Goal: Task Accomplishment & Management: Use online tool/utility

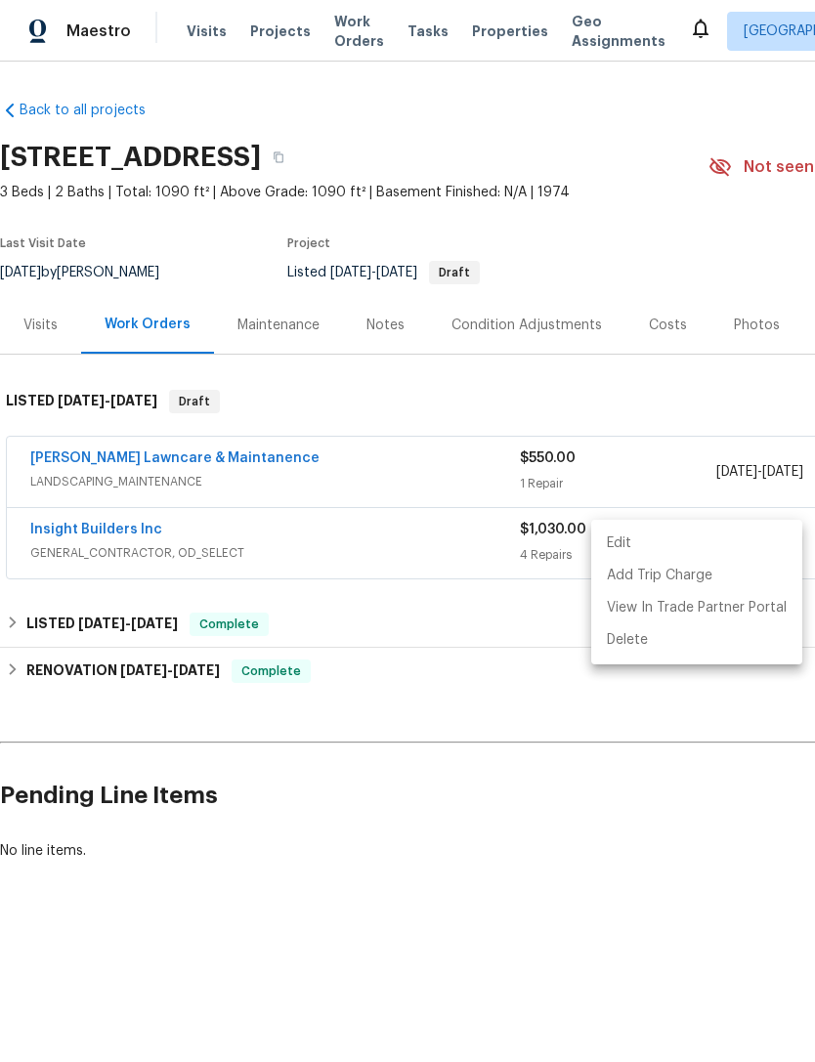
scroll to position [0, 289]
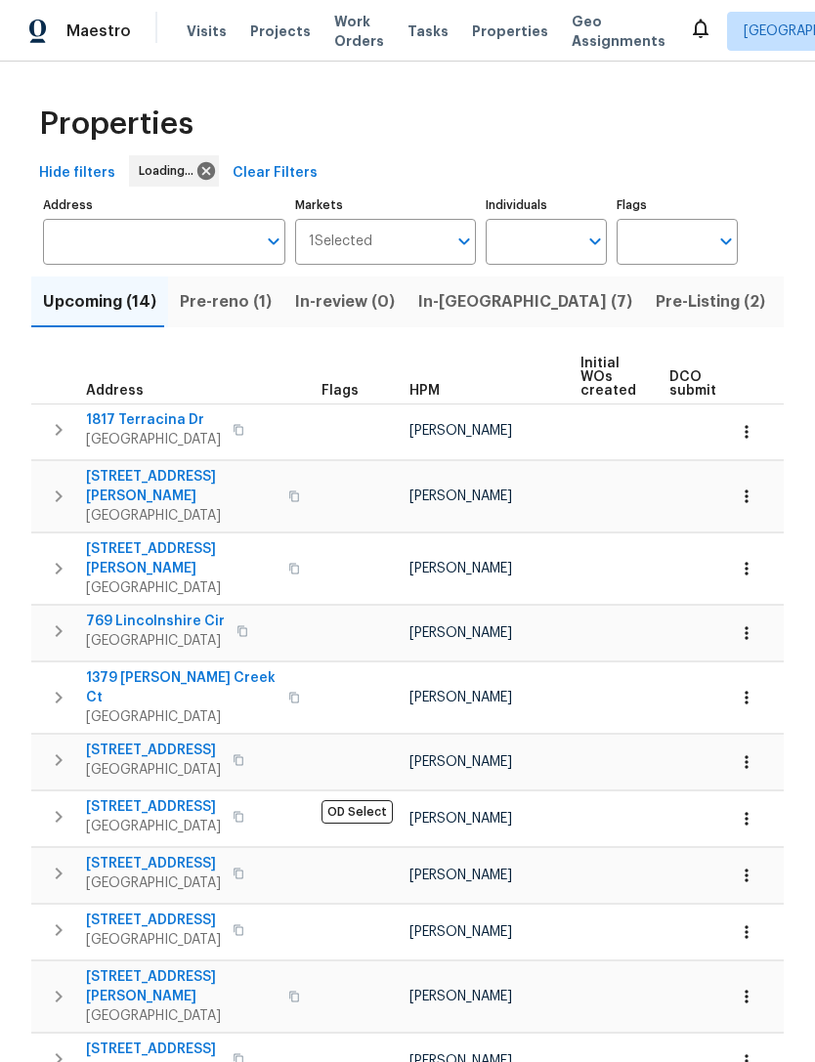
click at [448, 313] on span "In-reno (7)" at bounding box center [525, 301] width 214 height 27
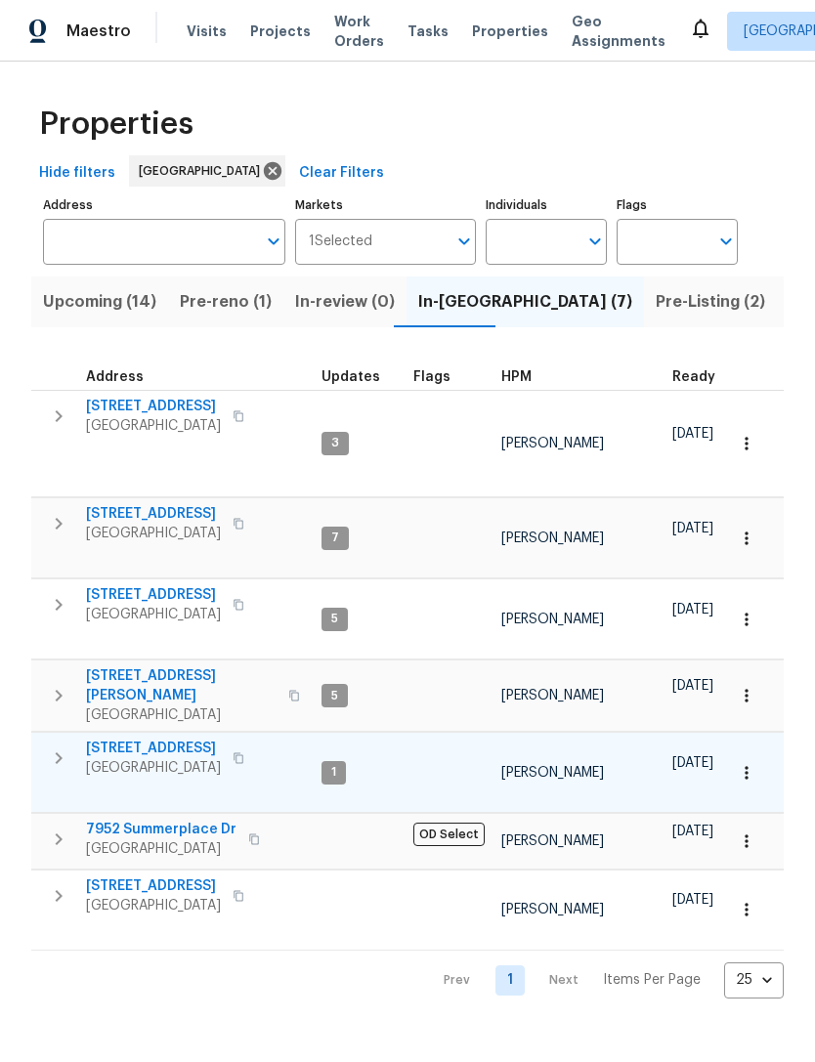
click at [191, 758] on span "Sacramento, CA 95823" at bounding box center [153, 768] width 135 height 20
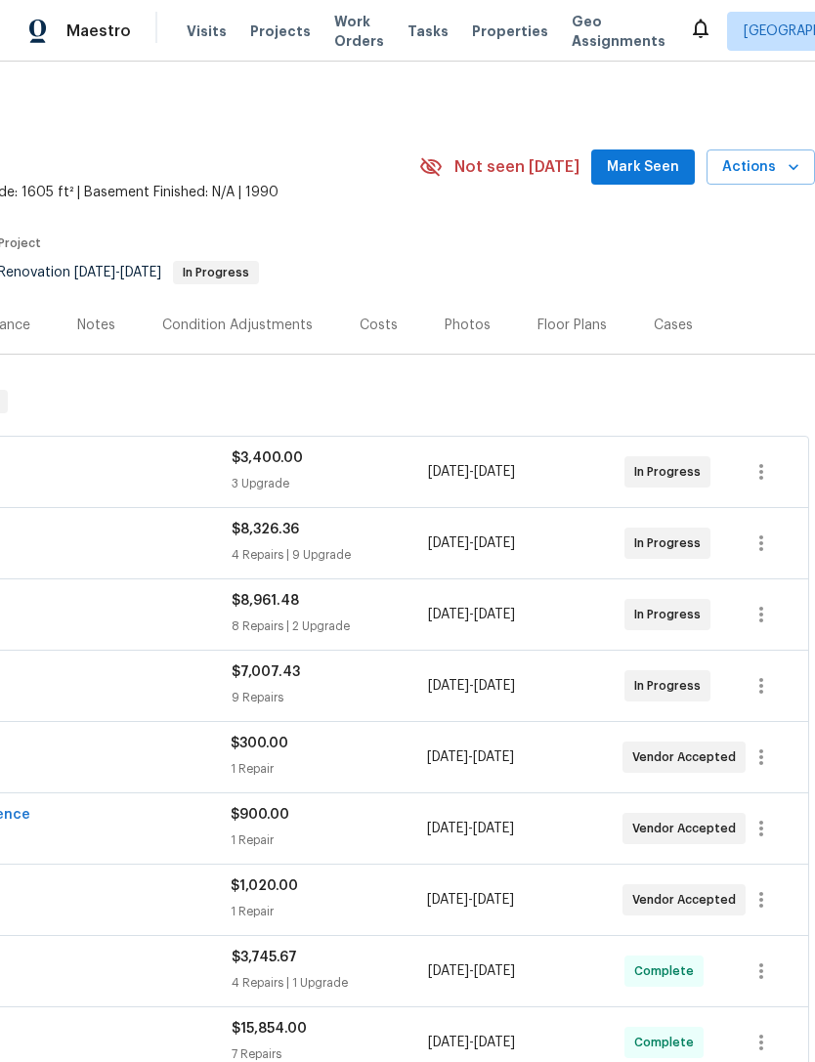
scroll to position [0, 289]
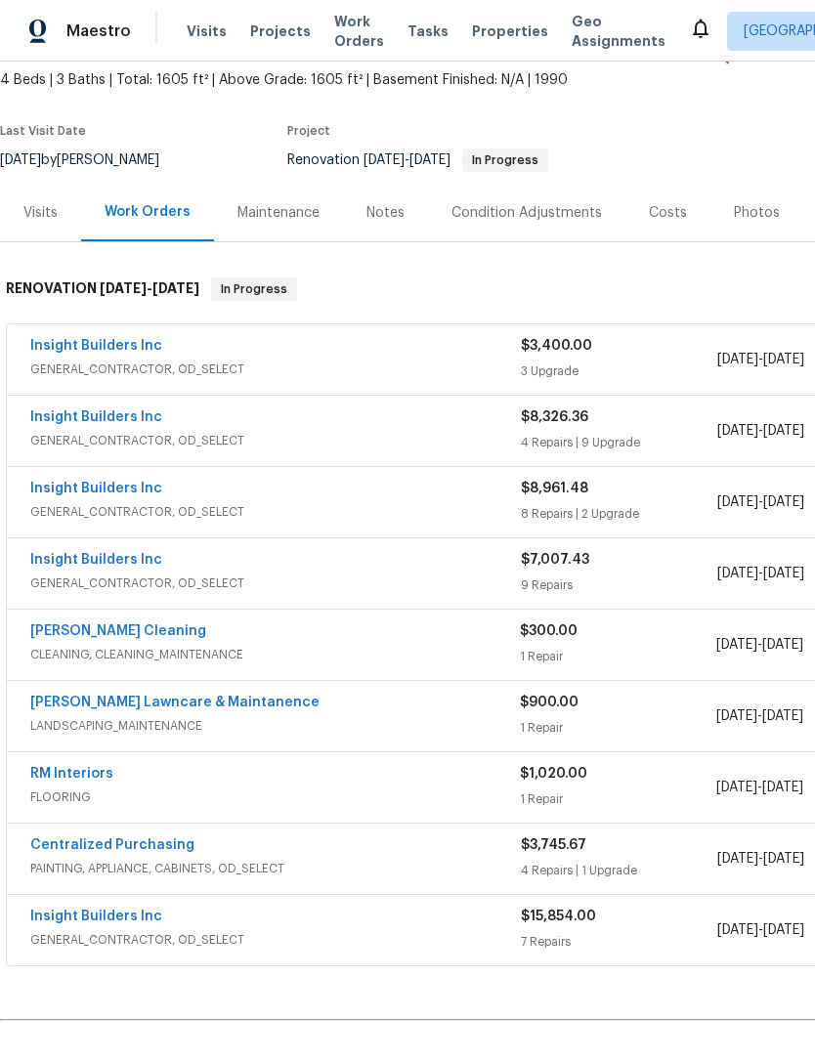
scroll to position [112, 0]
click at [111, 368] on span "GENERAL_CONTRACTOR, OD_SELECT" at bounding box center [275, 370] width 491 height 20
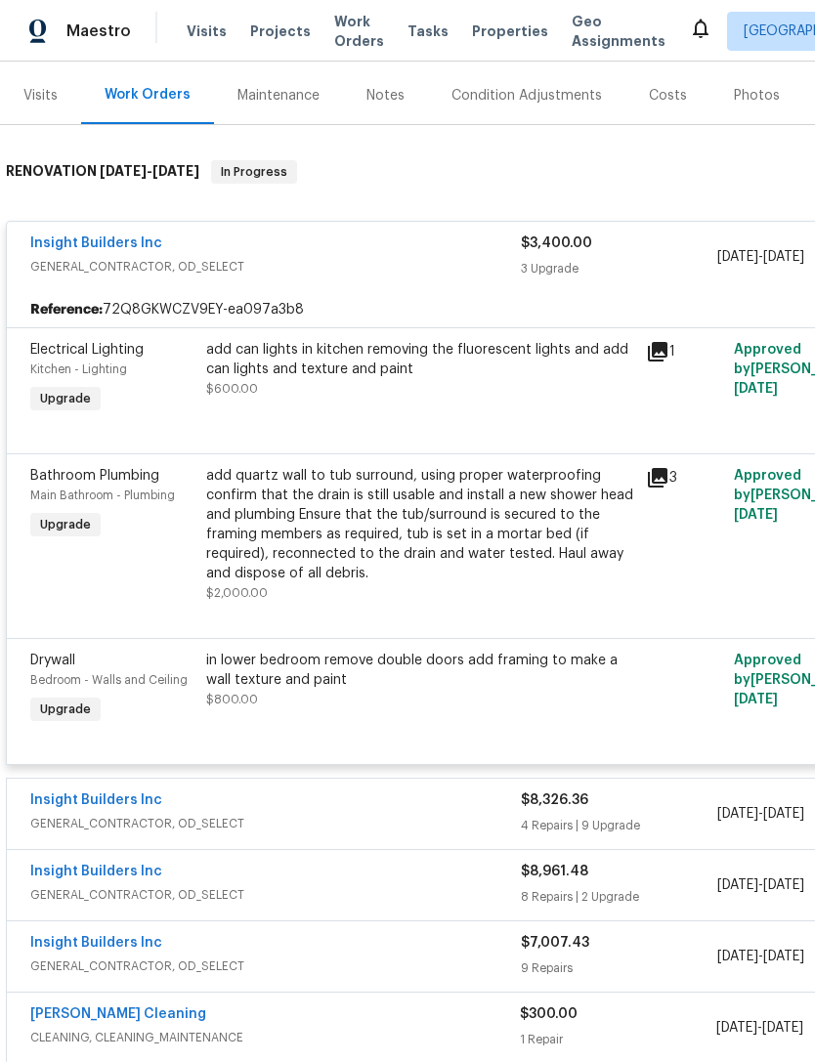
scroll to position [231, 0]
click at [648, 360] on icon at bounding box center [657, 350] width 23 height 23
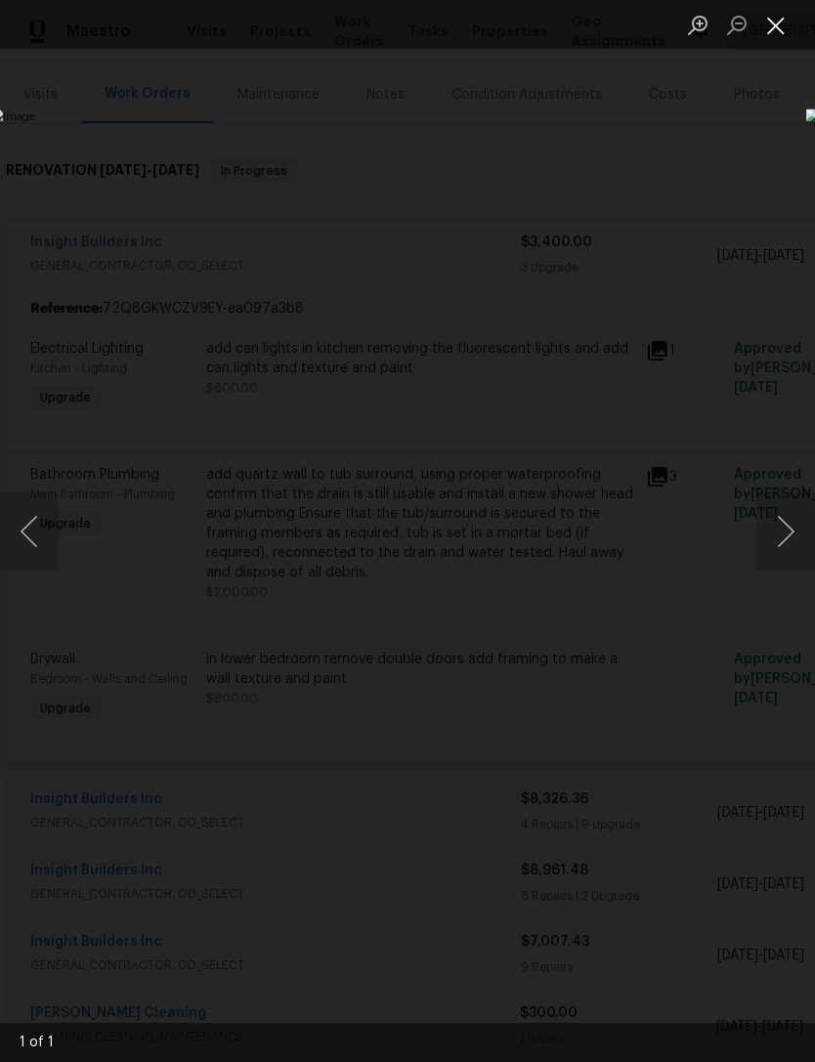
click at [772, 40] on button "Close lightbox" at bounding box center [775, 25] width 39 height 34
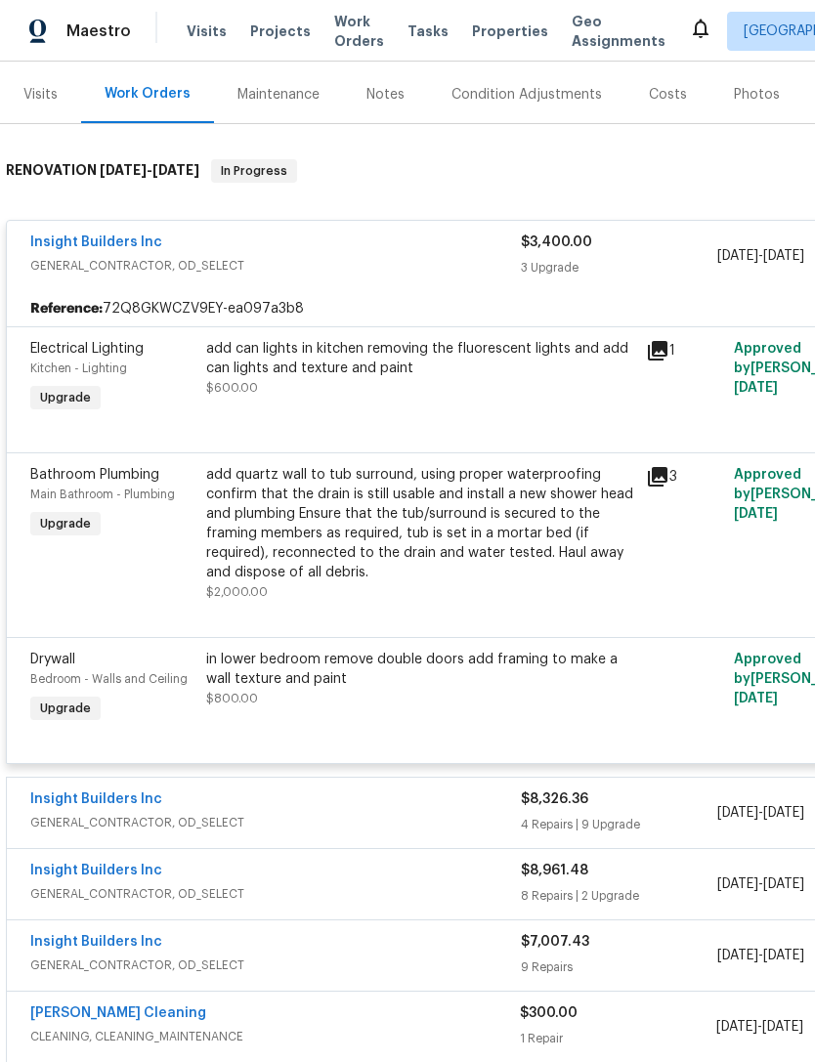
click at [476, 375] on div "add can lights in kitchen removing the fluorescent lights and add can lights an…" at bounding box center [420, 358] width 428 height 39
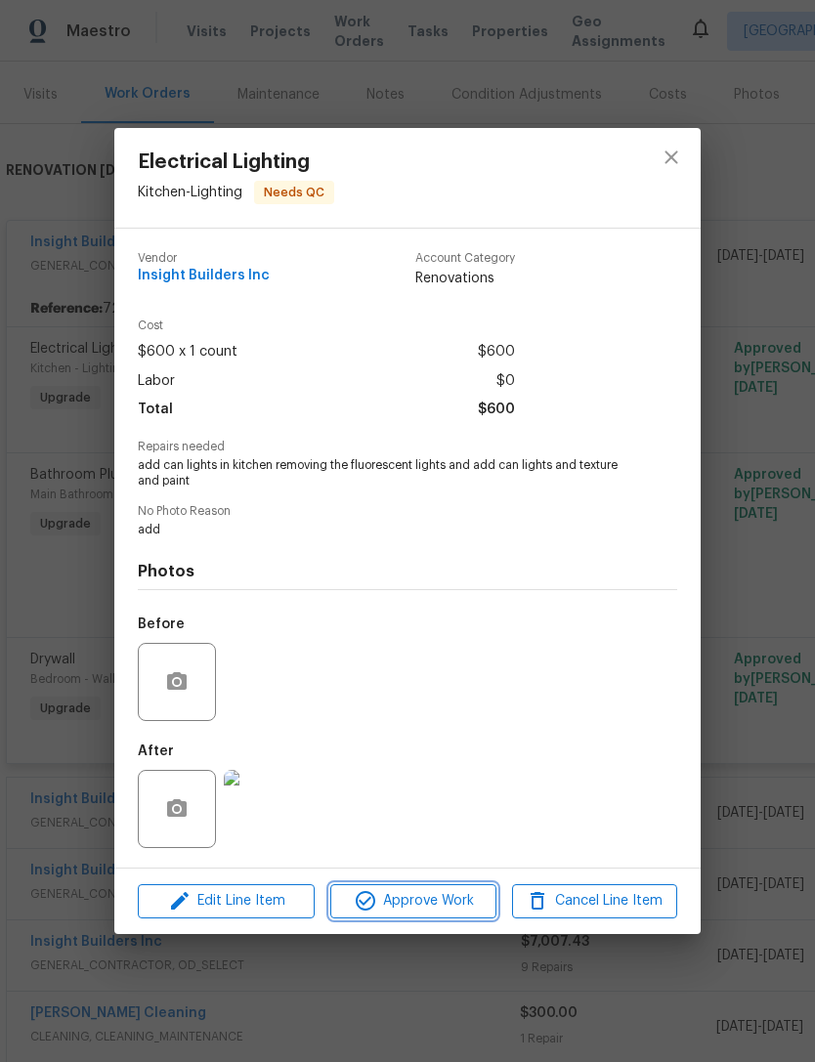
click at [428, 919] on button "Approve Work" at bounding box center [412, 901] width 165 height 34
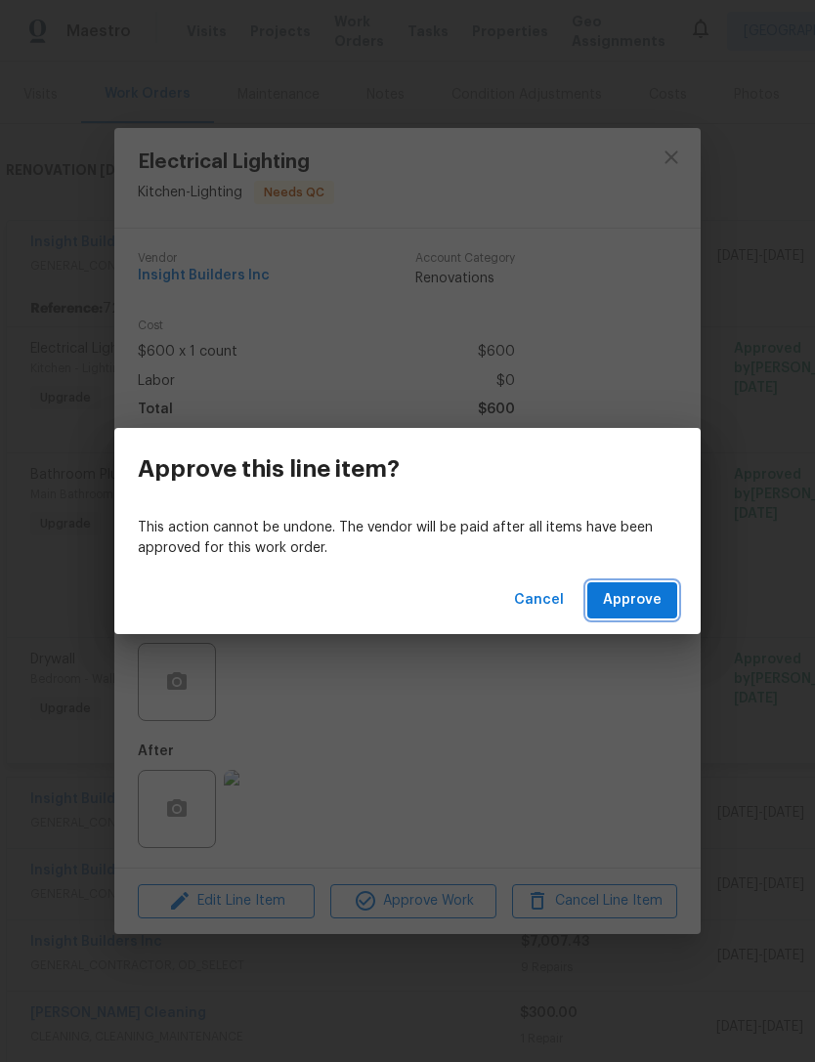
click at [658, 604] on span "Approve" at bounding box center [632, 600] width 59 height 24
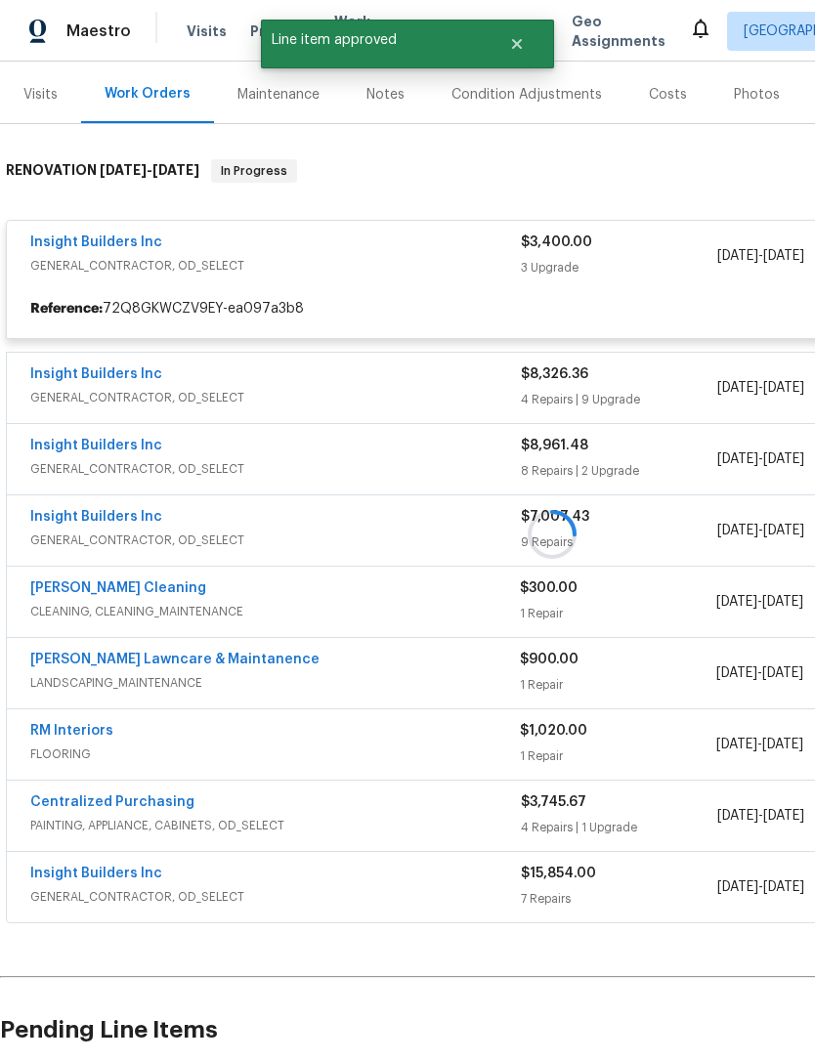
click at [446, 527] on div at bounding box center [552, 535] width 1104 height 790
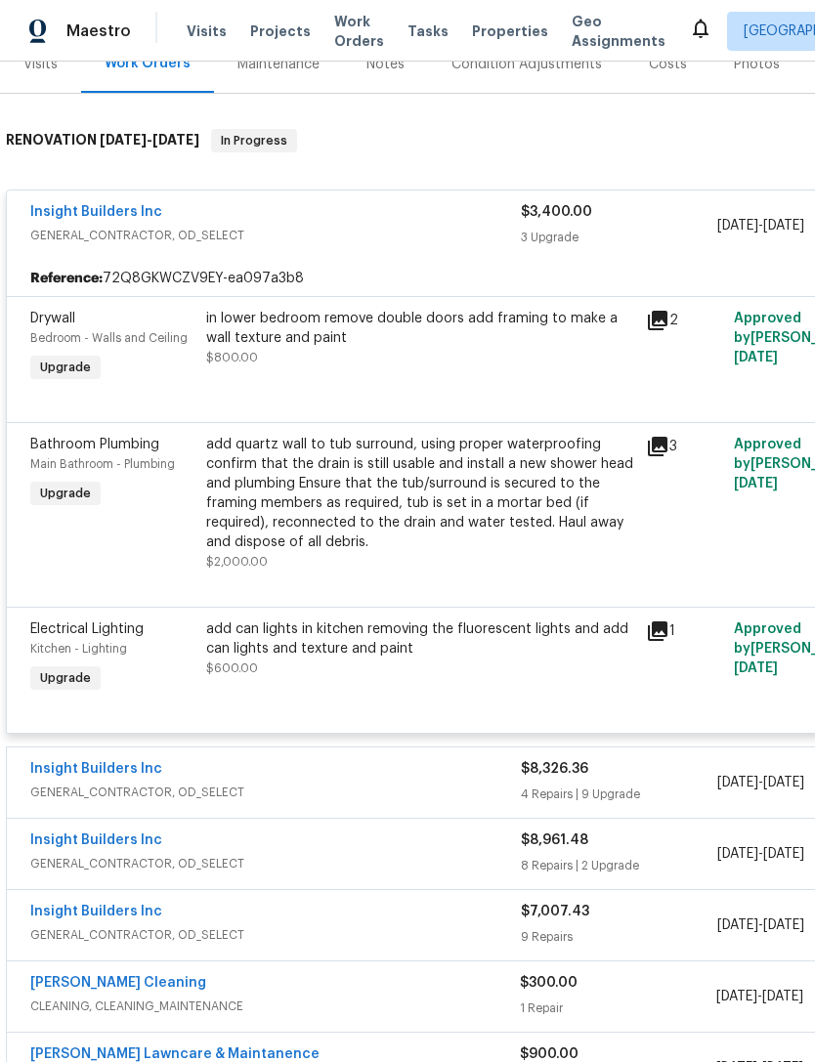
scroll to position [261, 0]
click at [316, 350] on div "in lower bedroom remove double doors add framing to make a wall texture and pai…" at bounding box center [420, 338] width 428 height 59
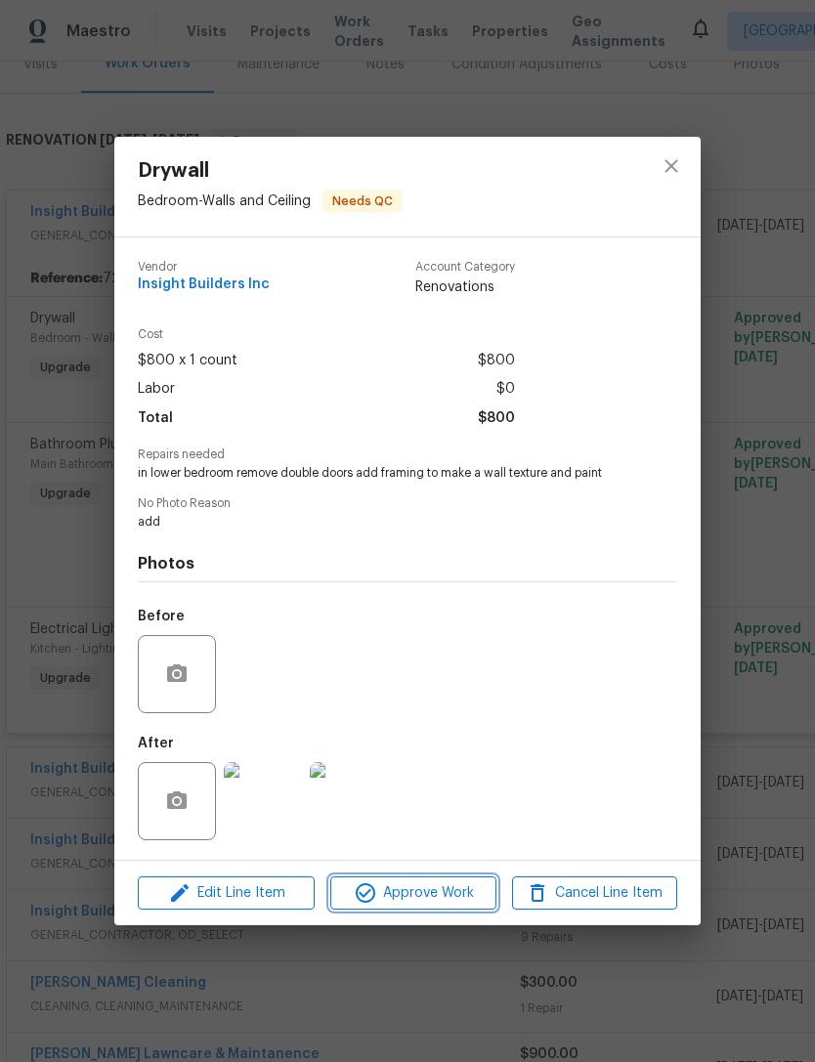
click at [434, 911] on button "Approve Work" at bounding box center [412, 894] width 165 height 34
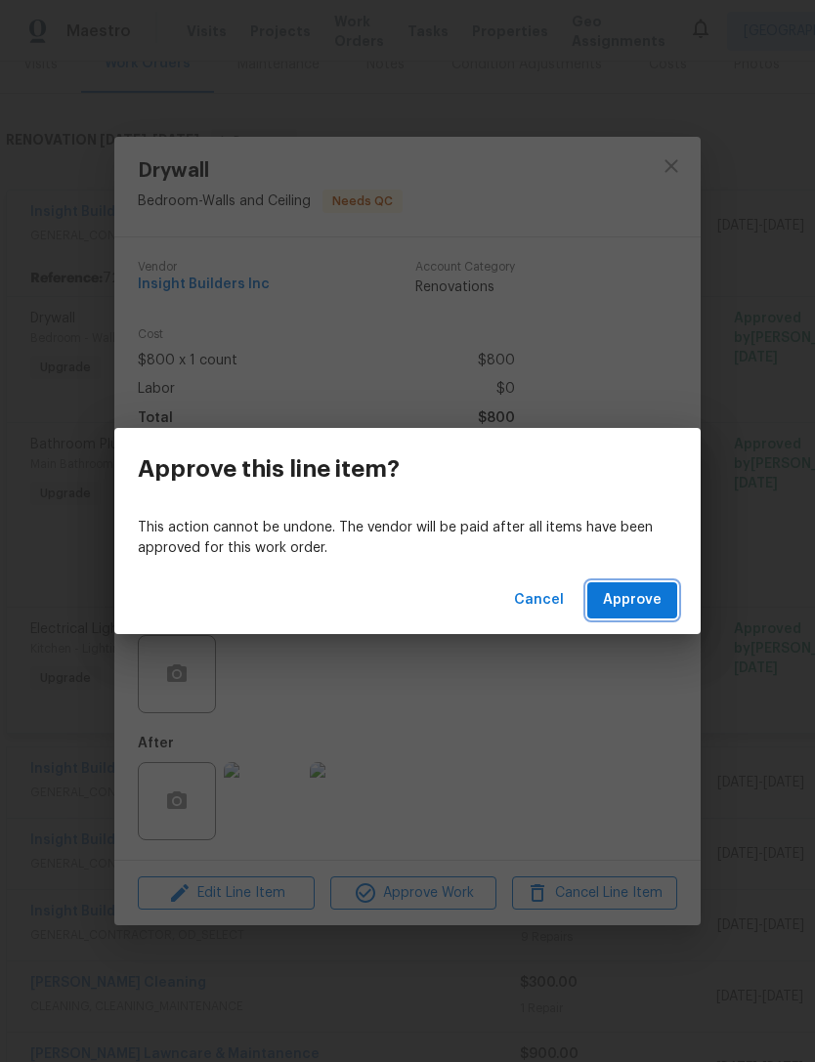
click at [663, 607] on button "Approve" at bounding box center [632, 600] width 90 height 36
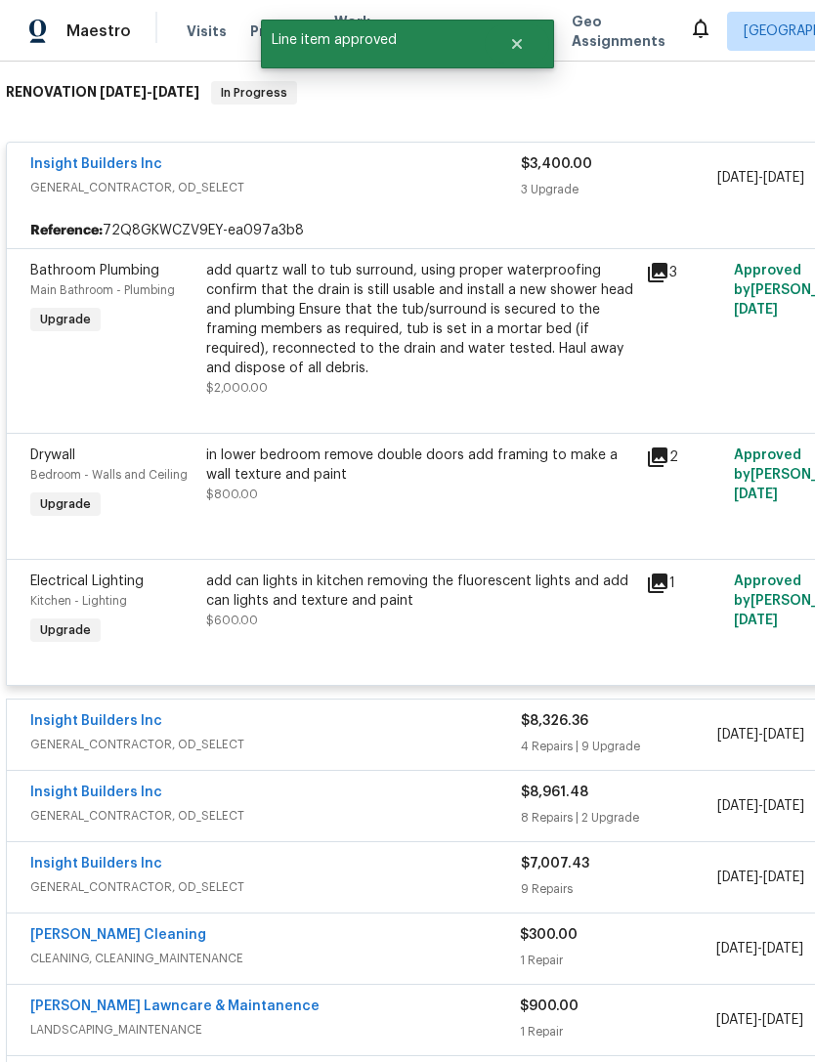
scroll to position [309, 0]
click at [468, 346] on div "add quartz wall to tub surround, using proper waterproofing confirm that the dr…" at bounding box center [420, 319] width 428 height 117
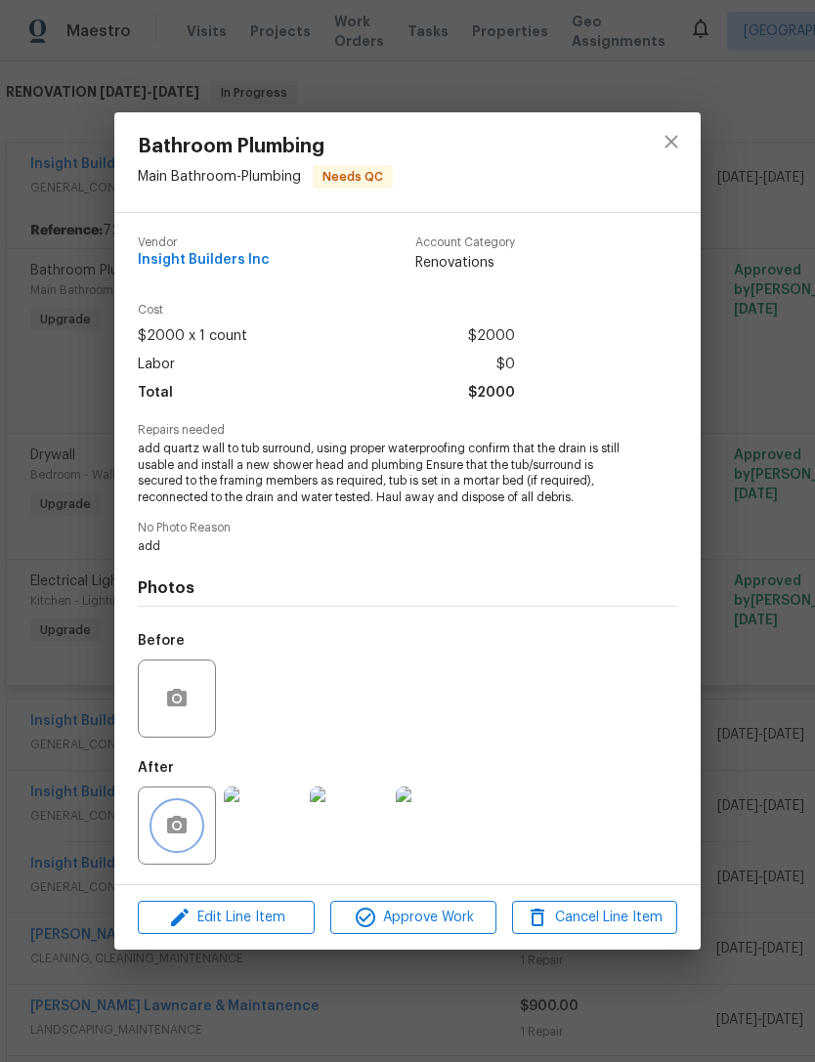
click at [187, 841] on button "button" at bounding box center [176, 825] width 47 height 47
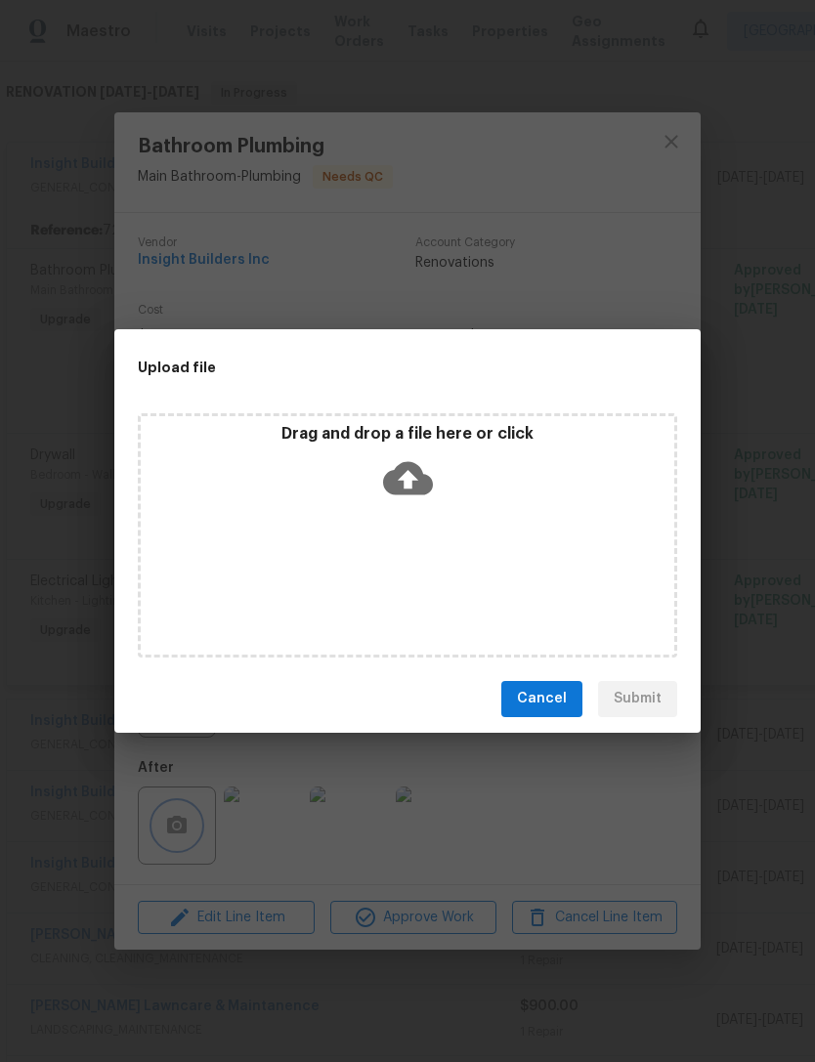
click at [586, 804] on div "Upload file Drag and drop a file here or click Cancel Submit" at bounding box center [407, 531] width 815 height 1062
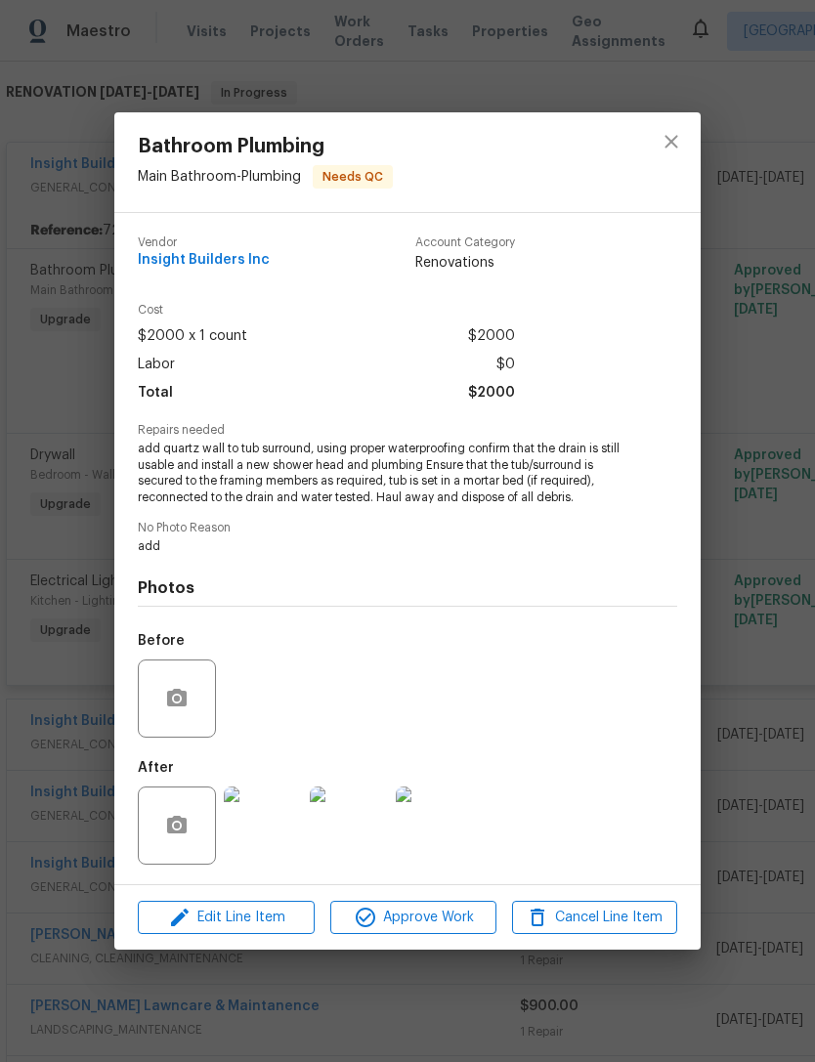
click at [318, 851] on img at bounding box center [349, 826] width 78 height 78
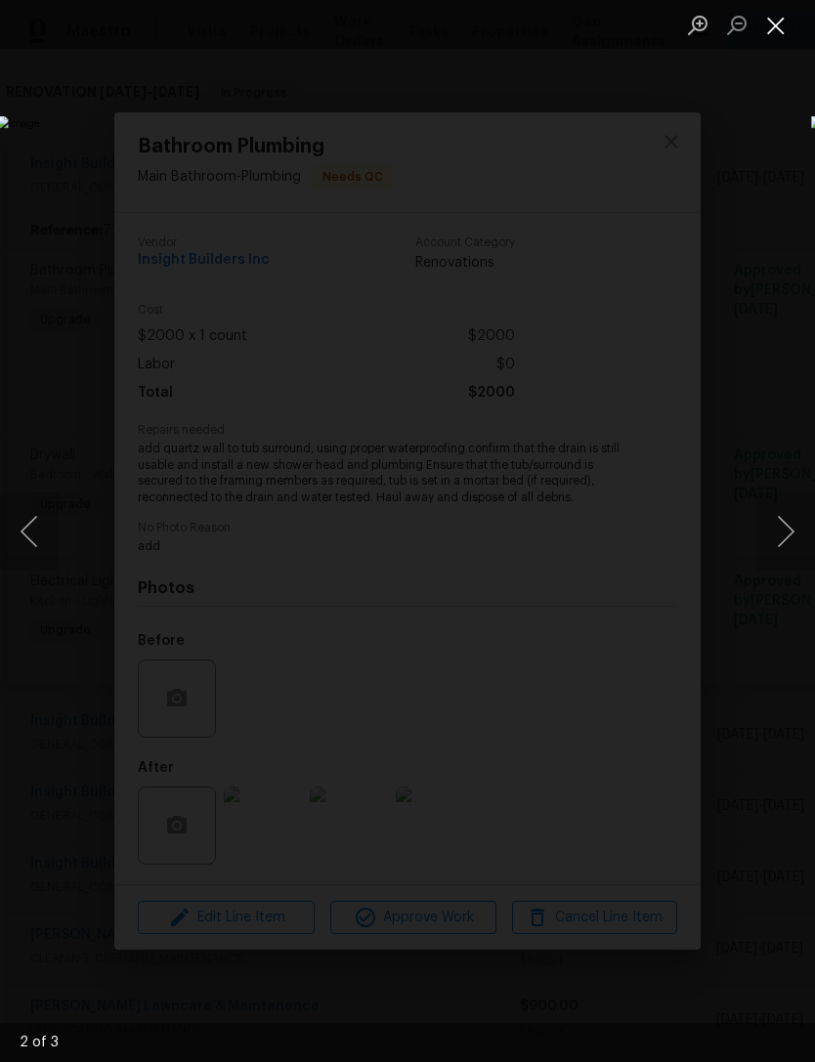
click at [784, 41] on button "Close lightbox" at bounding box center [775, 25] width 39 height 34
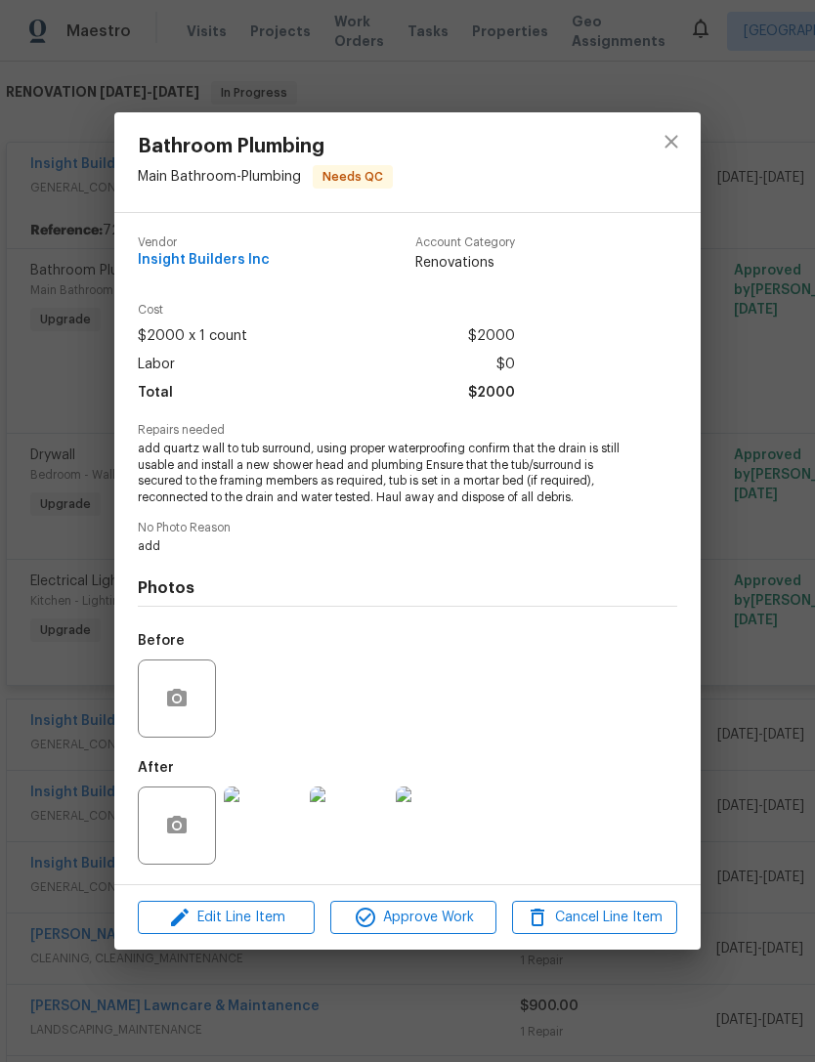
click at [368, 840] on img at bounding box center [349, 826] width 78 height 78
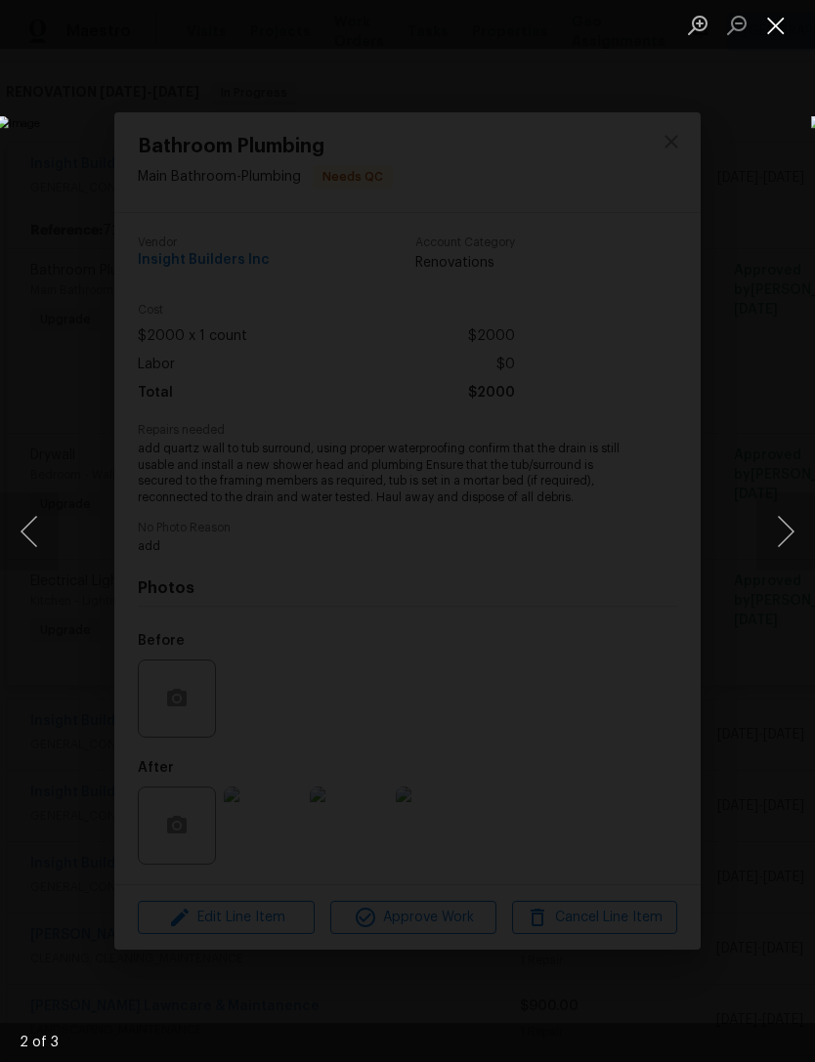
click at [789, 35] on button "Close lightbox" at bounding box center [775, 25] width 39 height 34
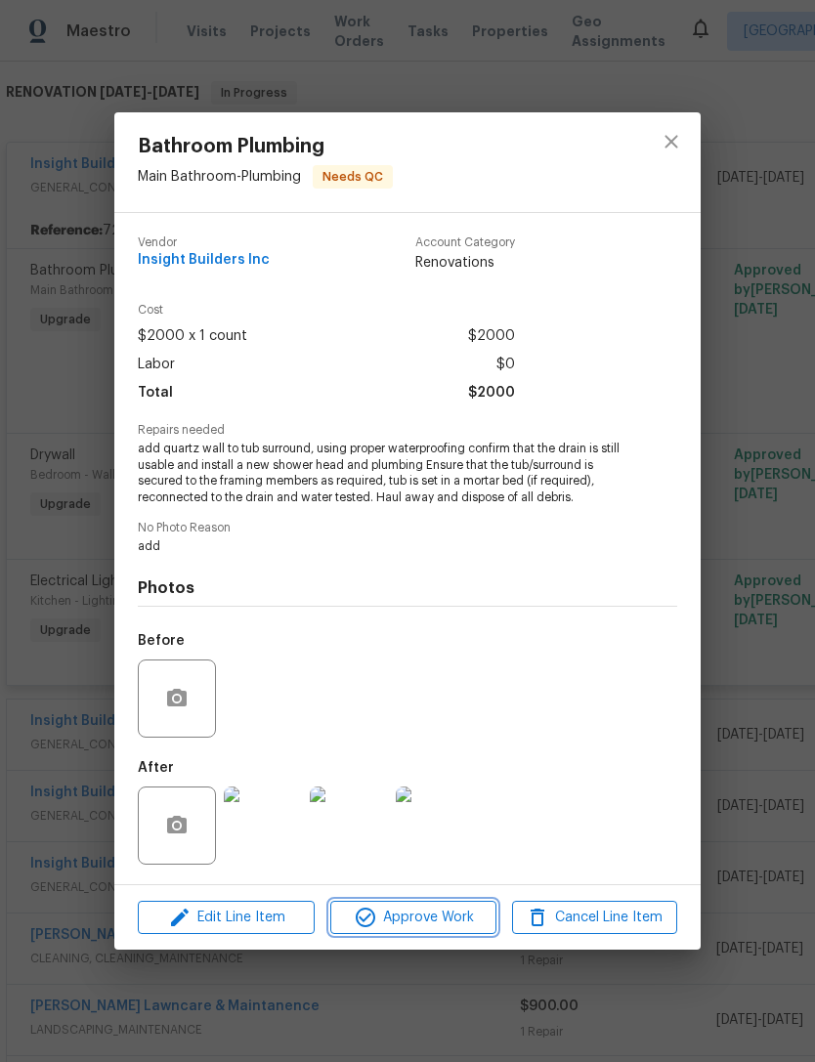
click at [445, 924] on span "Approve Work" at bounding box center [412, 918] width 153 height 24
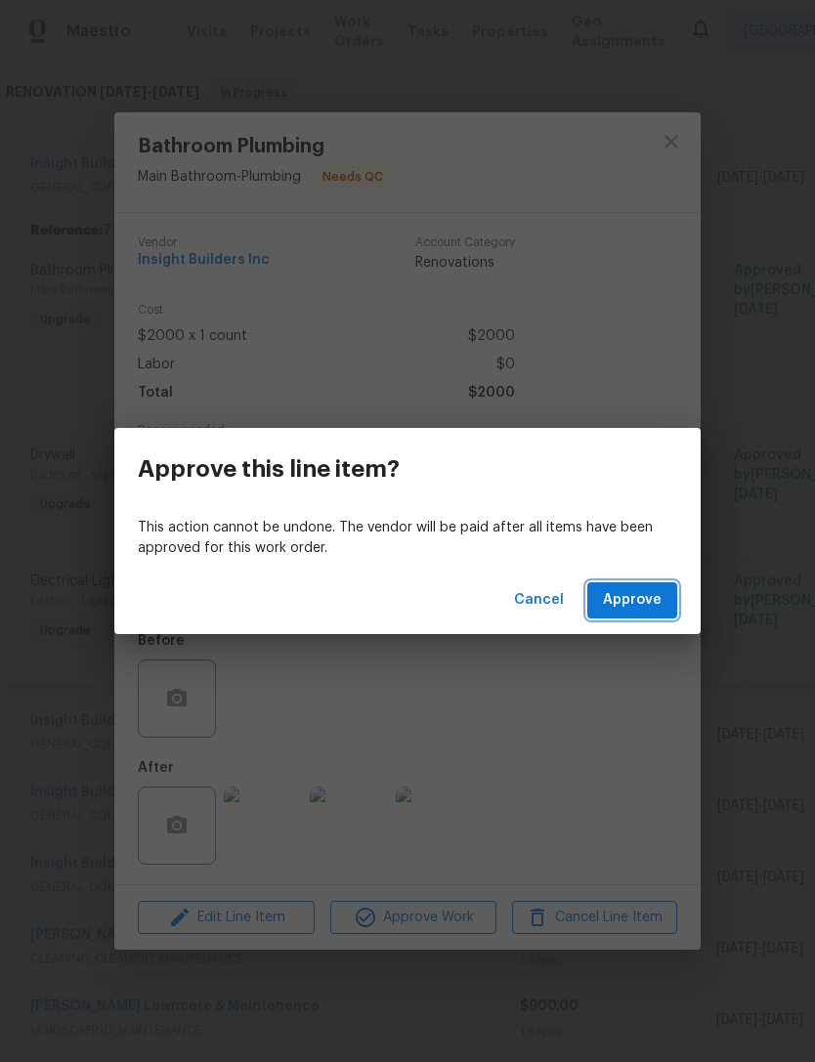
click at [653, 618] on button "Approve" at bounding box center [632, 600] width 90 height 36
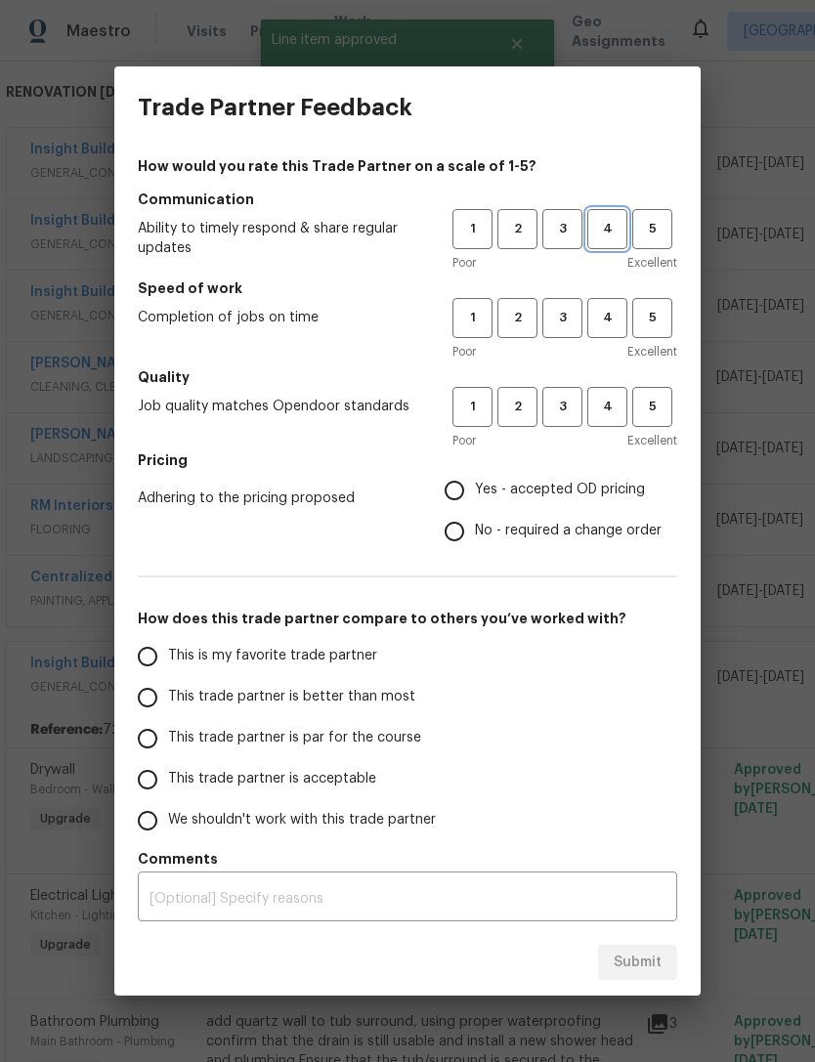
click at [620, 245] on button "4" at bounding box center [607, 229] width 40 height 40
click at [578, 336] on button "3" at bounding box center [562, 318] width 40 height 40
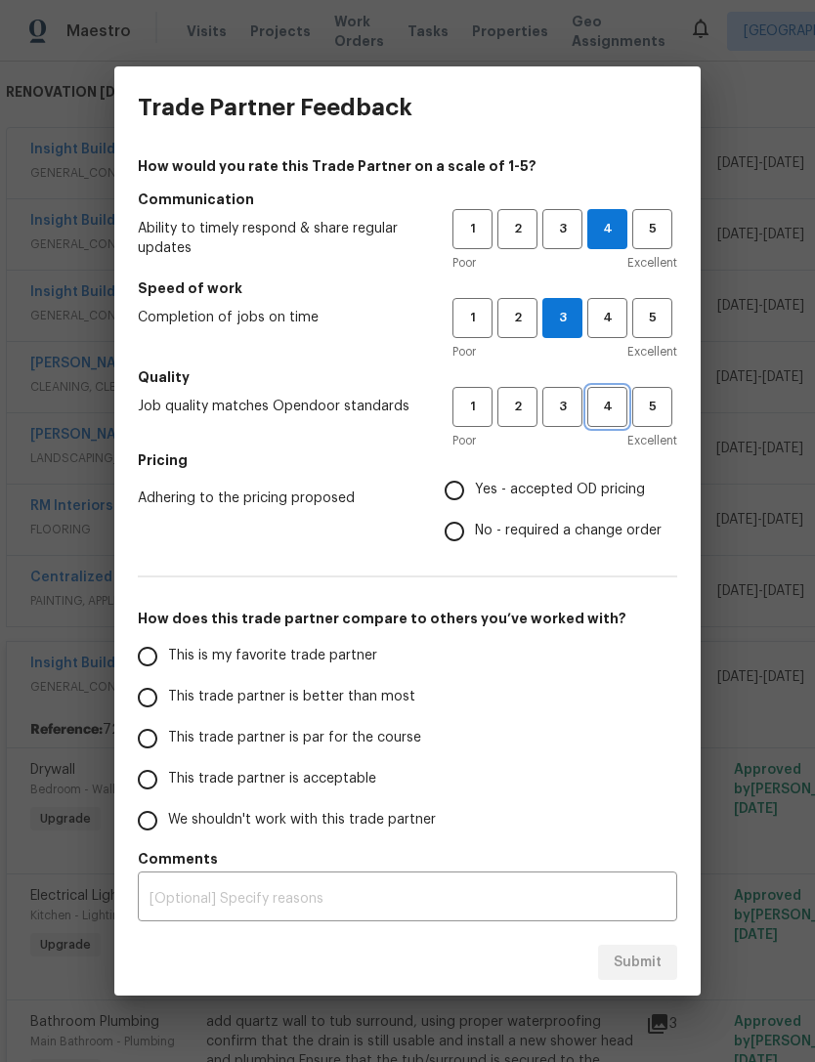
click at [623, 414] on span "4" at bounding box center [607, 407] width 36 height 22
click at [473, 490] on input "Yes - accepted OD pricing" at bounding box center [454, 490] width 41 height 41
radio input "true"
click at [165, 693] on input "This trade partner is better than most" at bounding box center [147, 697] width 41 height 41
click at [667, 966] on button "Submit" at bounding box center [637, 963] width 79 height 36
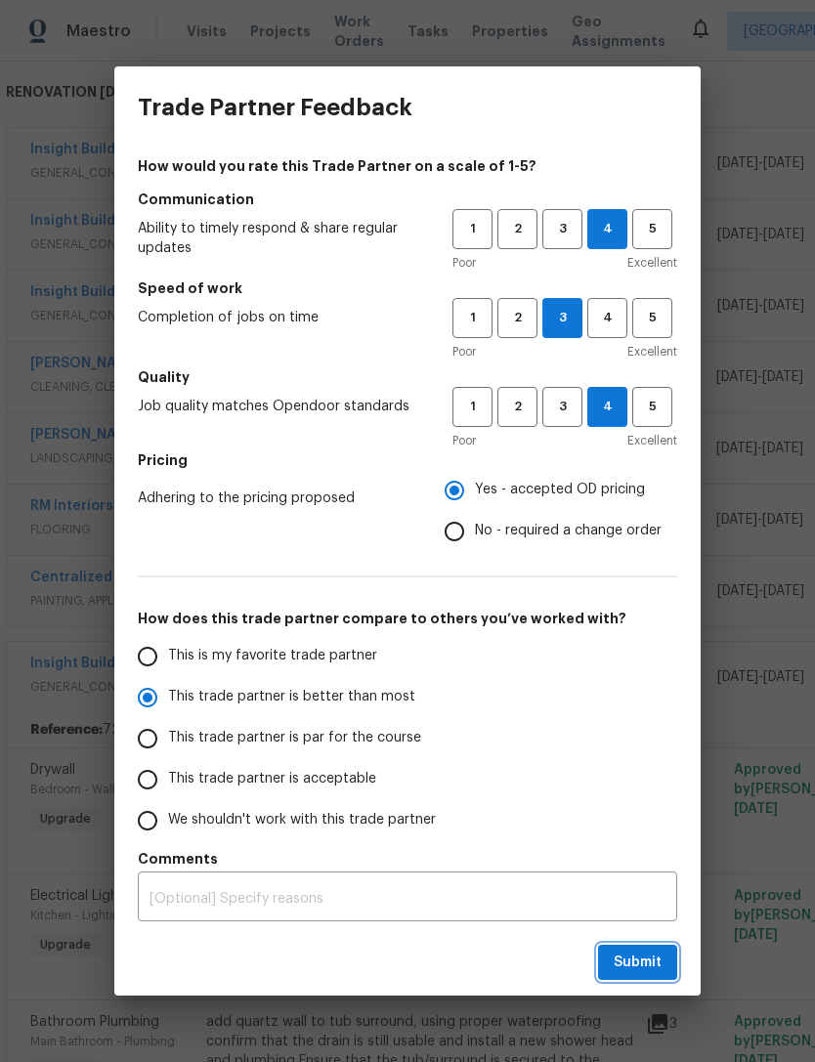
radio input "true"
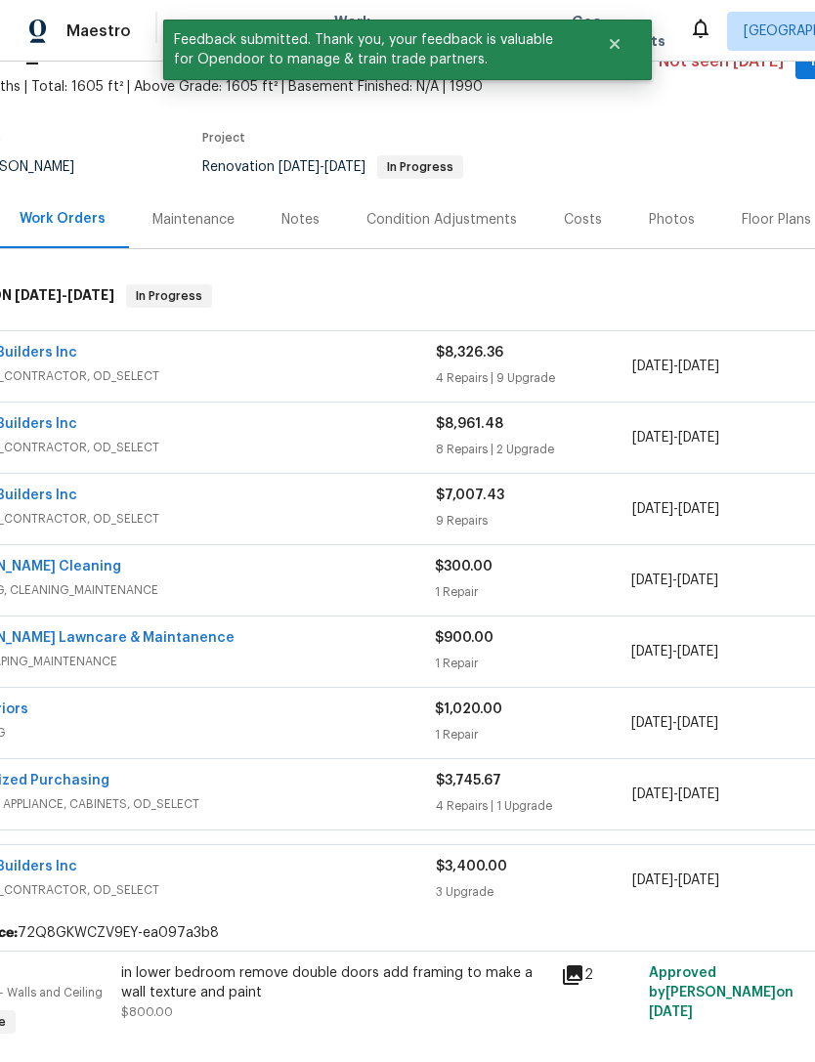
scroll to position [107, 84]
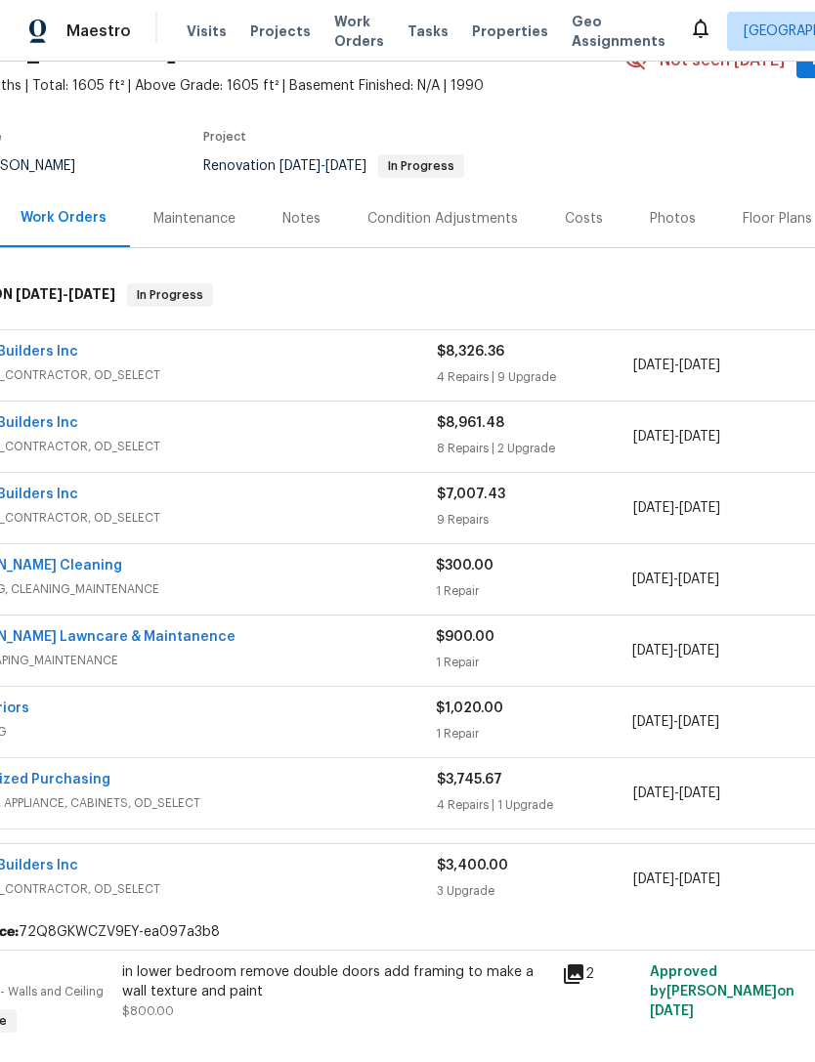
click at [491, 388] on div "$8,326.36 4 Repairs | 9 Upgrade" at bounding box center [535, 365] width 196 height 47
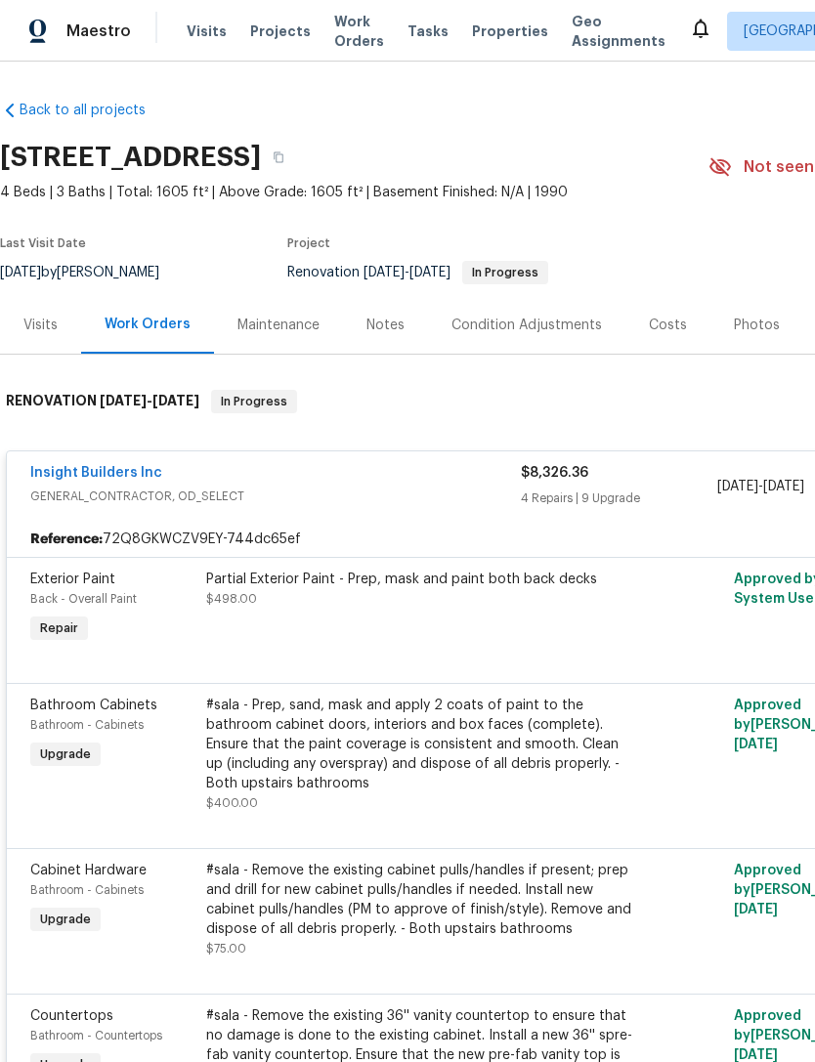
scroll to position [0, 0]
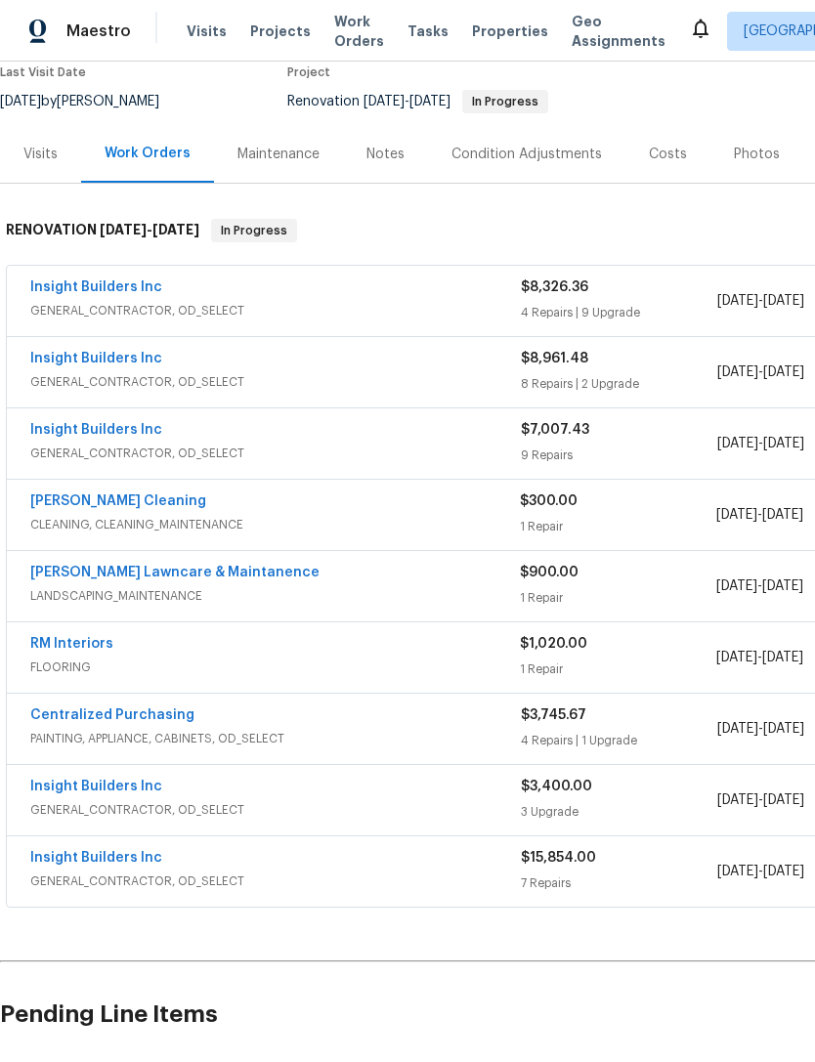
scroll to position [171, 0]
click at [187, 308] on span "GENERAL_CONTRACTOR, OD_SELECT" at bounding box center [275, 311] width 491 height 20
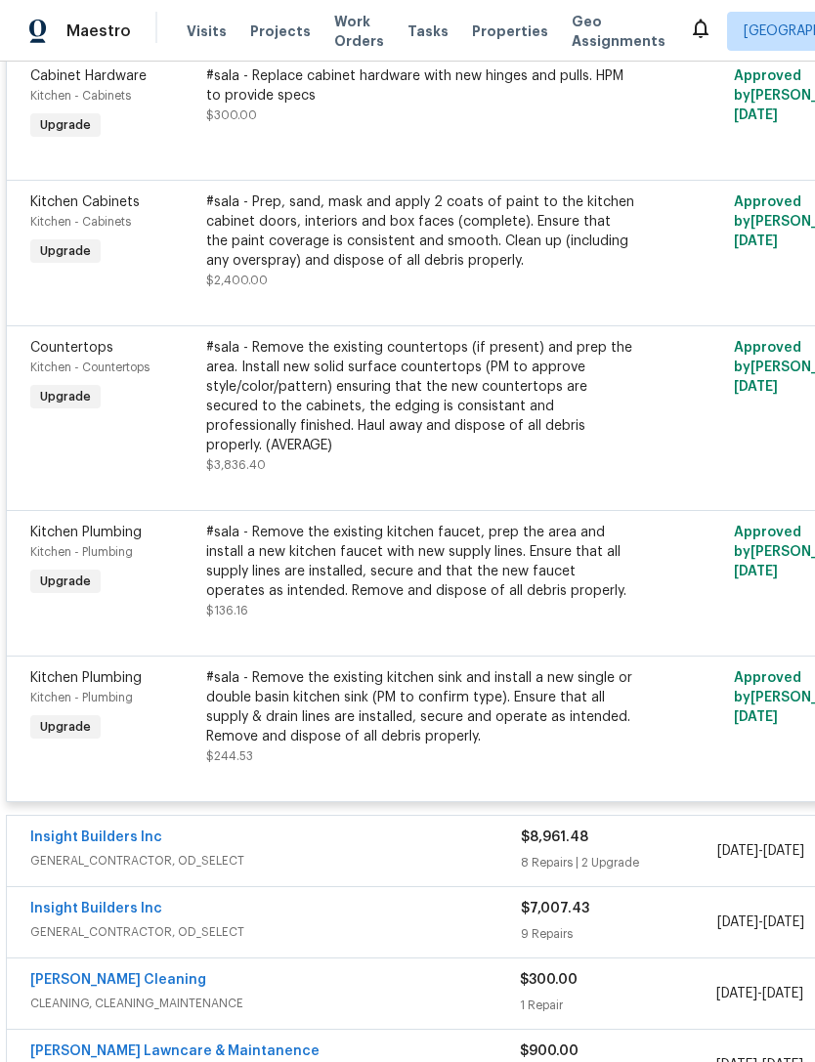
scroll to position [1670, 0]
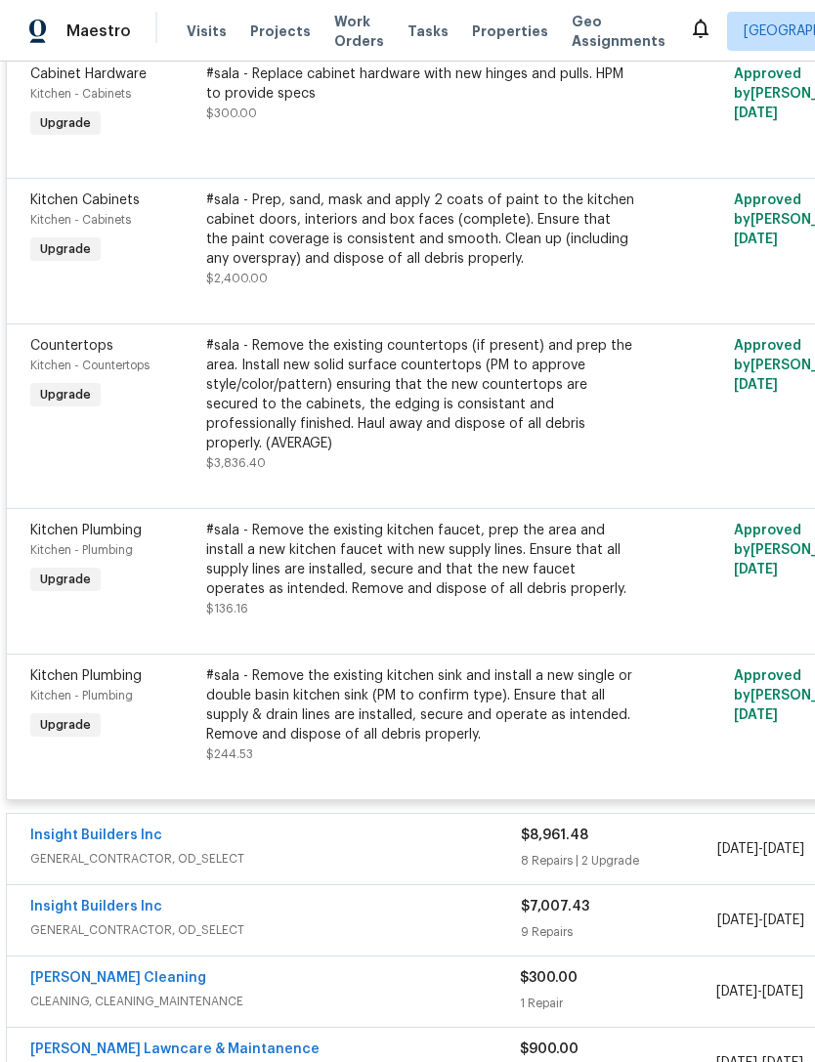
click at [508, 400] on div "#sala - Remove the existing countertops (if present) and prep the area. Install…" at bounding box center [420, 394] width 428 height 117
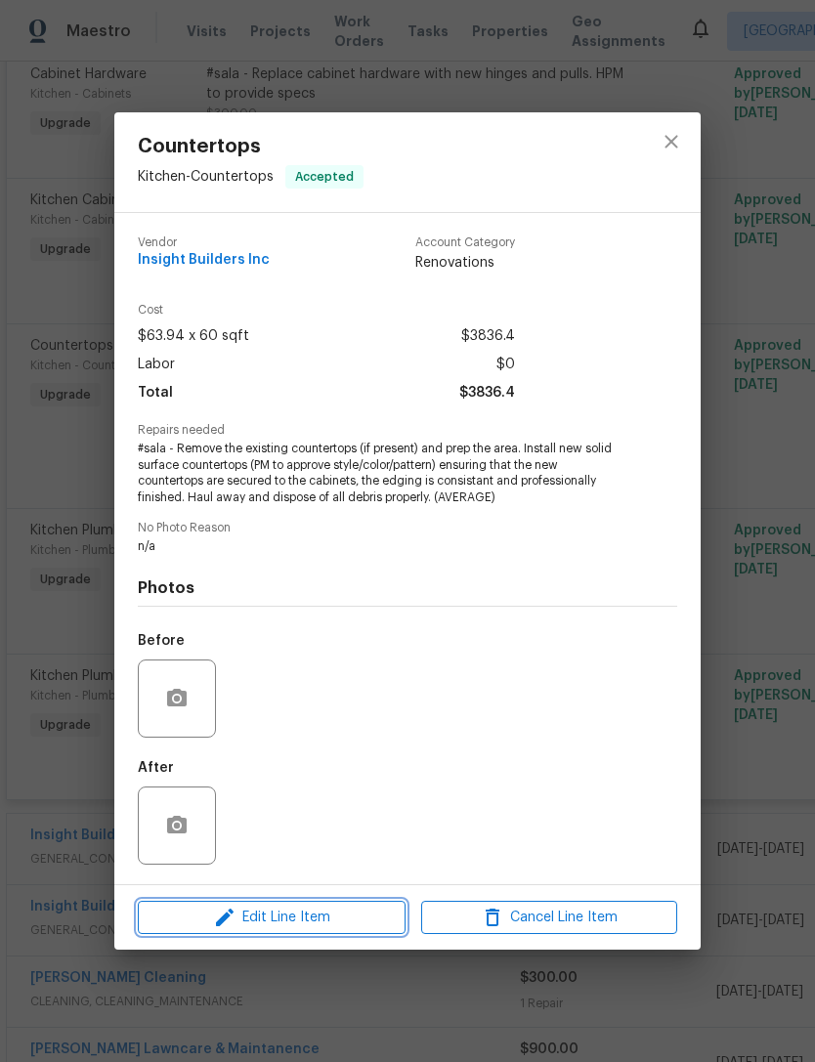
click at [320, 926] on span "Edit Line Item" at bounding box center [272, 918] width 256 height 24
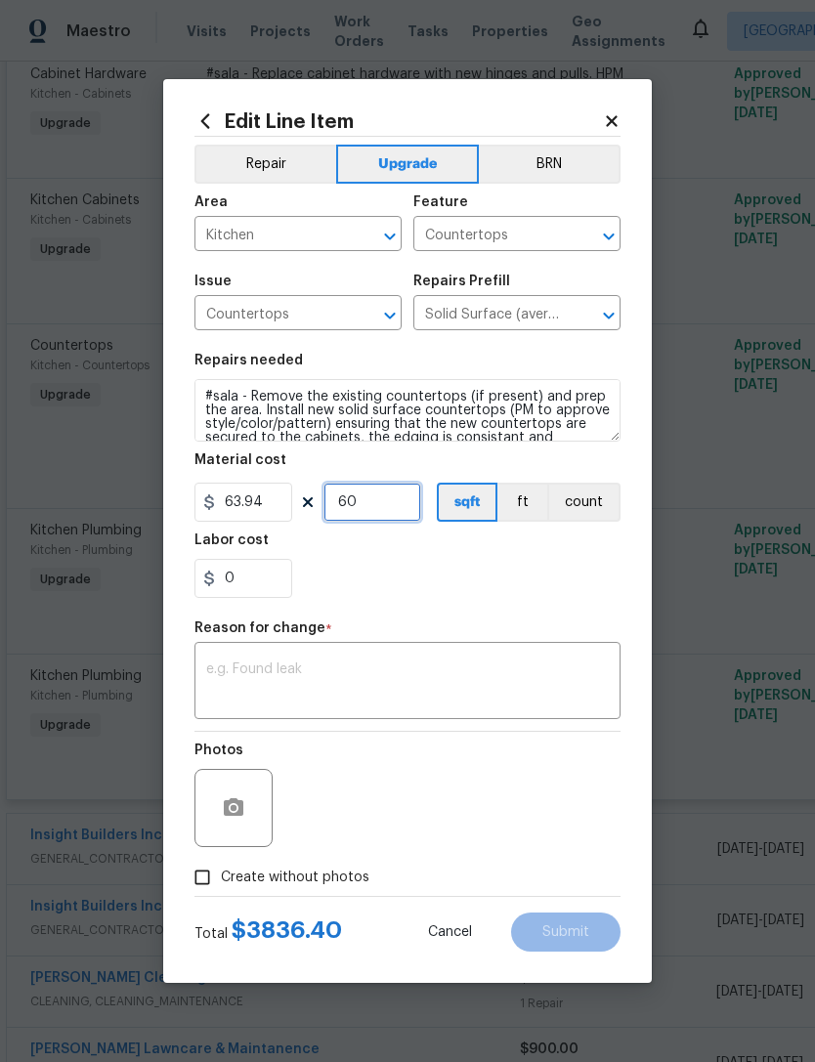
click at [405, 509] on input "60" at bounding box center [372, 502] width 98 height 39
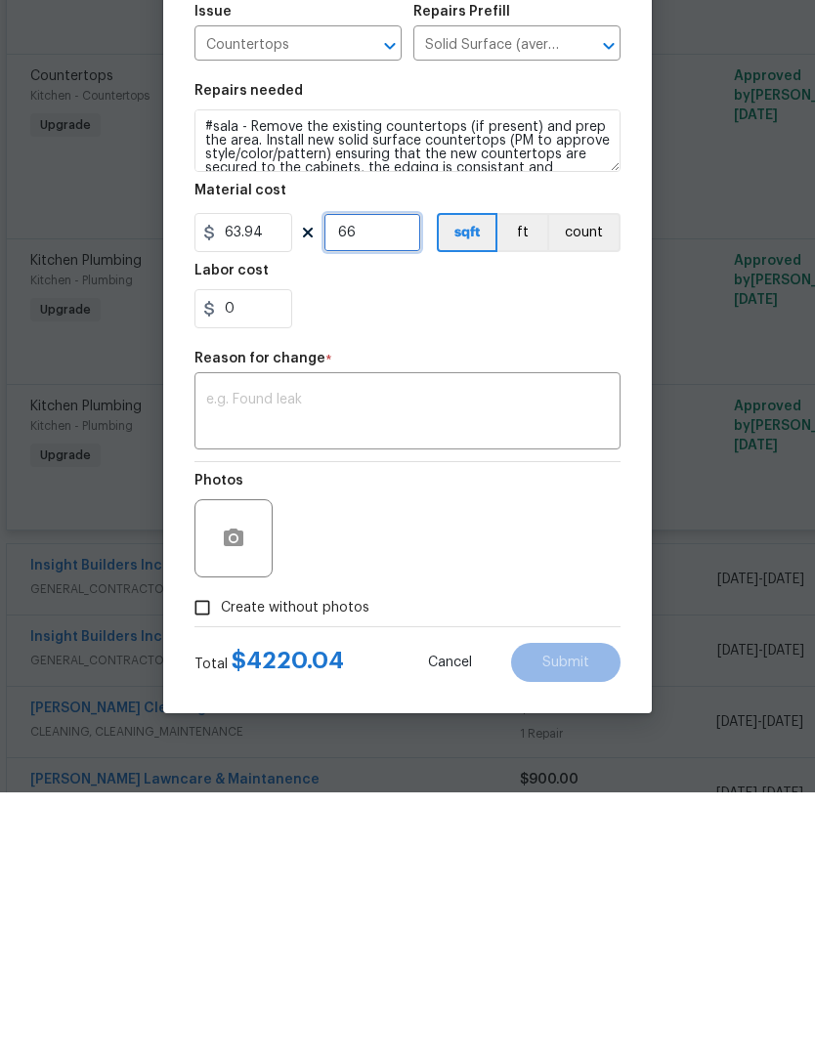
type input "66"
click at [470, 732] on div "Photos" at bounding box center [407, 795] width 426 height 127
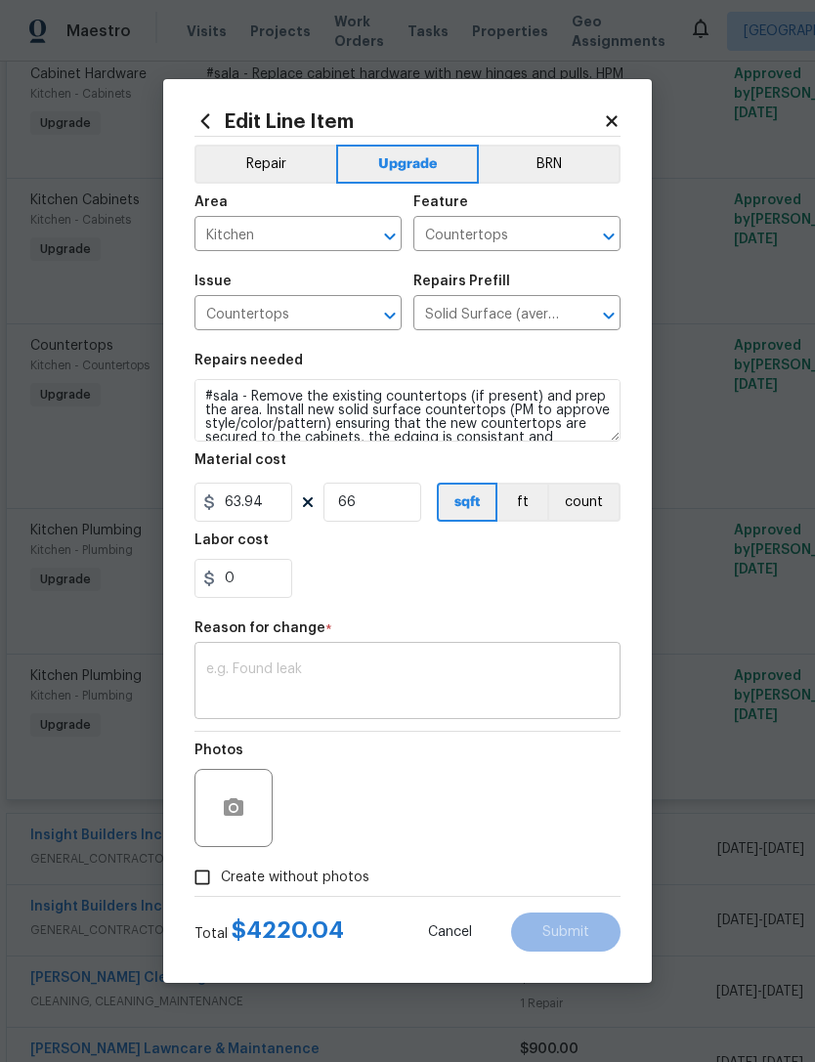
click at [401, 686] on textarea at bounding box center [407, 683] width 403 height 41
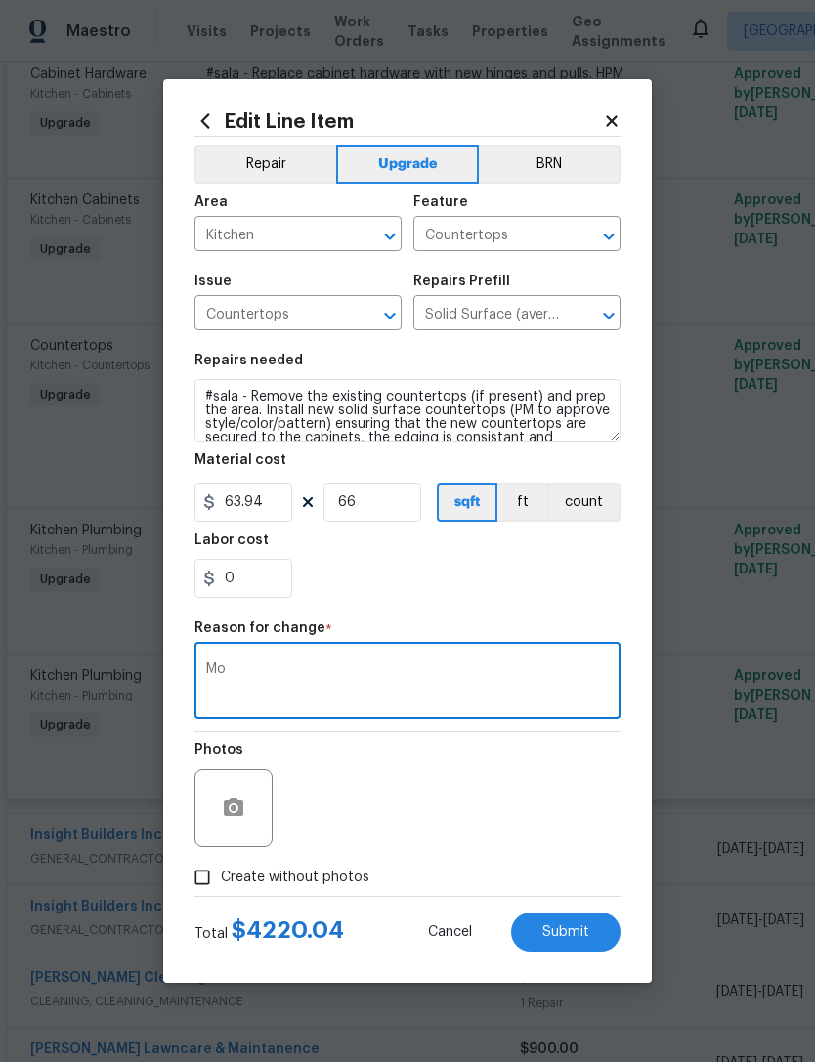
type textarea "M"
type textarea "Big kitchen"
click at [544, 612] on div "Repair Upgrade BRN Area Kitchen ​ Feature Countertops ​ Issue Countertops ​ Rep…" at bounding box center [407, 516] width 426 height 759
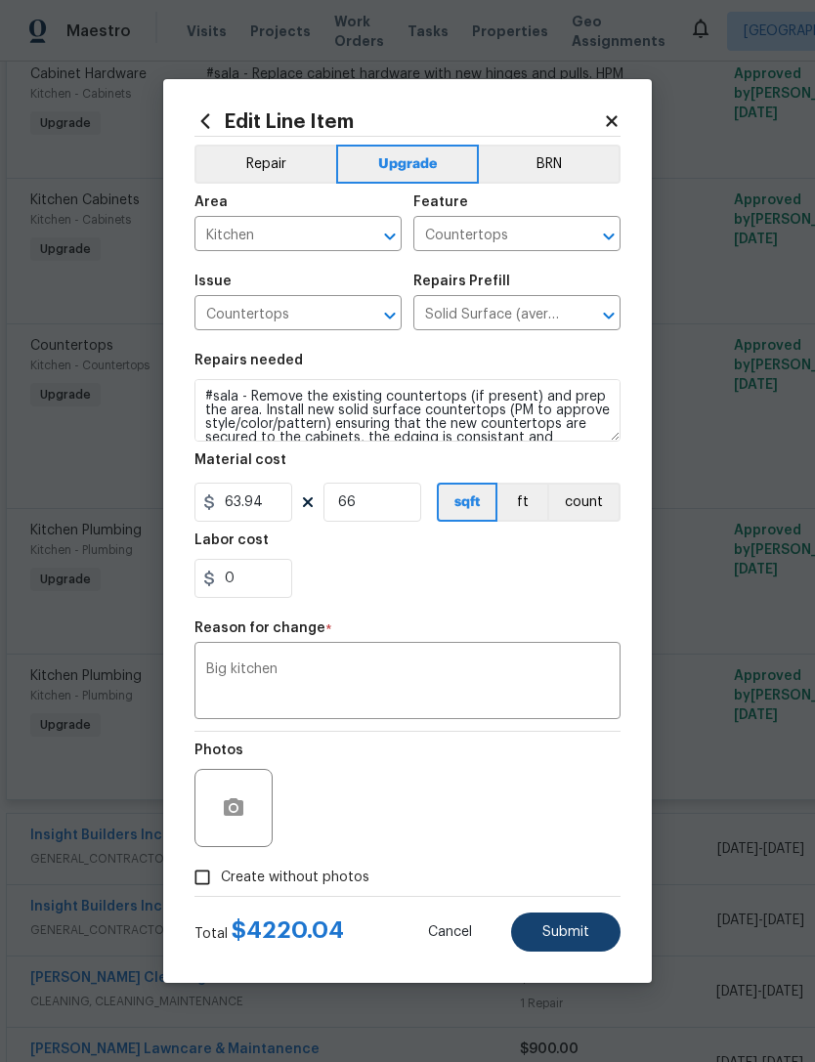
click at [600, 934] on button "Submit" at bounding box center [565, 932] width 109 height 39
type input "60"
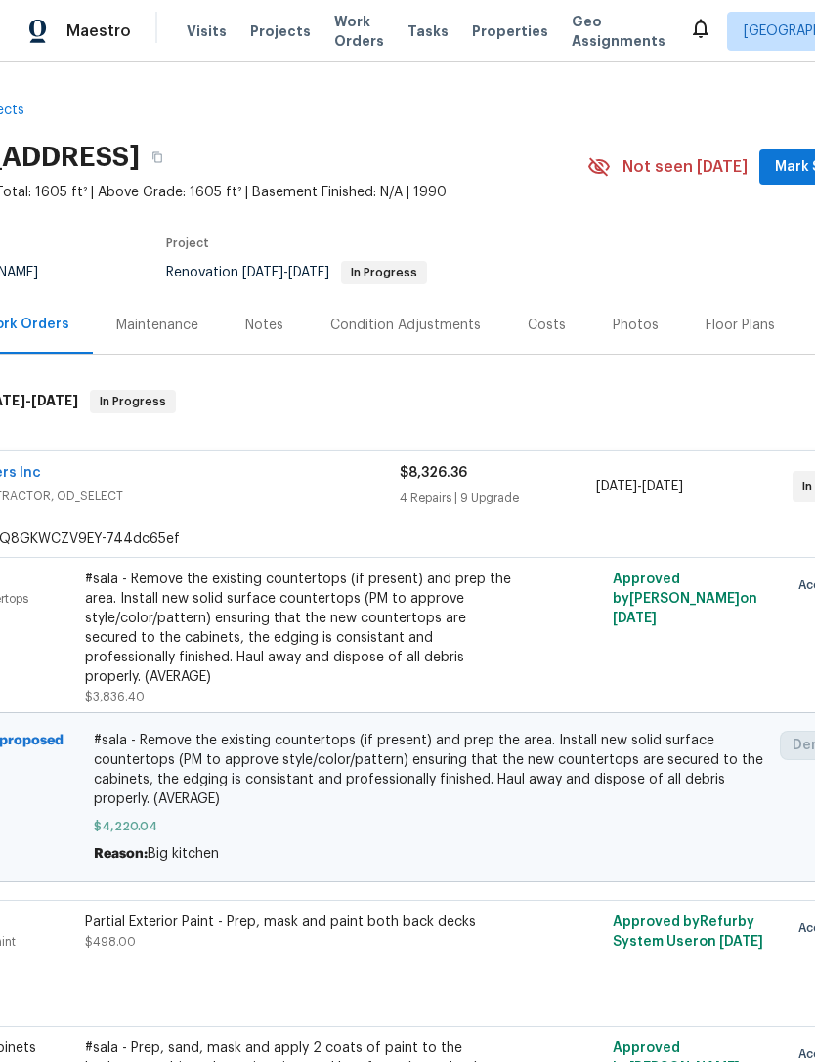
scroll to position [0, 120]
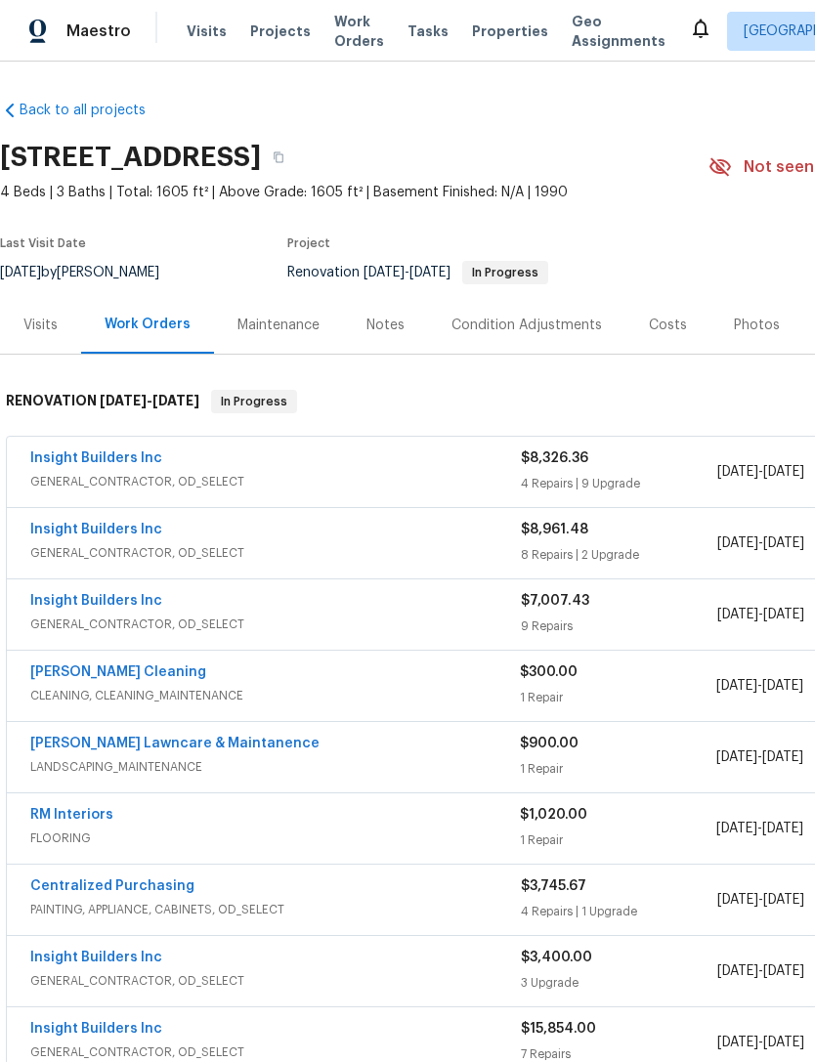
click at [126, 479] on span "GENERAL_CONTRACTOR, OD_SELECT" at bounding box center [275, 482] width 491 height 20
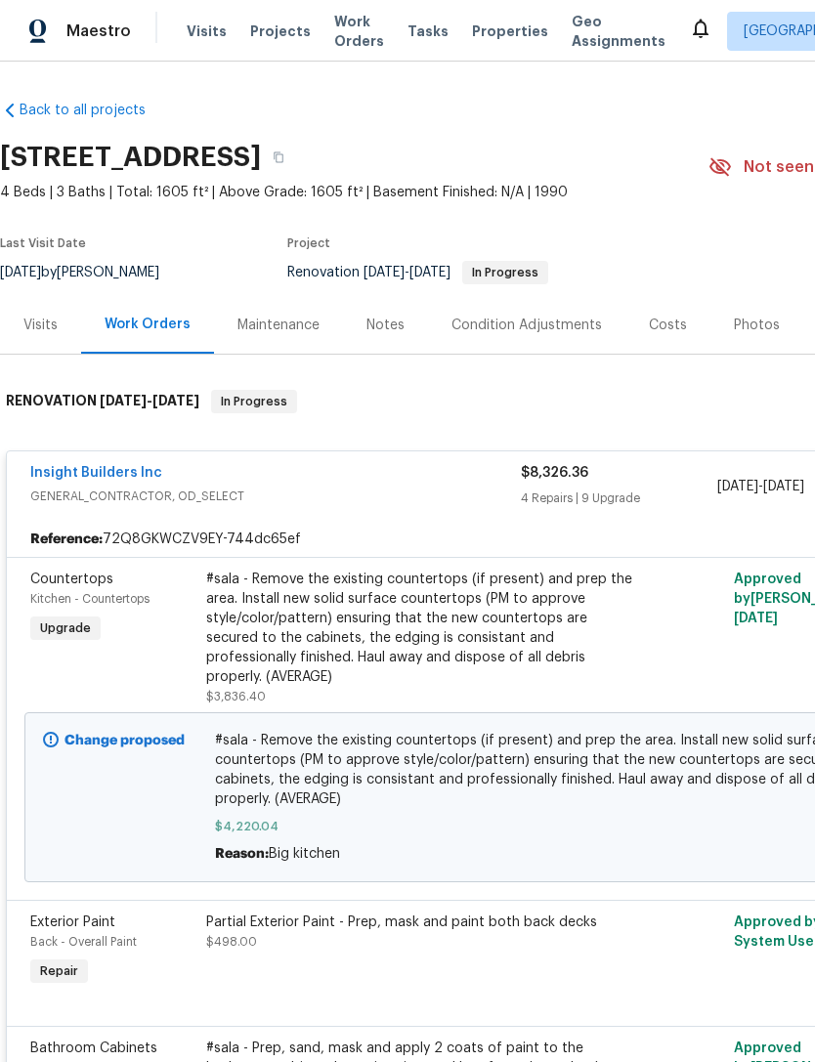
click at [152, 344] on div "Work Orders" at bounding box center [147, 325] width 133 height 58
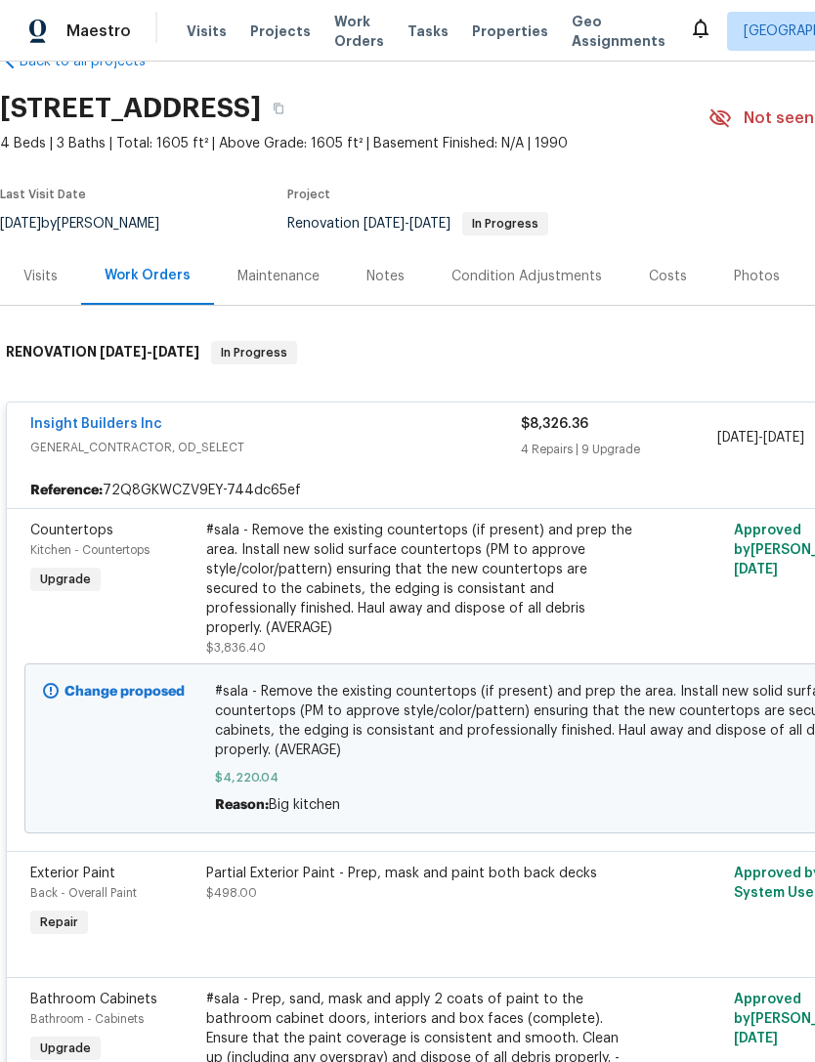
scroll to position [52, 0]
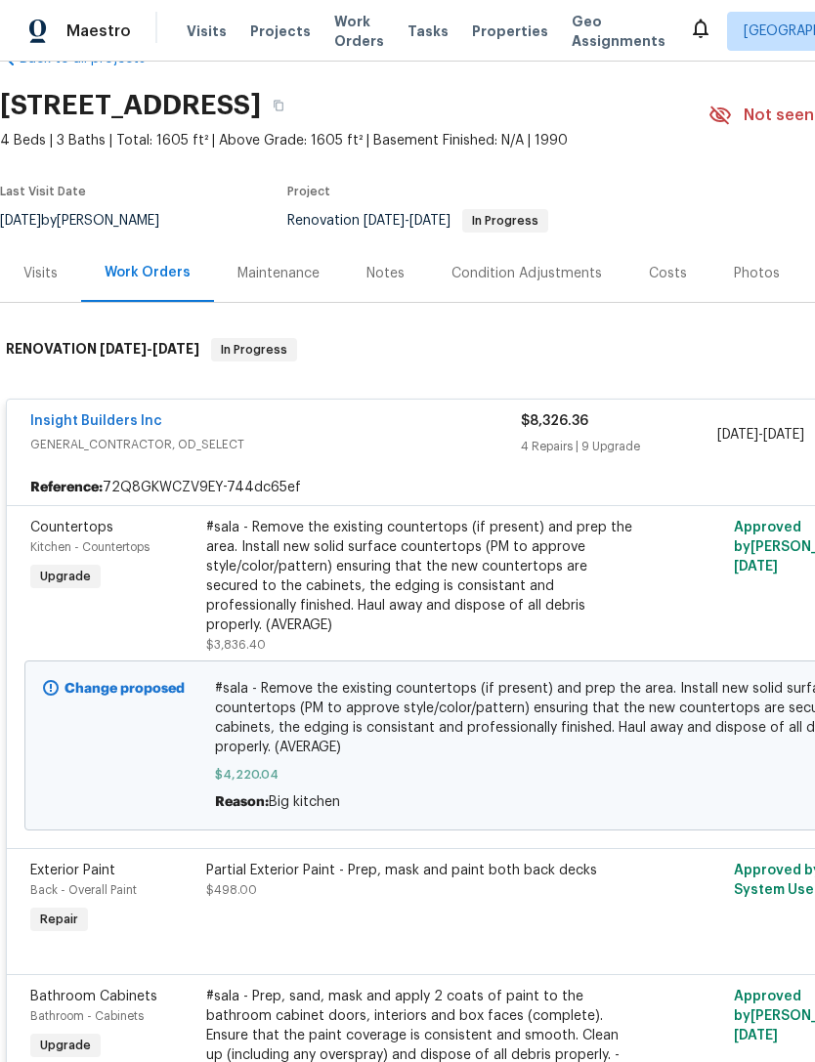
click at [167, 290] on div "Work Orders" at bounding box center [147, 273] width 133 height 58
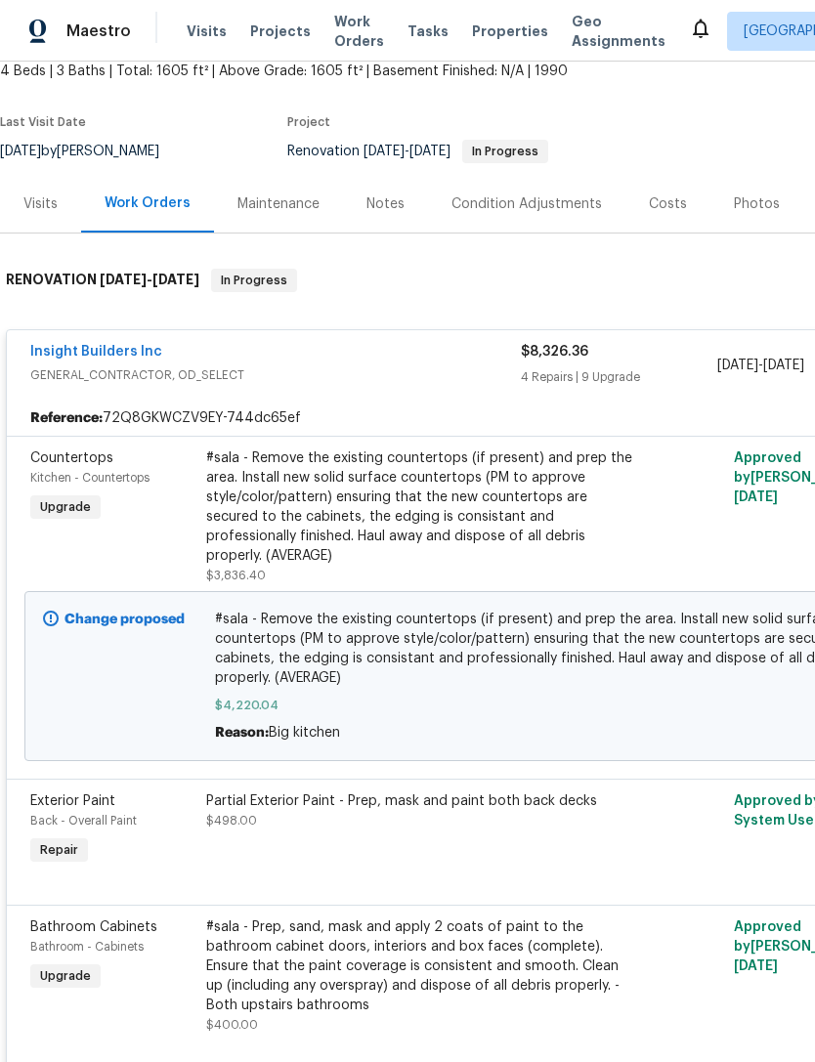
scroll to position [121, 0]
click at [106, 357] on link "Insight Builders Inc" at bounding box center [96, 352] width 132 height 14
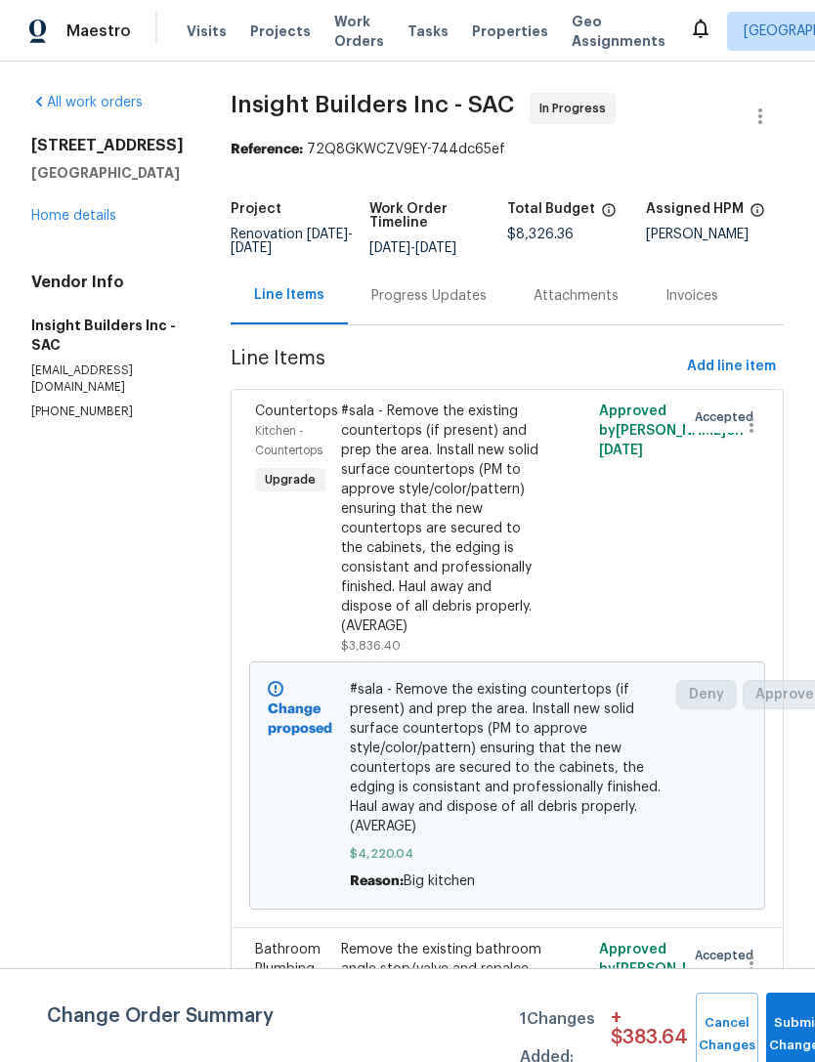
click at [93, 236] on div "All work orders [STREET_ADDRESS] Home details Vendor Info Insight Builders Inc …" at bounding box center [107, 256] width 152 height 327
click at [93, 222] on link "Home details" at bounding box center [73, 216] width 85 height 14
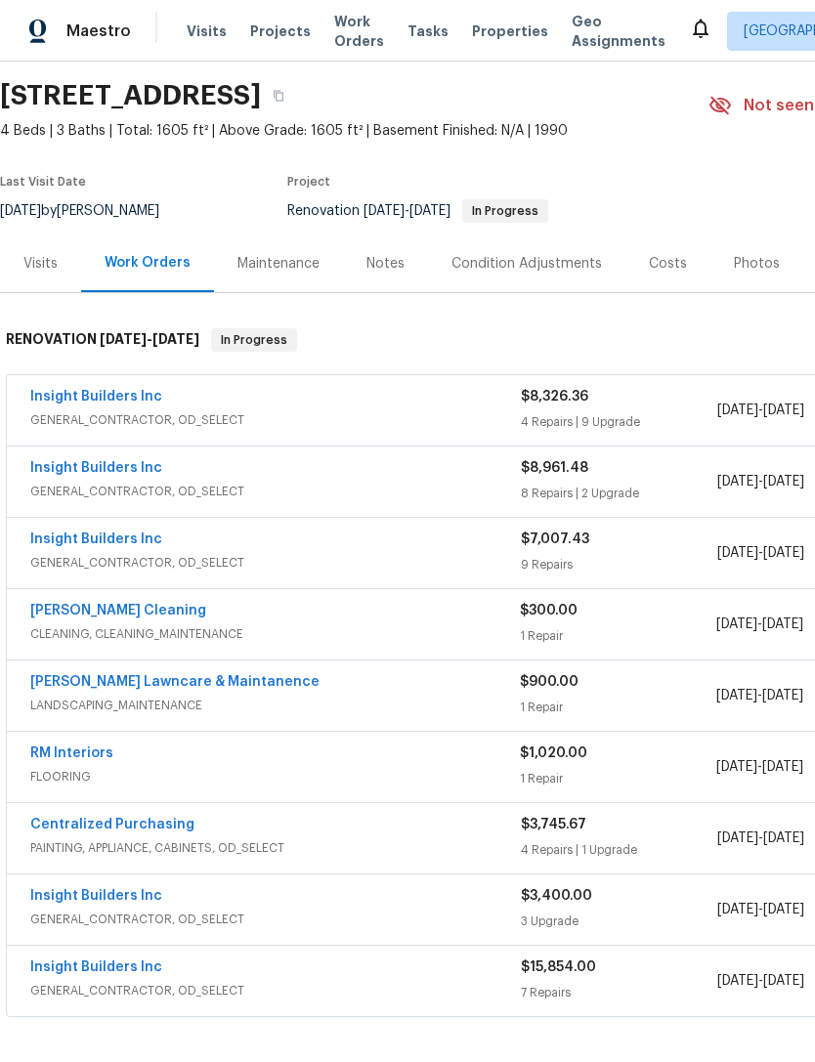
scroll to position [62, 0]
click at [113, 403] on link "Insight Builders Inc" at bounding box center [96, 397] width 132 height 14
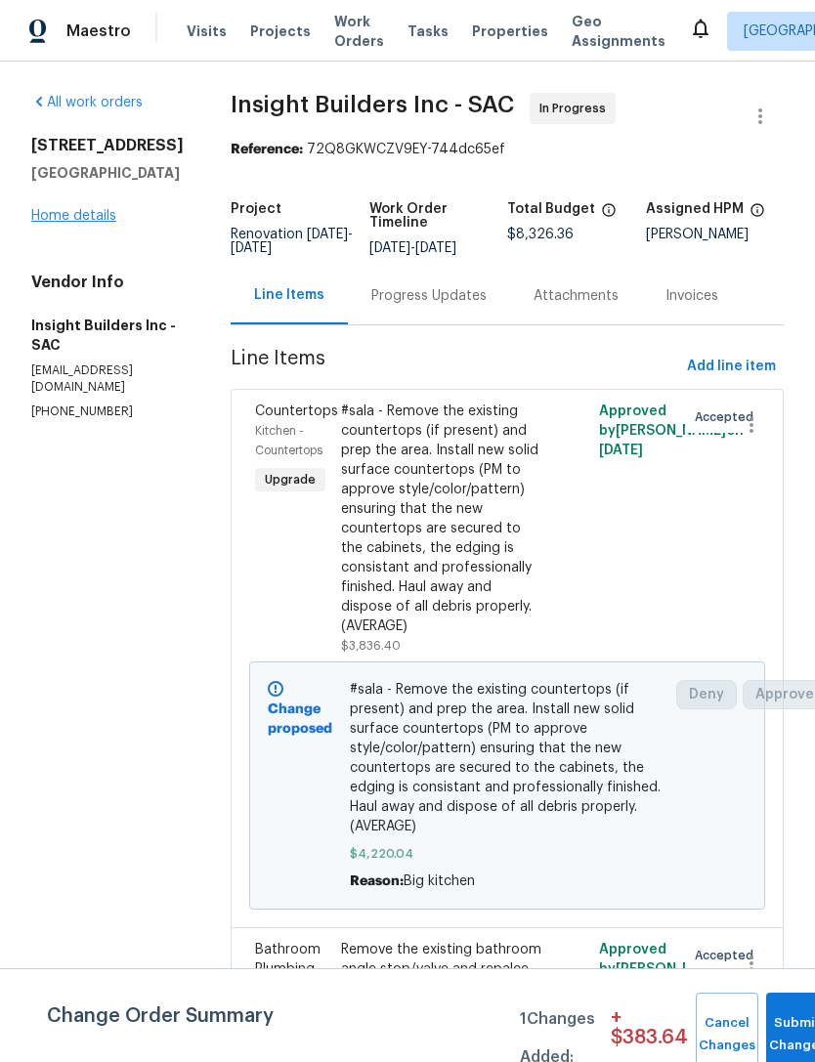
click at [64, 209] on link "Home details" at bounding box center [73, 216] width 85 height 14
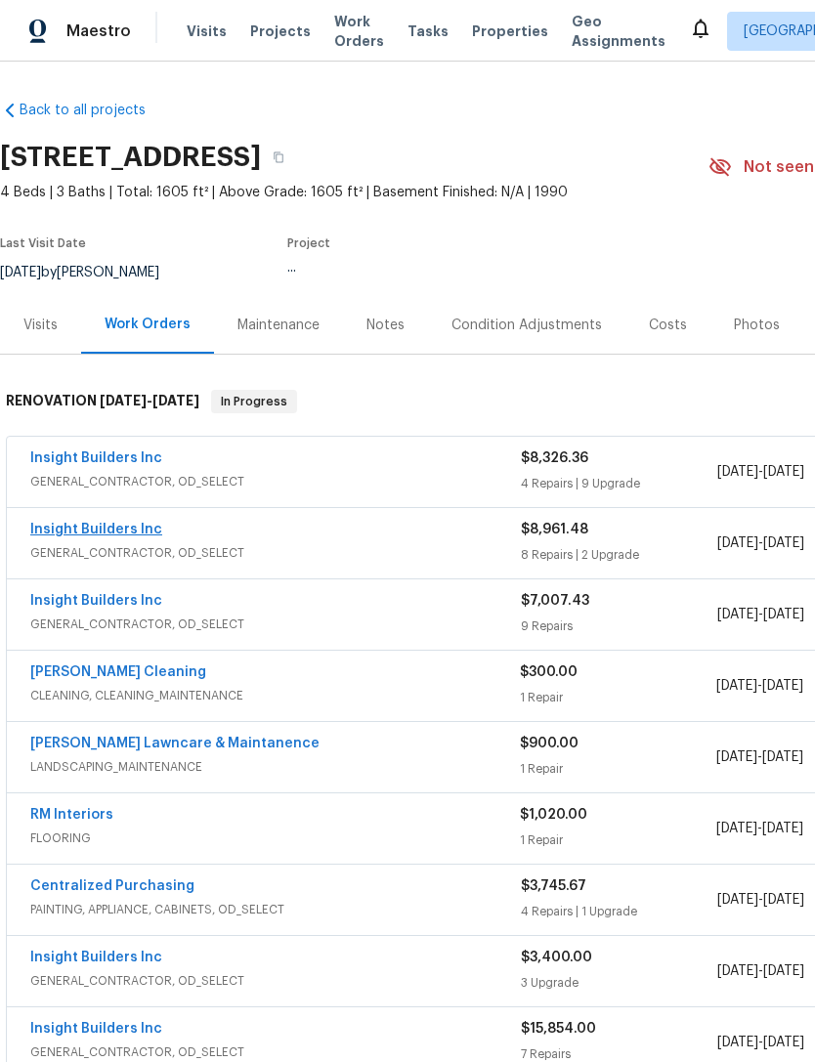
click at [115, 523] on link "Insight Builders Inc" at bounding box center [96, 530] width 132 height 14
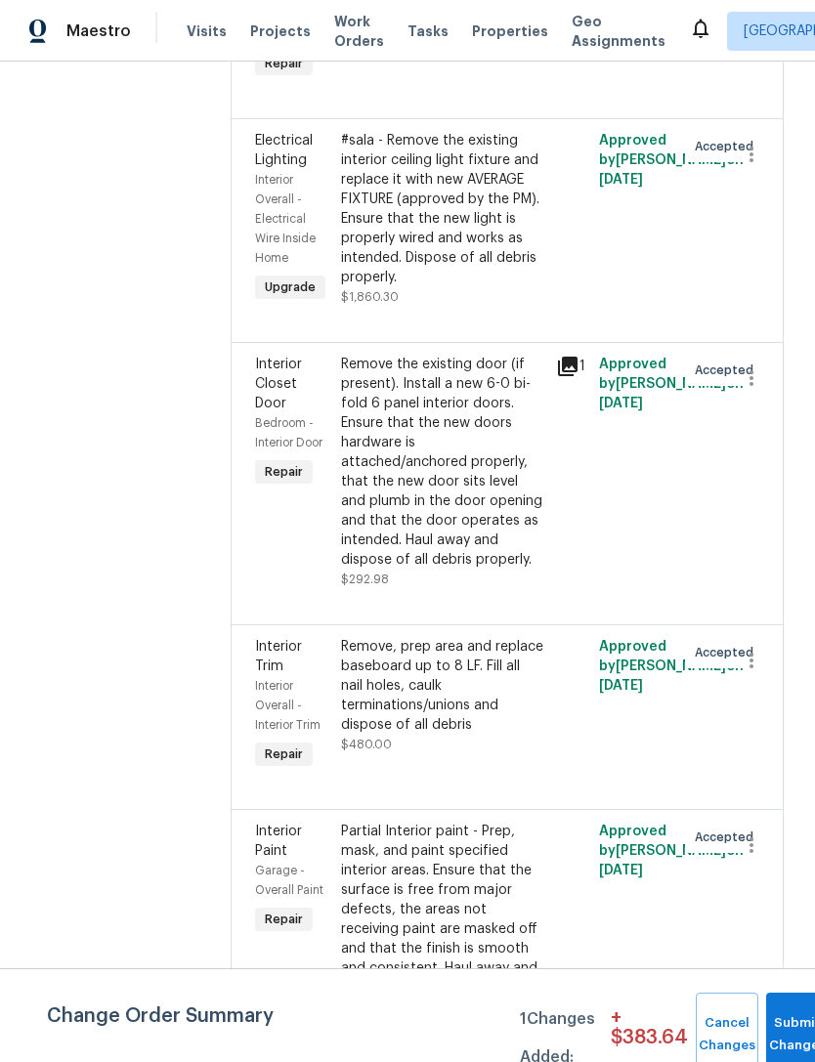
scroll to position [1193, 0]
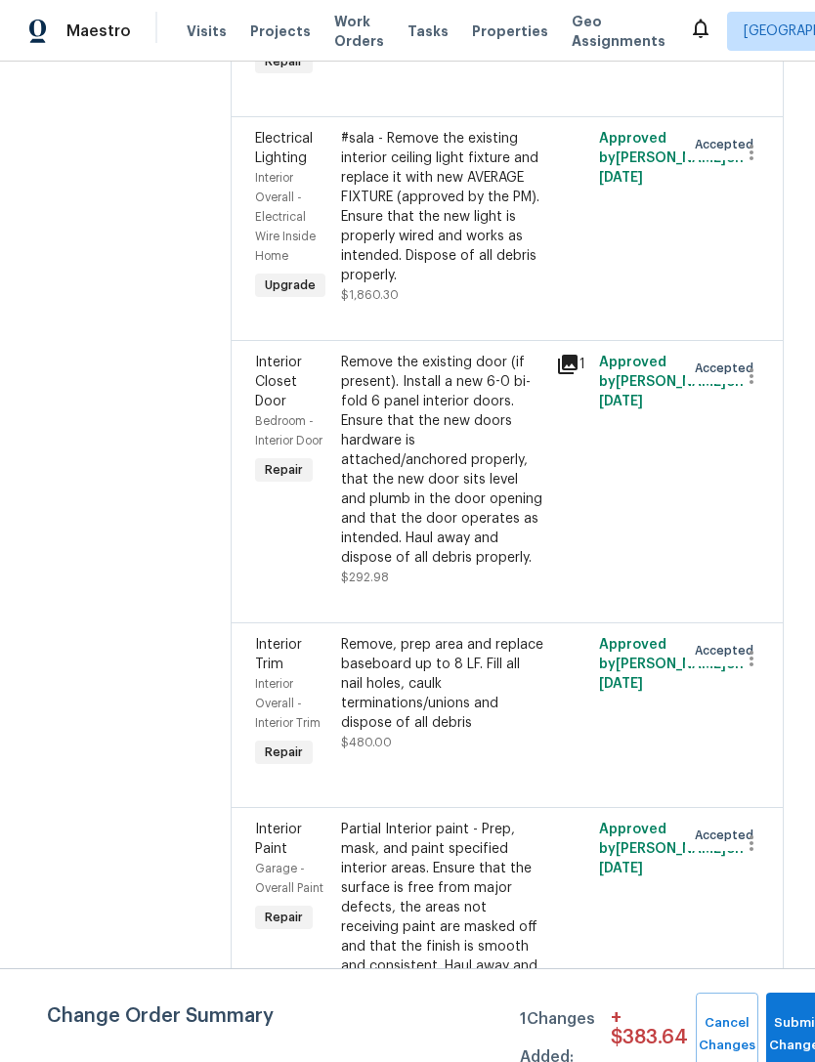
click at [577, 374] on icon at bounding box center [568, 365] width 20 height 20
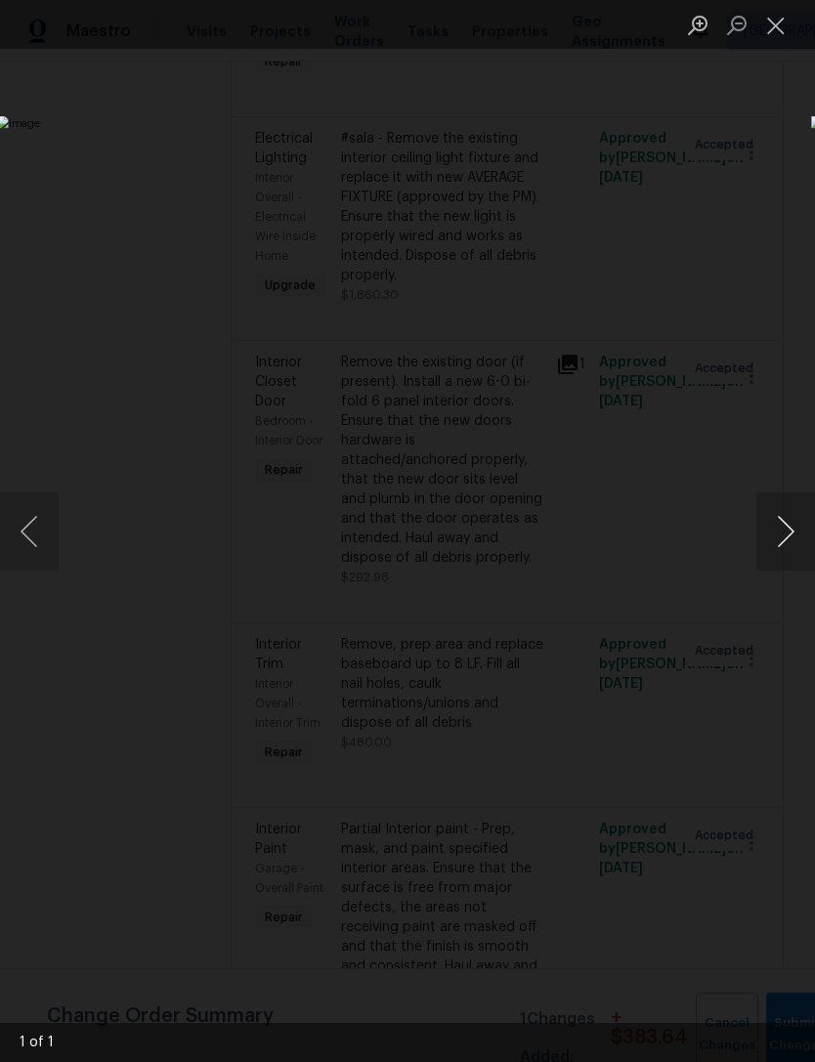
click at [803, 541] on button "Next image" at bounding box center [785, 531] width 59 height 78
click at [790, 541] on button "Next image" at bounding box center [785, 531] width 59 height 78
click at [788, 41] on button "Close lightbox" at bounding box center [775, 25] width 39 height 34
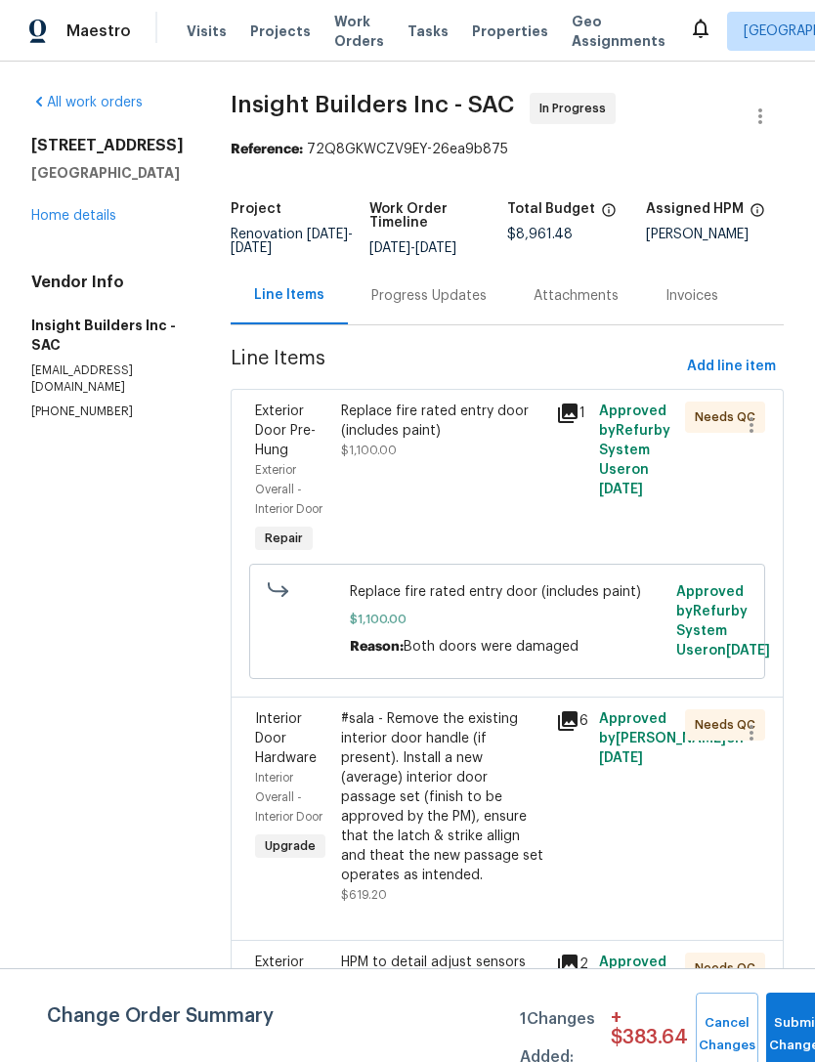
scroll to position [0, 0]
click at [94, 219] on link "Home details" at bounding box center [73, 216] width 85 height 14
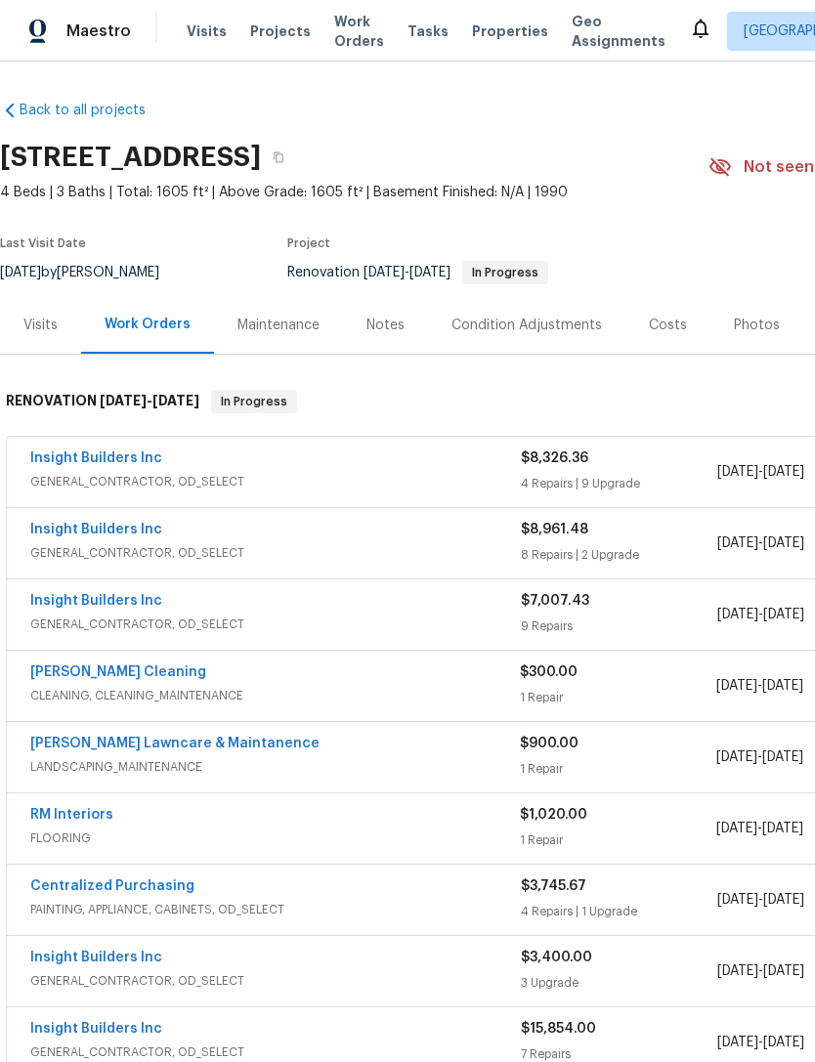
click at [120, 619] on span "GENERAL_CONTRACTOR, OD_SELECT" at bounding box center [275, 625] width 491 height 20
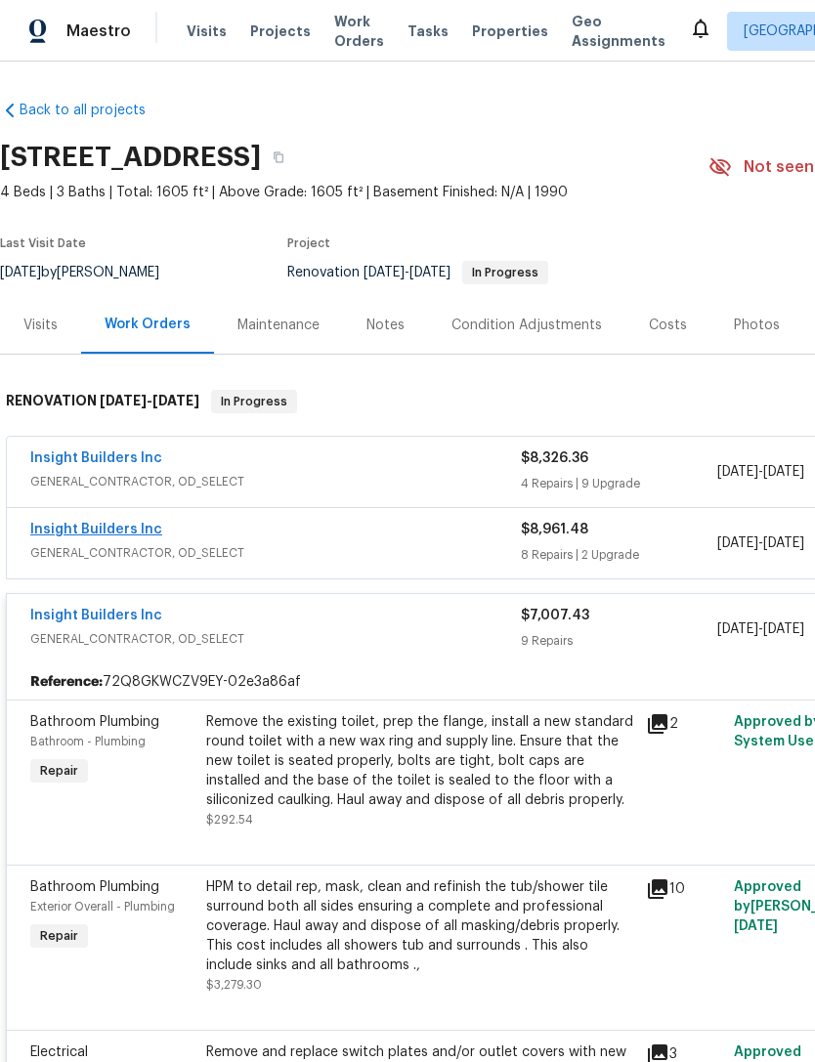
click at [90, 534] on link "Insight Builders Inc" at bounding box center [96, 530] width 132 height 14
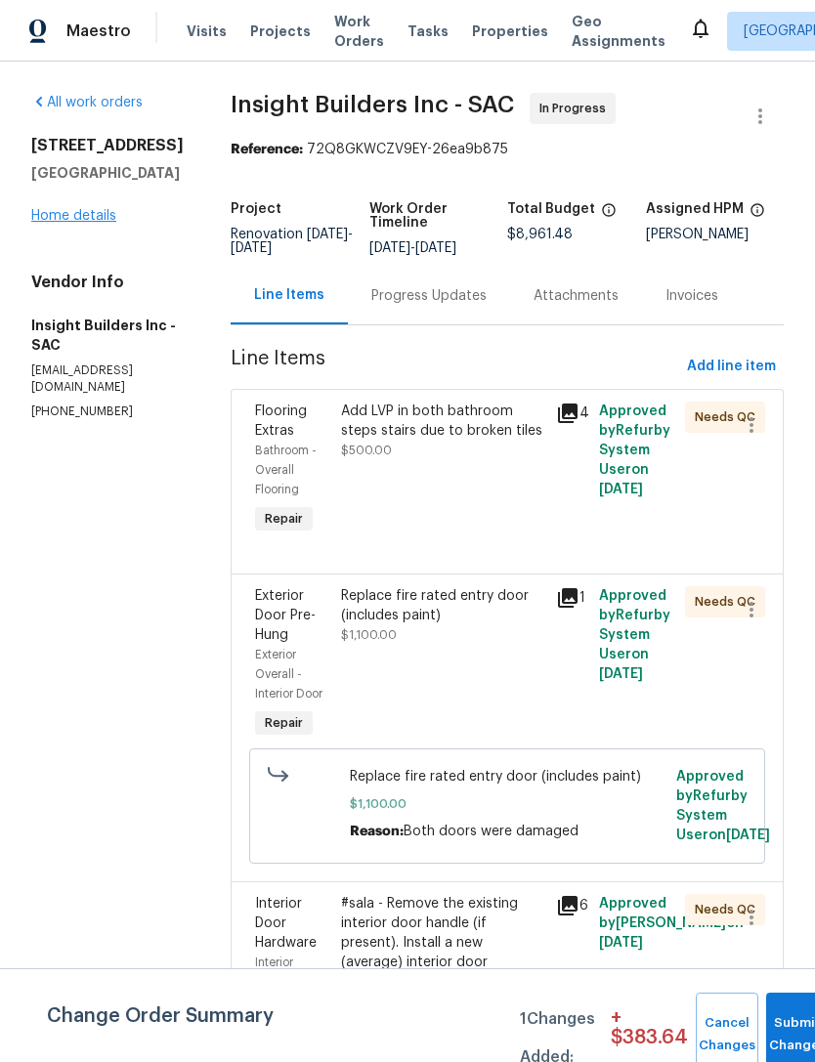
click at [98, 221] on link "Home details" at bounding box center [73, 216] width 85 height 14
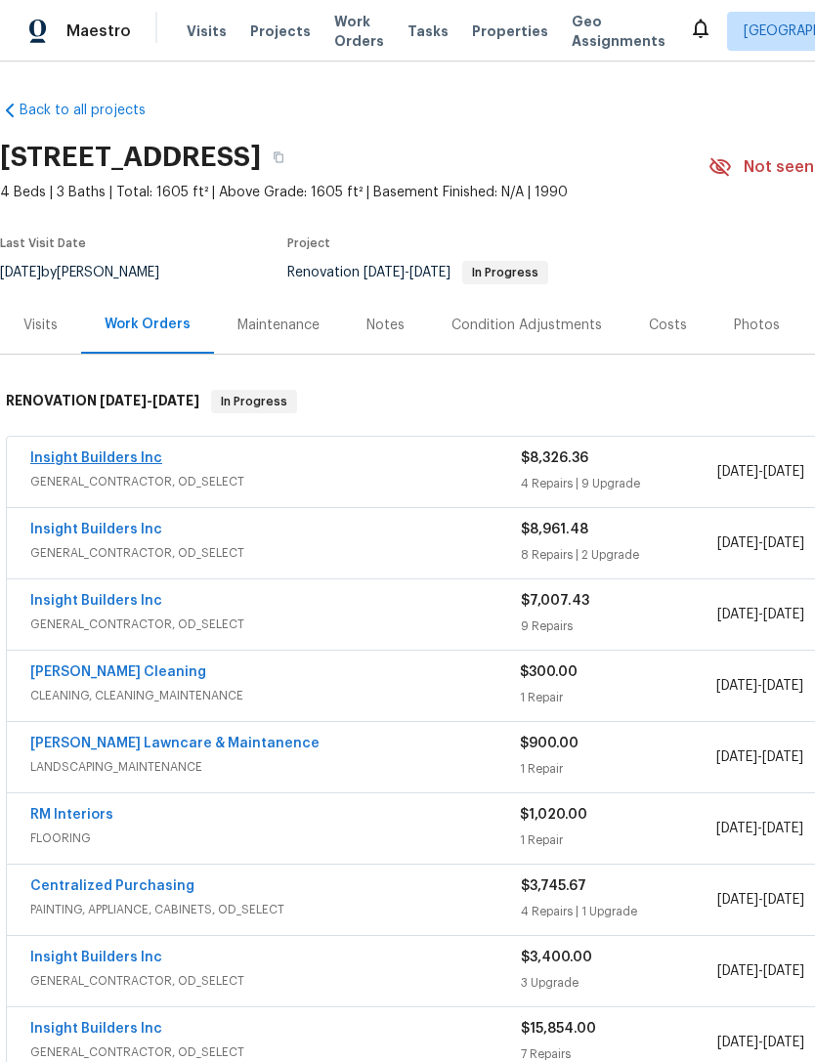
click at [126, 463] on link "Insight Builders Inc" at bounding box center [96, 458] width 132 height 14
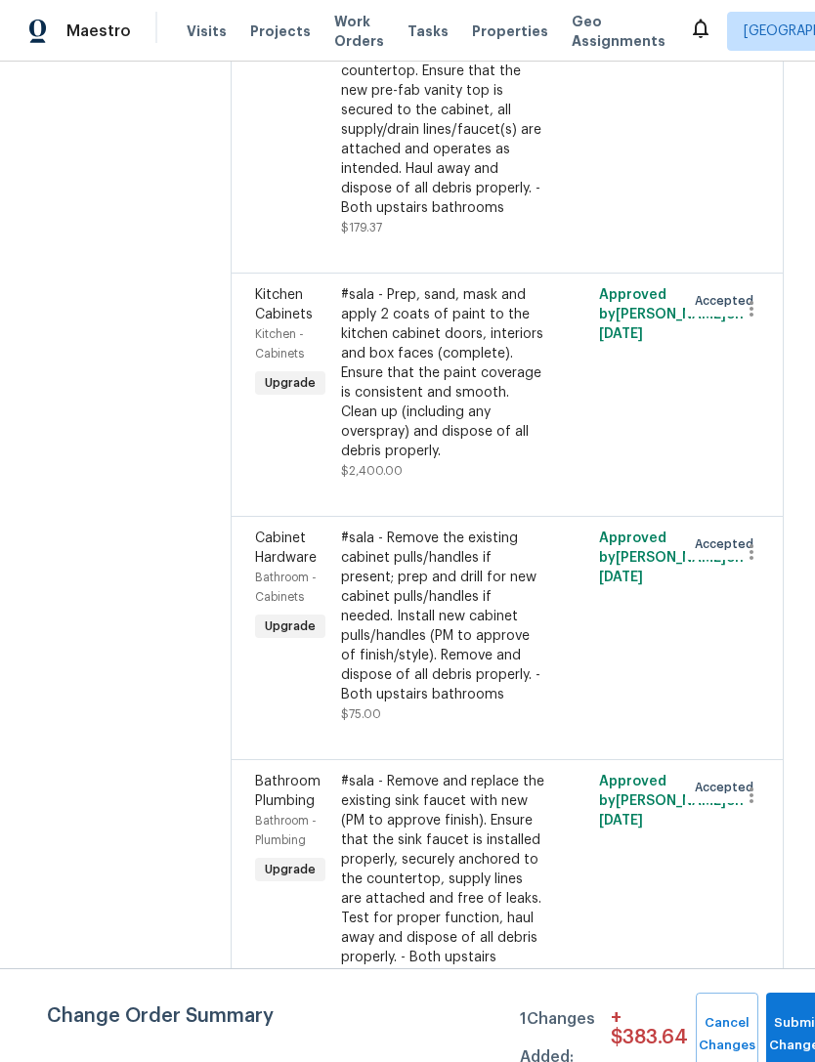
scroll to position [2475, -1]
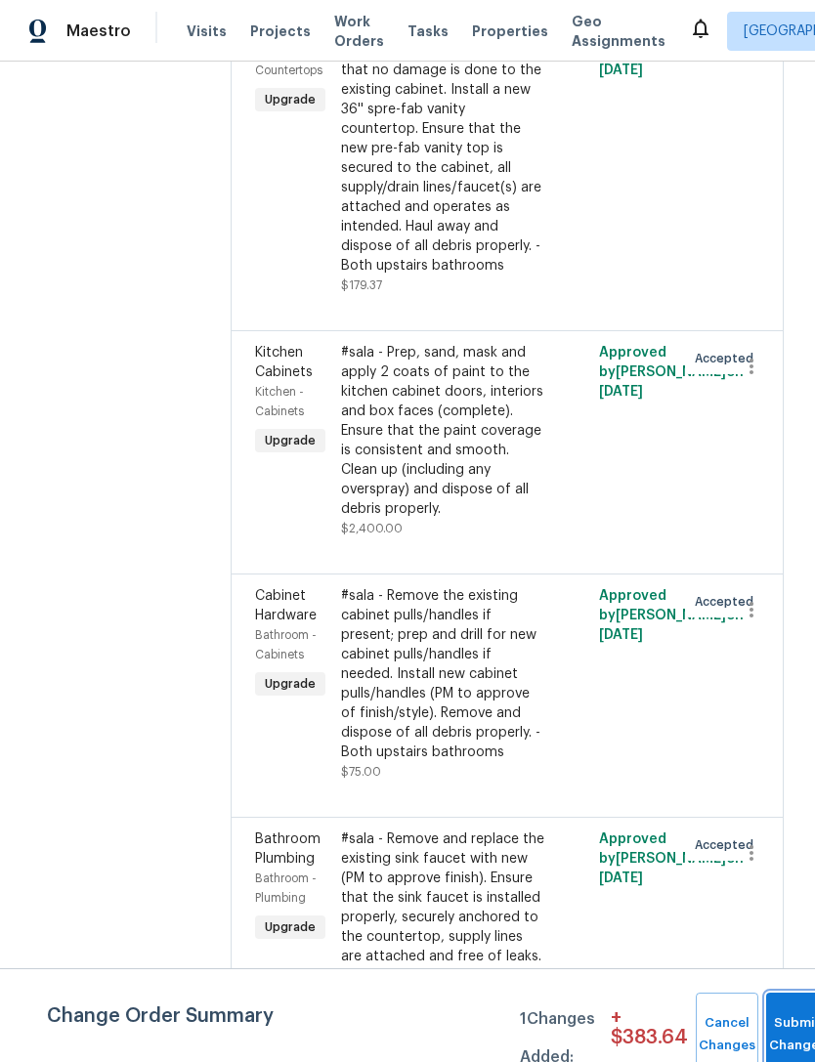
click at [771, 1020] on button "Submit Changes" at bounding box center [797, 1035] width 63 height 84
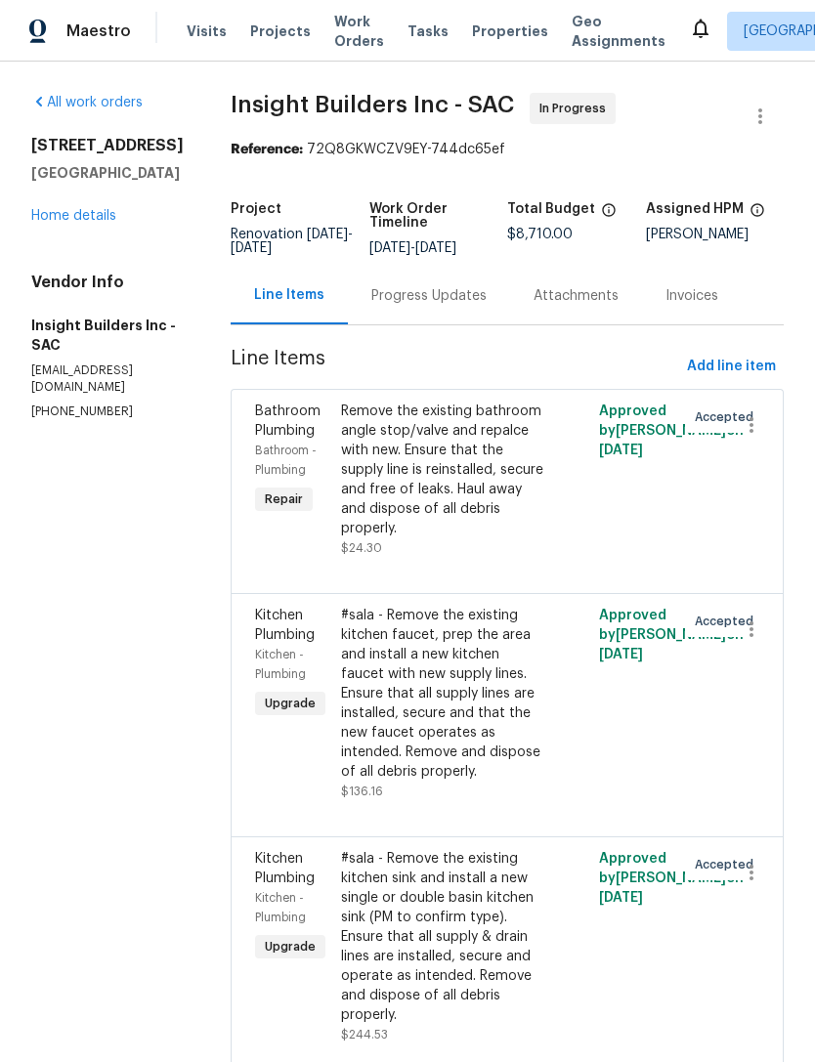
scroll to position [0, 0]
click at [105, 234] on div "All work orders [STREET_ADDRESS] Home details Vendor Info Insight Builders Inc …" at bounding box center [107, 256] width 152 height 327
click at [78, 220] on link "Home details" at bounding box center [73, 216] width 85 height 14
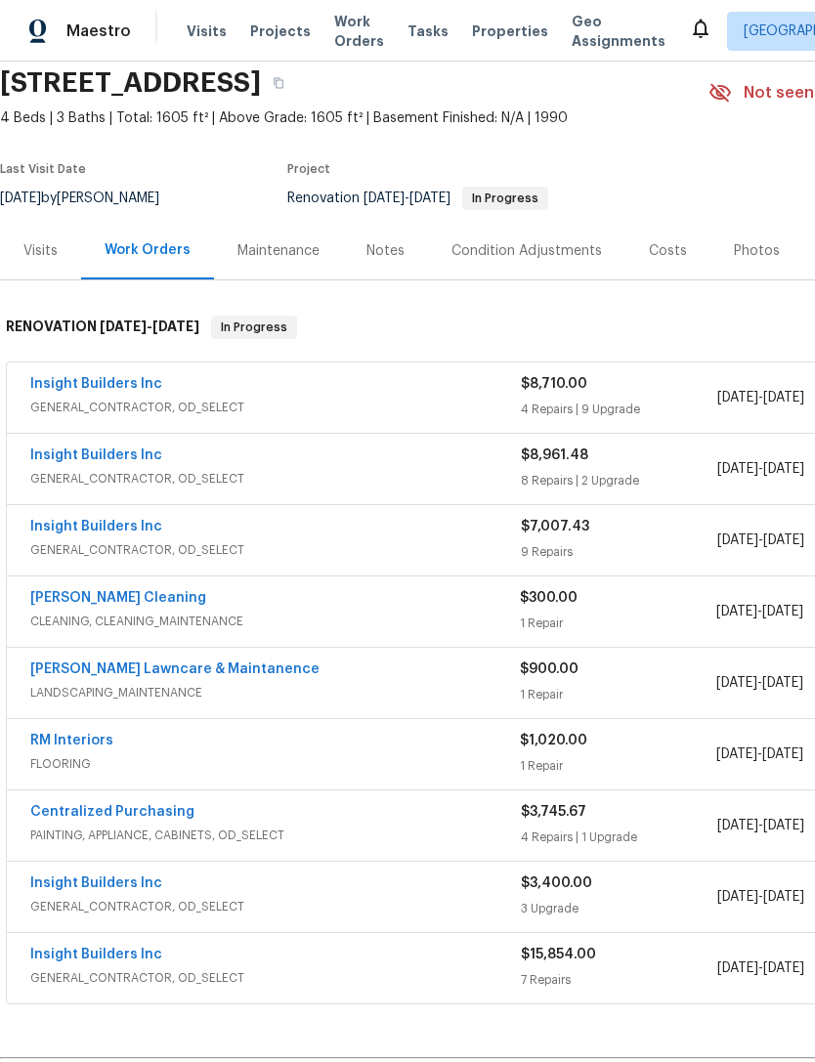
scroll to position [72, 0]
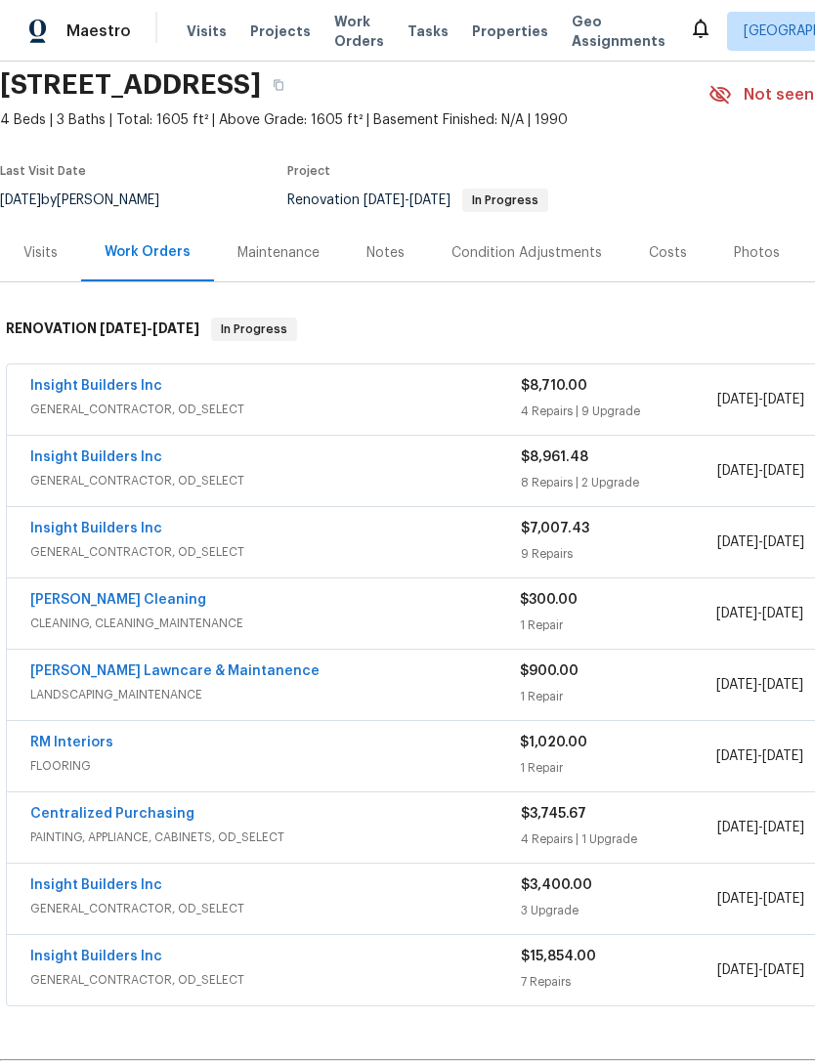
click at [111, 545] on span "GENERAL_CONTRACTOR, OD_SELECT" at bounding box center [275, 552] width 491 height 20
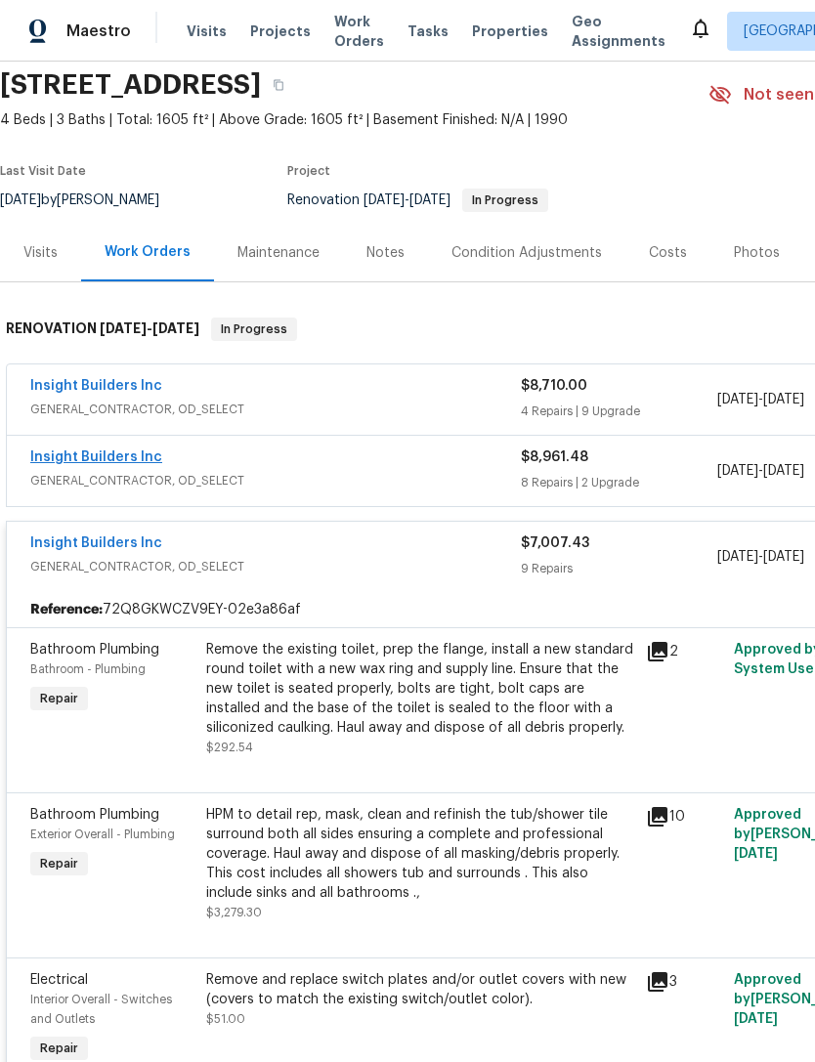
click at [115, 462] on link "Insight Builders Inc" at bounding box center [96, 457] width 132 height 14
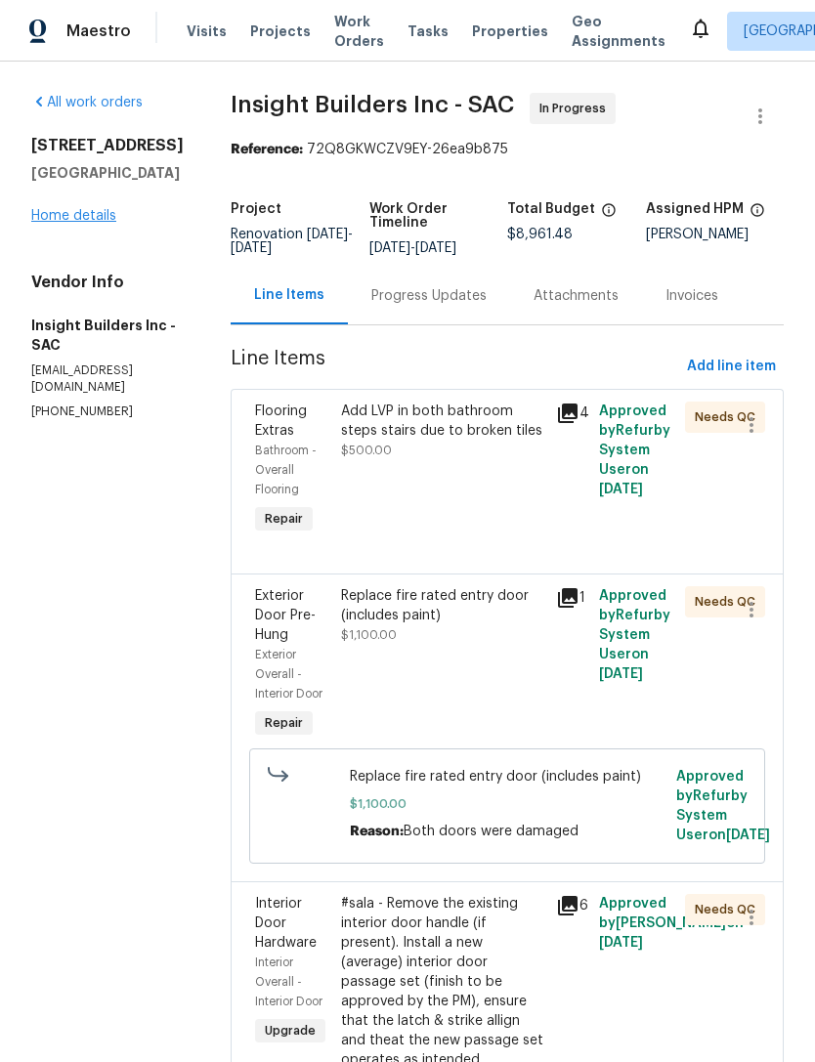
click at [83, 220] on link "Home details" at bounding box center [73, 216] width 85 height 14
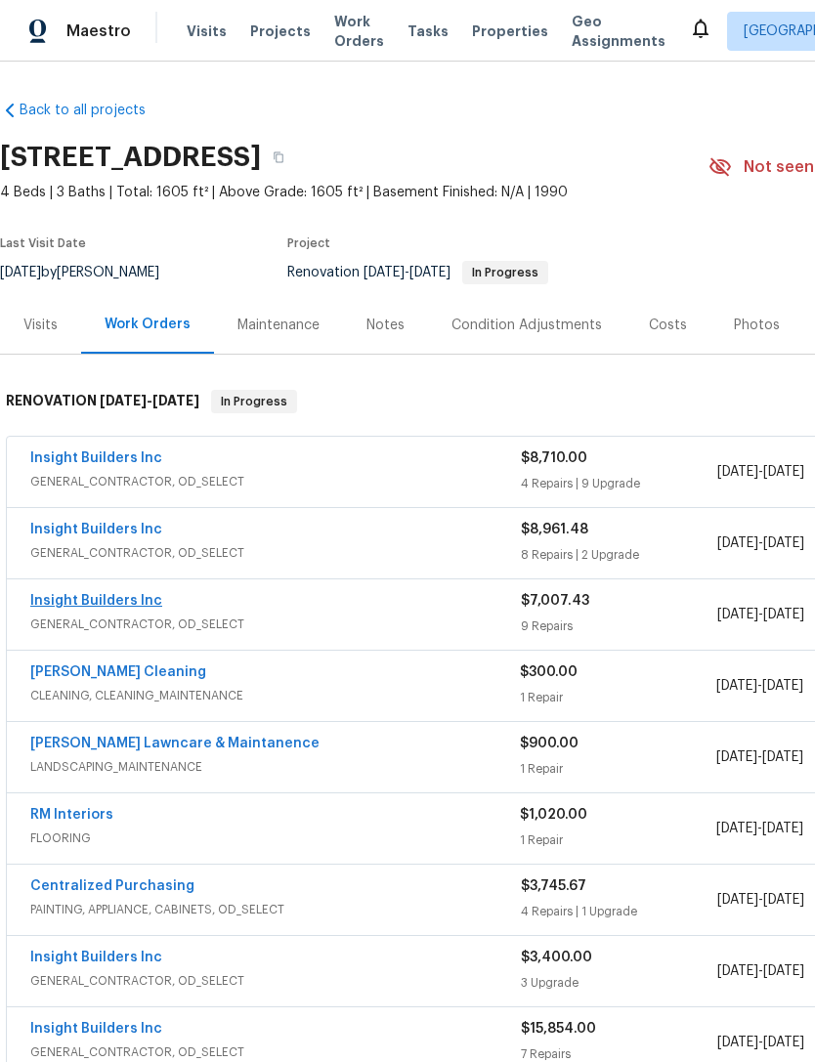
click at [124, 607] on link "Insight Builders Inc" at bounding box center [96, 601] width 132 height 14
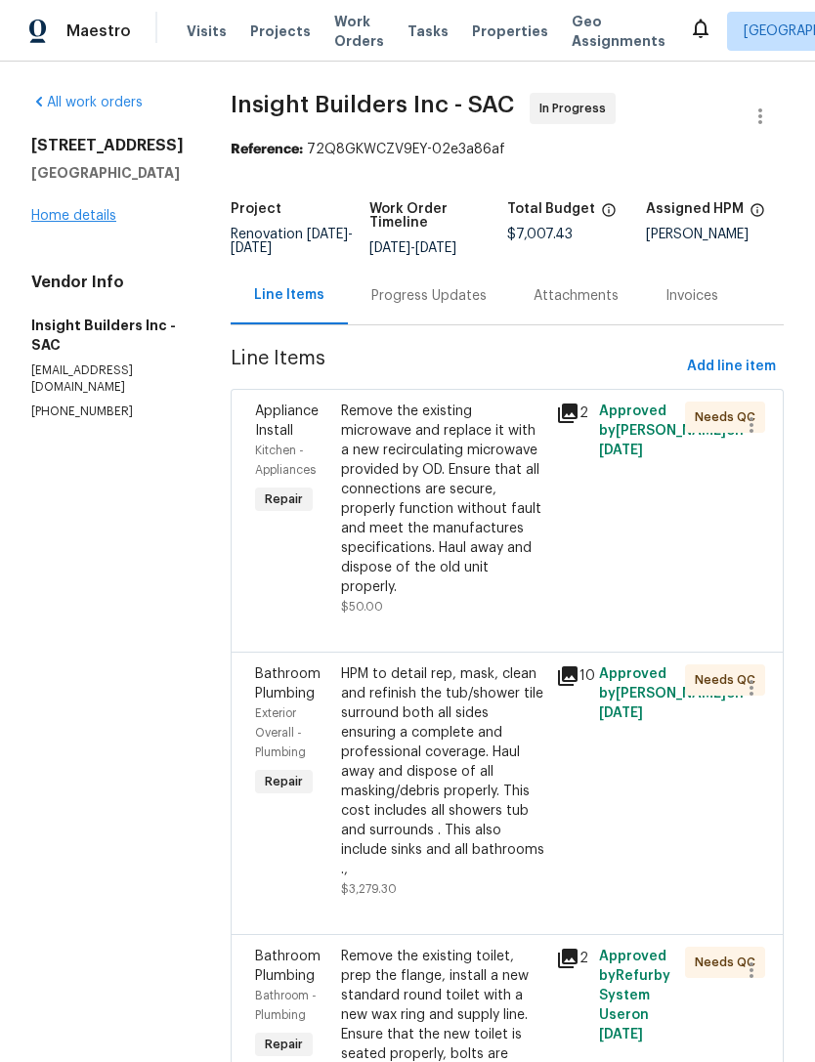
click at [97, 209] on link "Home details" at bounding box center [73, 216] width 85 height 14
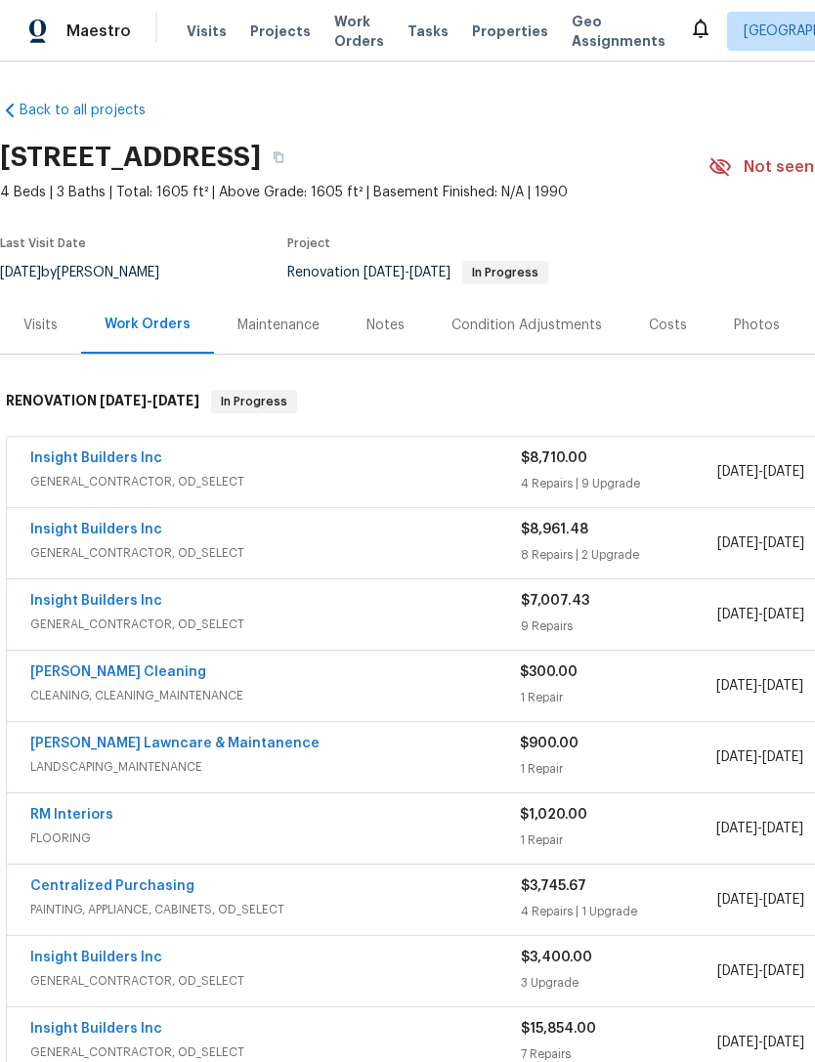
click at [100, 472] on span "GENERAL_CONTRACTOR, OD_SELECT" at bounding box center [275, 482] width 491 height 20
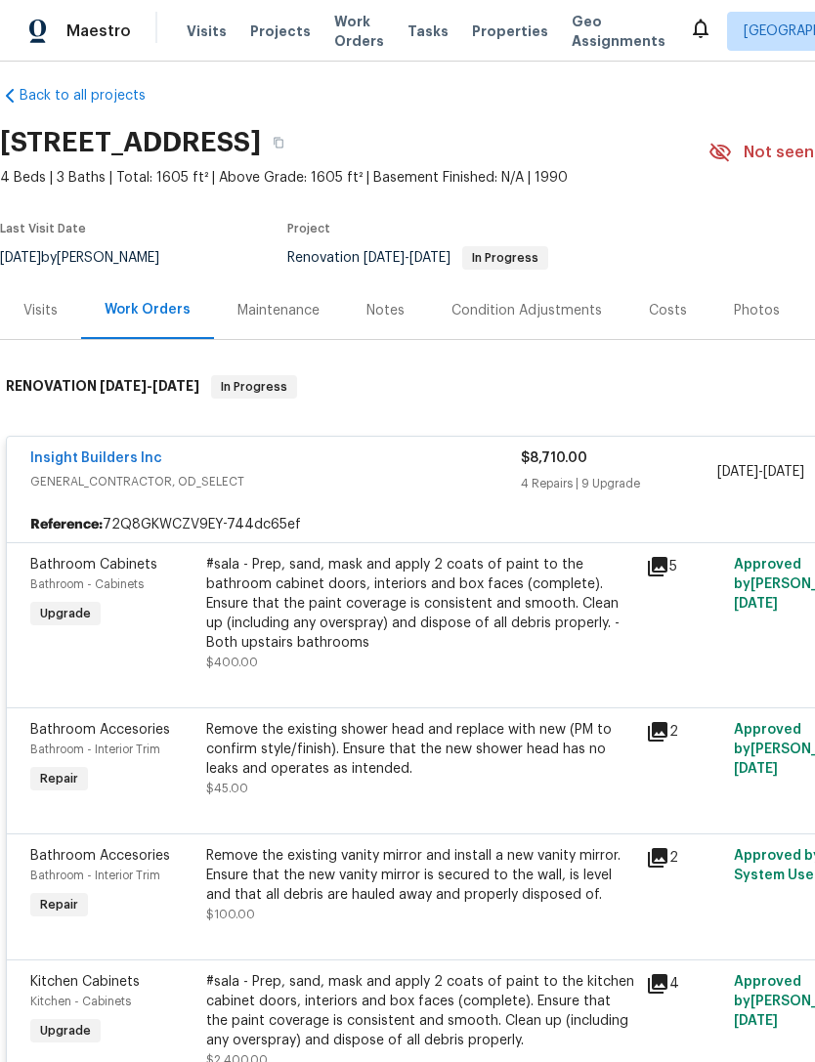
scroll to position [13, 0]
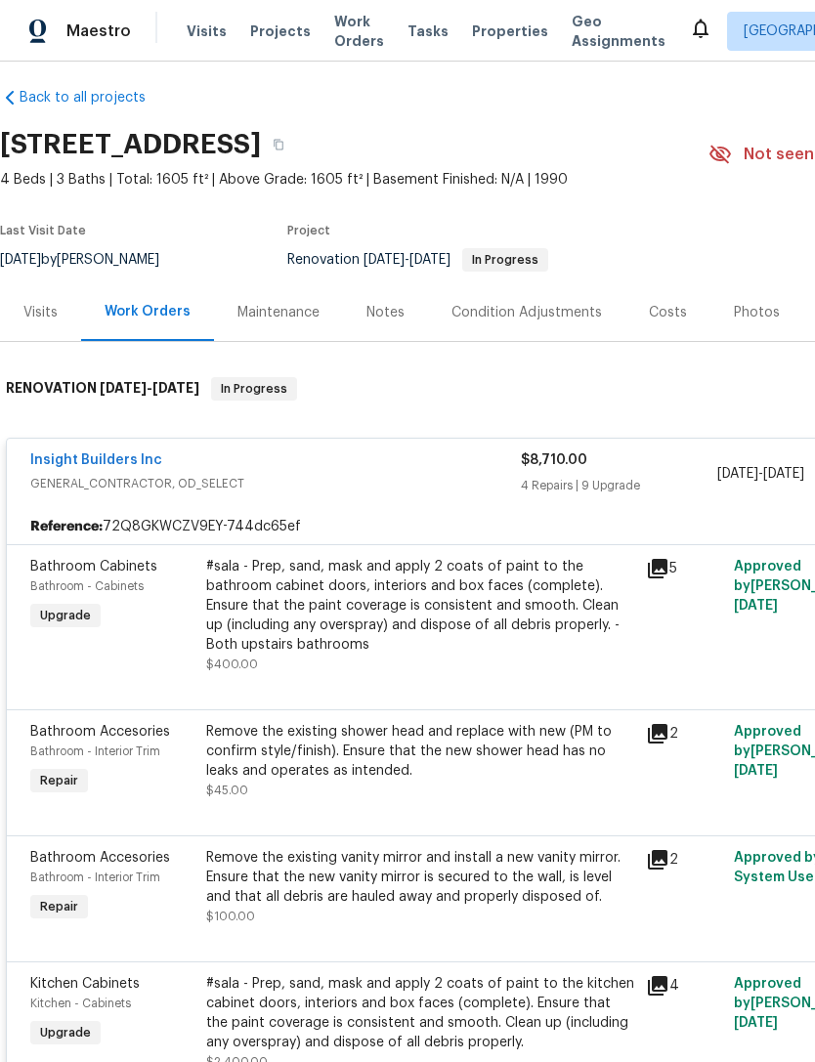
click at [119, 474] on span "GENERAL_CONTRACTOR, OD_SELECT" at bounding box center [275, 484] width 491 height 20
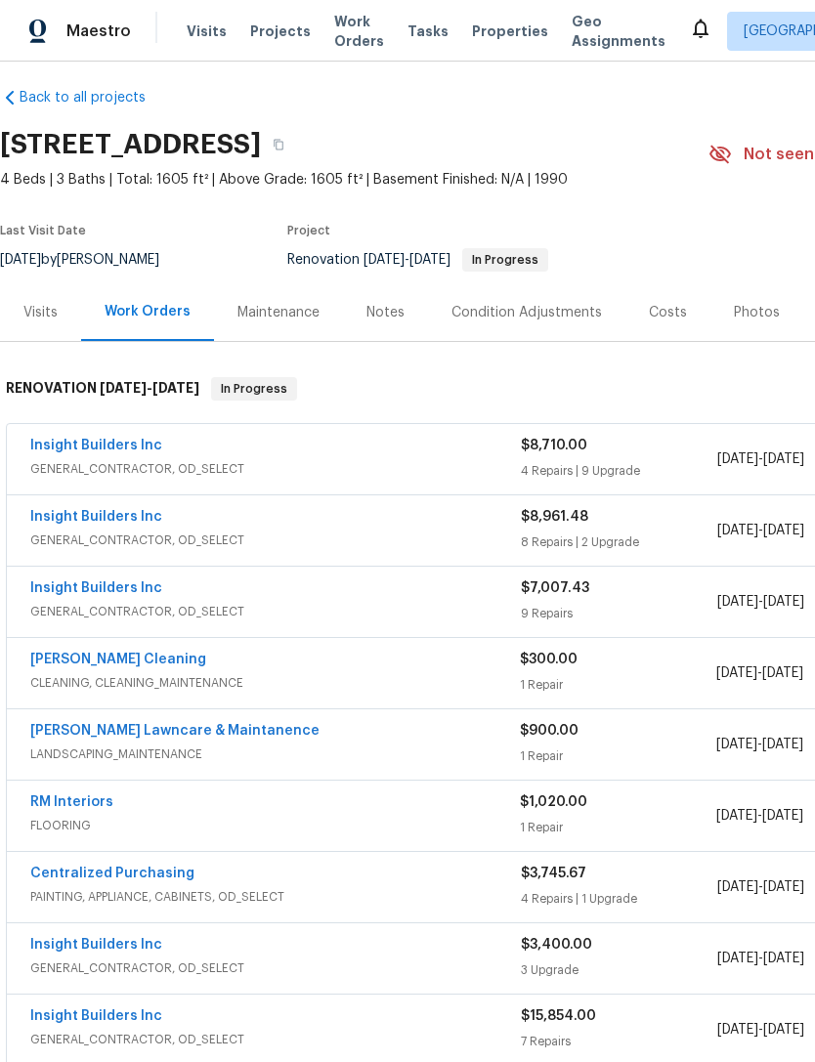
click at [114, 602] on span "GENERAL_CONTRACTOR, OD_SELECT" at bounding box center [275, 612] width 491 height 20
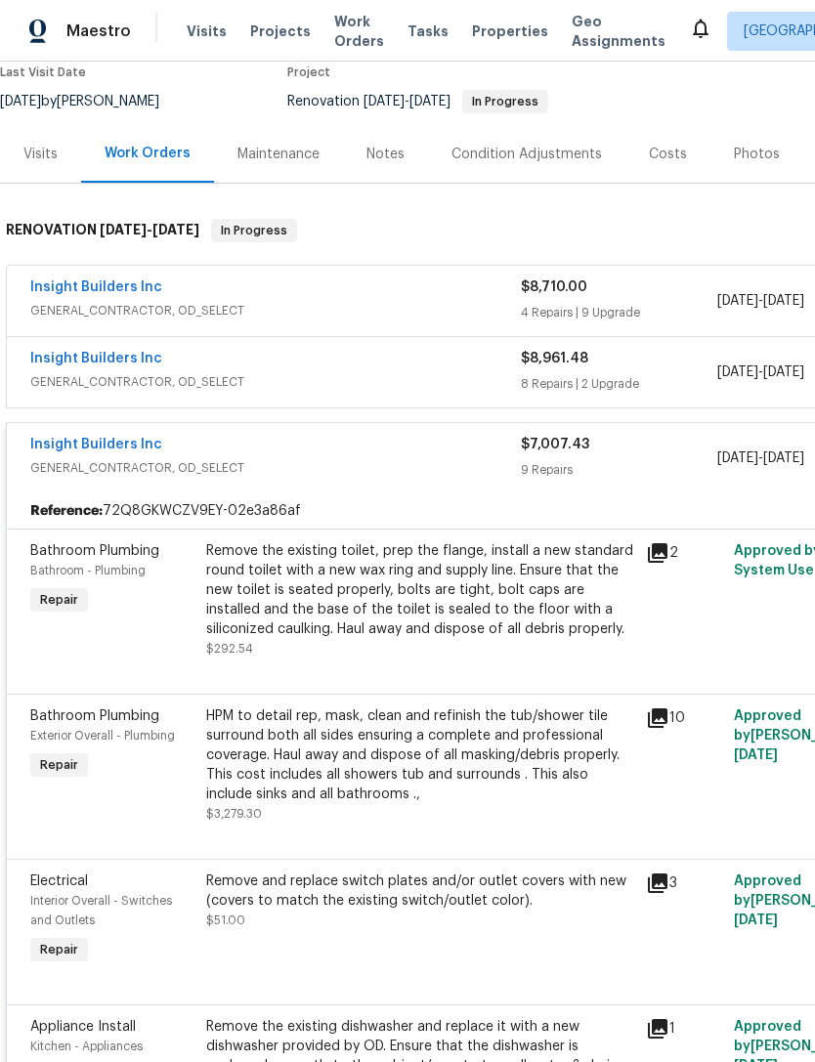
scroll to position [168, 0]
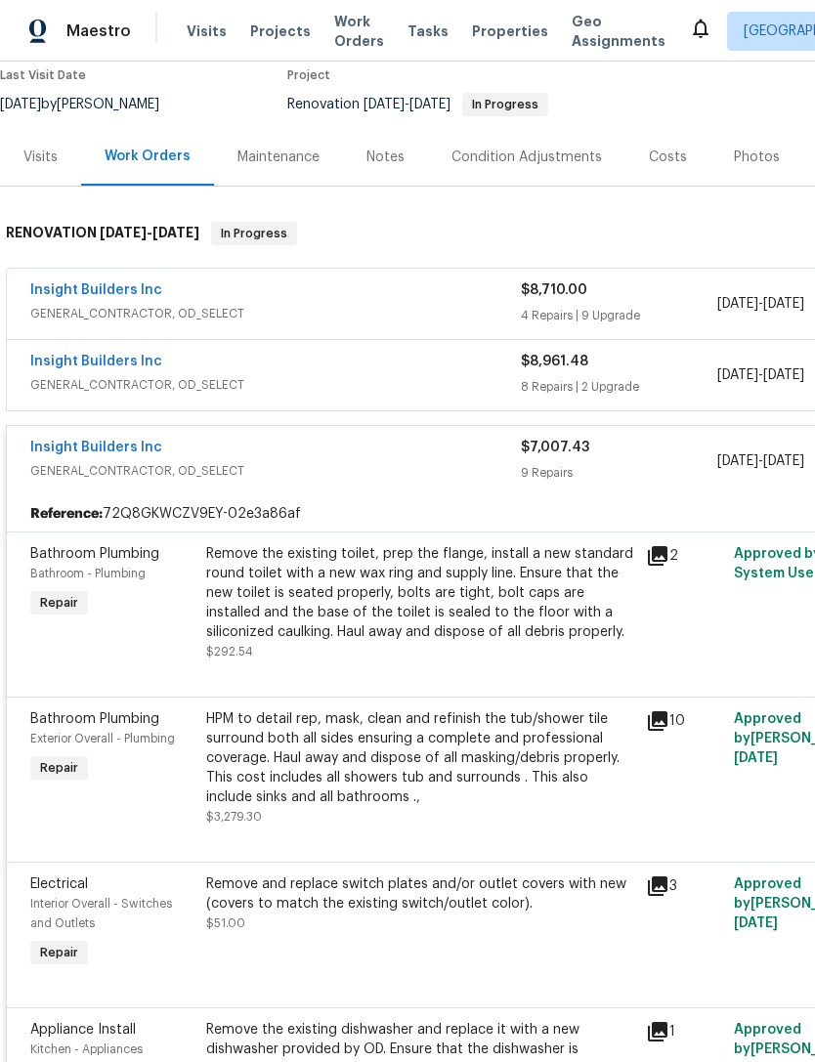
click at [88, 461] on span "GENERAL_CONTRACTOR, OD_SELECT" at bounding box center [275, 471] width 491 height 20
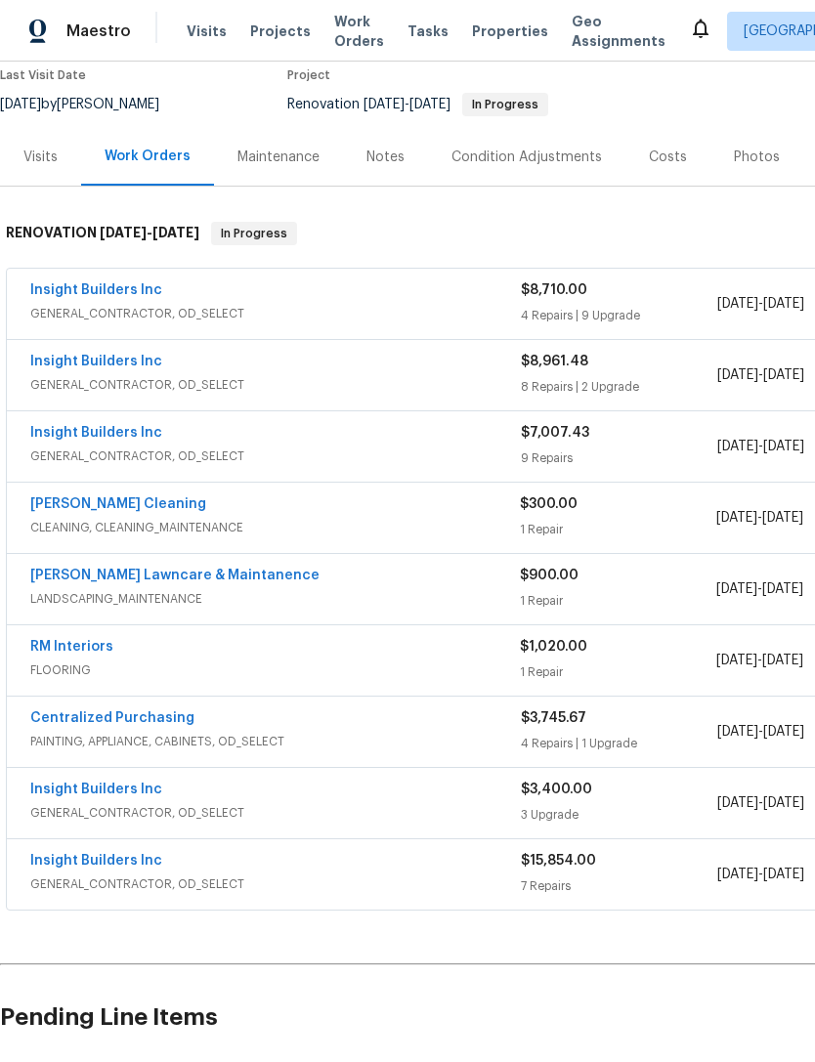
click at [113, 447] on span "GENERAL_CONTRACTOR, OD_SELECT" at bounding box center [275, 457] width 491 height 20
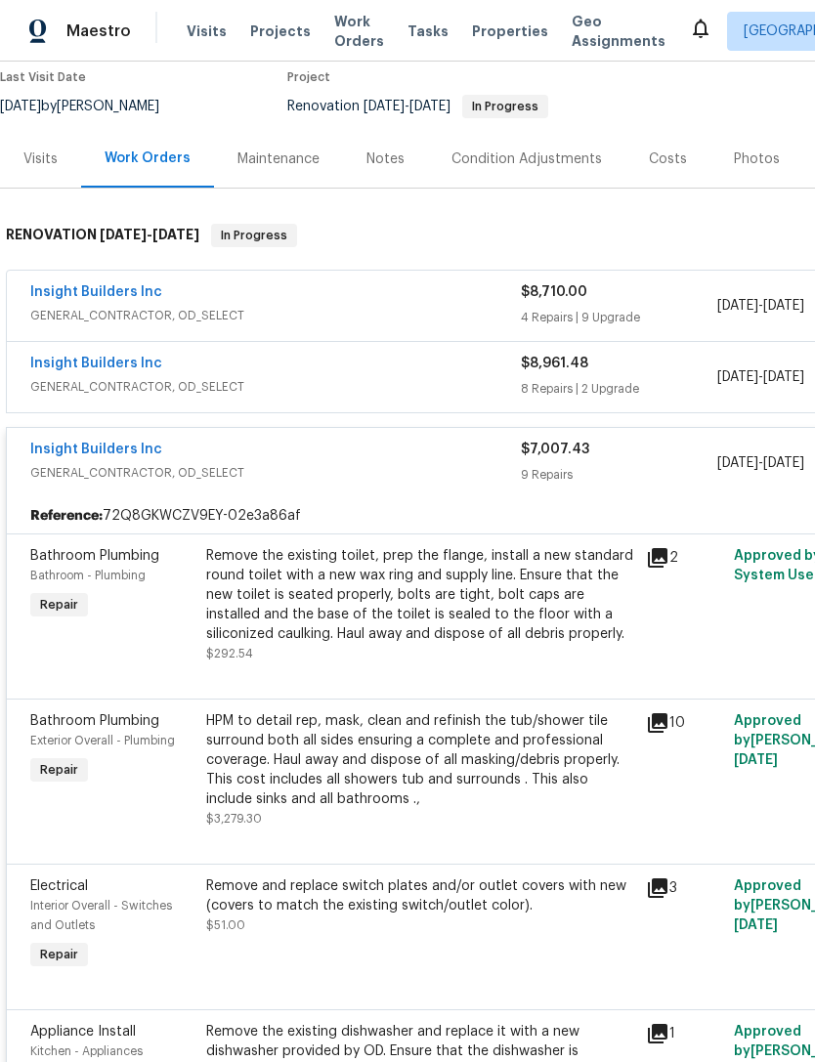
scroll to position [164, 0]
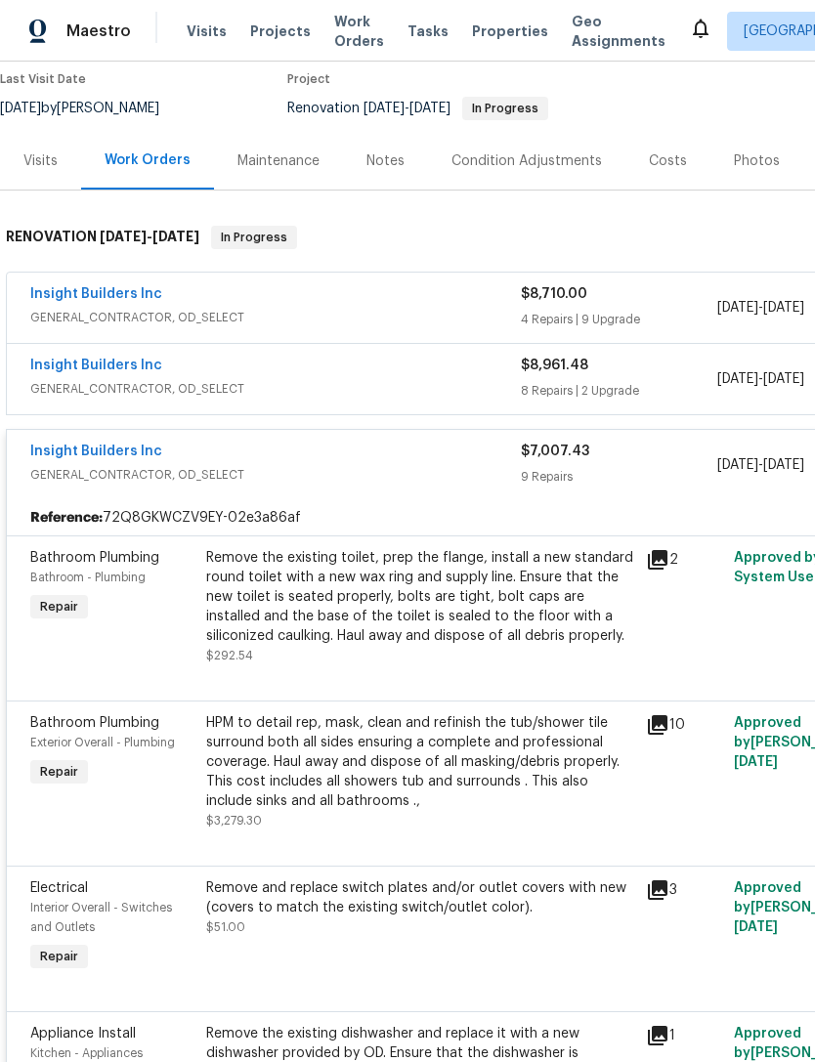
click at [235, 500] on div "Reference: 72Q8GKWCZV9EY-02e3a86af" at bounding box center [552, 517] width 1091 height 35
click at [275, 548] on div "Remove the existing toilet, prep the flange, install a new standard round toile…" at bounding box center [420, 597] width 428 height 98
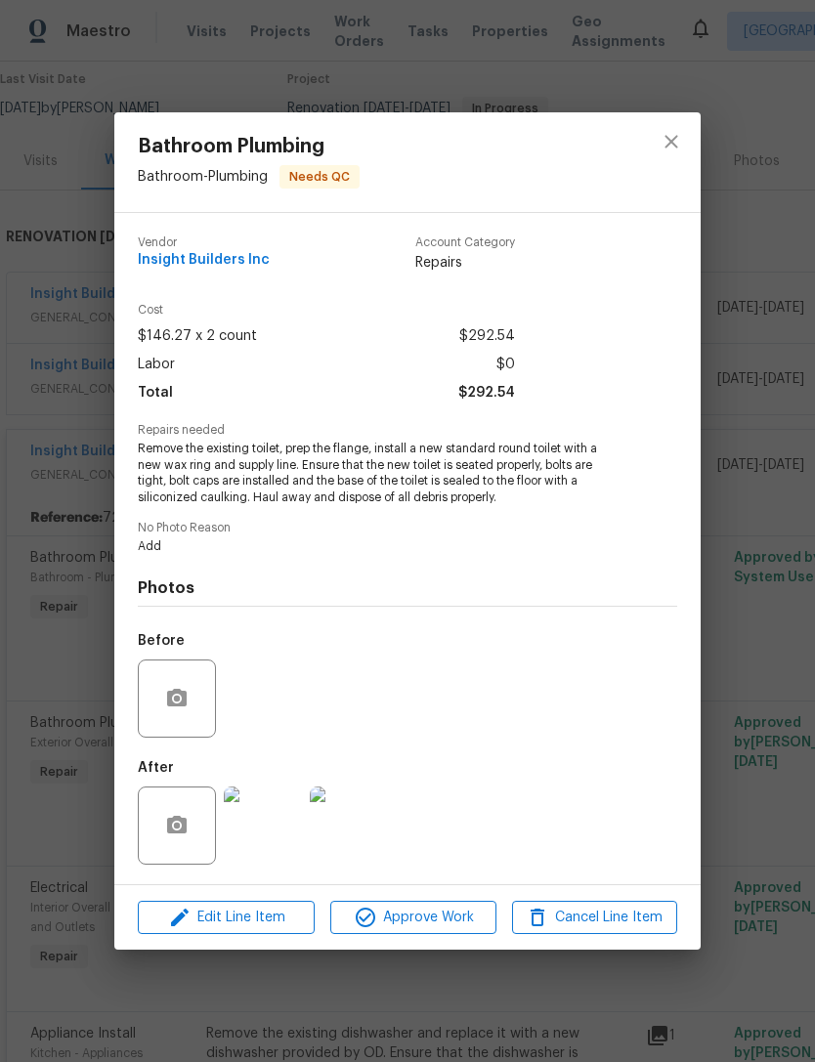
click at [418, 91] on div "Bathroom Plumbing Bathroom - Plumbing Needs QC Vendor Insight Builders Inc Acco…" at bounding box center [407, 531] width 815 height 1062
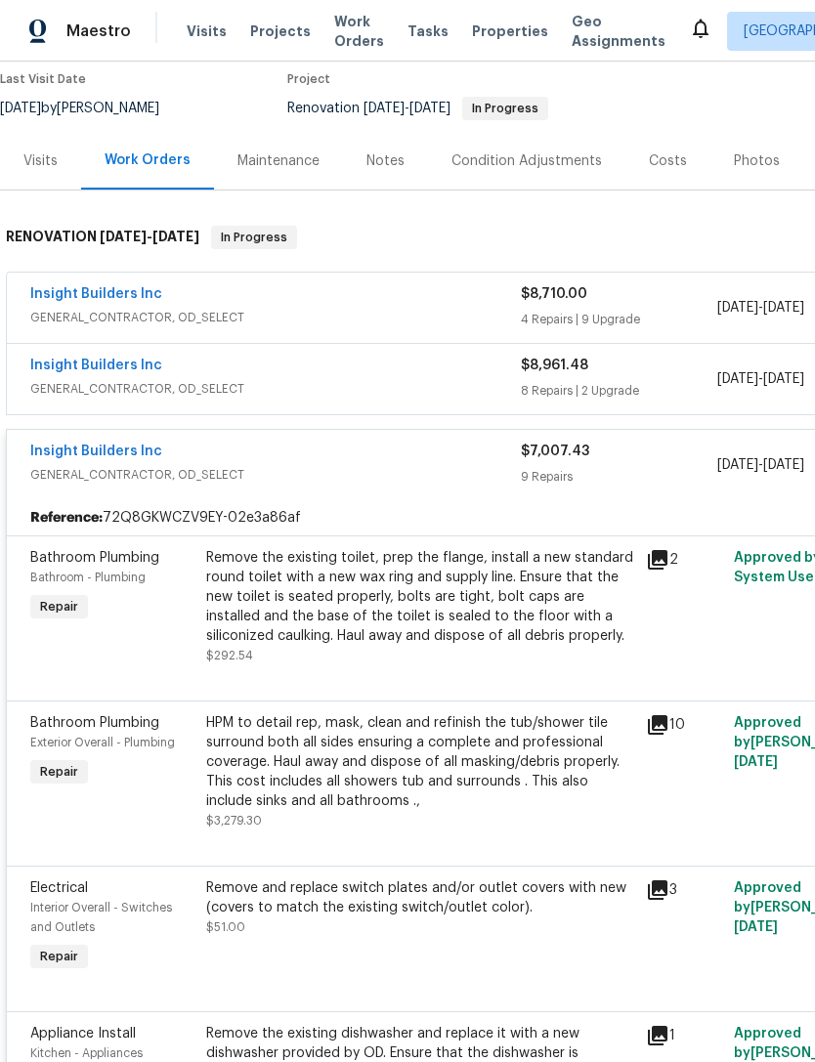
click at [91, 465] on span "GENERAL_CONTRACTOR, OD_SELECT" at bounding box center [275, 475] width 491 height 20
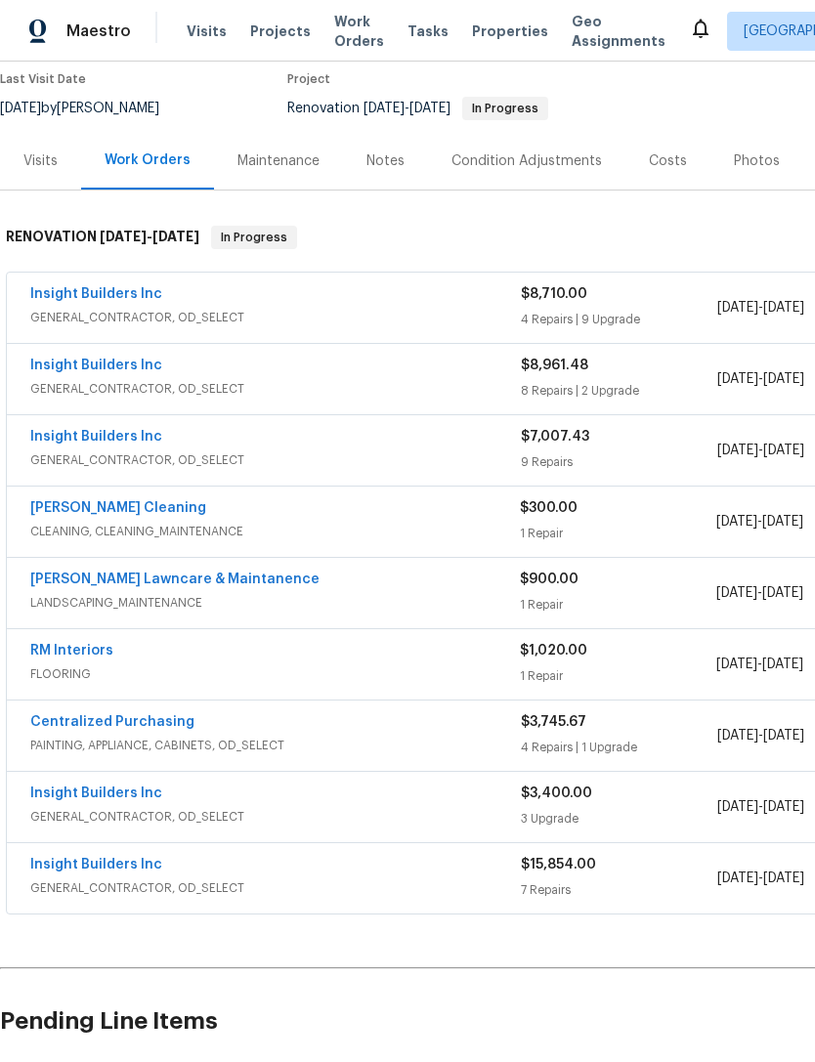
click at [113, 450] on span "GENERAL_CONTRACTOR, OD_SELECT" at bounding box center [275, 460] width 491 height 20
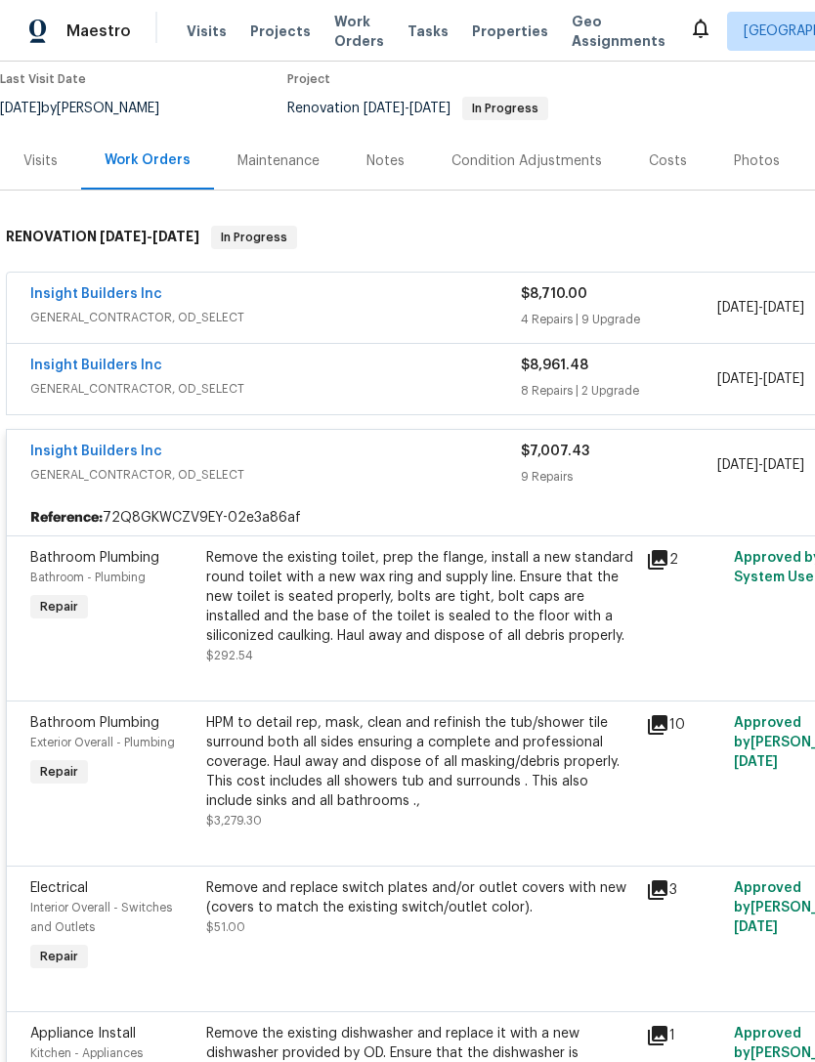
click at [277, 442] on div "Insight Builders Inc GENERAL_CONTRACTOR, OD_SELECT" at bounding box center [275, 465] width 491 height 47
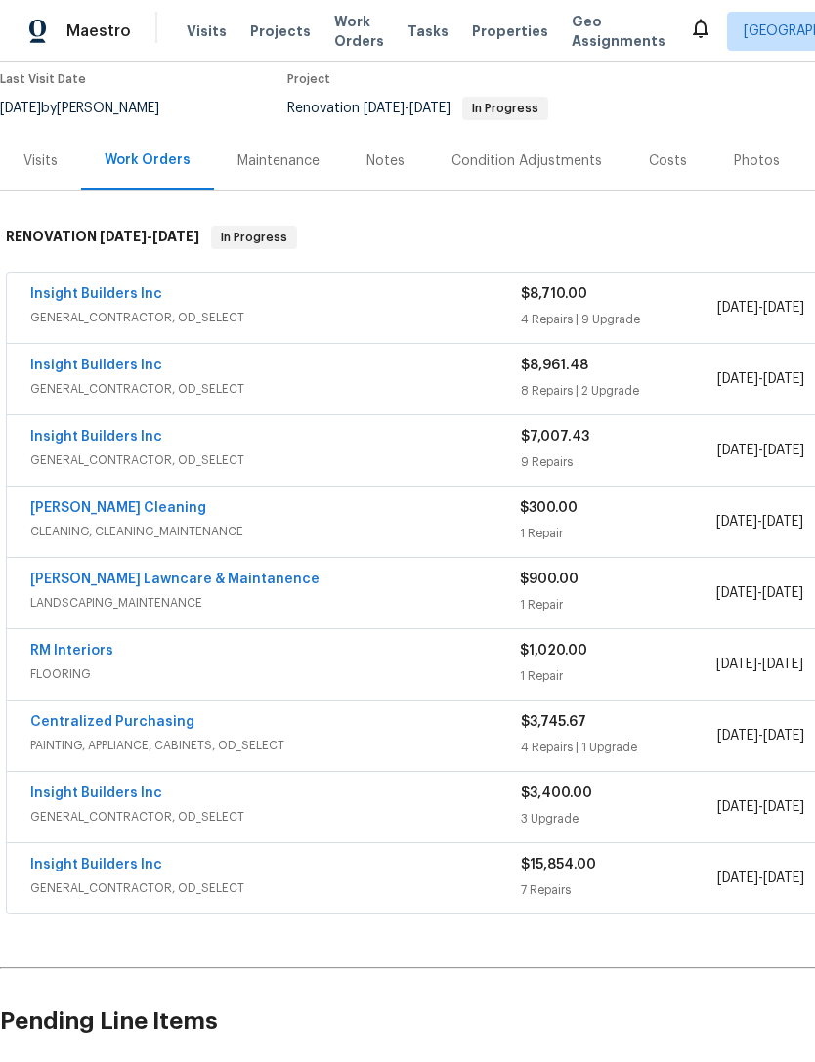
click at [109, 450] on span "GENERAL_CONTRACTOR, OD_SELECT" at bounding box center [275, 460] width 491 height 20
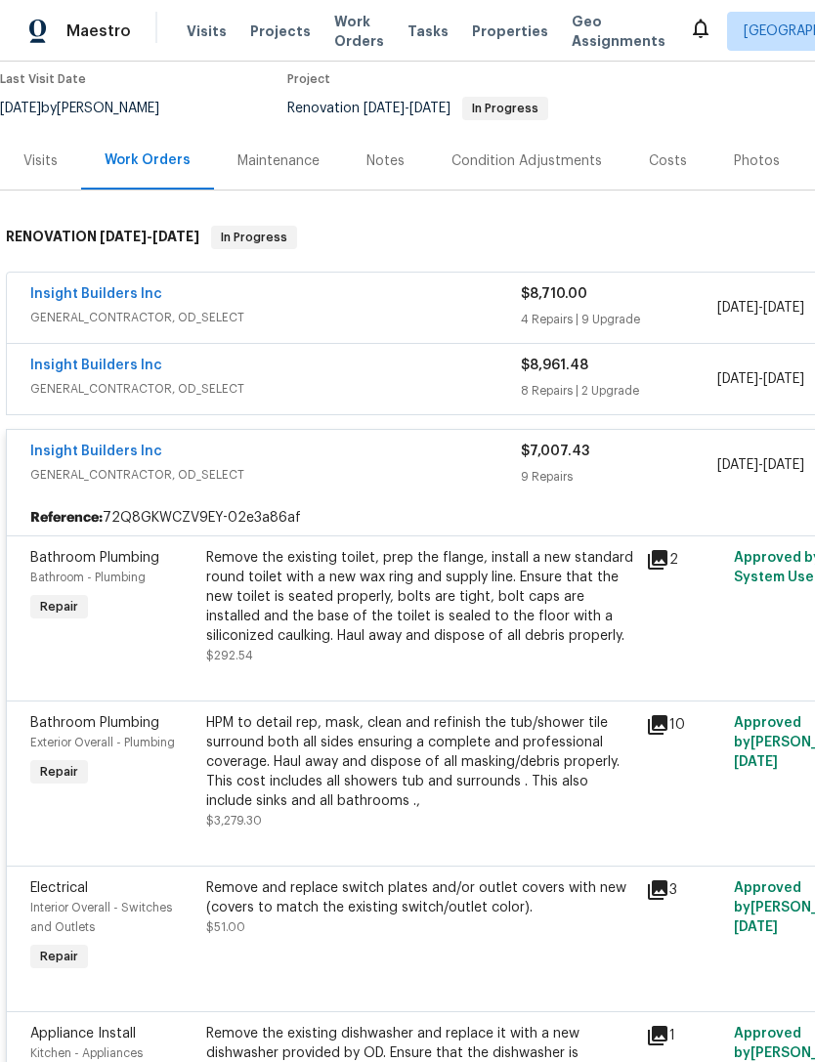
click at [465, 500] on div "Reference: 72Q8GKWCZV9EY-02e3a86af" at bounding box center [552, 517] width 1091 height 35
click at [421, 436] on div "Insight Builders Inc GENERAL_CONTRACTOR, OD_SELECT $7,007.43 9 Repairs 9/22/202…" at bounding box center [552, 465] width 1091 height 70
click at [148, 465] on span "GENERAL_CONTRACTOR, OD_SELECT" at bounding box center [275, 475] width 491 height 20
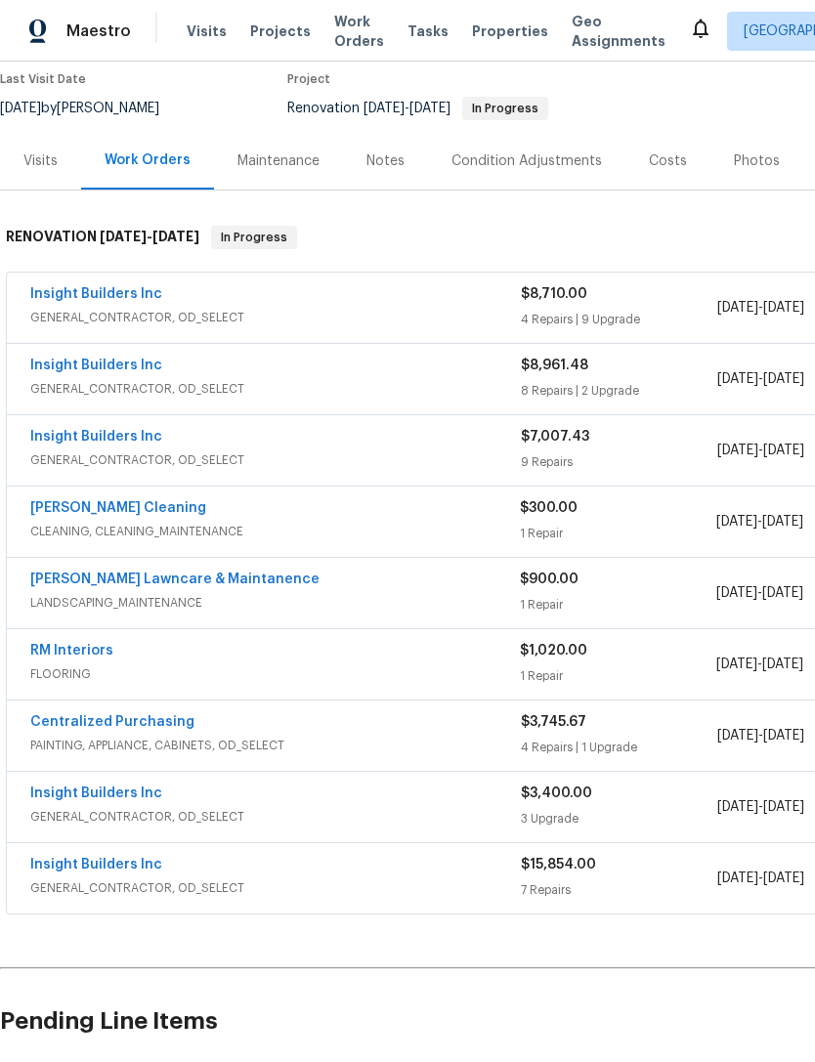
click at [82, 450] on span "GENERAL_CONTRACTOR, OD_SELECT" at bounding box center [275, 460] width 491 height 20
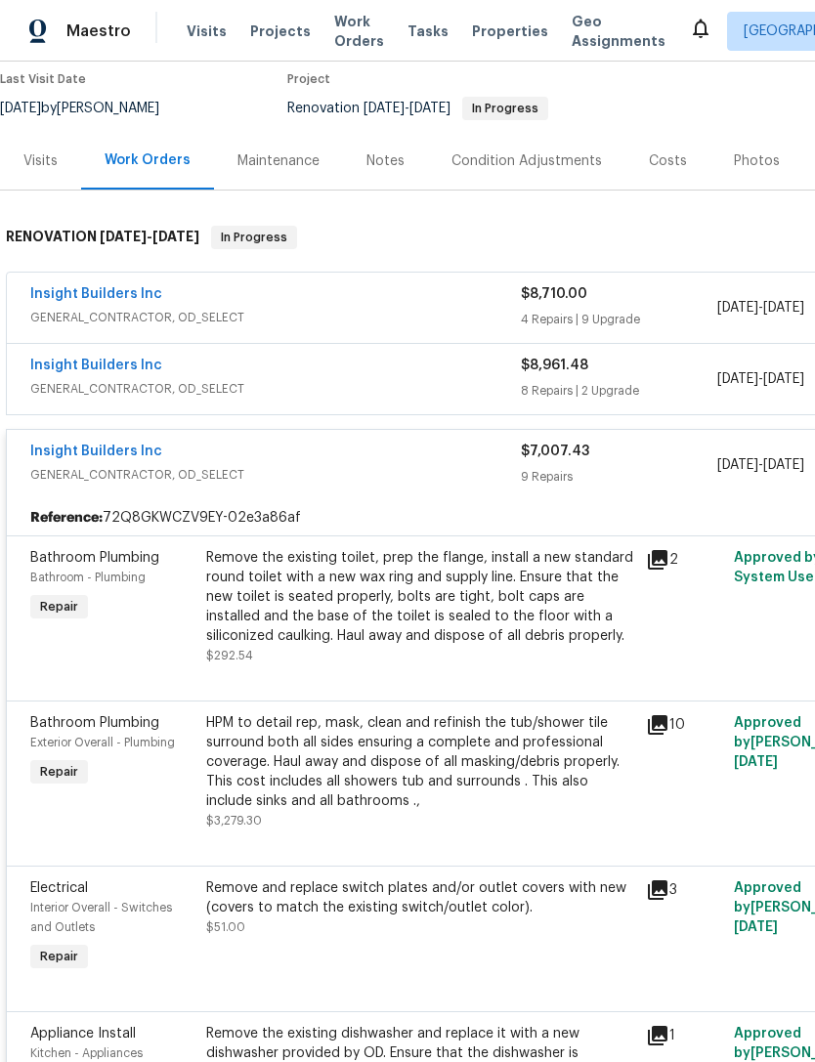
click at [147, 465] on span "GENERAL_CONTRACTOR, OD_SELECT" at bounding box center [275, 475] width 491 height 20
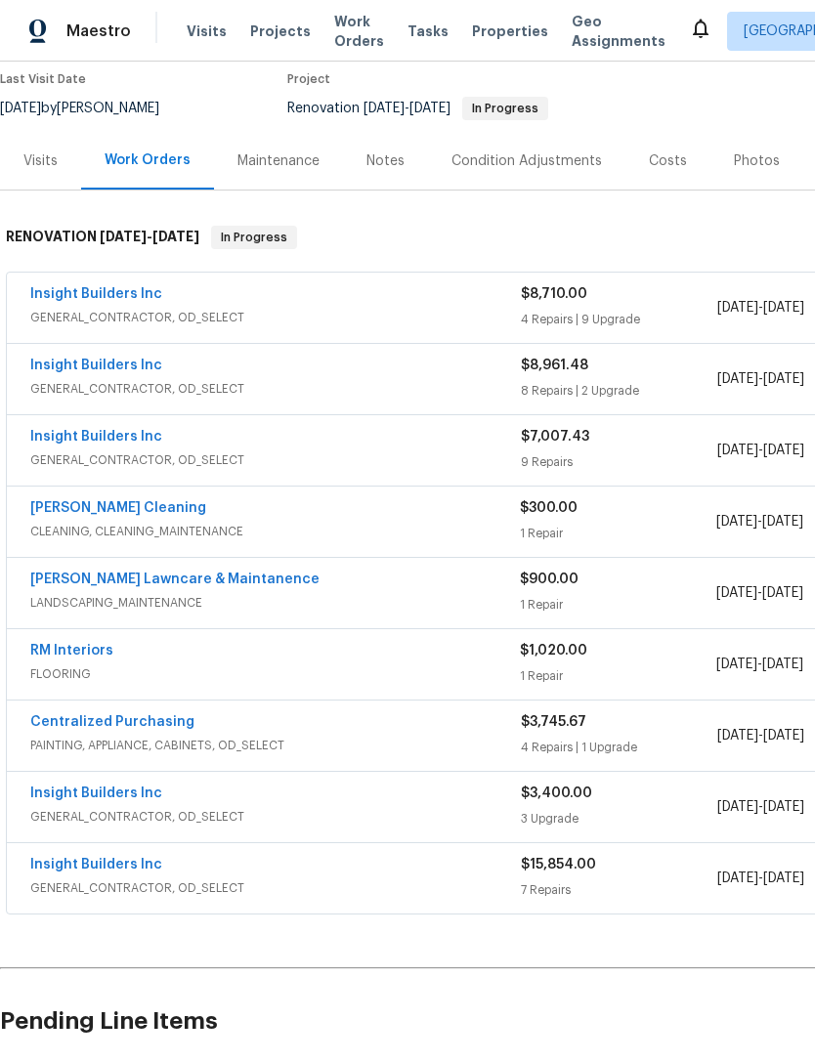
click at [149, 450] on span "GENERAL_CONTRACTOR, OD_SELECT" at bounding box center [275, 460] width 491 height 20
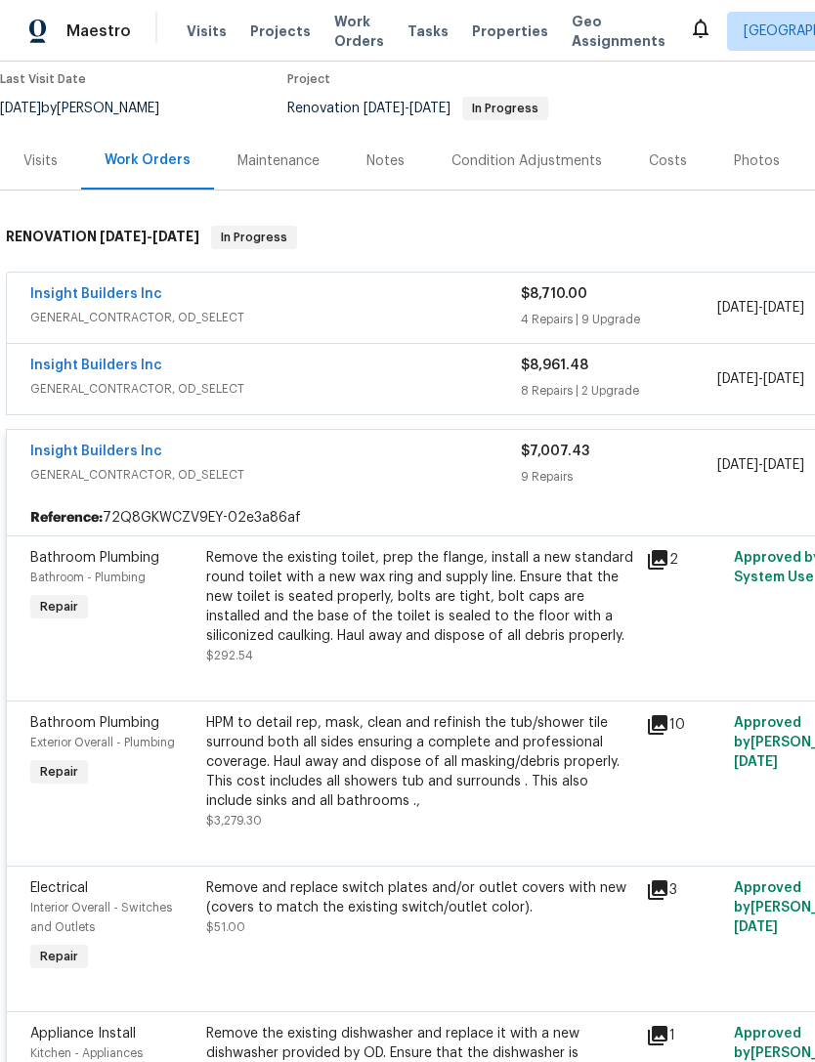
click at [320, 436] on div "Insight Builders Inc GENERAL_CONTRACTOR, OD_SELECT $7,007.43 9 Repairs 9/22/202…" at bounding box center [552, 465] width 1091 height 70
click at [434, 442] on div "Insight Builders Inc GENERAL_CONTRACTOR, OD_SELECT" at bounding box center [275, 465] width 491 height 47
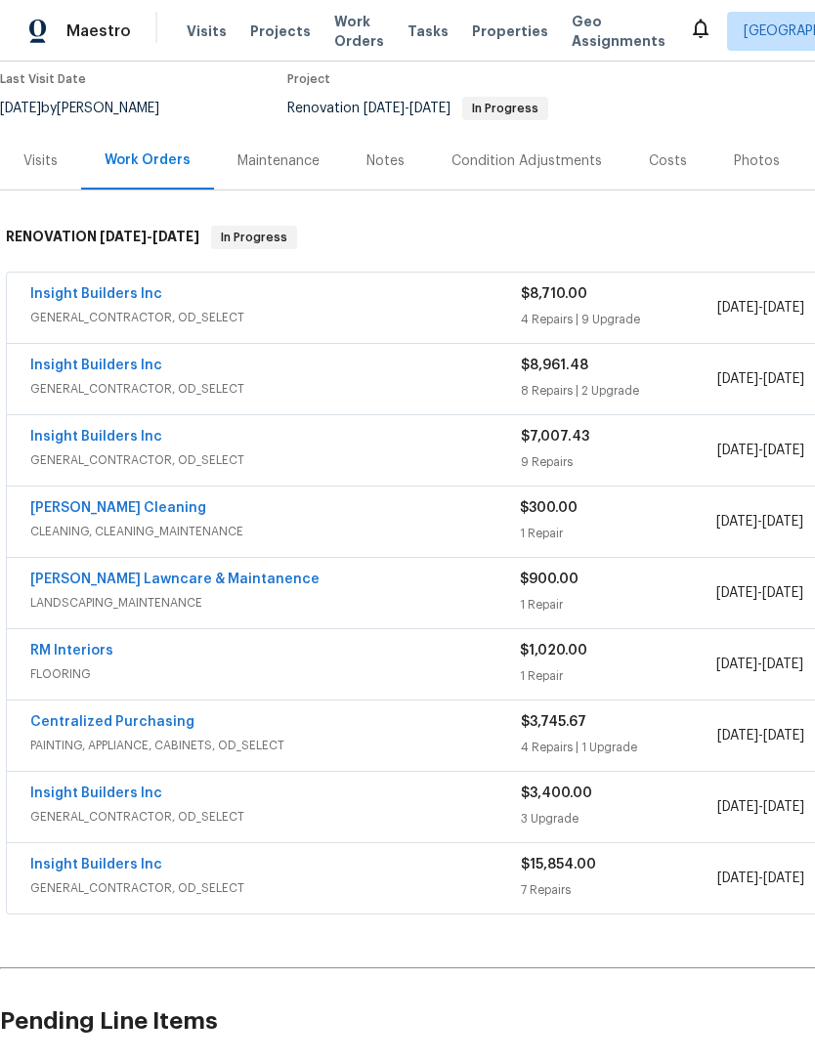
click at [435, 427] on div "Insight Builders Inc GENERAL_CONTRACTOR, OD_SELECT" at bounding box center [275, 450] width 491 height 47
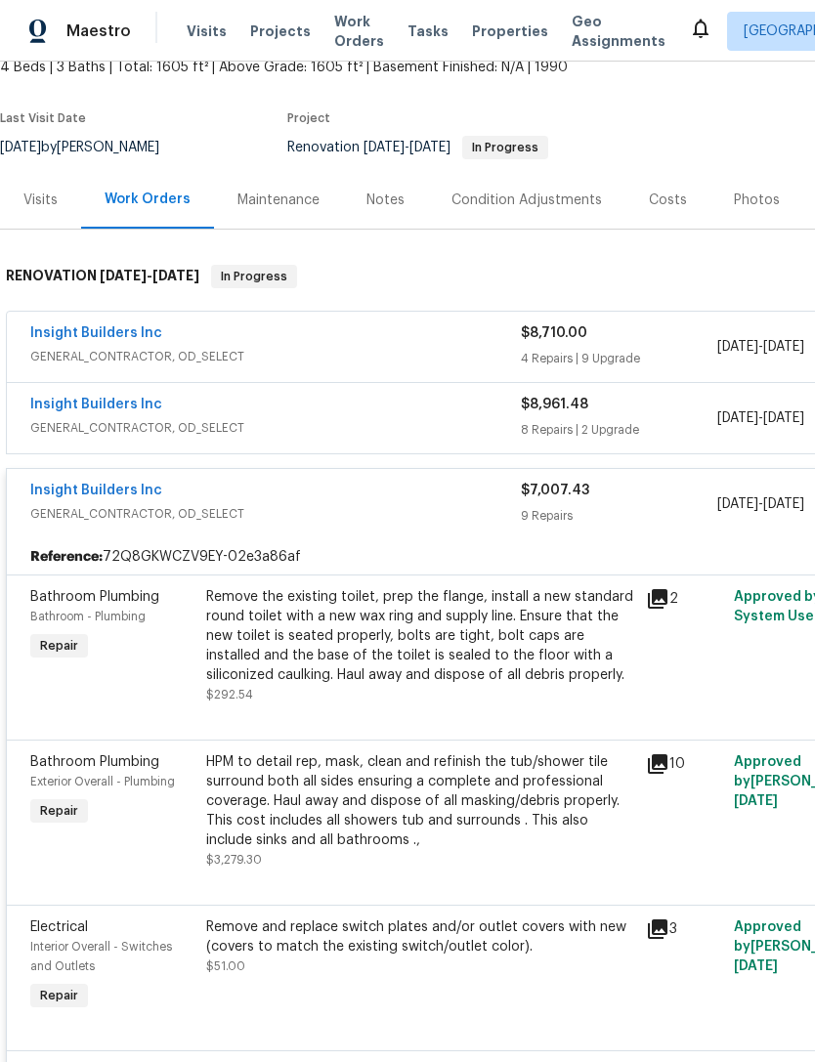
scroll to position [125, 0]
click at [116, 504] on span "GENERAL_CONTRACTOR, OD_SELECT" at bounding box center [275, 514] width 491 height 20
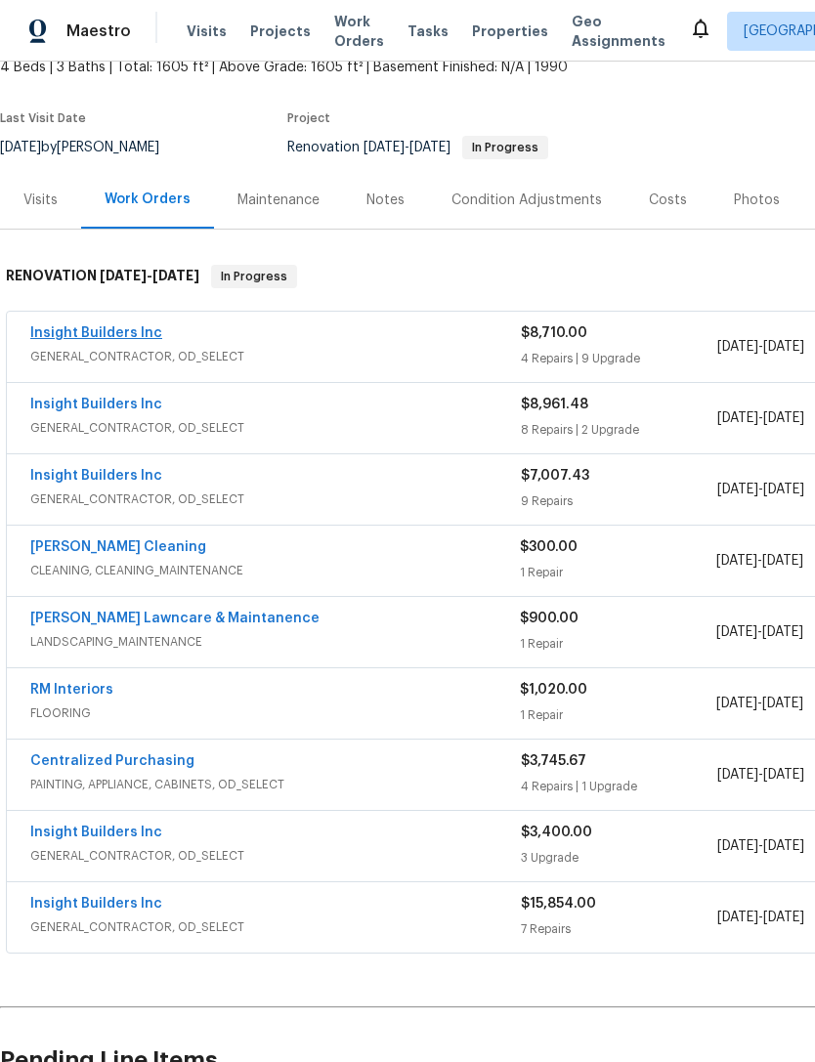
click at [109, 326] on link "Insight Builders Inc" at bounding box center [96, 333] width 132 height 14
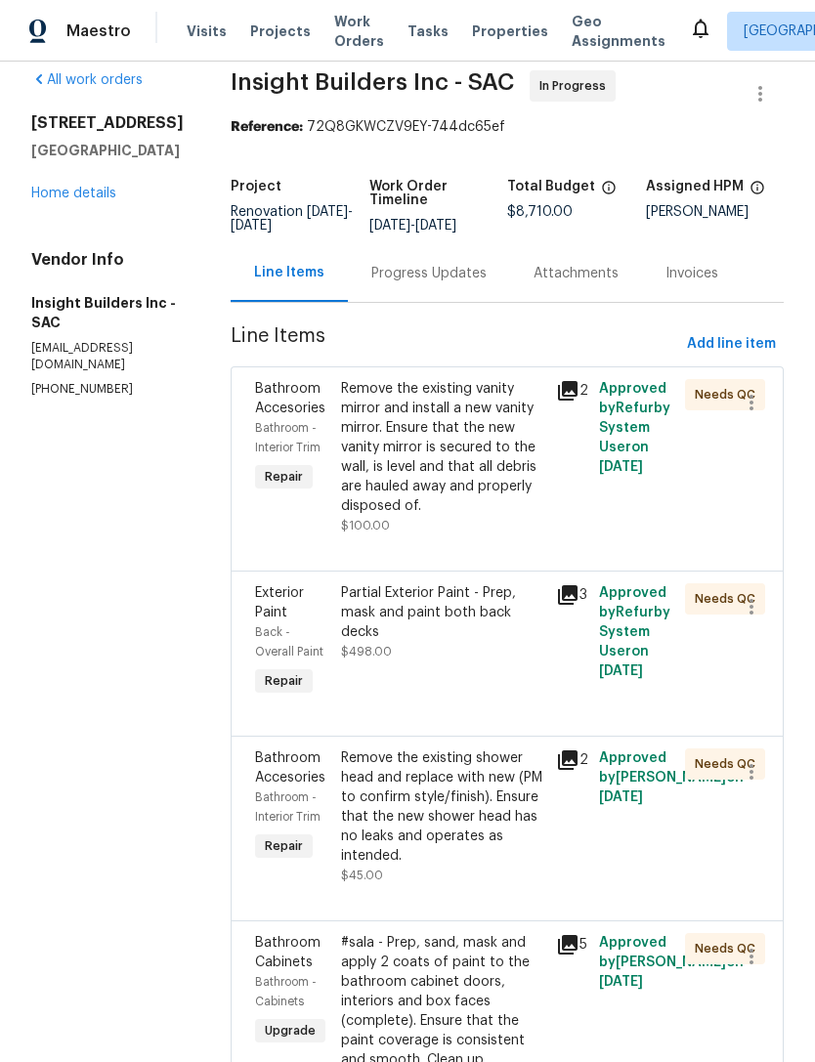
scroll to position [9, 0]
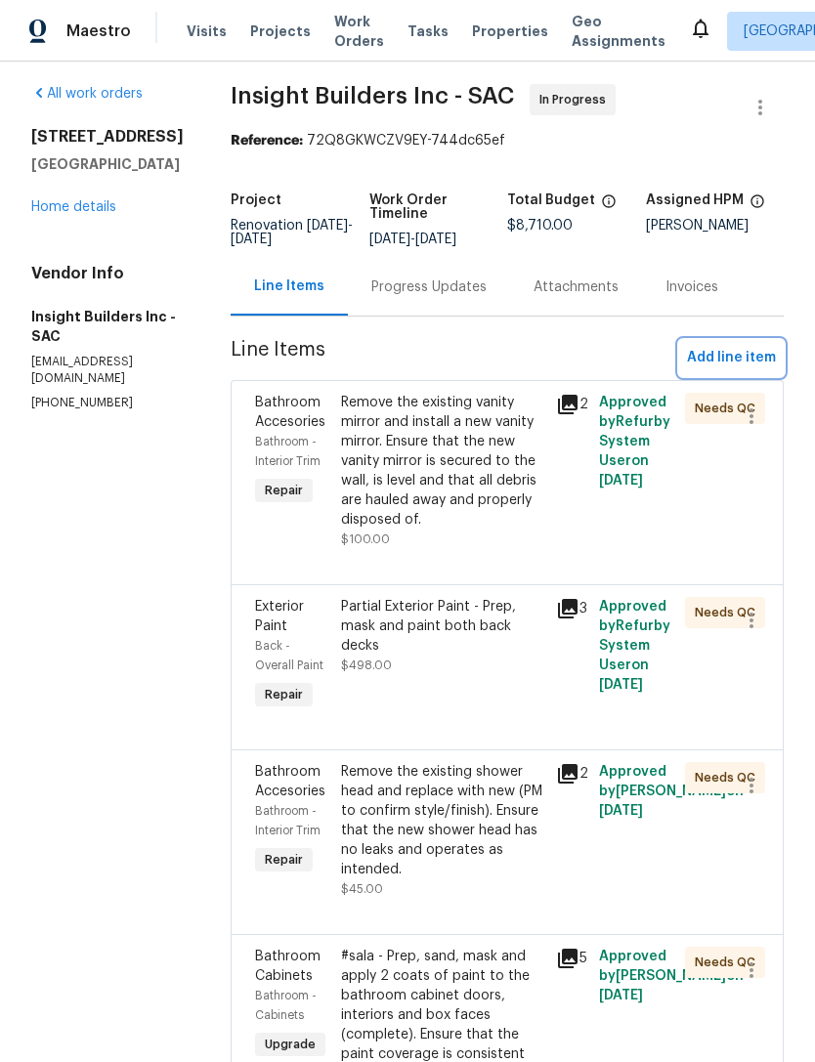
click at [746, 376] on button "Add line item" at bounding box center [731, 358] width 105 height 36
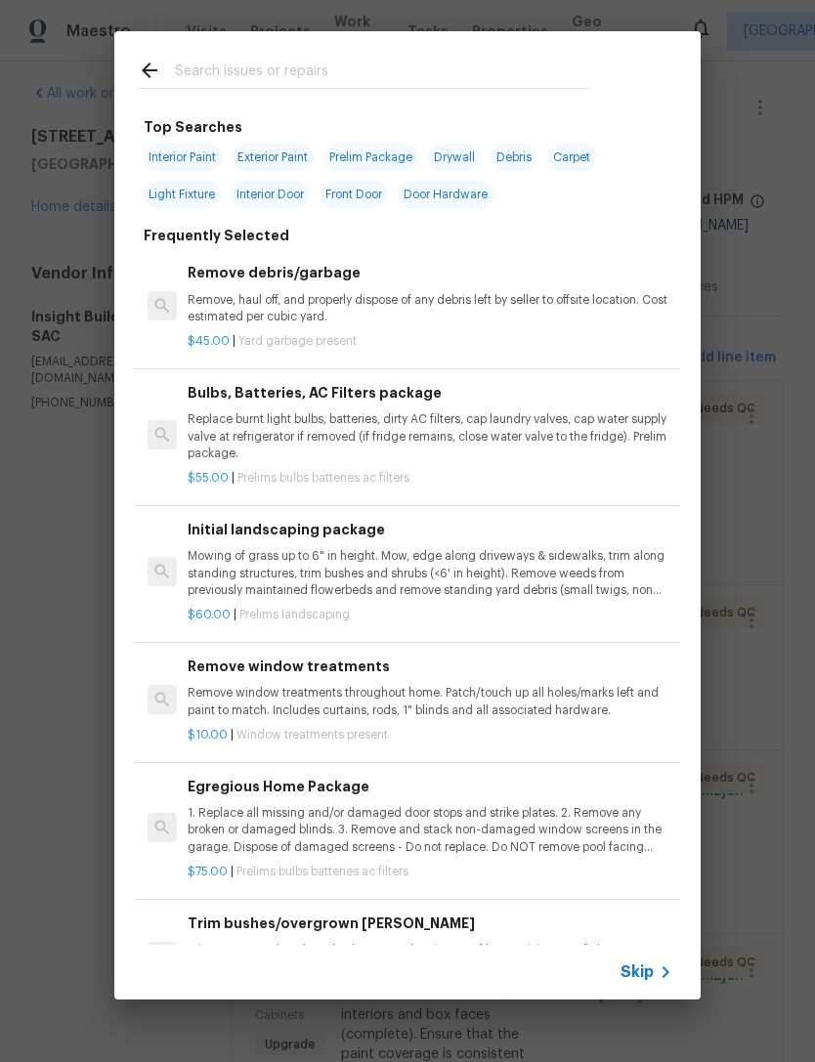
click at [321, 75] on input "text" at bounding box center [382, 73] width 414 height 29
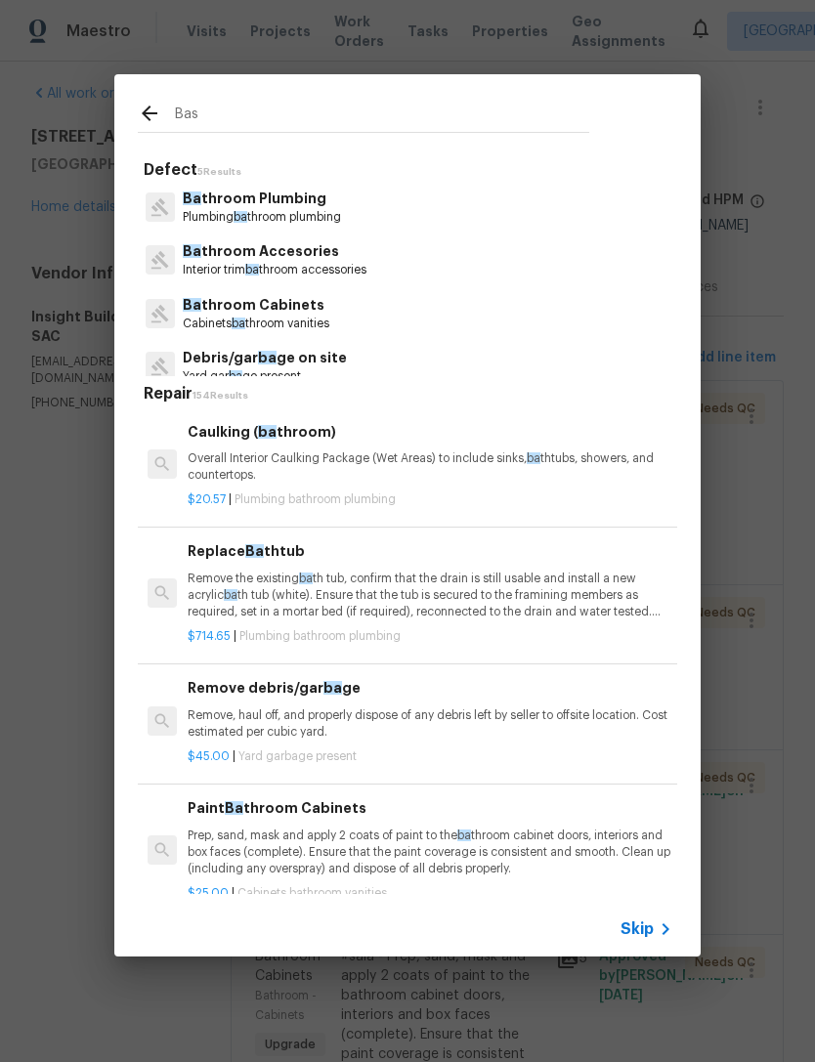
type input "Base"
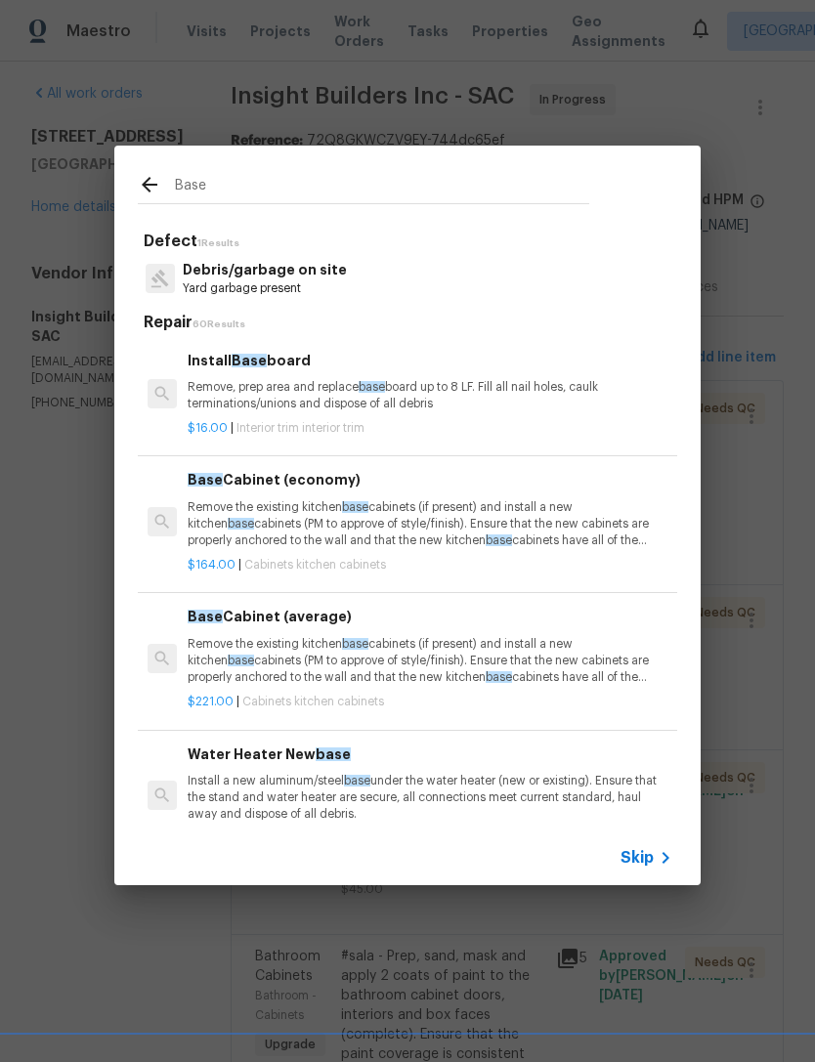
click at [357, 428] on span "Interior trim interior trim" at bounding box center [300, 428] width 128 height 12
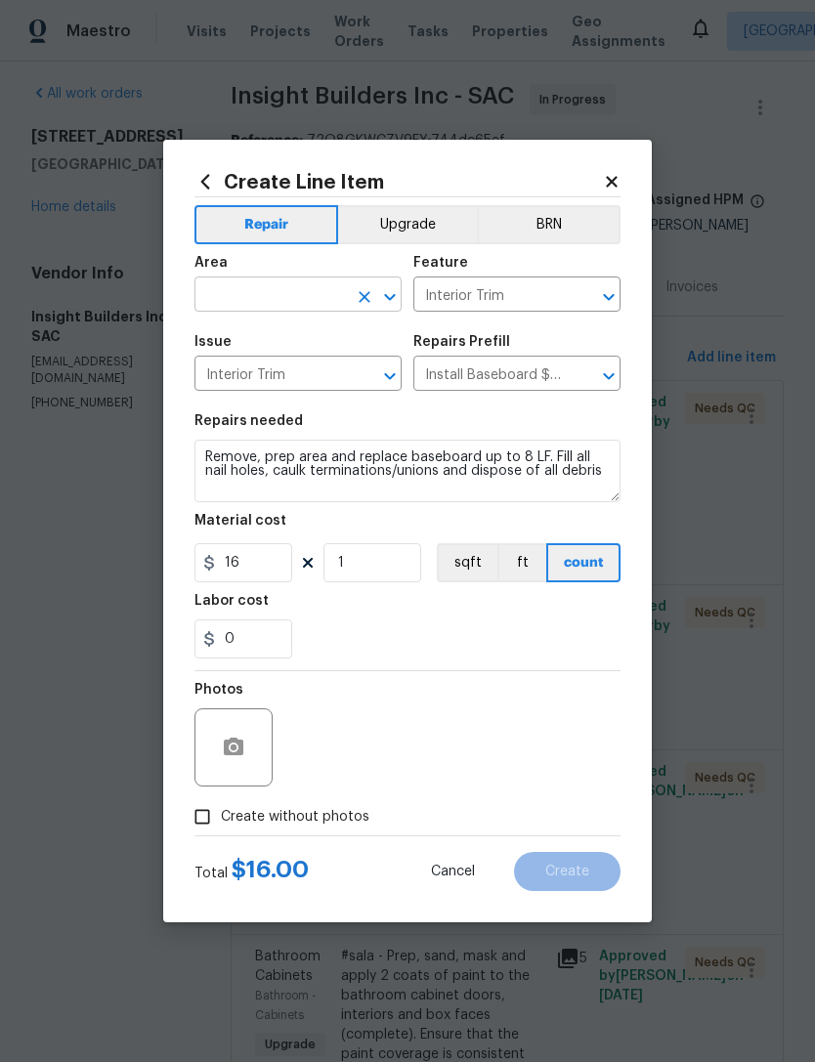
click at [276, 305] on input "text" at bounding box center [270, 296] width 152 height 30
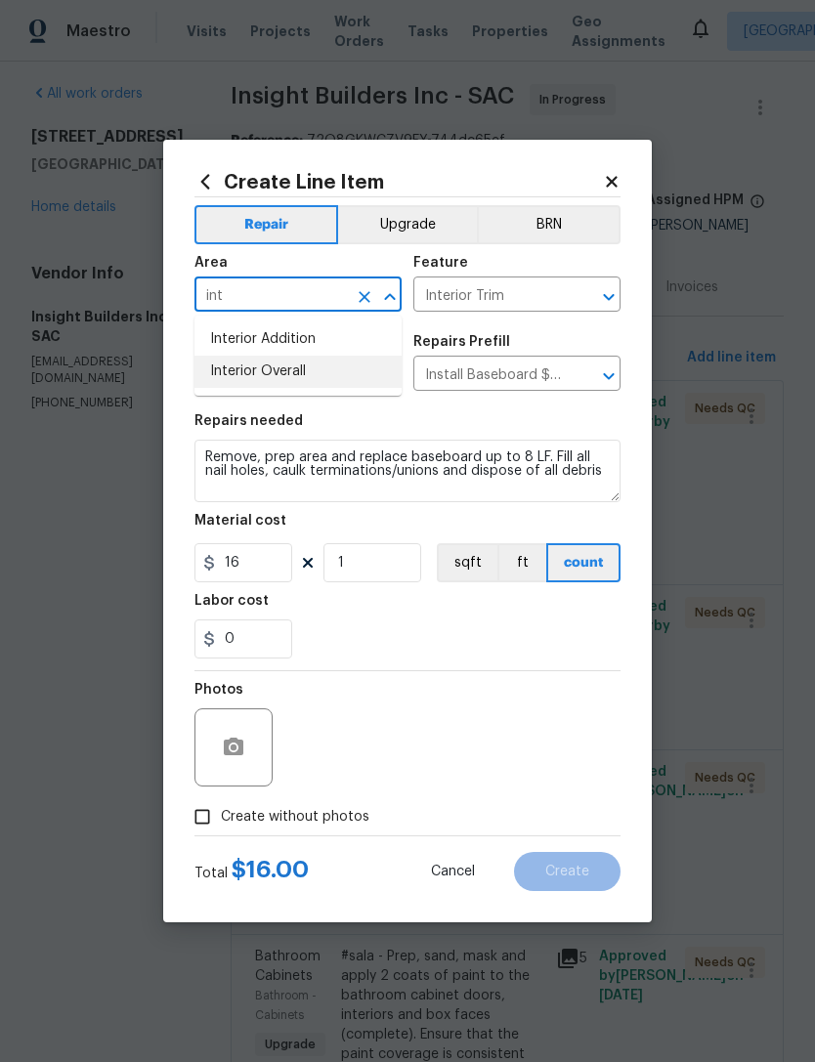
click at [308, 385] on li "Interior Overall" at bounding box center [297, 372] width 207 height 32
type input "Interior Overall"
click at [314, 391] on input "Interior Trim" at bounding box center [270, 376] width 152 height 30
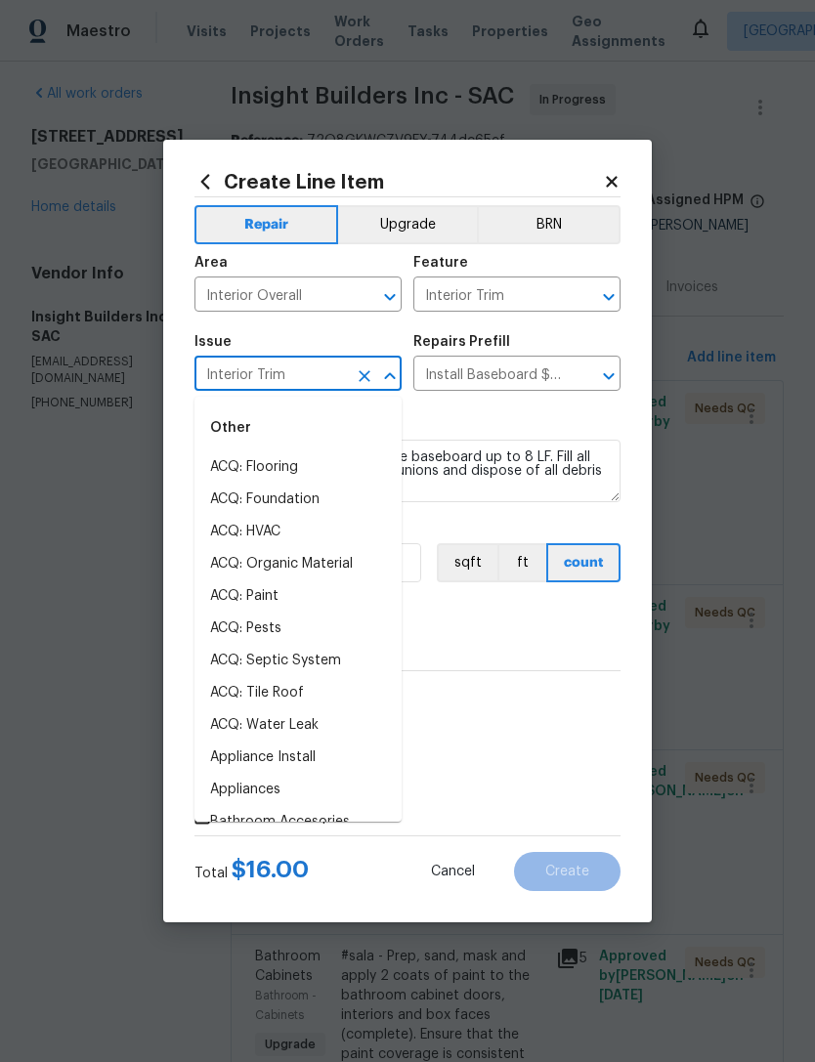
click at [520, 527] on div "Material cost" at bounding box center [407, 526] width 426 height 25
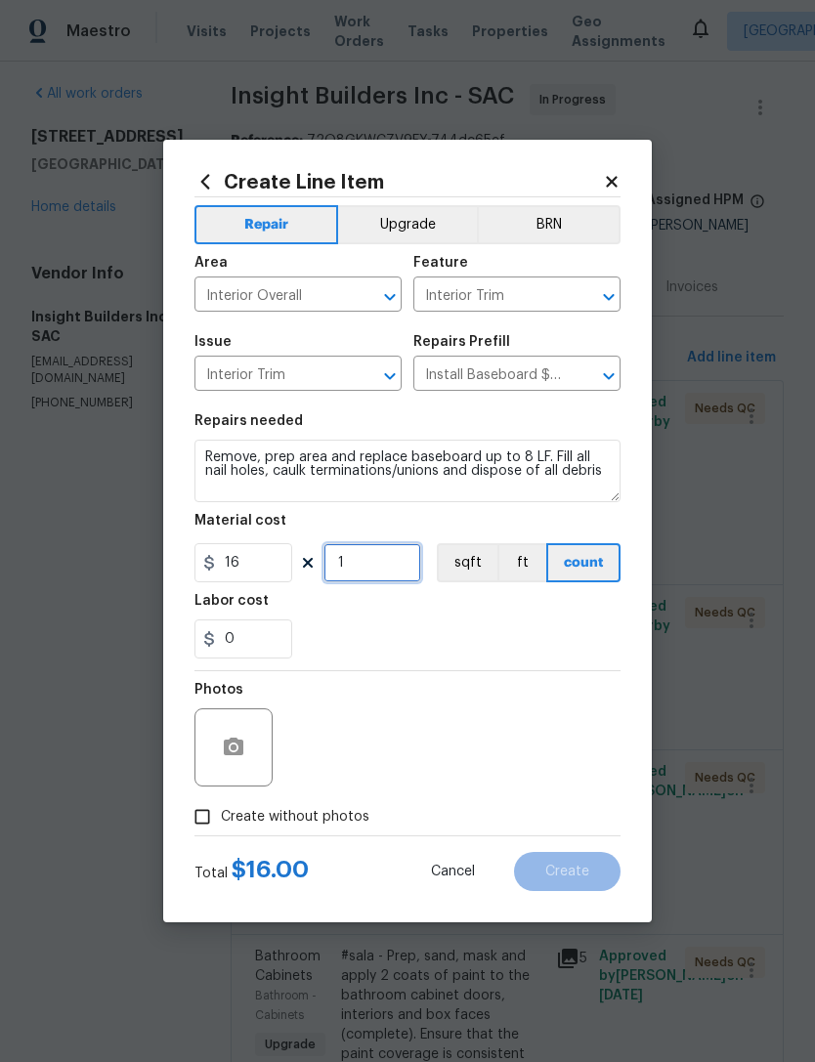
click at [399, 580] on input "1" at bounding box center [372, 562] width 98 height 39
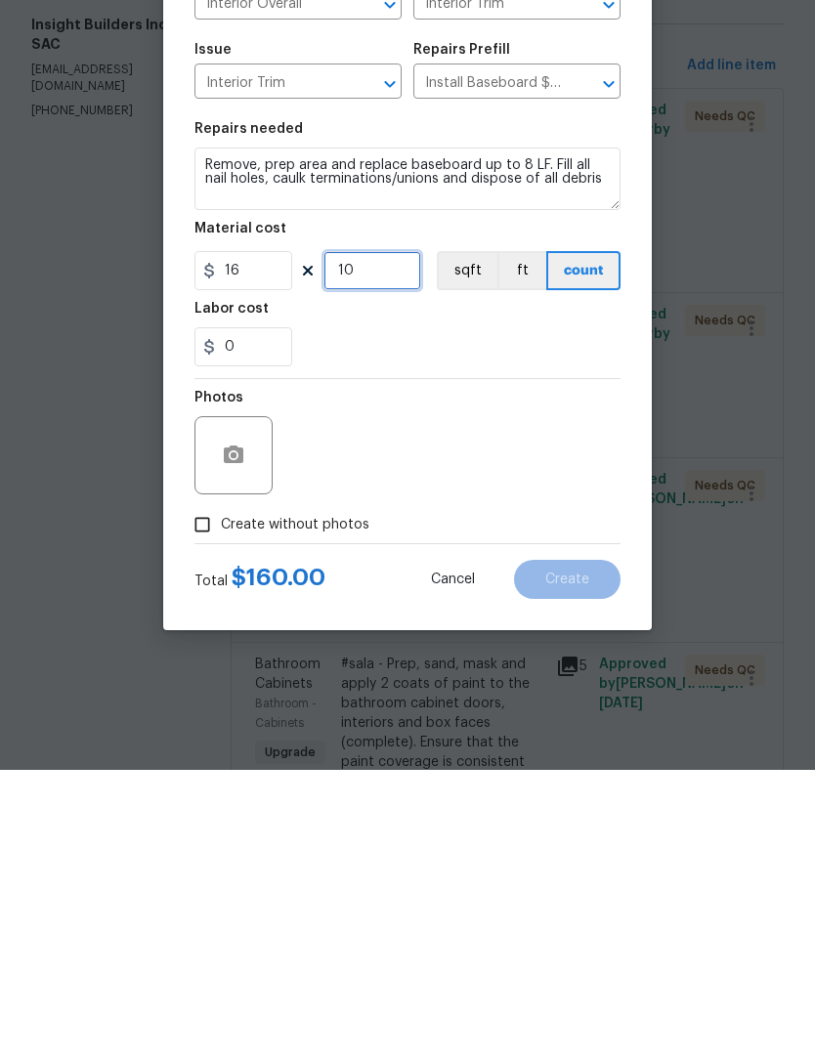
type input "10"
click at [213, 798] on input "Create without photos" at bounding box center [202, 816] width 37 height 37
checkbox input "true"
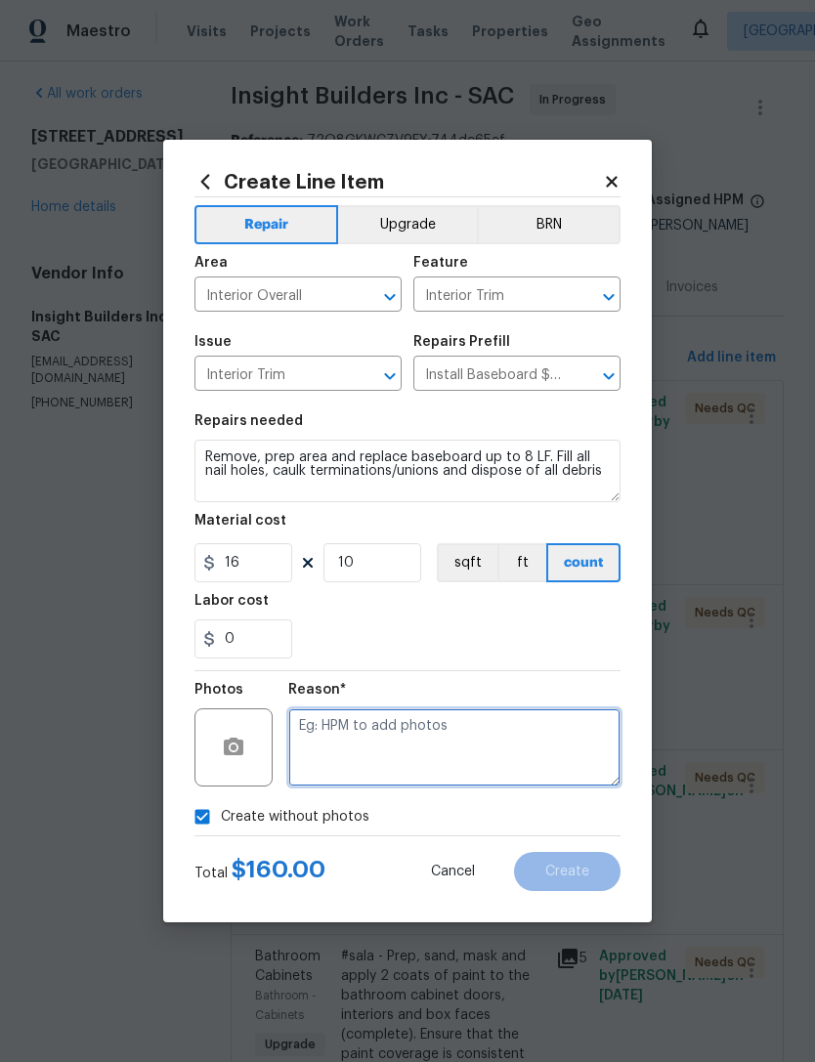
click at [461, 759] on textarea at bounding box center [454, 747] width 332 height 78
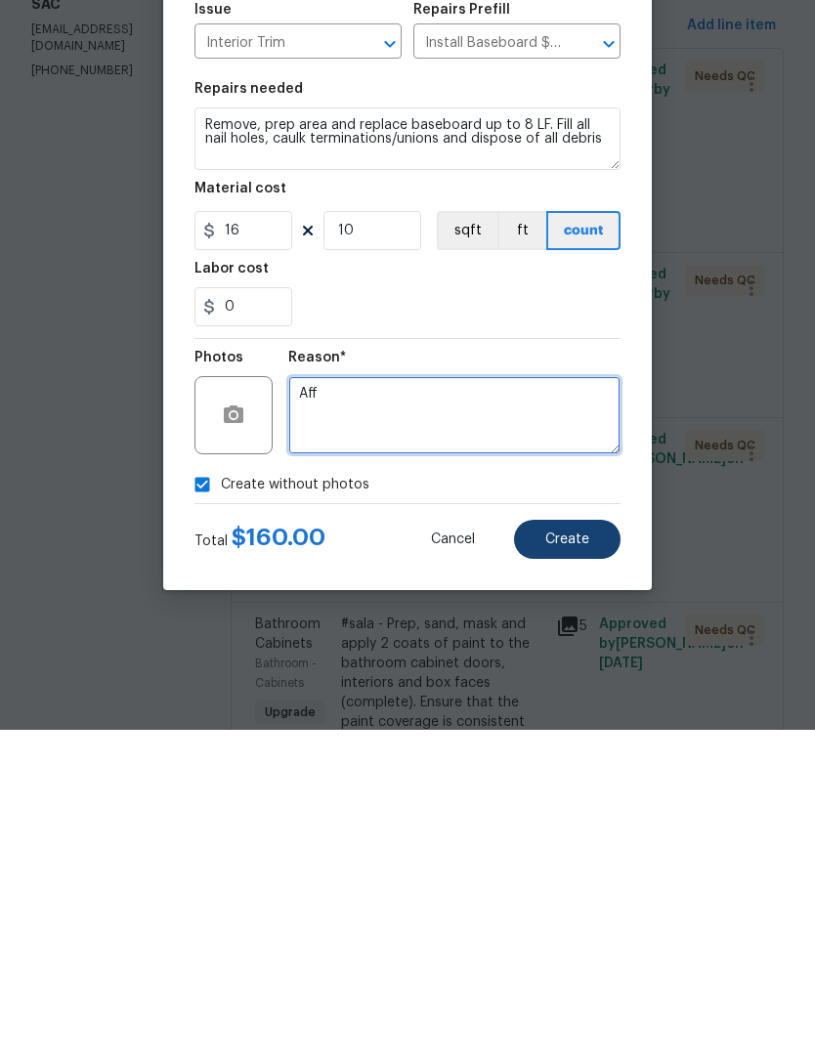
type textarea "Aff"
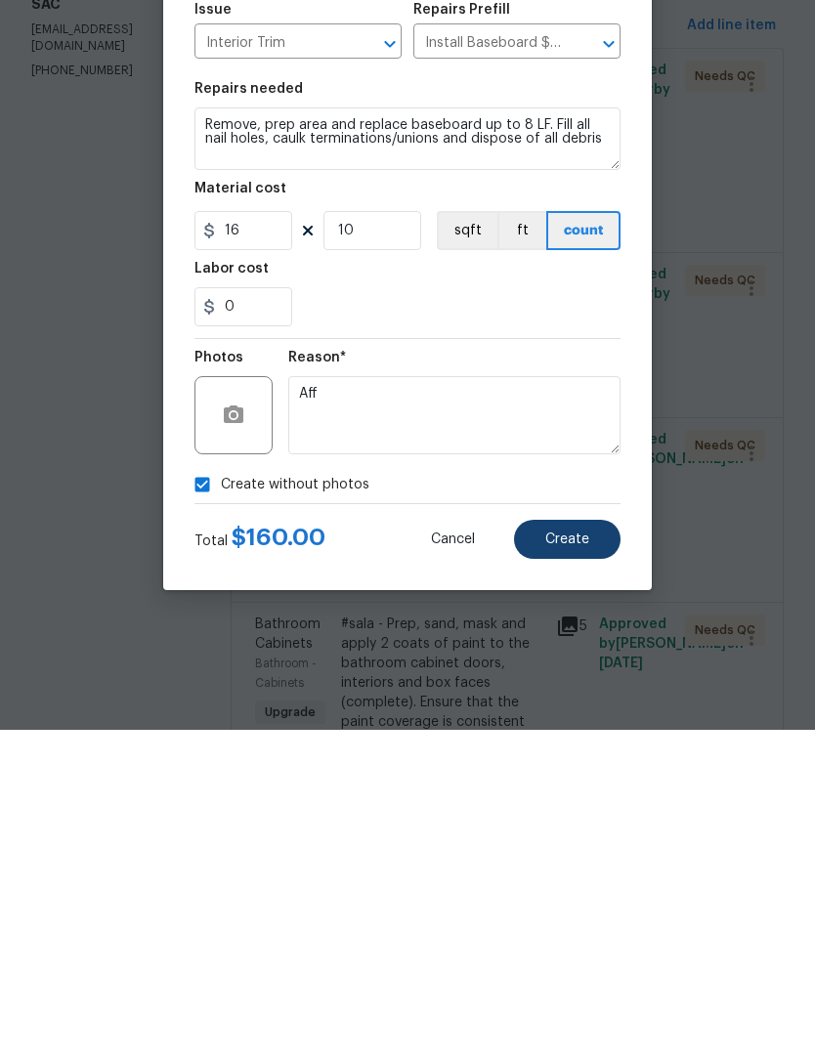
click at [597, 852] on button "Create" at bounding box center [567, 871] width 107 height 39
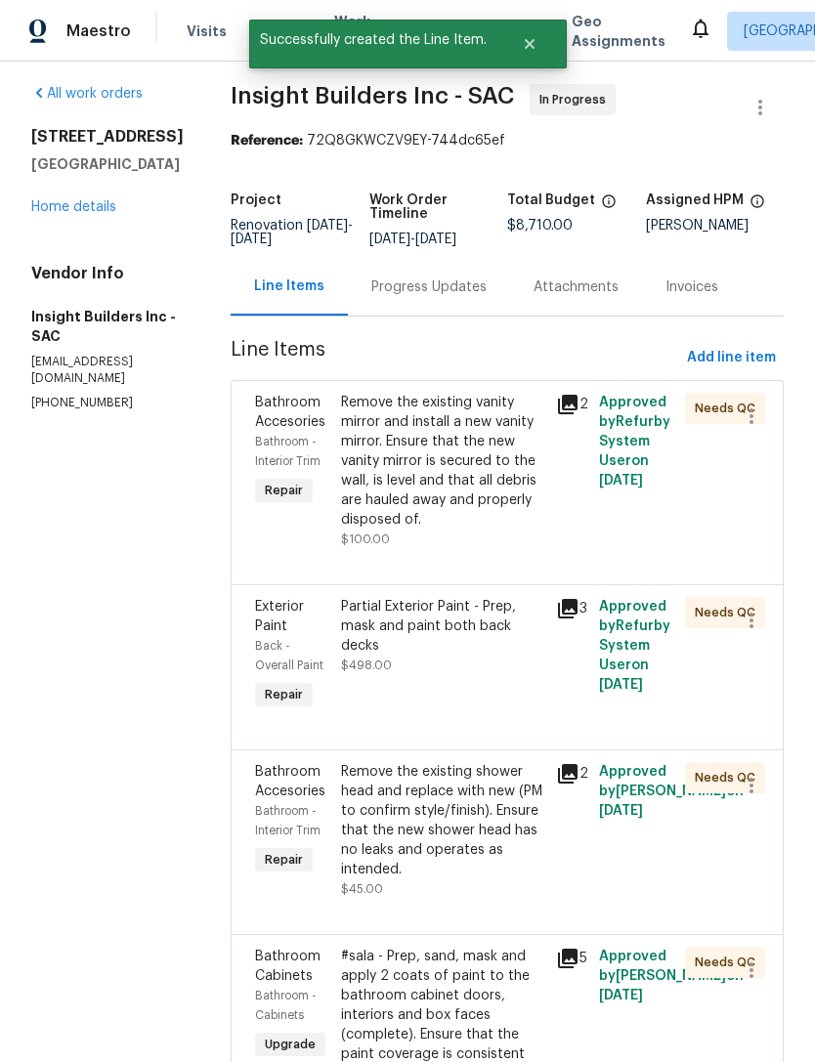
scroll to position [0, 0]
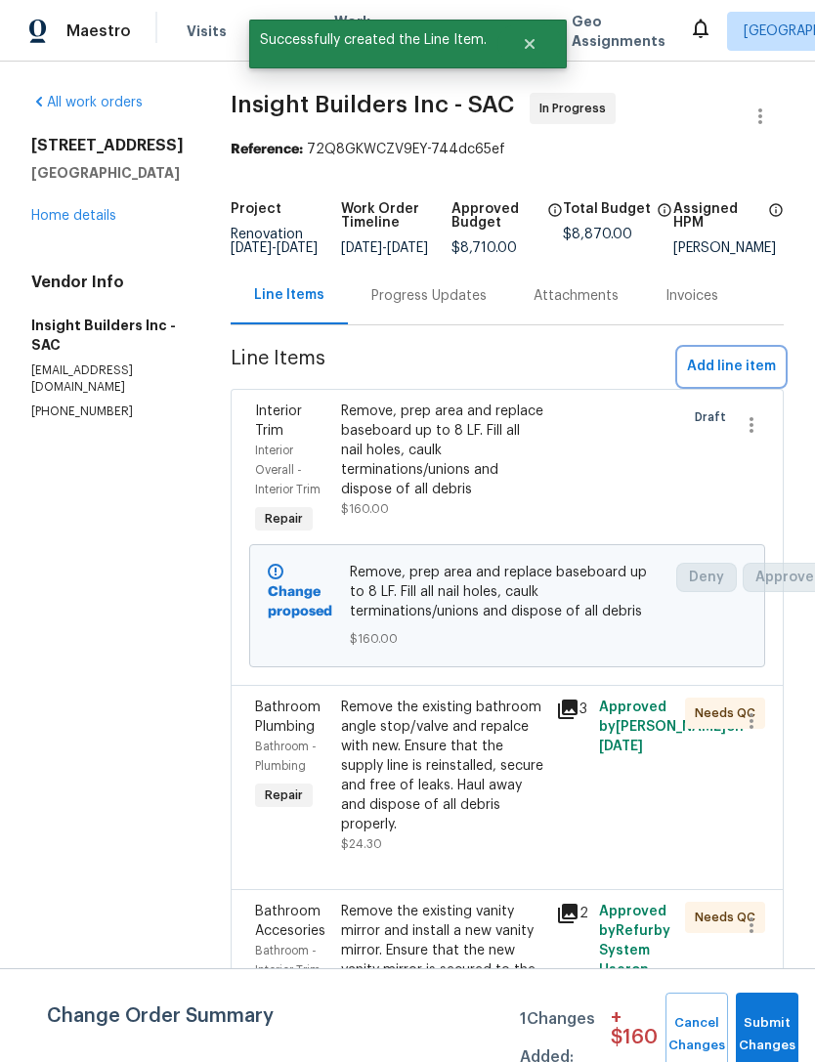
click at [753, 385] on button "Add line item" at bounding box center [731, 367] width 105 height 36
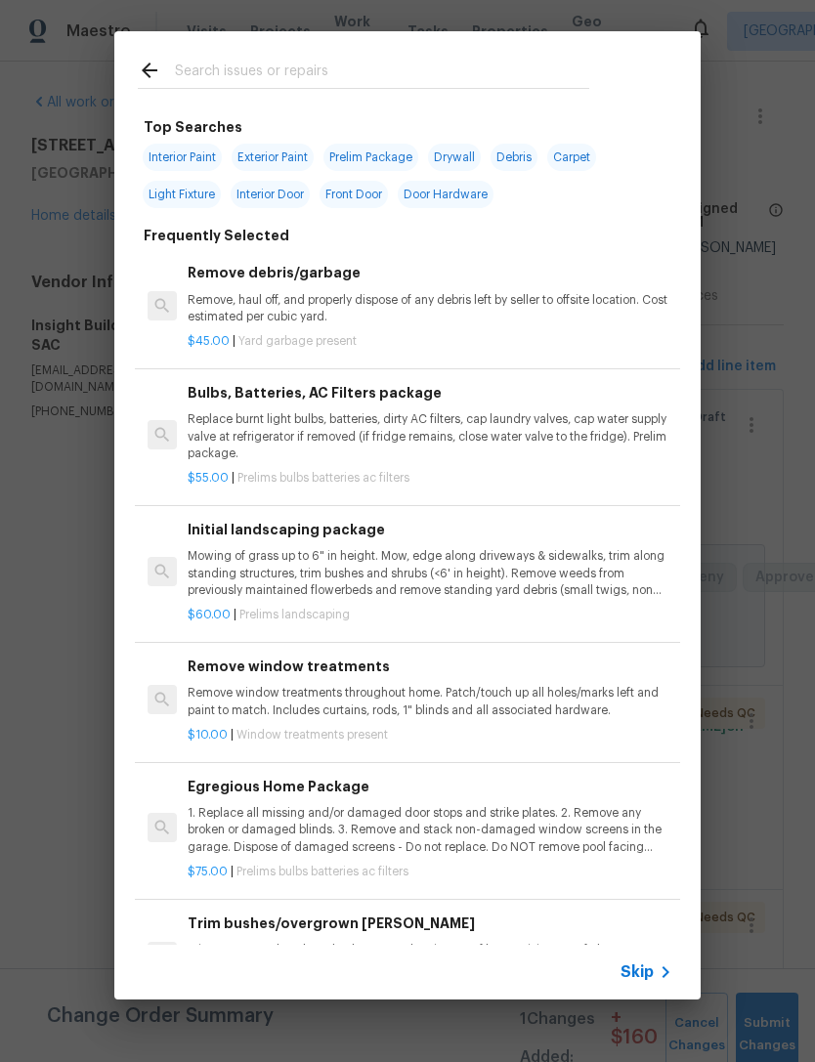
click at [328, 60] on input "text" at bounding box center [382, 73] width 414 height 29
type input "S"
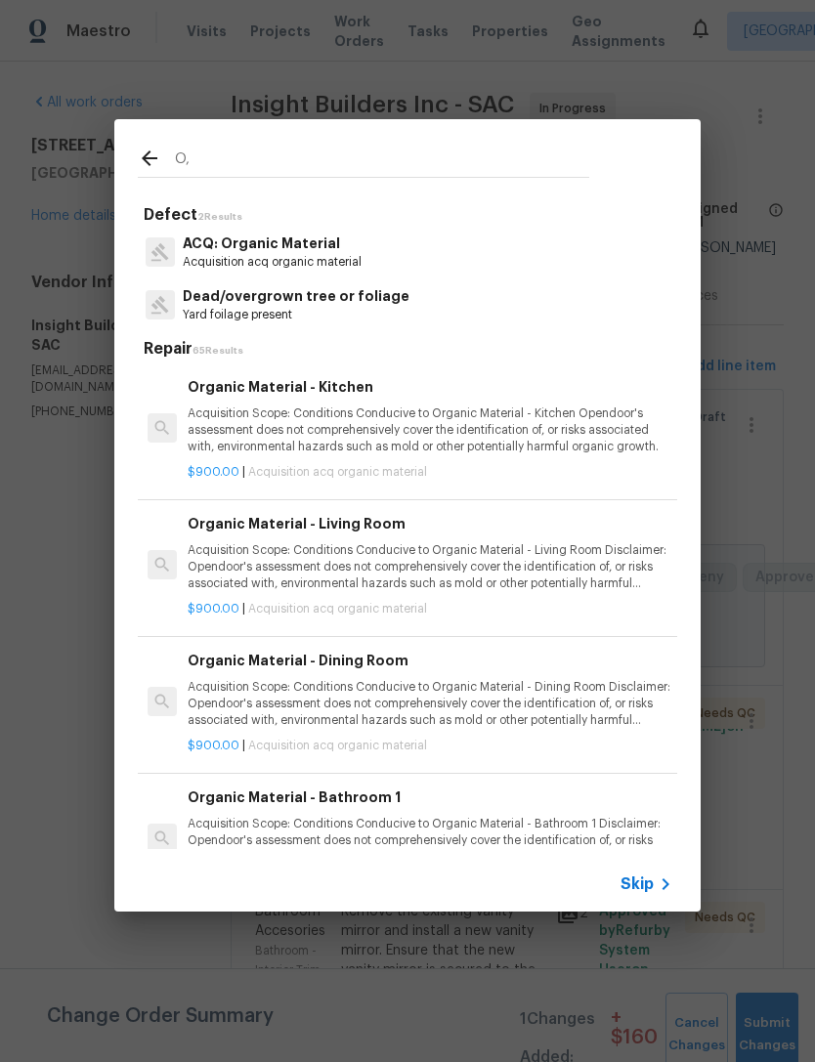
type input "O"
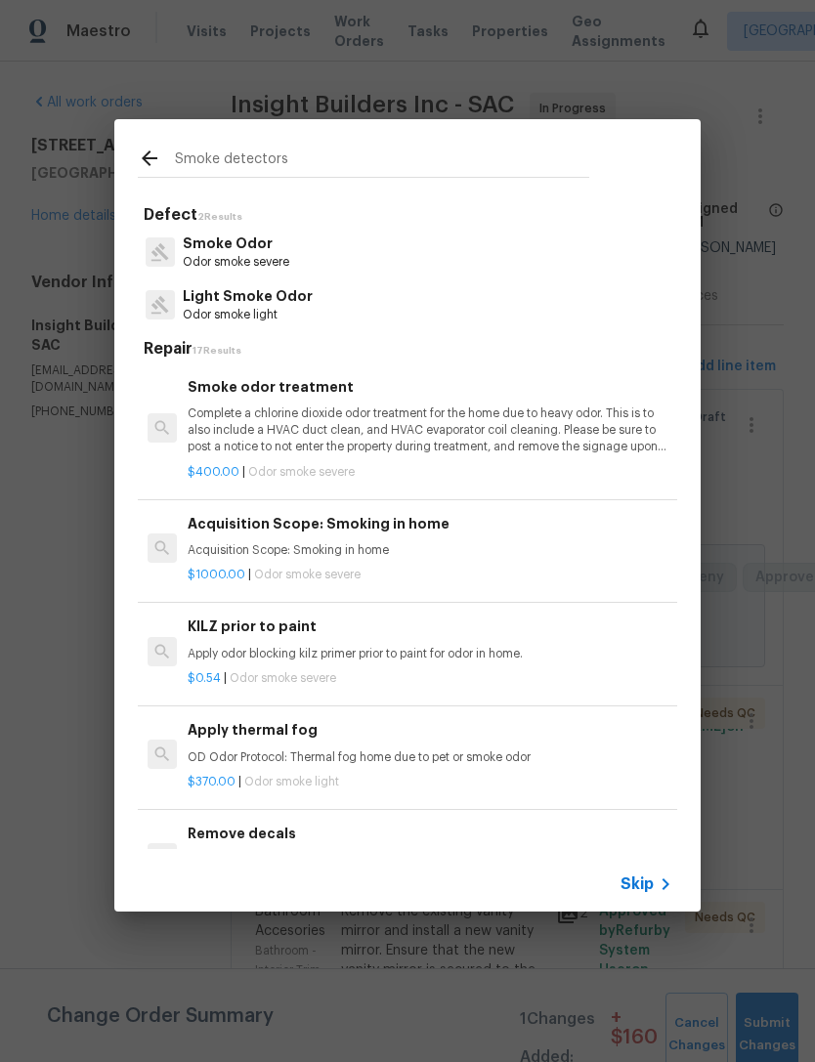
type input "Smoke detectors"
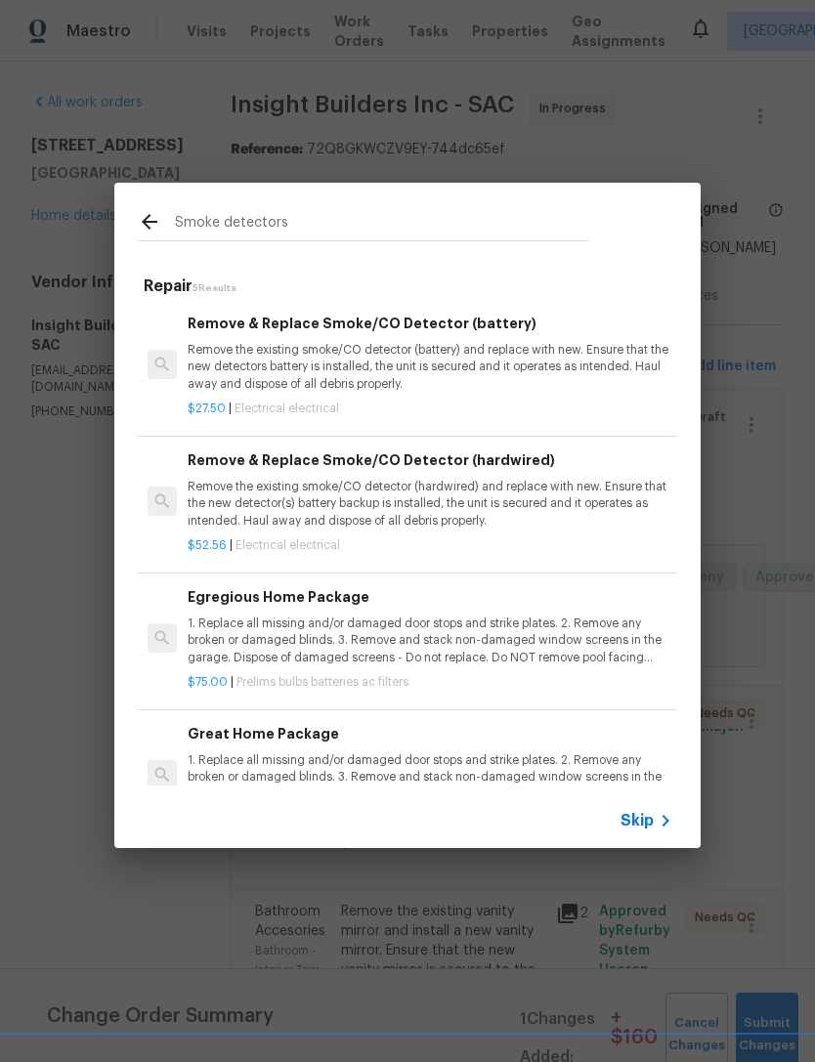
click at [409, 379] on p "Remove the existing smoke/CO detector (battery) and replace with new. Ensure th…" at bounding box center [430, 367] width 485 height 50
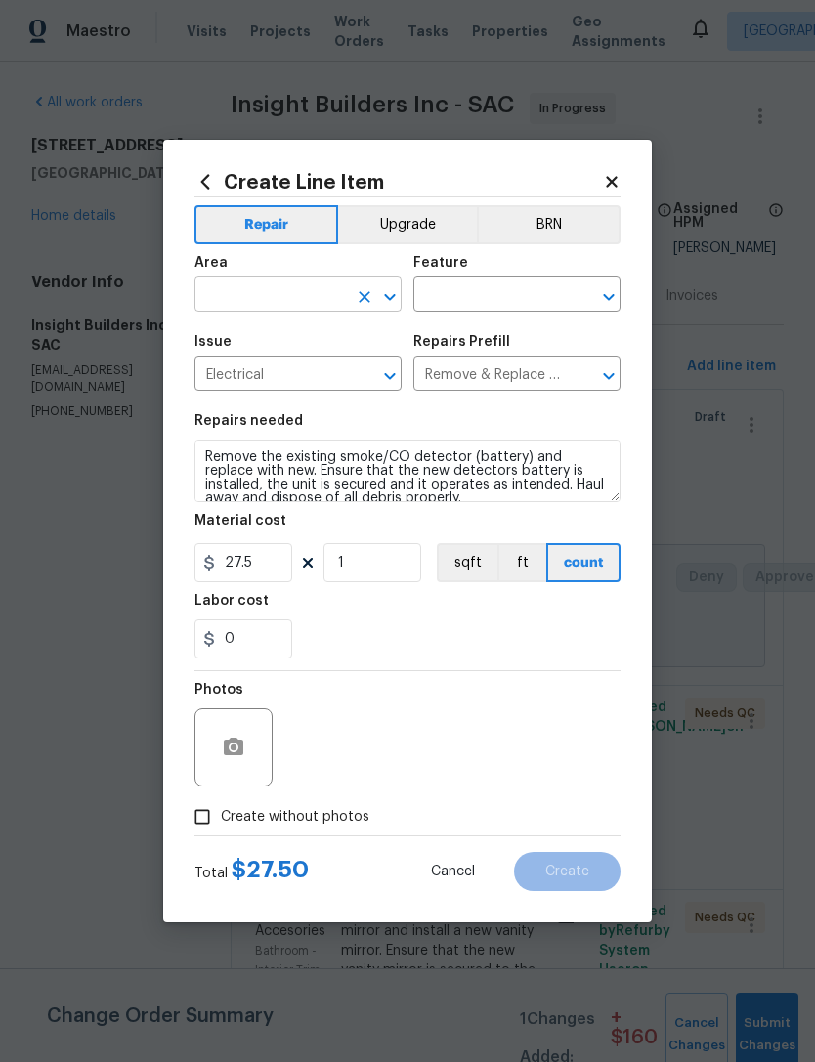
click at [313, 296] on input "text" at bounding box center [270, 296] width 152 height 30
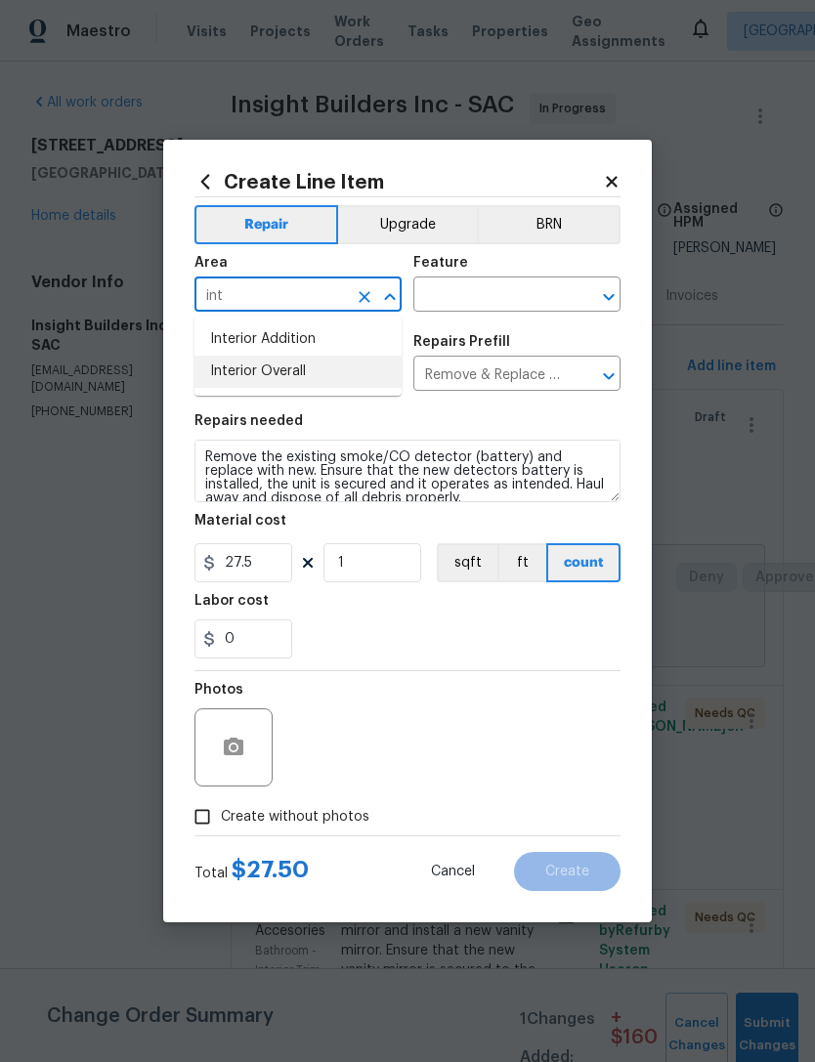
click at [313, 384] on li "Interior Overall" at bounding box center [297, 372] width 207 height 32
type input "Interior Overall"
click at [488, 306] on input "text" at bounding box center [489, 296] width 152 height 30
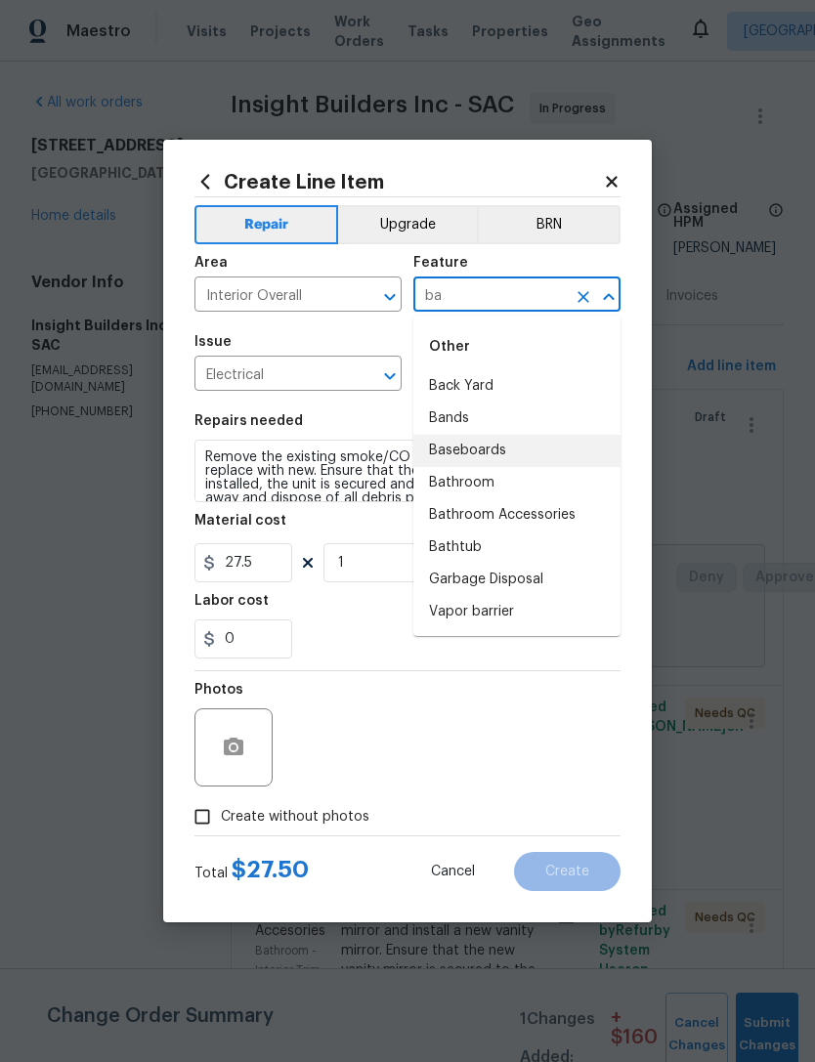
click at [498, 463] on li "Baseboards" at bounding box center [516, 451] width 207 height 32
type input "Baseboards"
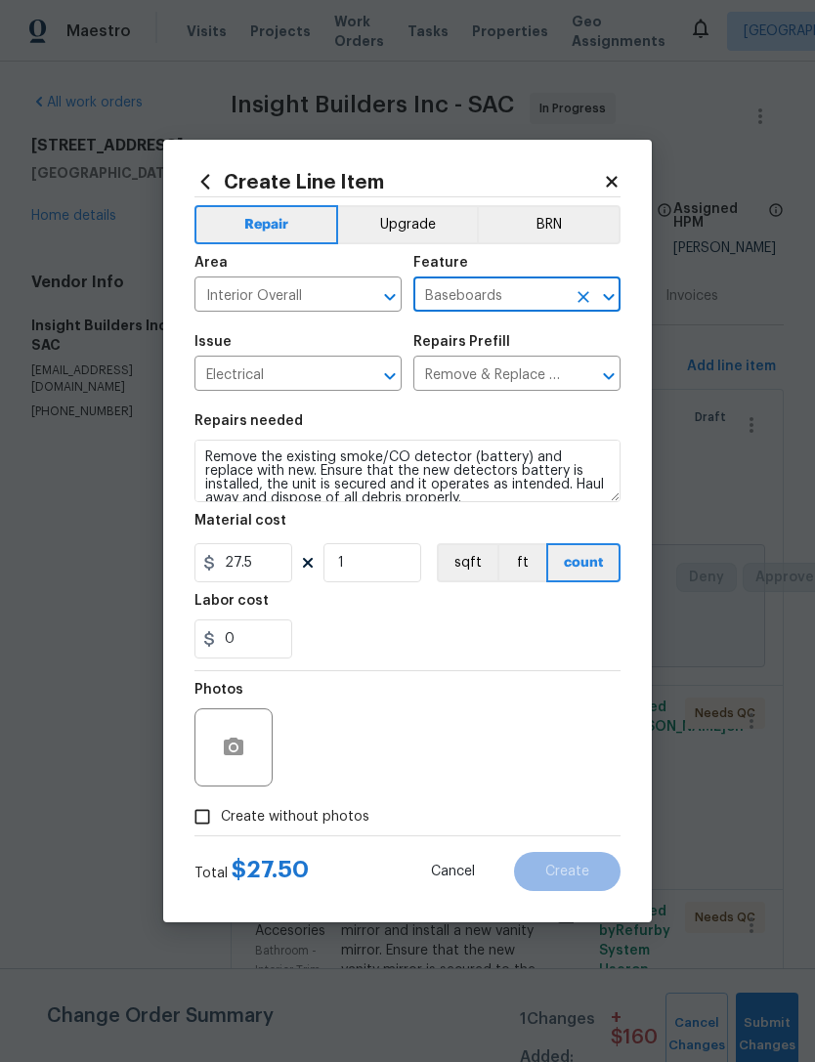
click at [589, 307] on button "Clear" at bounding box center [583, 296] width 27 height 27
click at [480, 309] on input "text" at bounding box center [489, 296] width 152 height 30
click at [523, 398] on li "Smoke Detector" at bounding box center [516, 386] width 207 height 32
type input "Smoke Detector"
click at [377, 571] on input "1" at bounding box center [372, 562] width 98 height 39
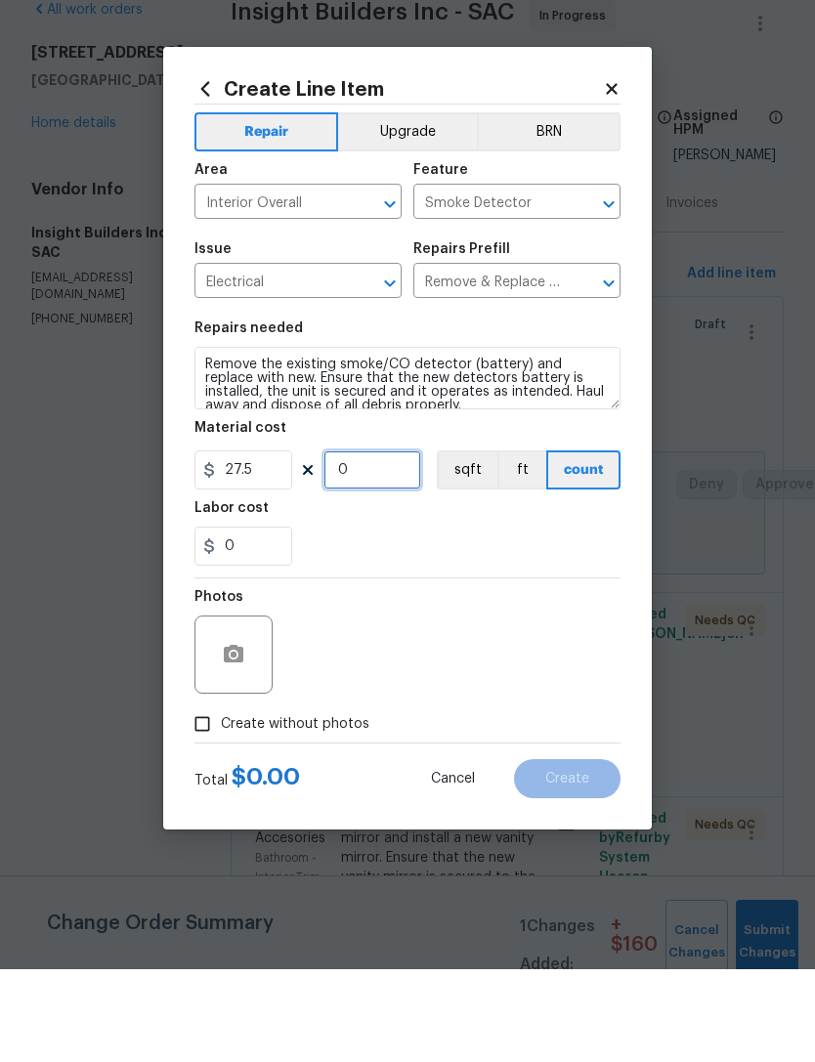
type input "7"
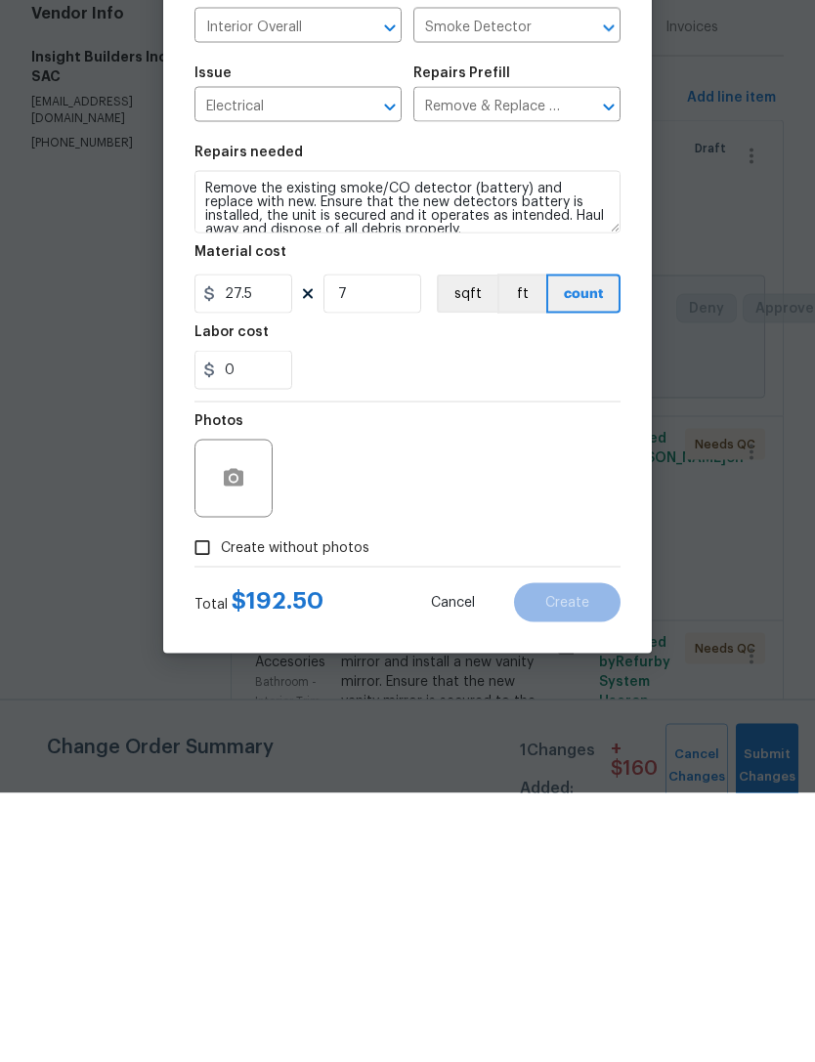
click at [209, 798] on input "Create without photos" at bounding box center [202, 816] width 37 height 37
checkbox input "true"
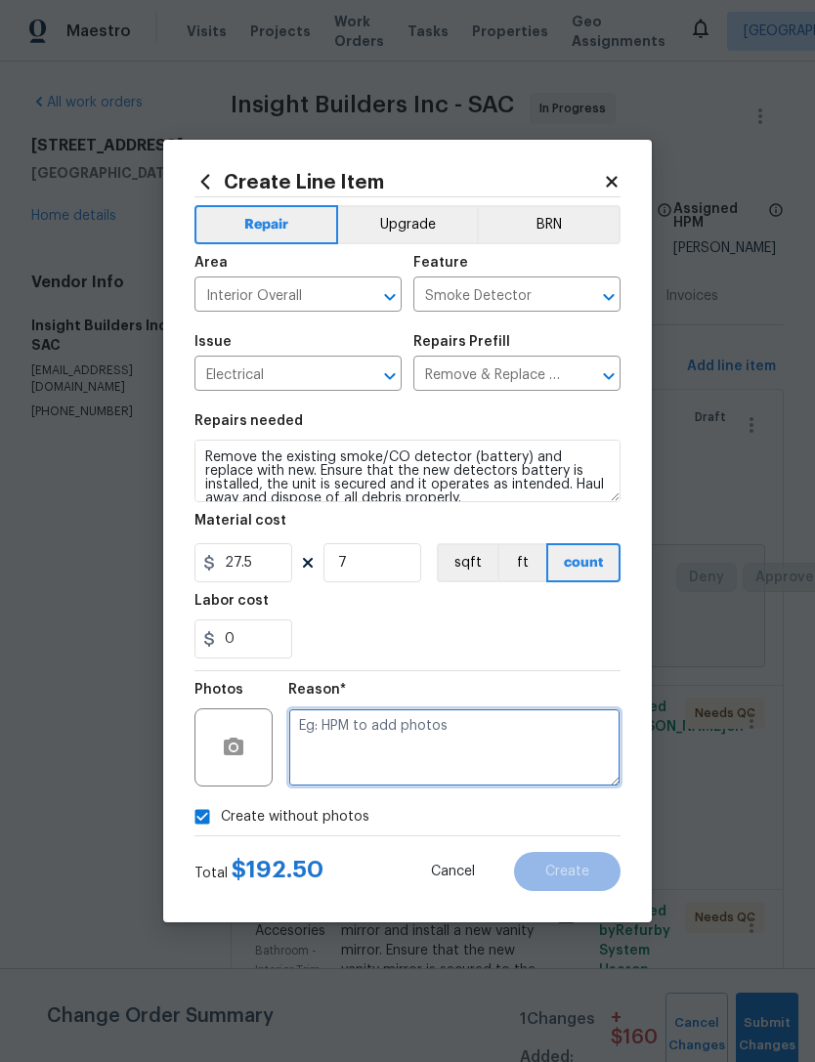
click at [426, 777] on textarea at bounding box center [454, 747] width 332 height 78
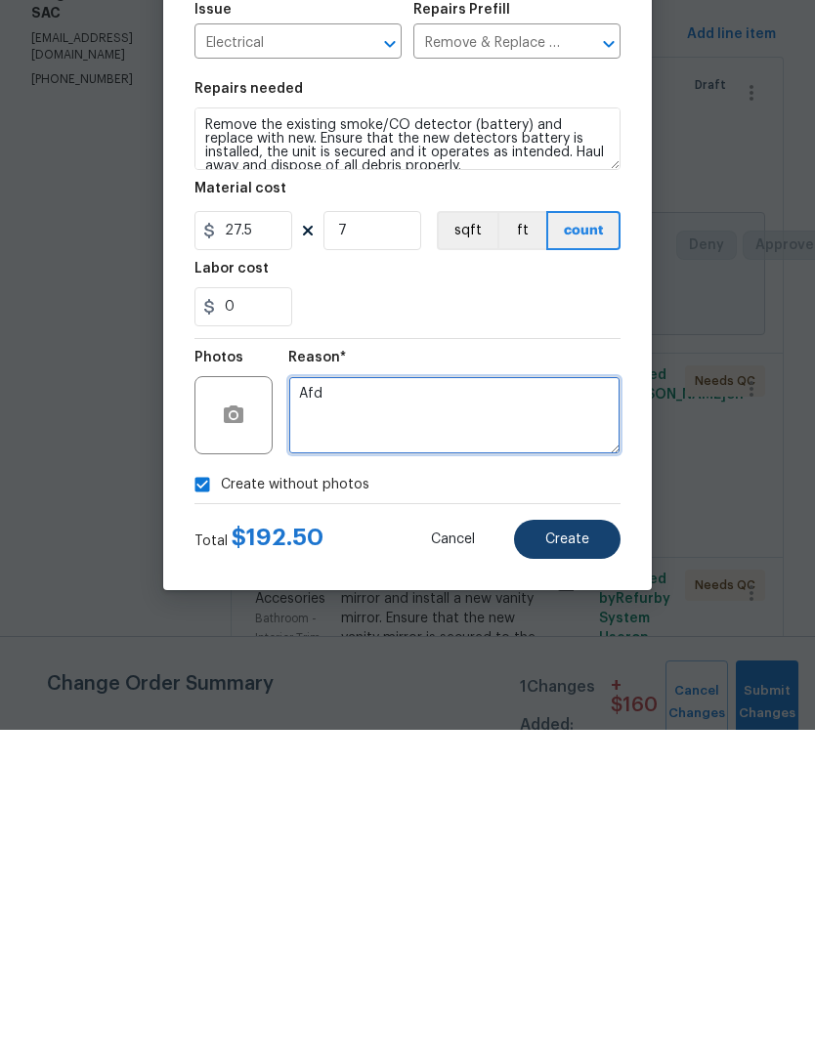
type textarea "Afd"
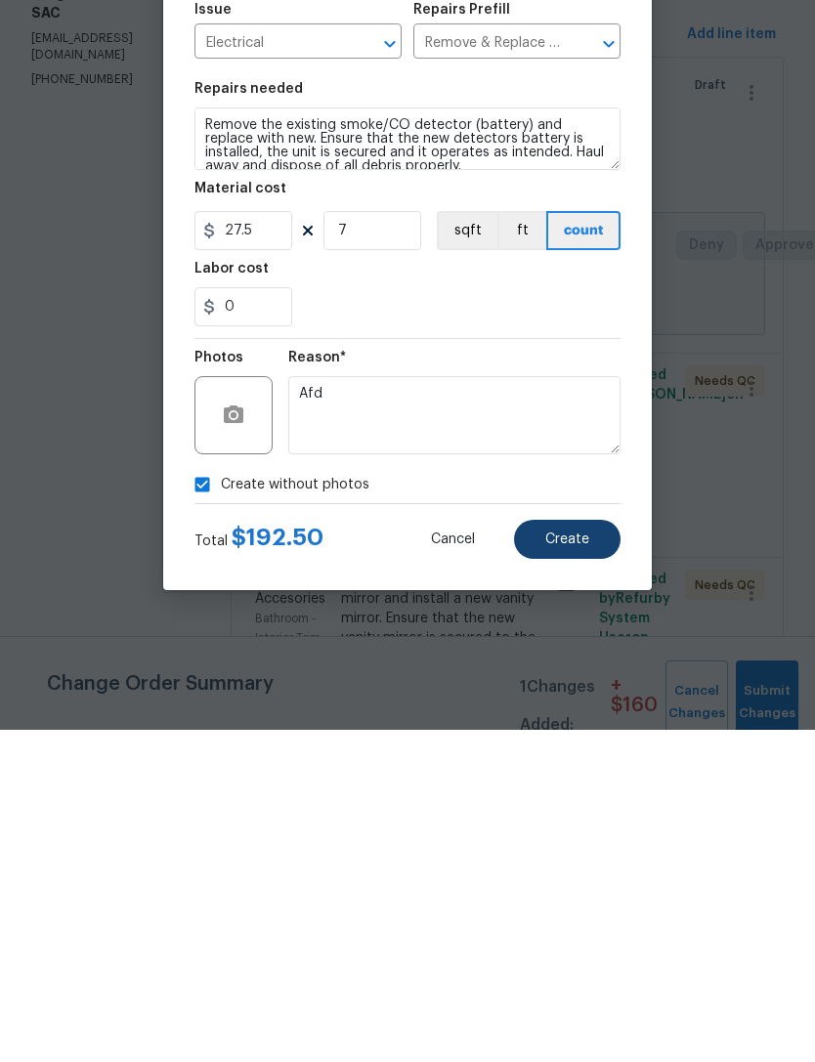
click at [586, 852] on button "Create" at bounding box center [567, 871] width 107 height 39
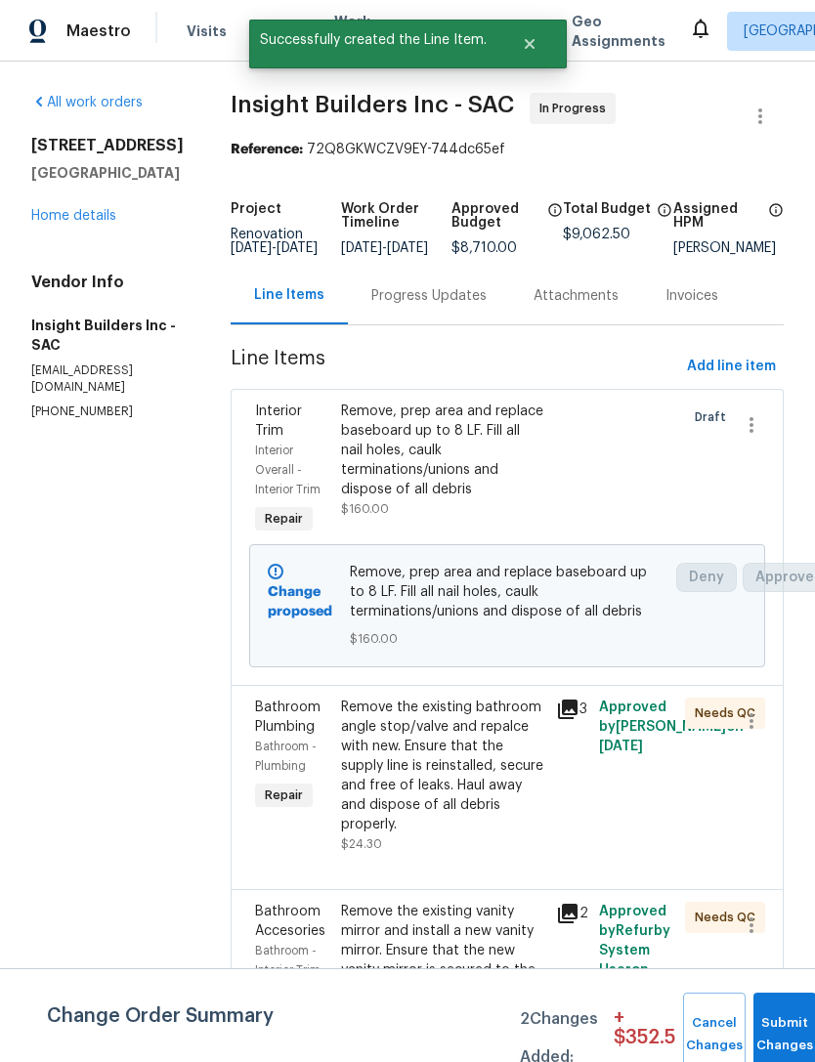
scroll to position [0, 0]
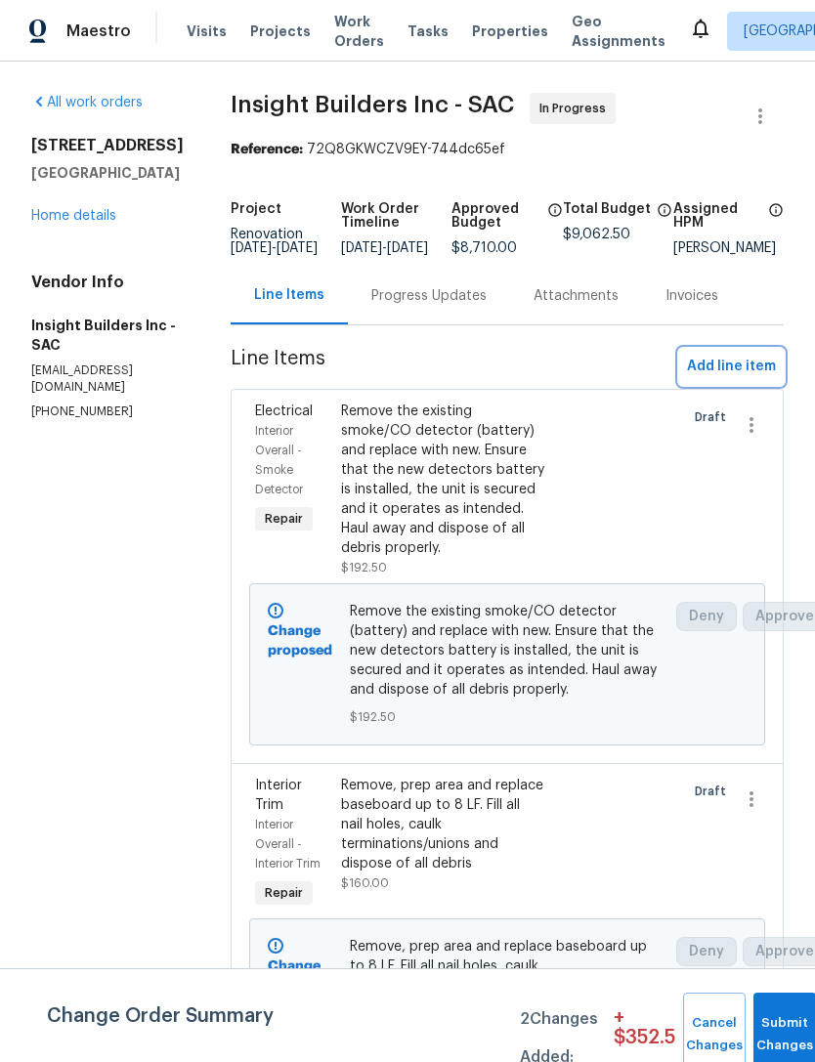
click at [740, 379] on span "Add line item" at bounding box center [731, 367] width 89 height 24
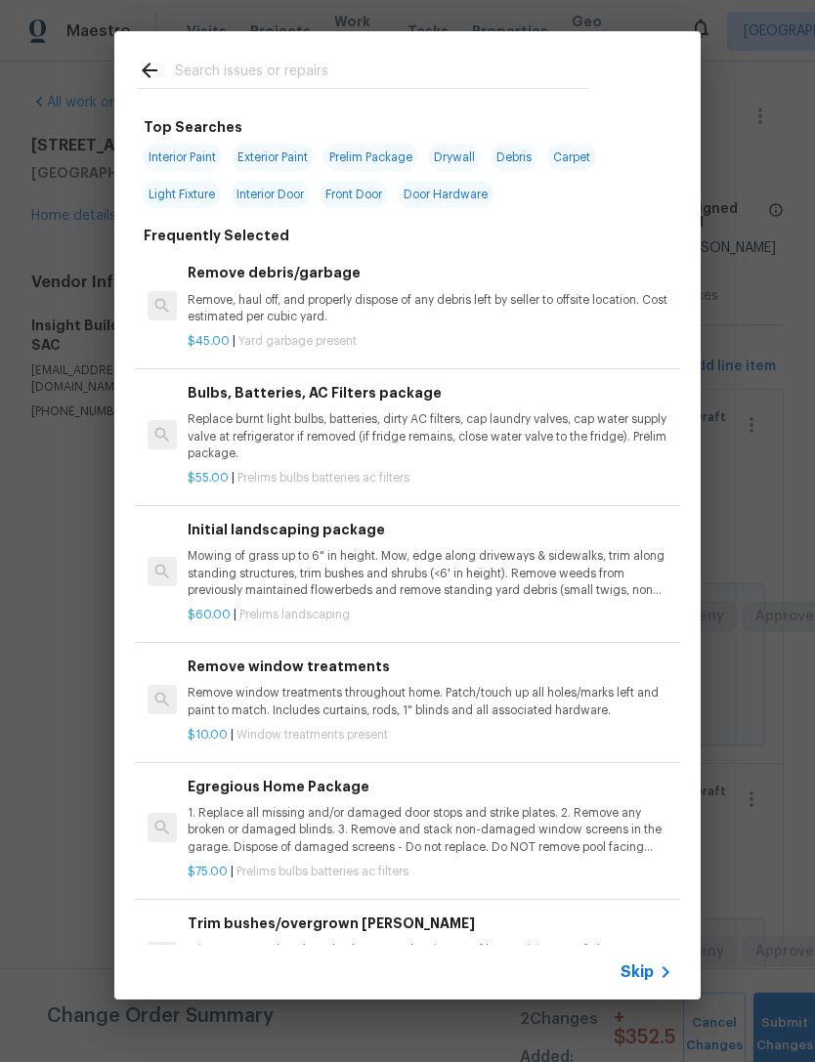
click at [294, 71] on input "text" at bounding box center [382, 73] width 414 height 29
type input "I"
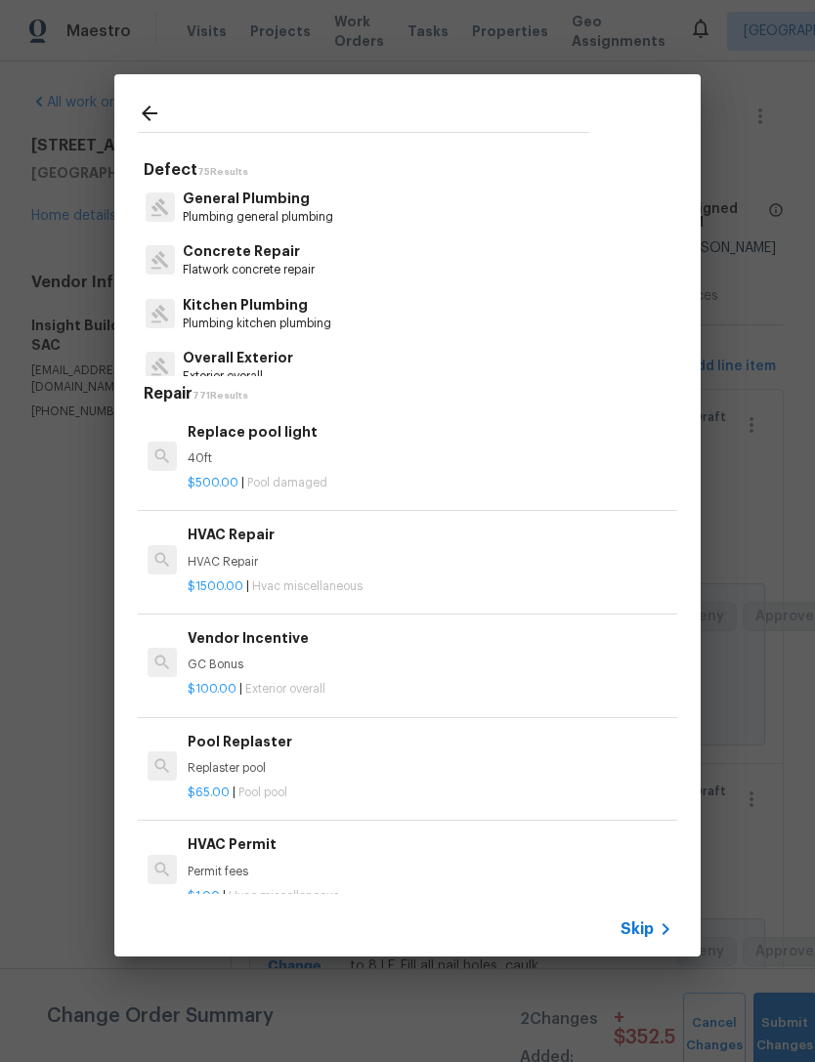
type input "I"
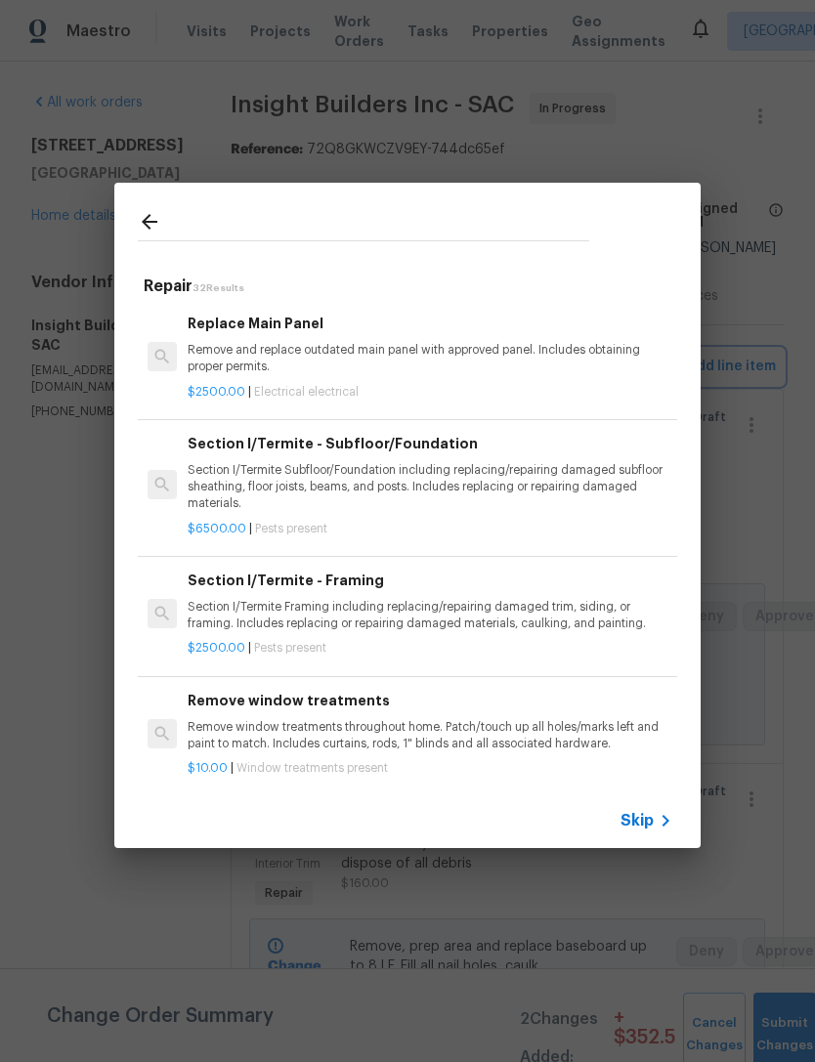
click at [74, 649] on div "Repair 32 Results Replace Main Panel Remove and replace outdated main panel wit…" at bounding box center [407, 515] width 815 height 1031
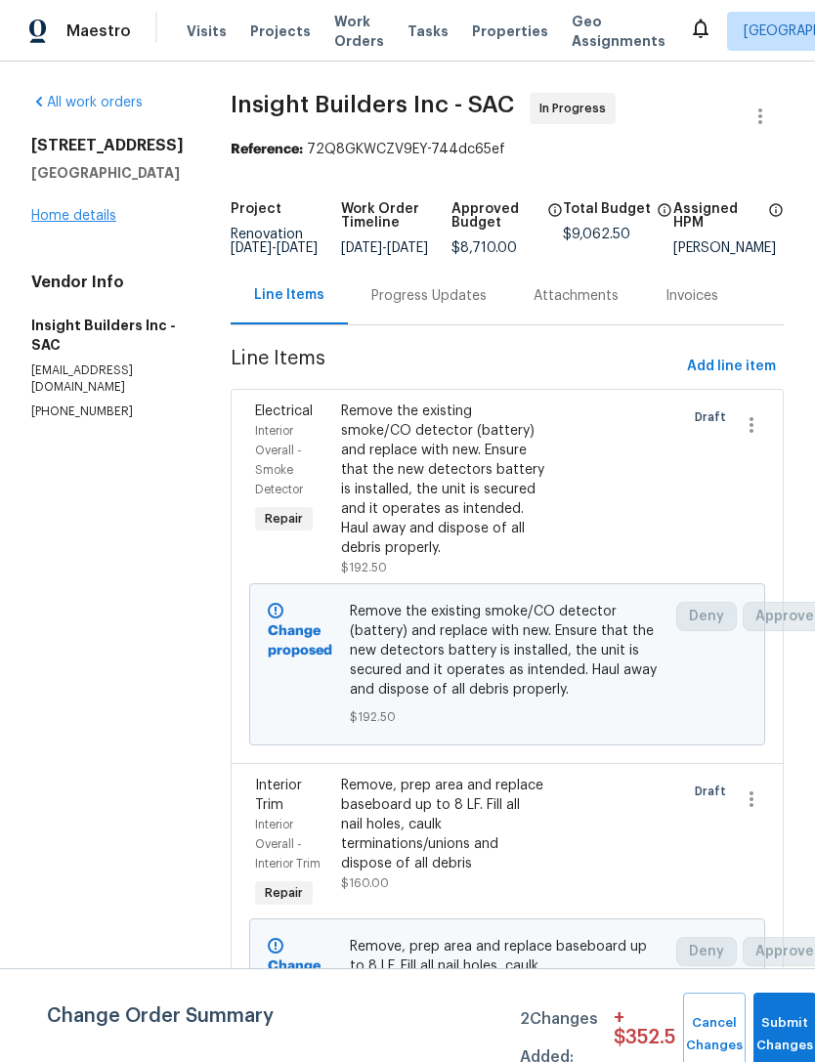
click at [75, 220] on link "Home details" at bounding box center [73, 216] width 85 height 14
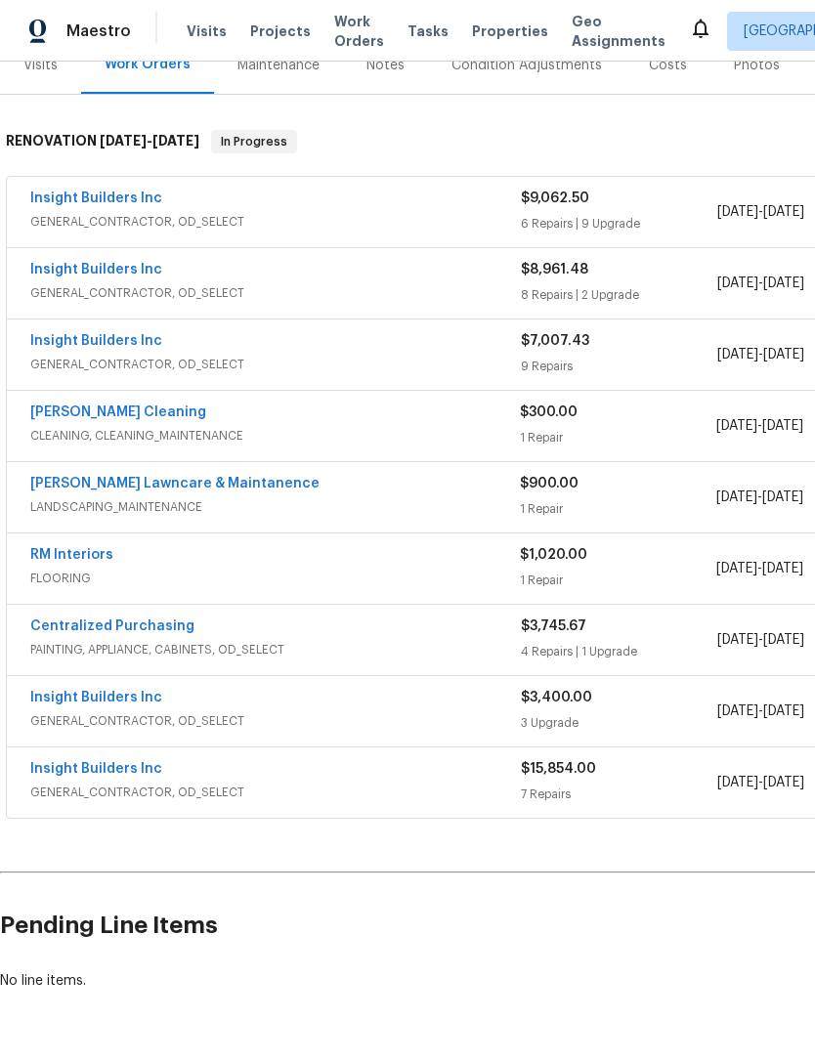
scroll to position [258, 0]
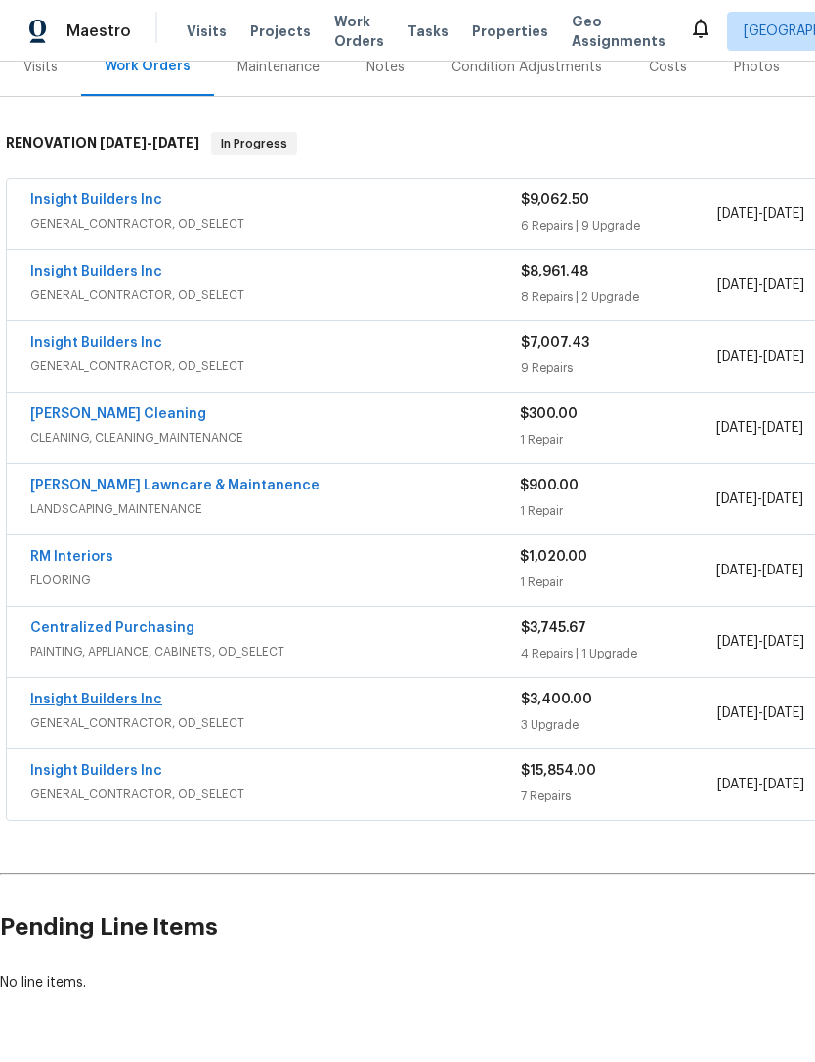
click at [108, 704] on link "Insight Builders Inc" at bounding box center [96, 700] width 132 height 14
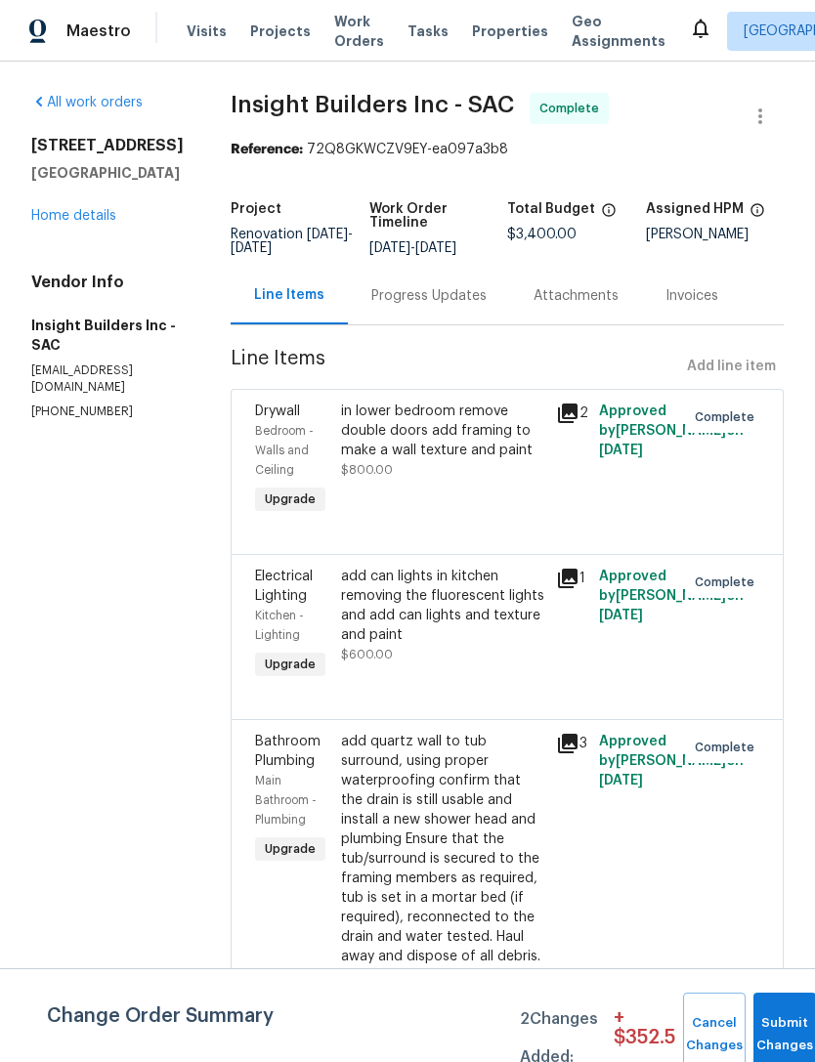
scroll to position [34, 0]
click at [106, 209] on link "Home details" at bounding box center [73, 216] width 85 height 14
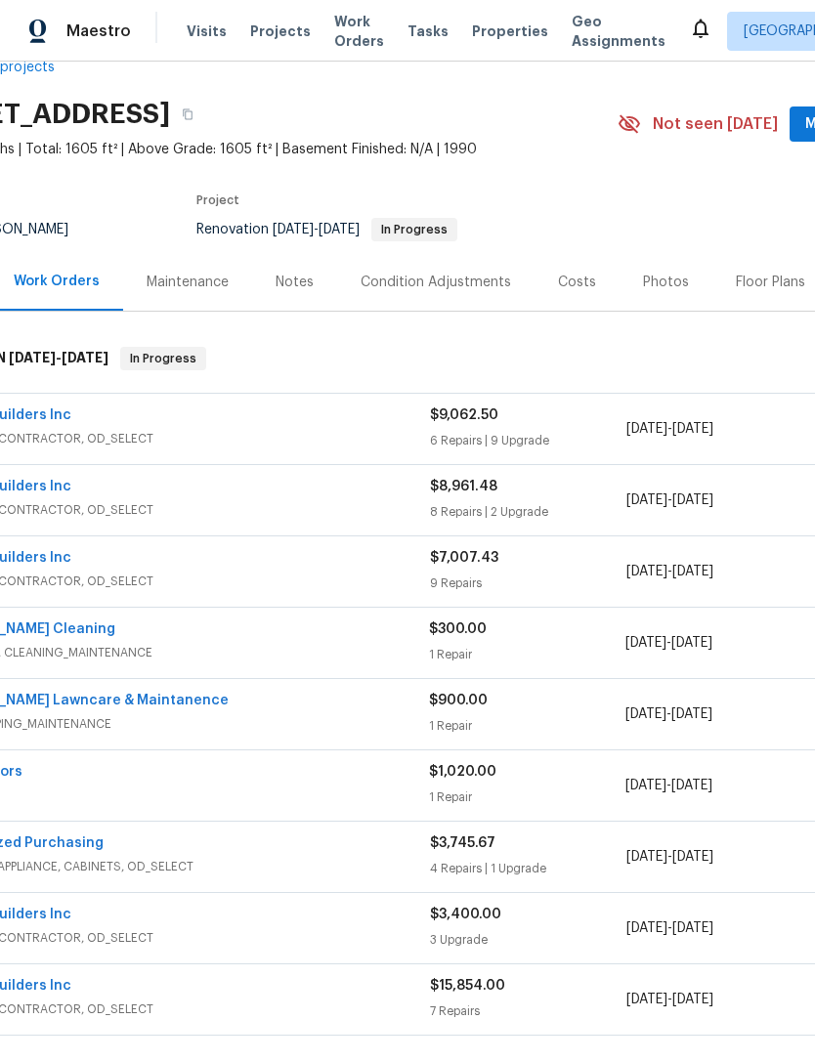
scroll to position [43, 93]
click at [49, 551] on link "Insight Builders Inc" at bounding box center [3, 558] width 132 height 14
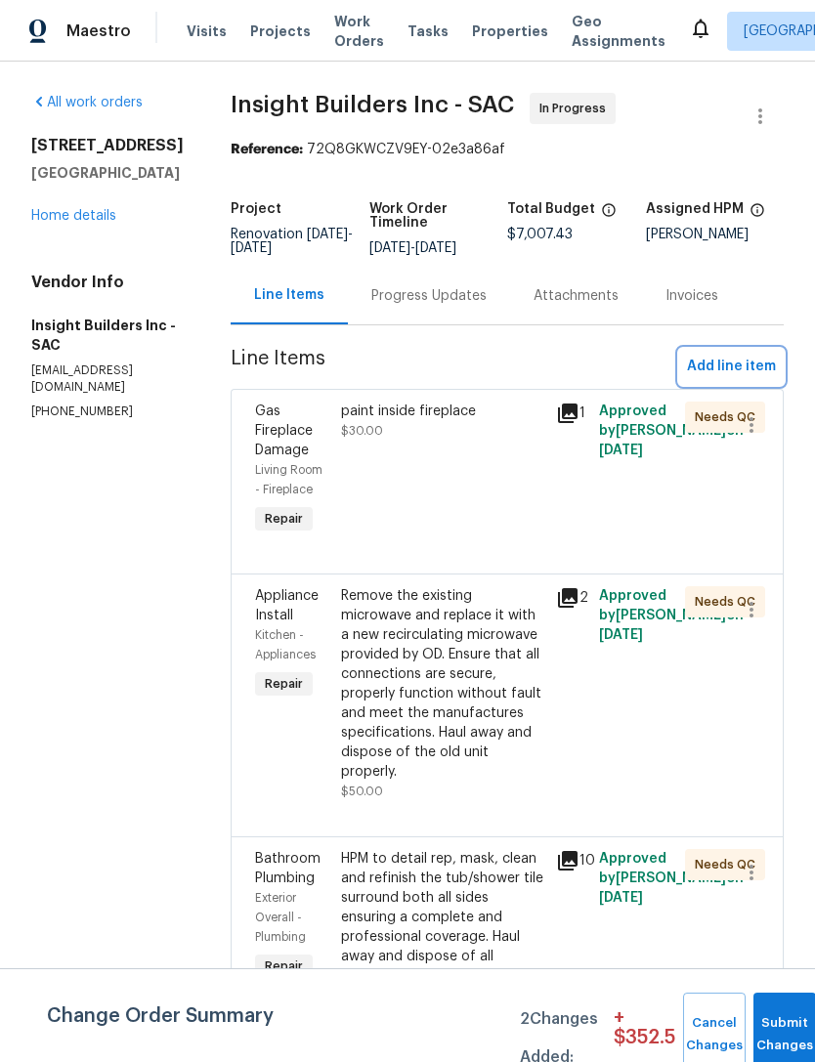
click at [748, 379] on span "Add line item" at bounding box center [731, 367] width 89 height 24
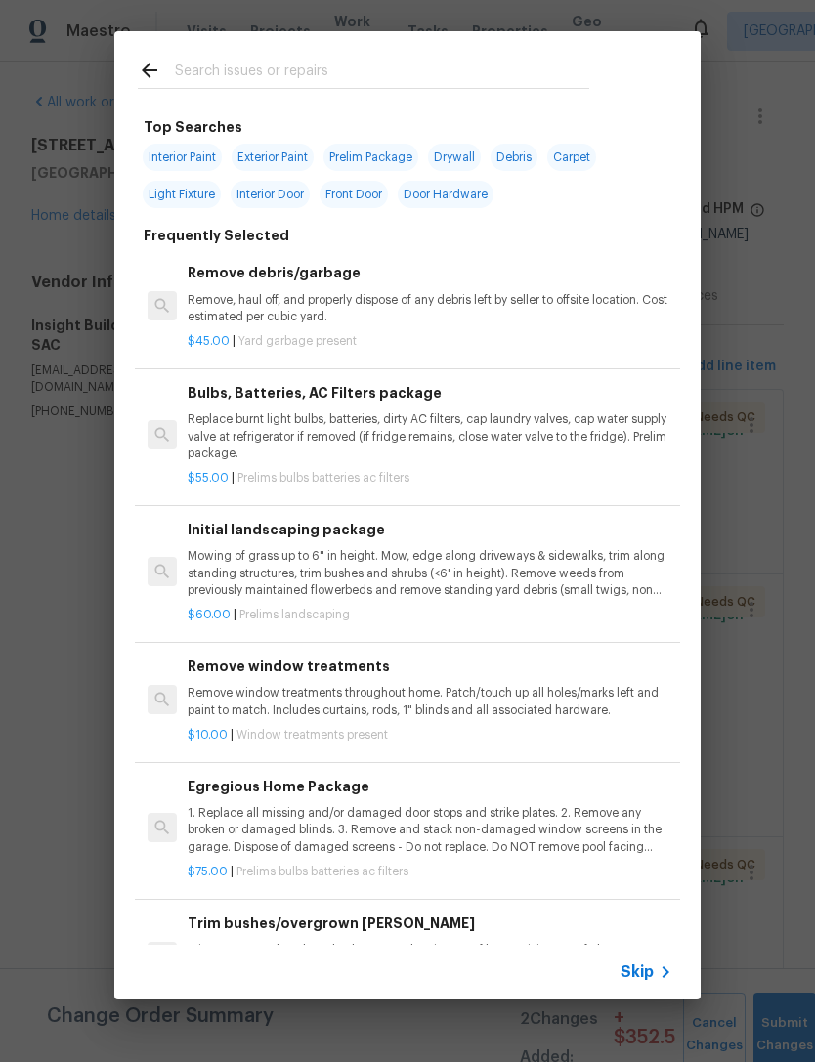
click at [279, 70] on input "text" at bounding box center [382, 73] width 414 height 29
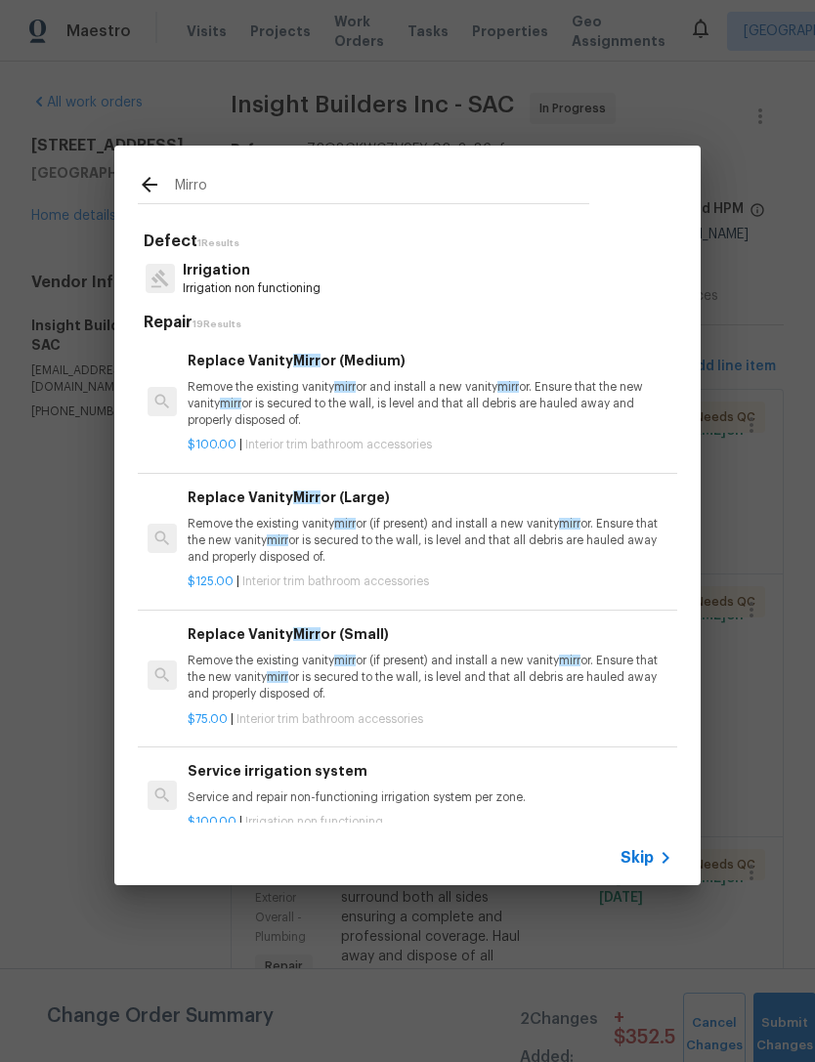
type input "Mirror"
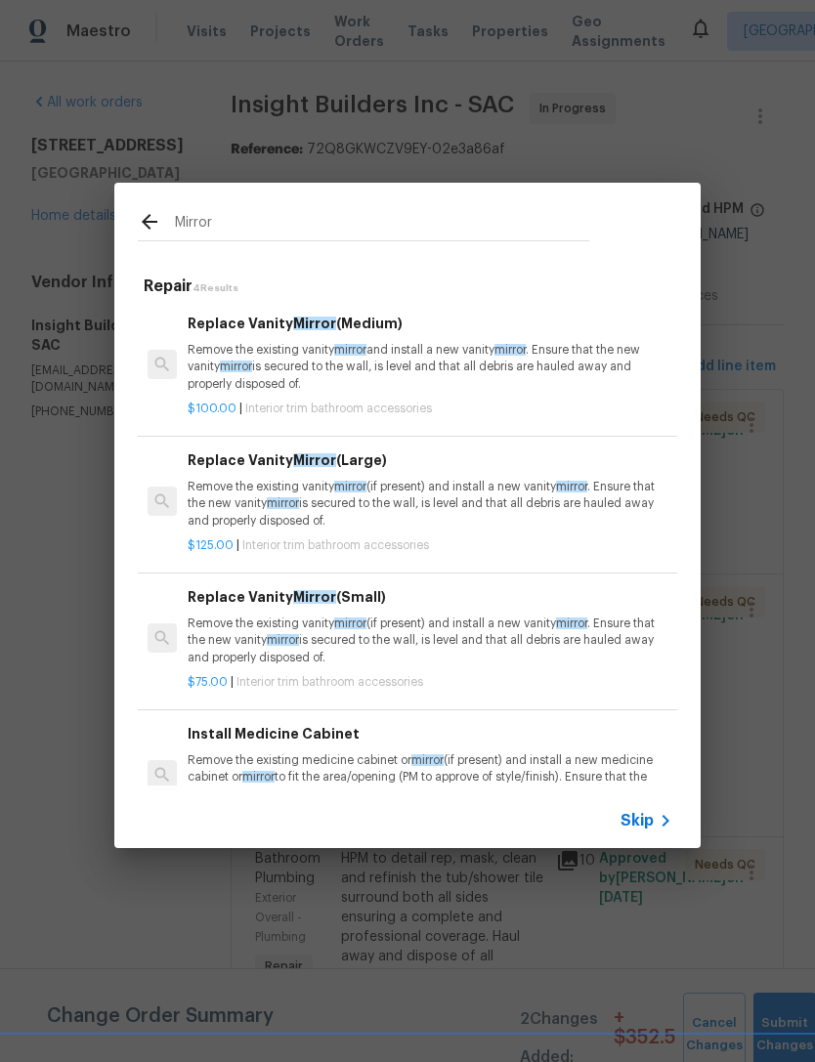
click at [468, 377] on p "Remove the existing vanity mirror and install a new vanity mirror . Ensure that…" at bounding box center [430, 367] width 485 height 50
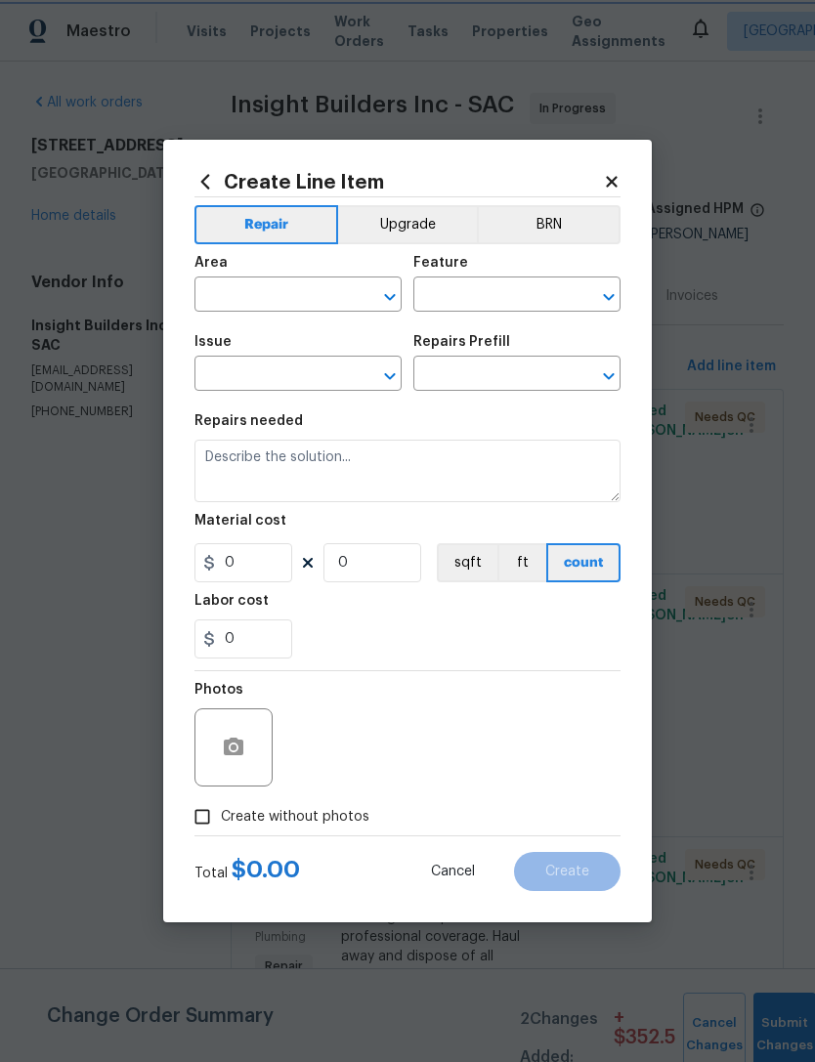
type input "Interior Trim"
type input "Bathroom Accesories"
type input "Replace Vanity Mirror (Medium) $100.00"
type textarea "Remove the existing vanity mirror and install a new vanity mirror. Ensure that …"
type input "100"
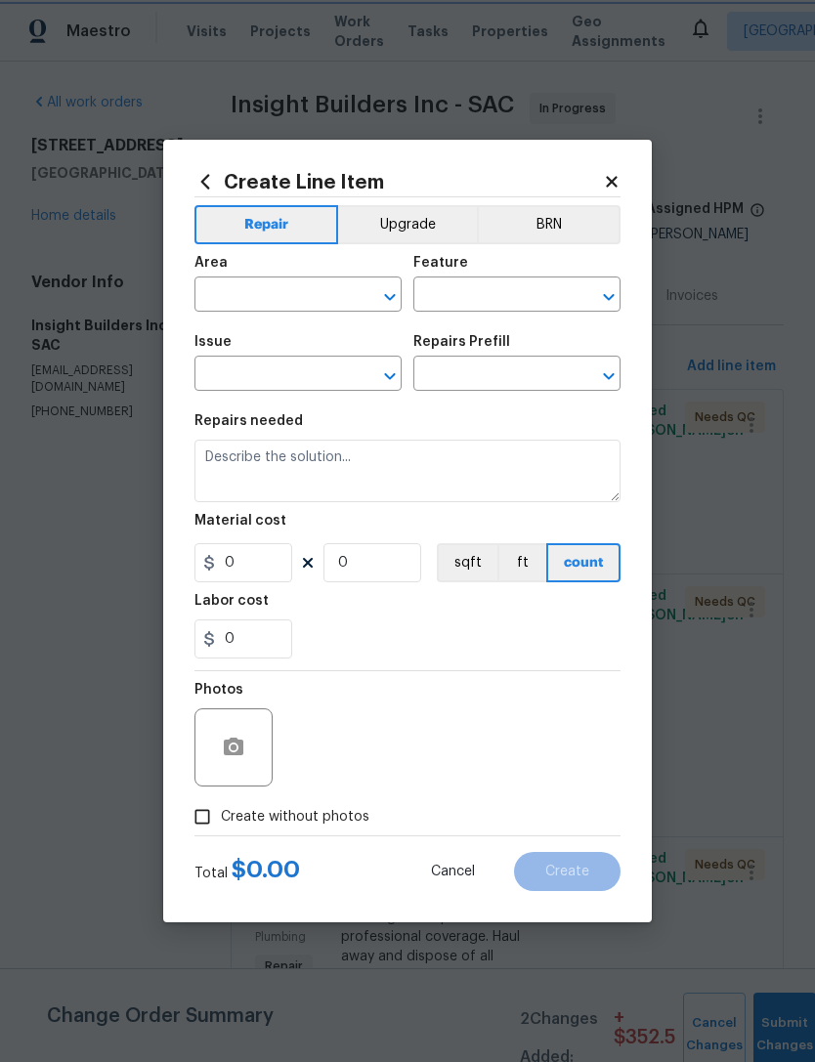
type input "1"
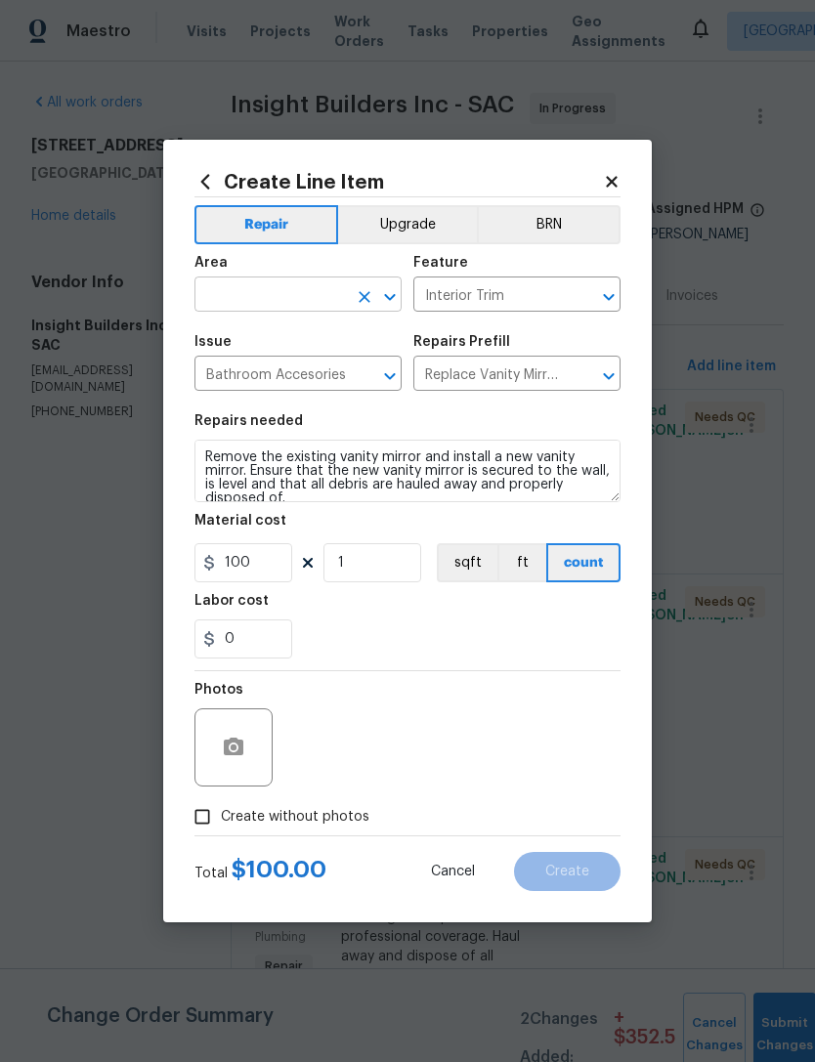
click at [280, 297] on input "text" at bounding box center [270, 296] width 152 height 30
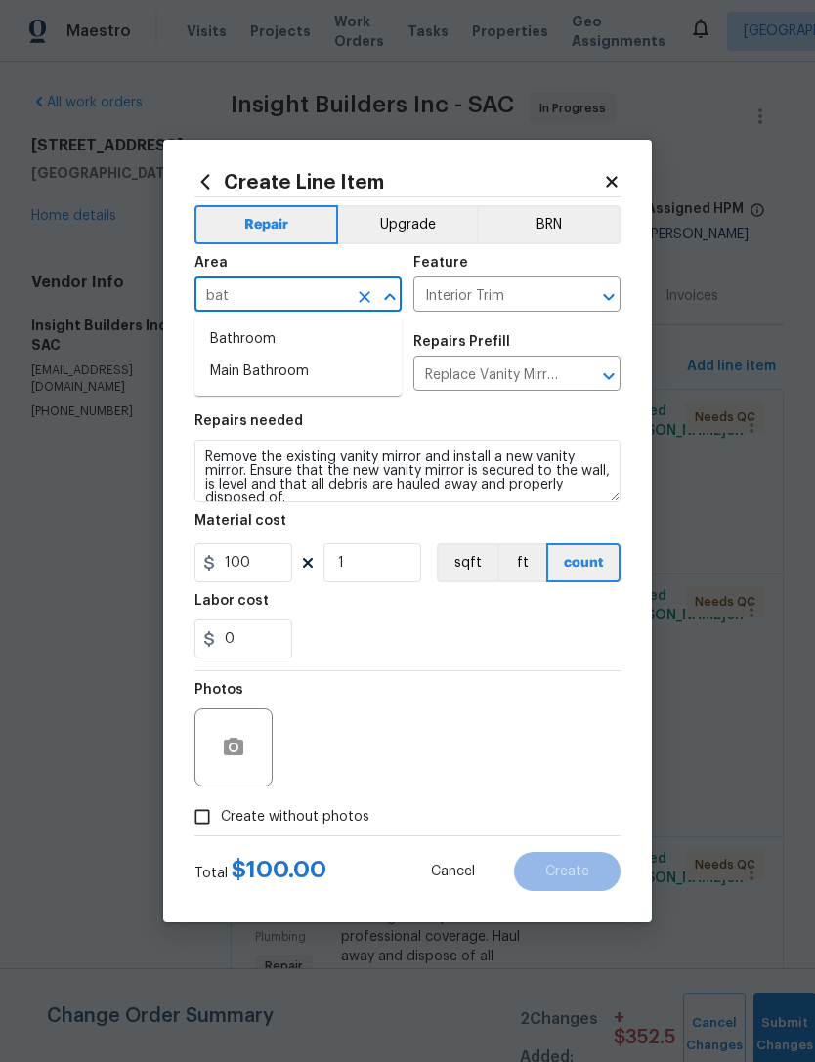
click at [257, 351] on li "Bathroom" at bounding box center [297, 339] width 207 height 32
type input "Bathroom"
click at [383, 574] on input "1" at bounding box center [372, 562] width 98 height 39
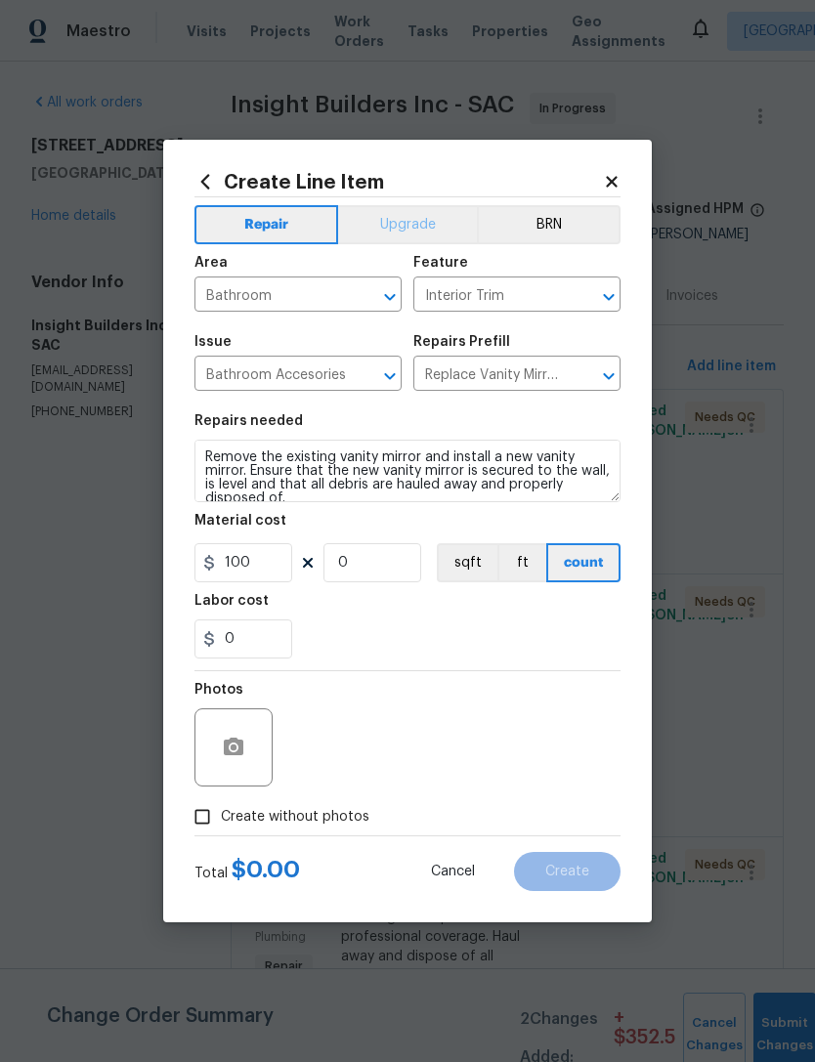
click at [442, 221] on button "Upgrade" at bounding box center [408, 224] width 140 height 39
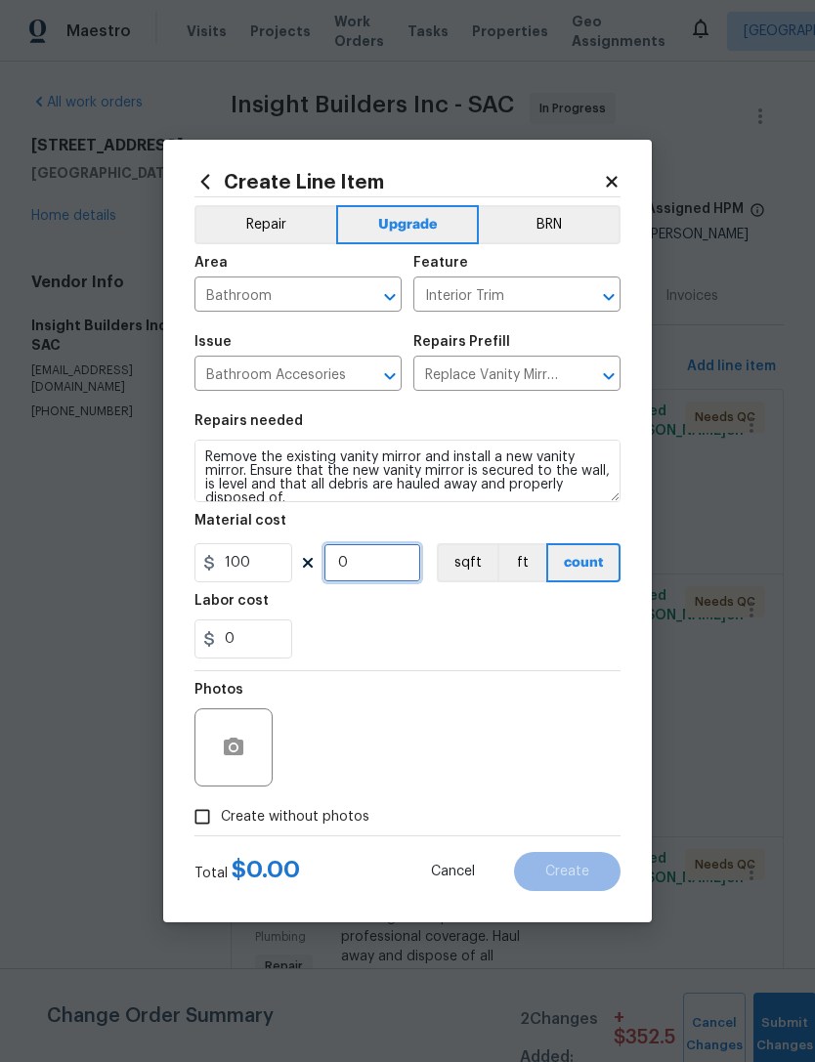
click at [386, 571] on input "0" at bounding box center [372, 562] width 98 height 39
type input "3"
click at [427, 686] on div "Photos" at bounding box center [407, 734] width 426 height 127
click at [211, 834] on input "Create without photos" at bounding box center [202, 816] width 37 height 37
checkbox input "true"
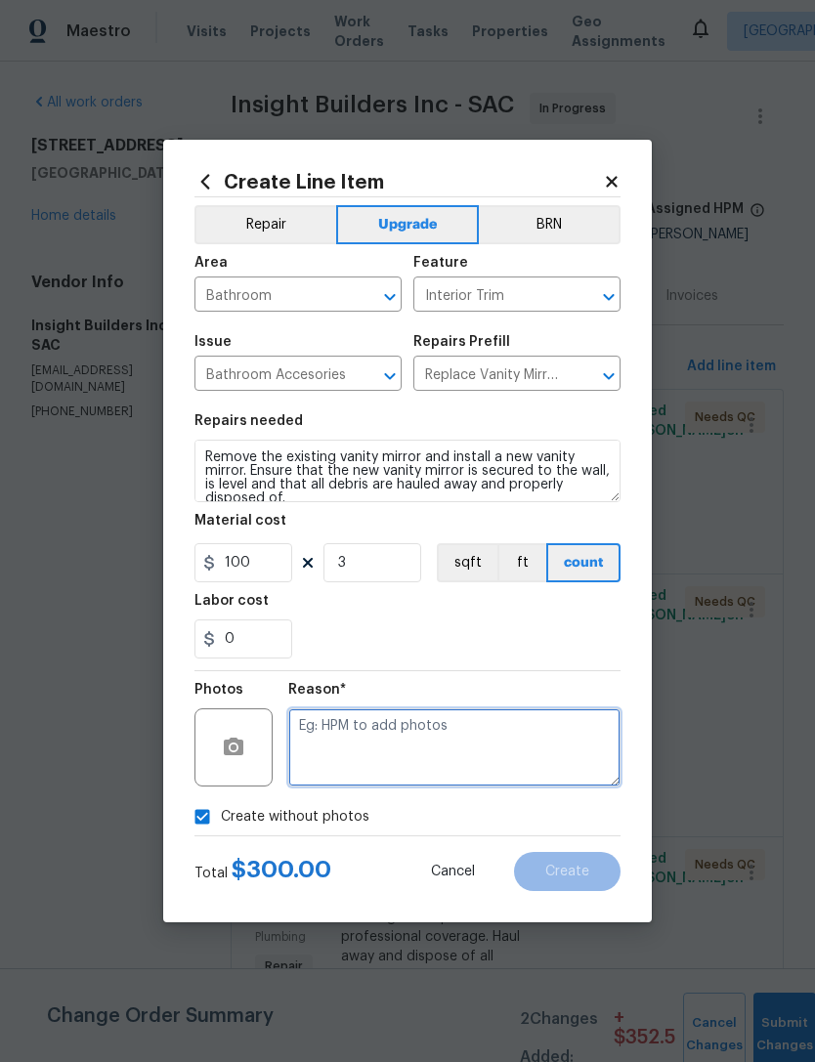
click at [414, 766] on textarea at bounding box center [454, 747] width 332 height 78
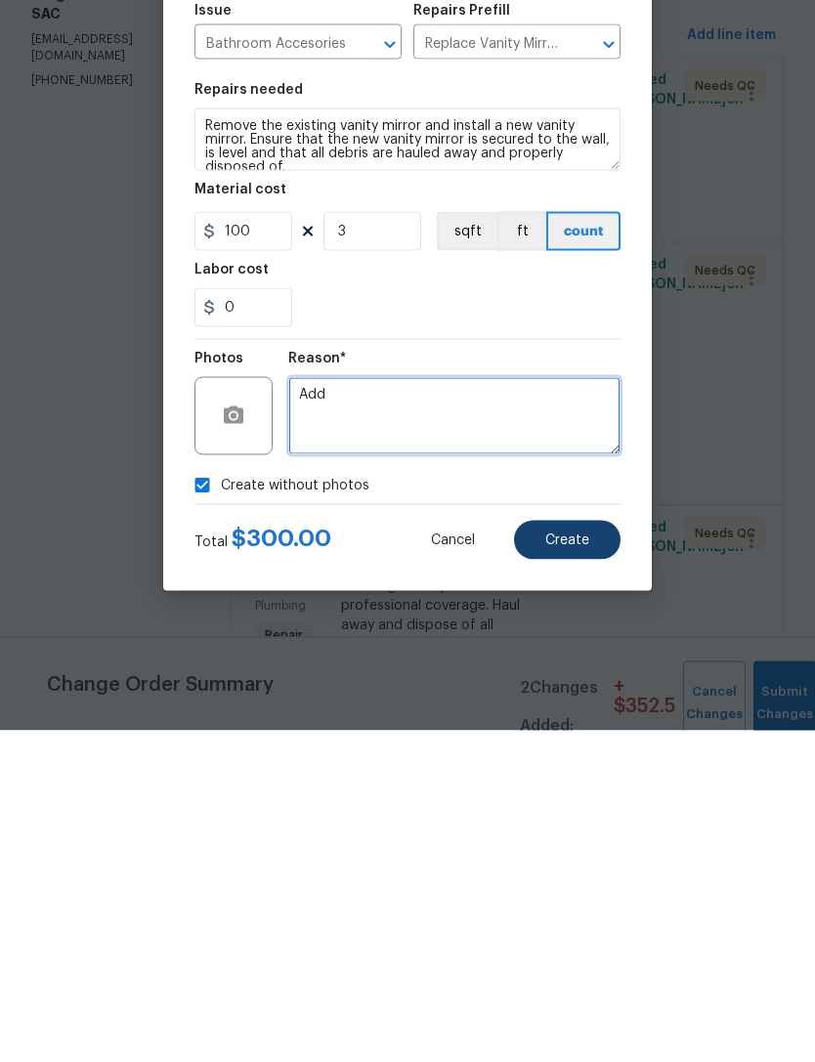
type textarea "Add"
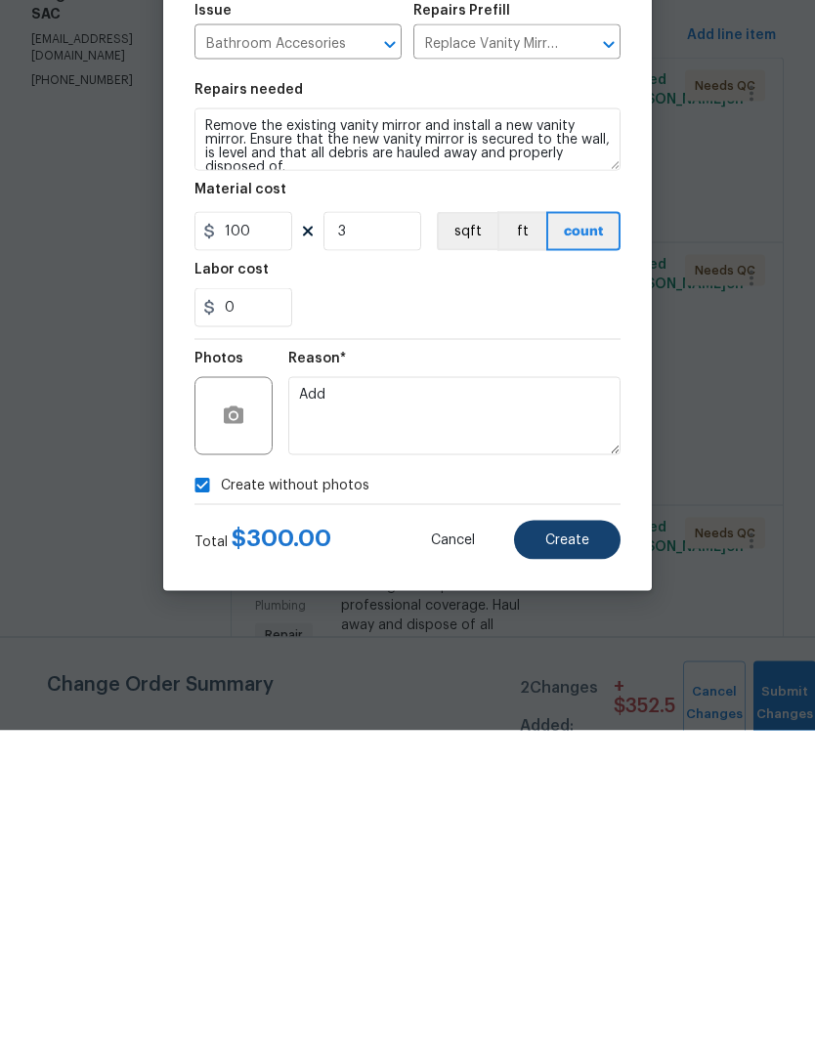
click at [598, 852] on button "Create" at bounding box center [567, 871] width 107 height 39
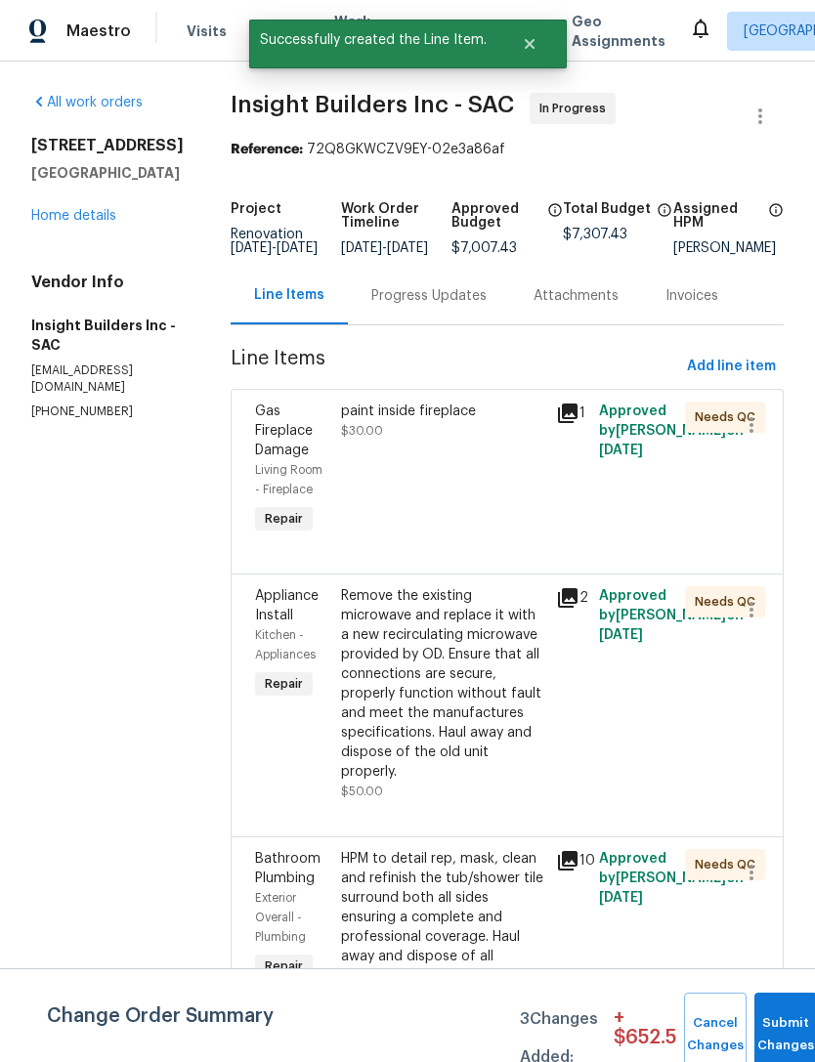
scroll to position [0, 0]
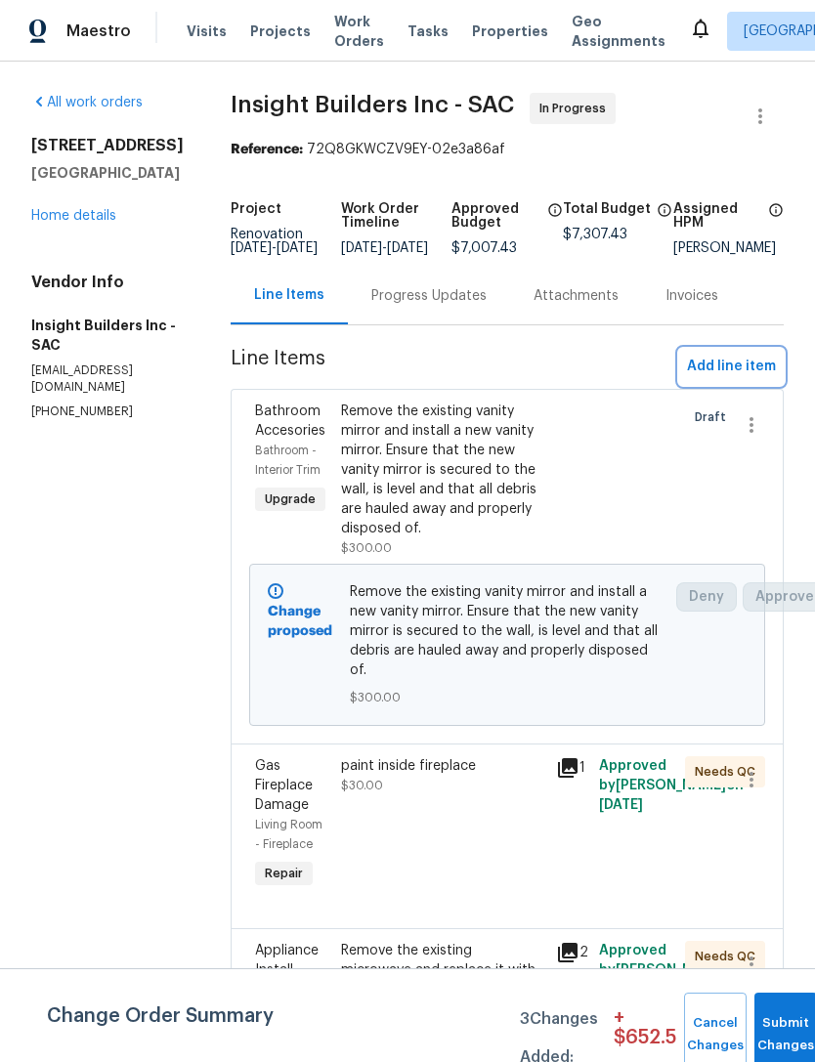
click at [735, 379] on span "Add line item" at bounding box center [731, 367] width 89 height 24
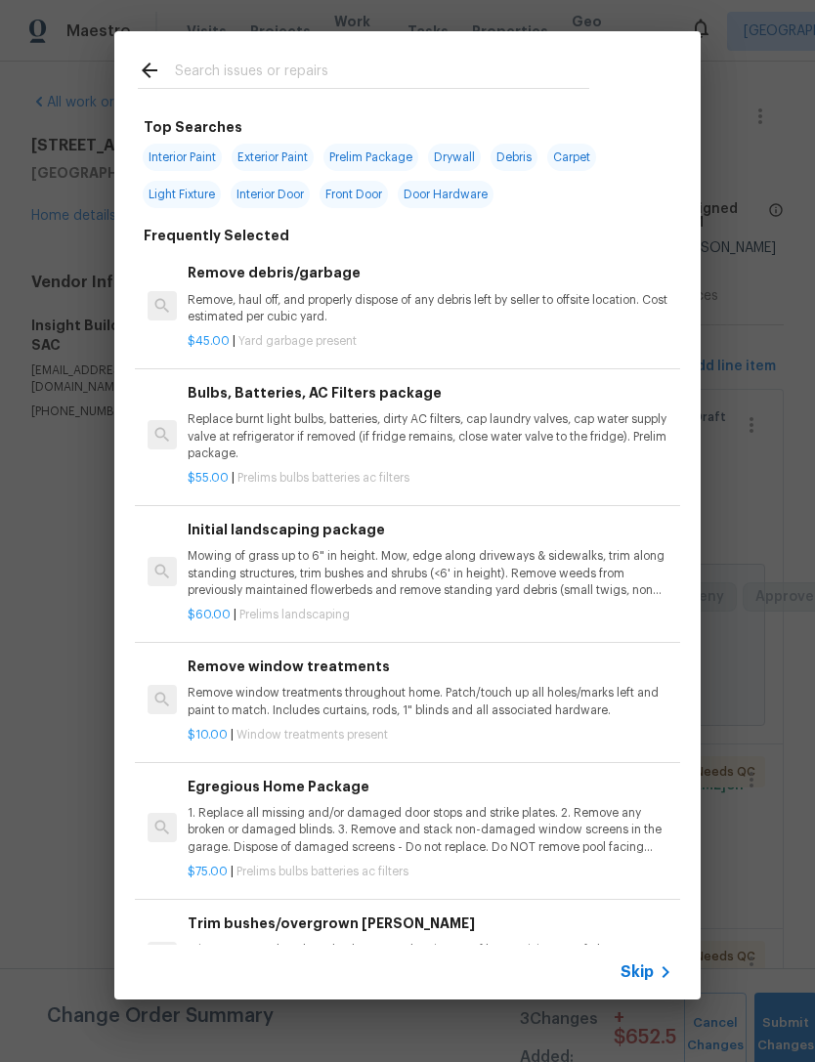
click at [356, 87] on input "text" at bounding box center [382, 73] width 414 height 29
click at [323, 76] on input "text" at bounding box center [382, 73] width 414 height 29
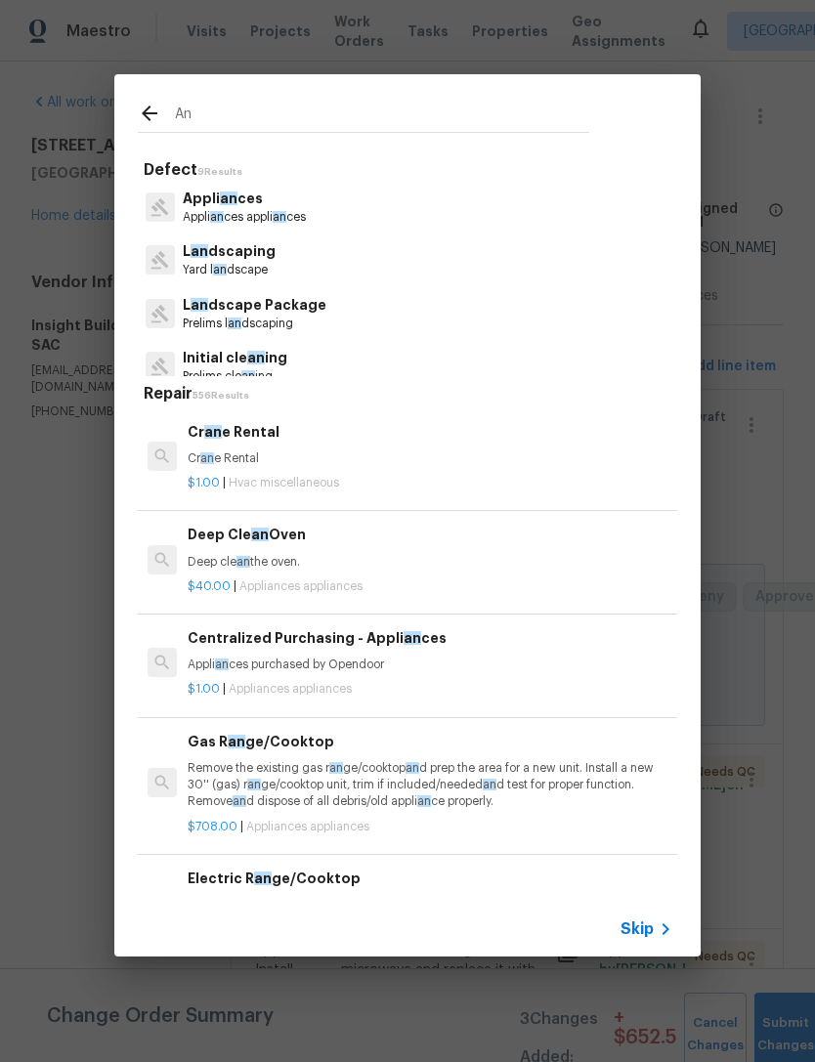
type input "Ang"
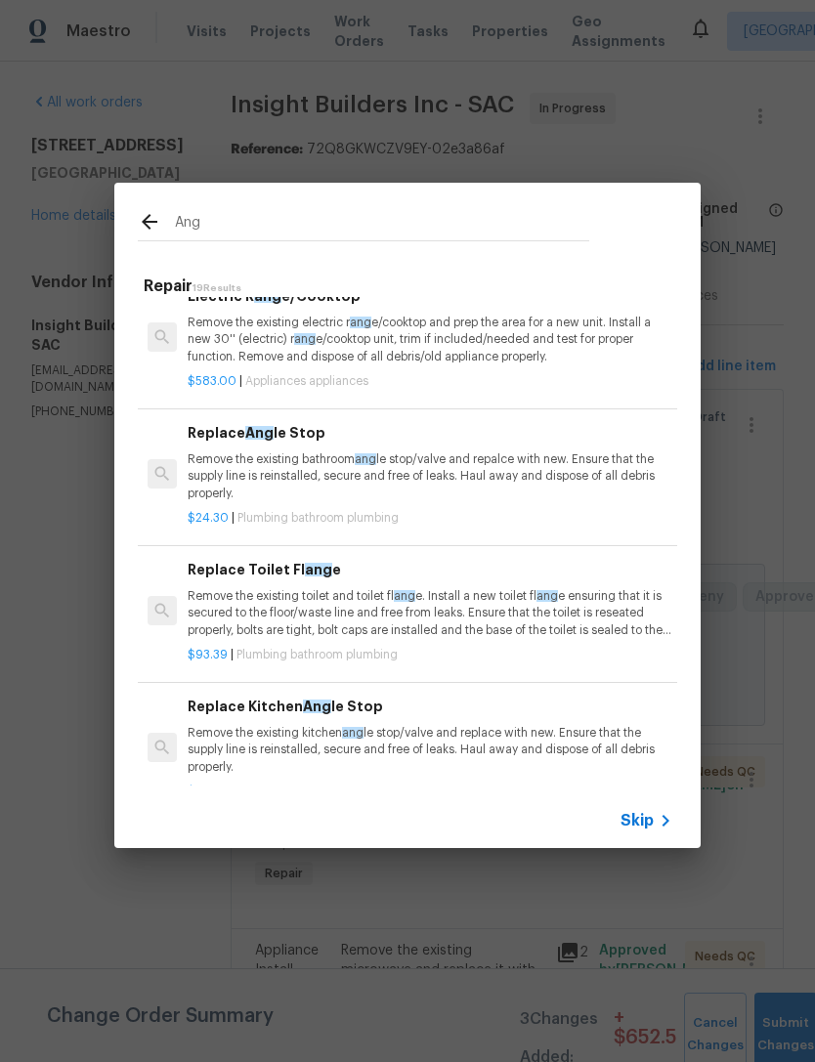
scroll to position [165, 0]
click at [347, 482] on p "Remove the existing bathroom ang le stop/valve and repalce with new. Ensure tha…" at bounding box center [430, 475] width 485 height 50
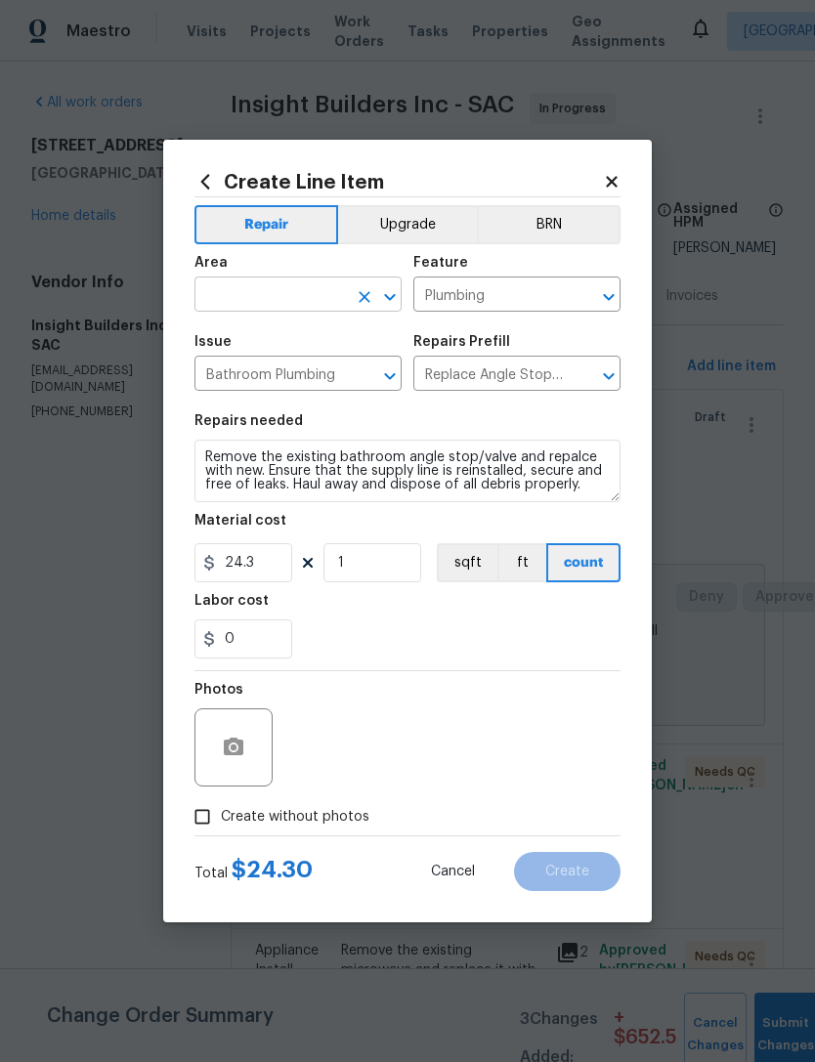
click at [278, 288] on input "text" at bounding box center [270, 296] width 152 height 30
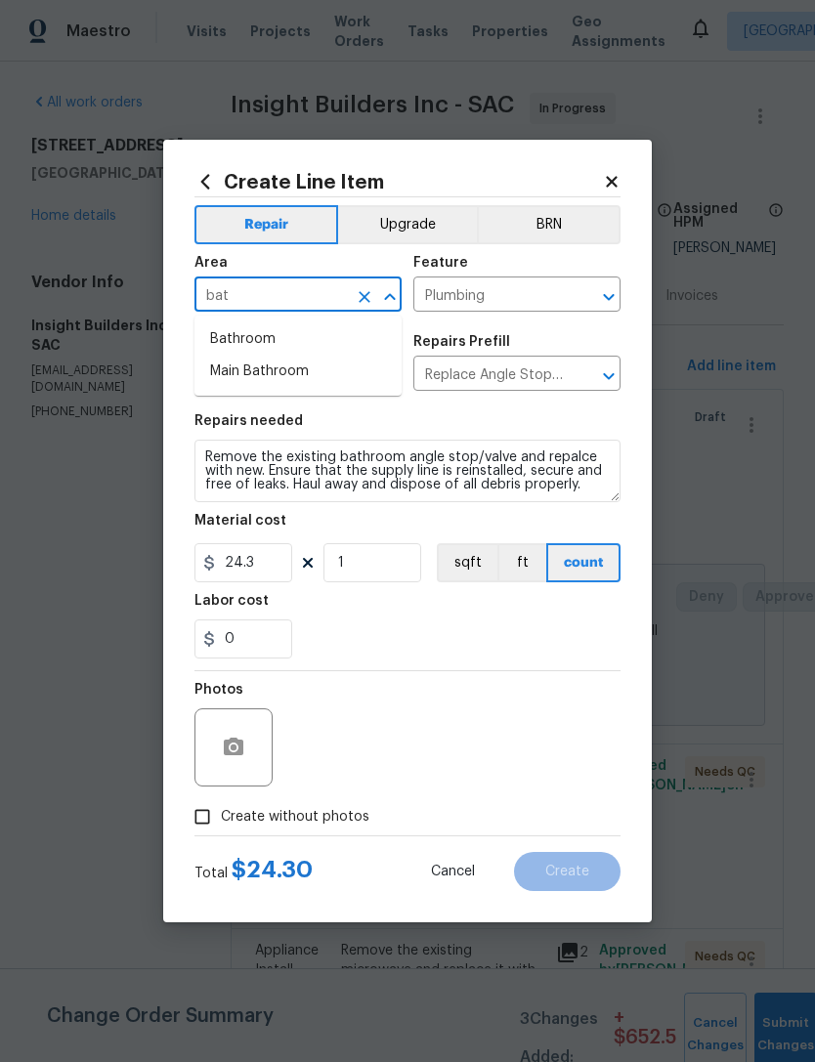
click at [263, 351] on li "Bathroom" at bounding box center [297, 339] width 207 height 32
type input "Bathroom"
click at [398, 578] on input "1" at bounding box center [372, 562] width 98 height 39
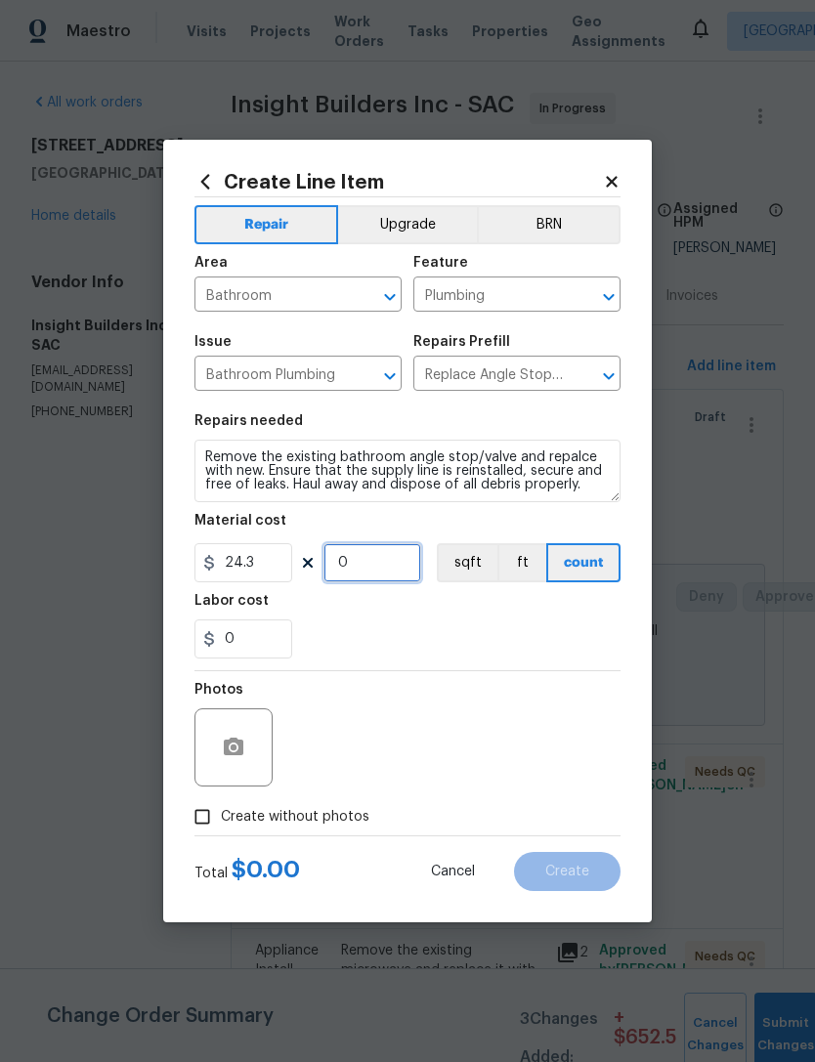
type input "6"
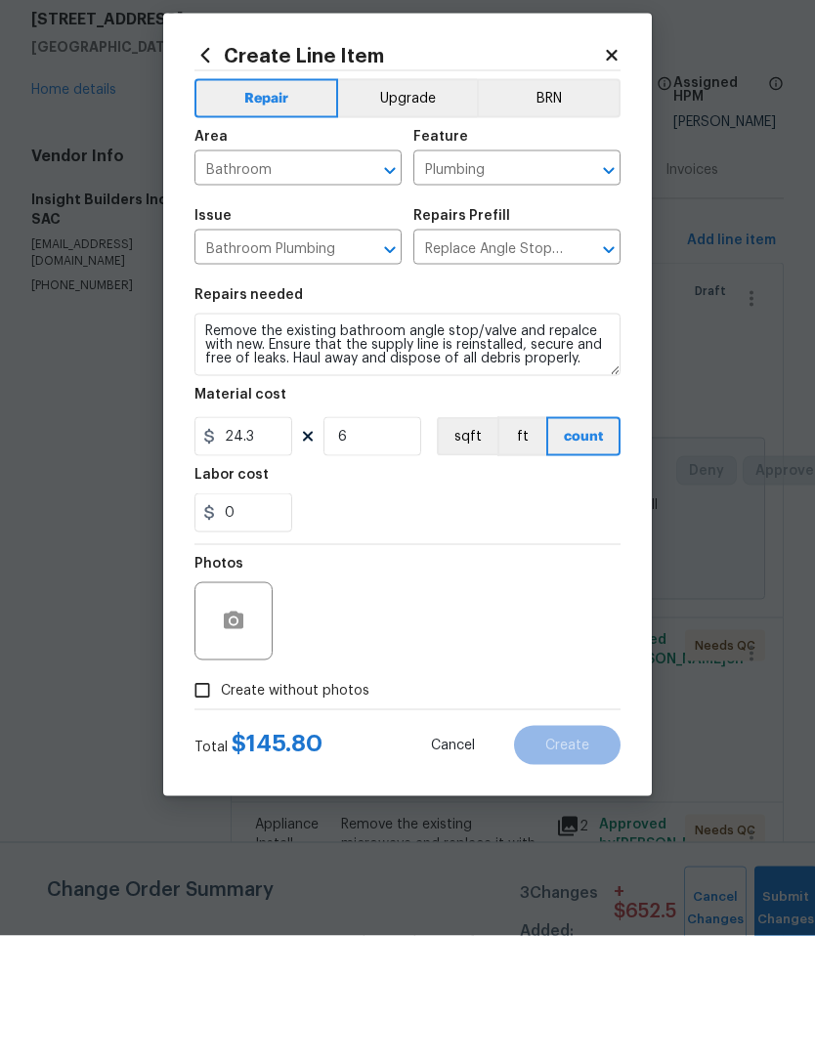
click at [213, 798] on input "Create without photos" at bounding box center [202, 816] width 37 height 37
checkbox input "true"
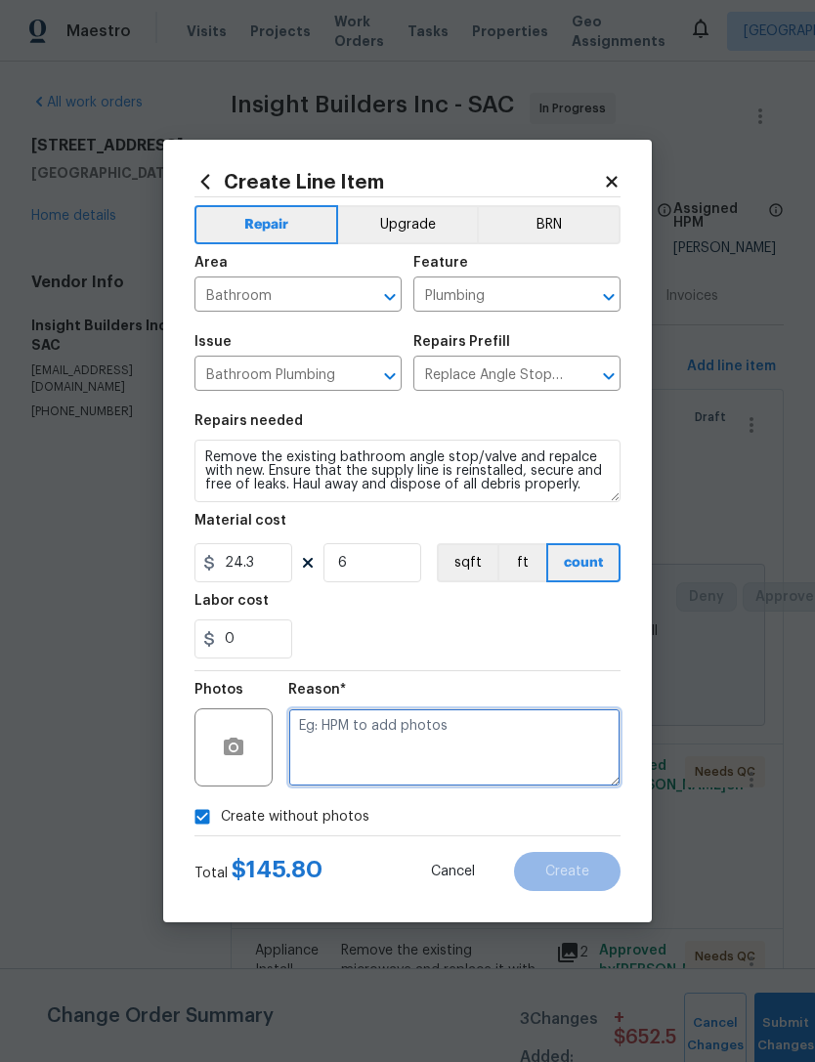
click at [430, 744] on textarea at bounding box center [454, 747] width 332 height 78
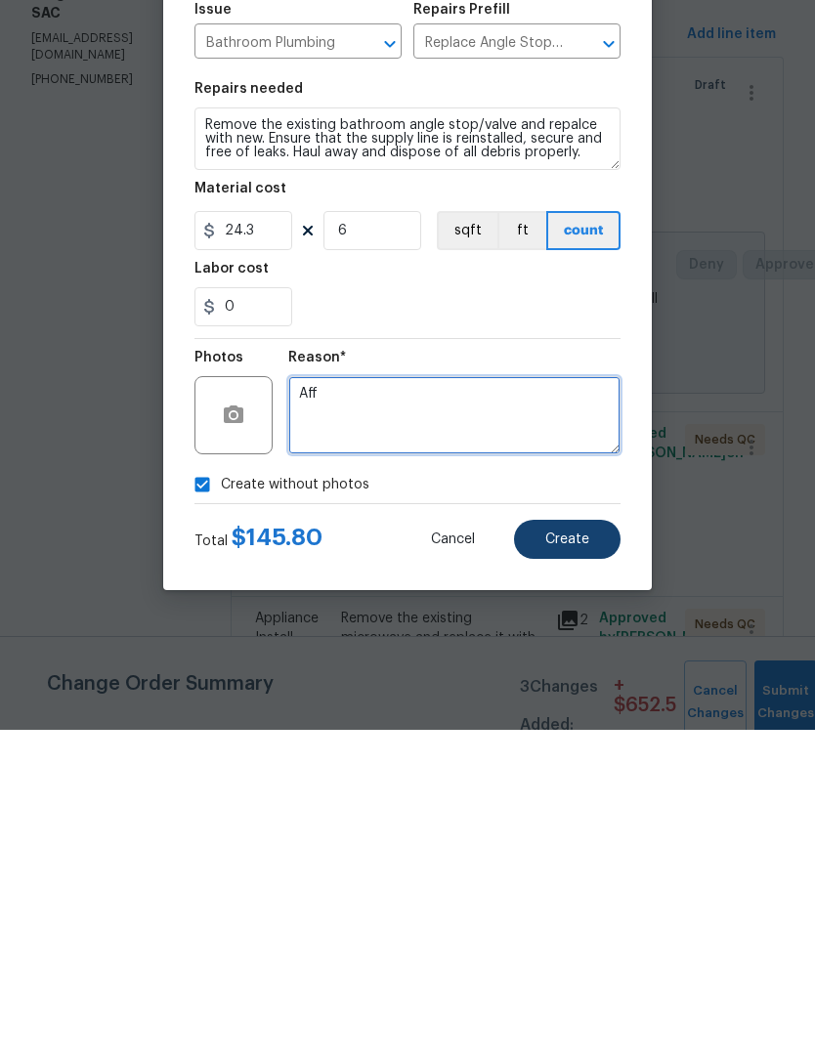
type textarea "Aff"
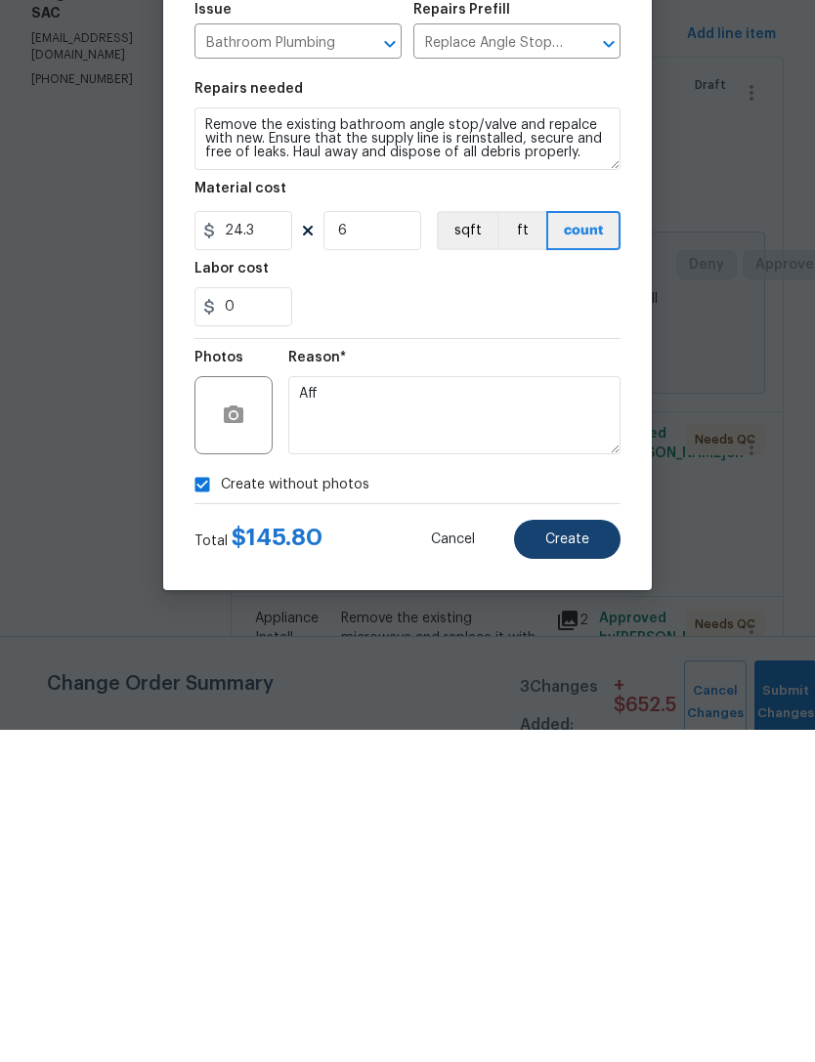
click at [588, 865] on span "Create" at bounding box center [567, 872] width 44 height 15
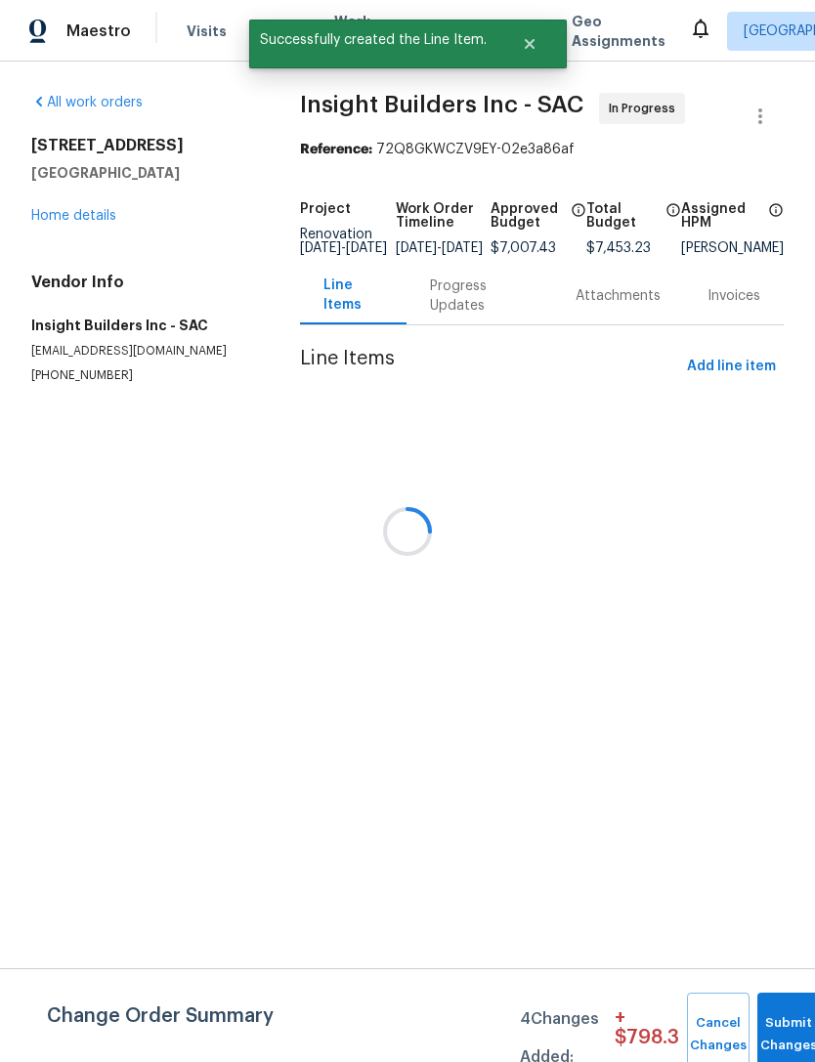
scroll to position [0, 0]
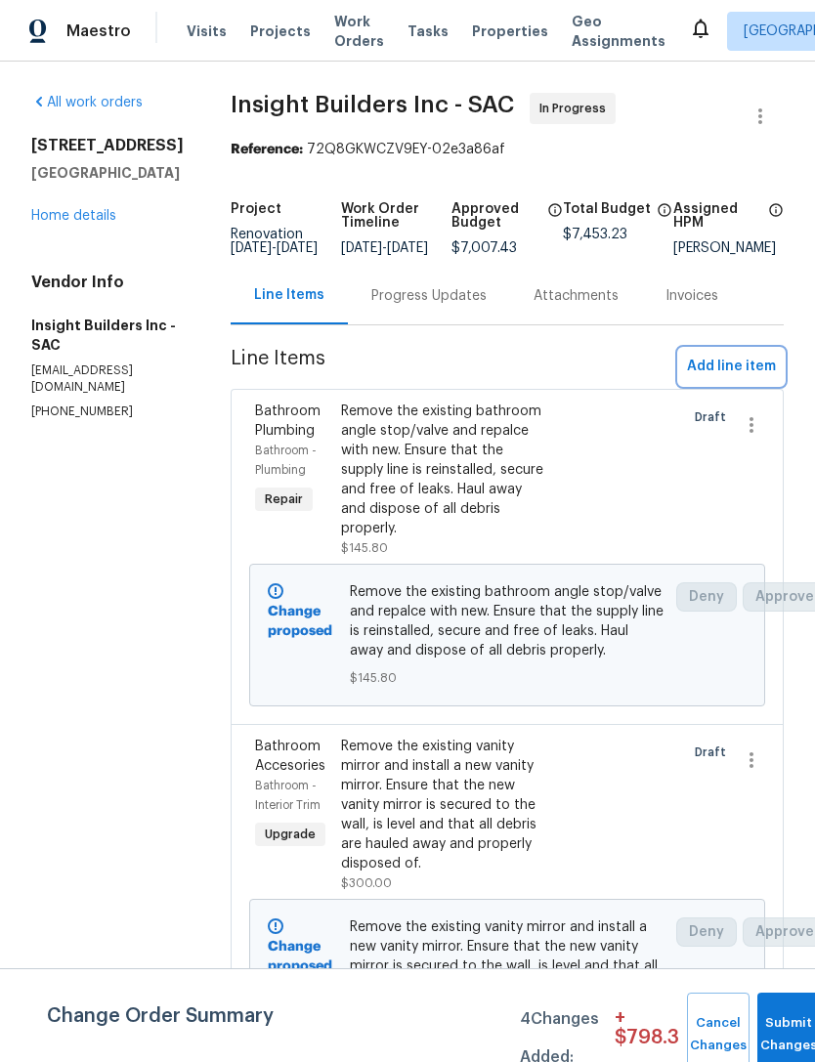
click at [734, 379] on span "Add line item" at bounding box center [731, 367] width 89 height 24
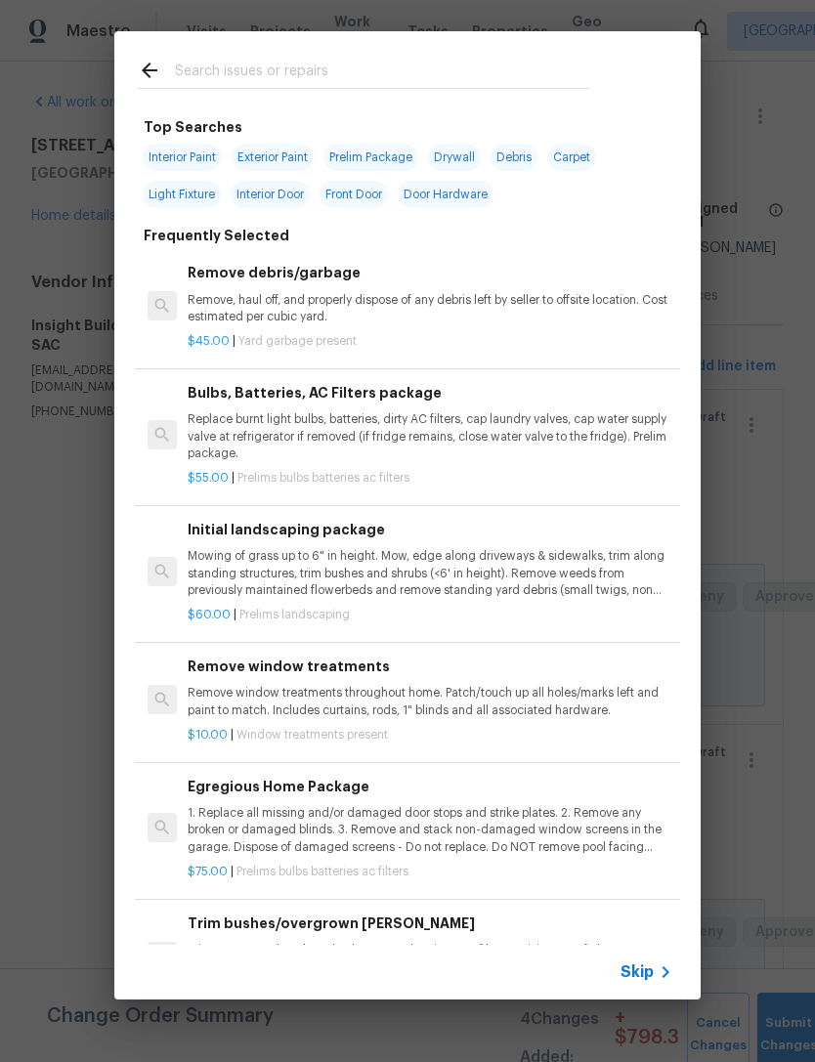
click at [254, 86] on input "text" at bounding box center [382, 73] width 414 height 29
type input "Dry"
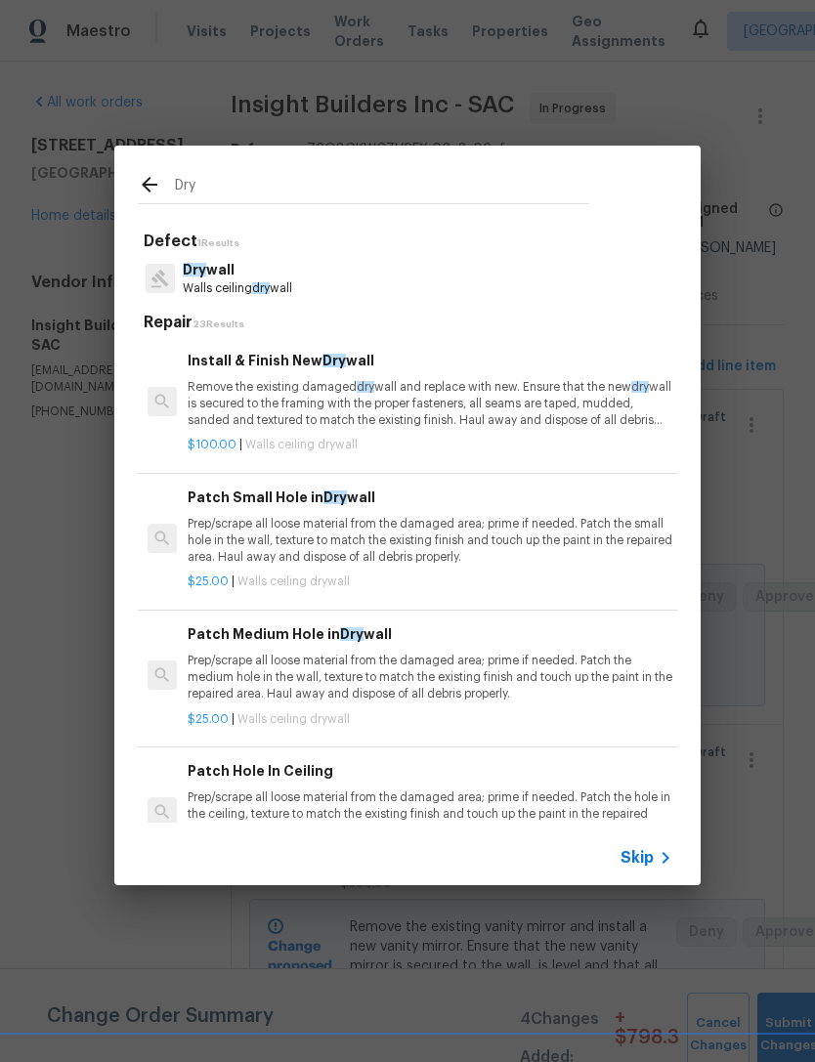
click at [266, 292] on span "dry" at bounding box center [261, 288] width 18 height 12
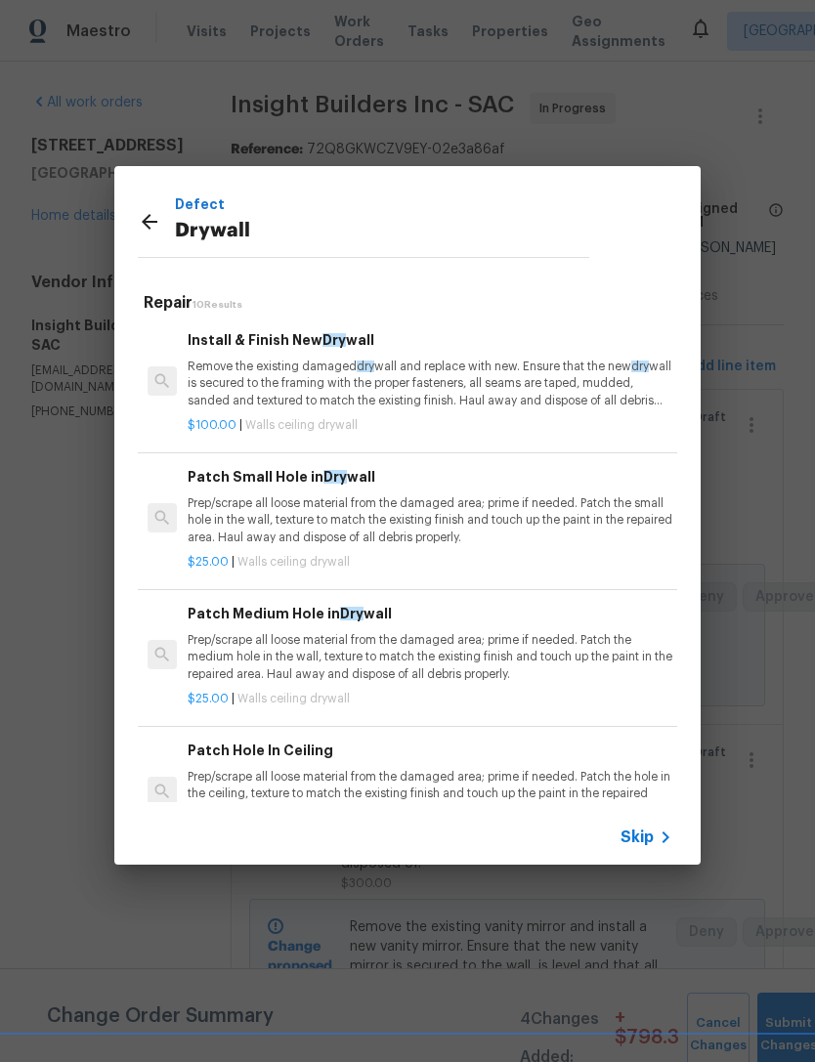
click at [442, 780] on p "Prep/scrape all loose material from the damaged area; prime if needed. Patch th…" at bounding box center [430, 794] width 485 height 50
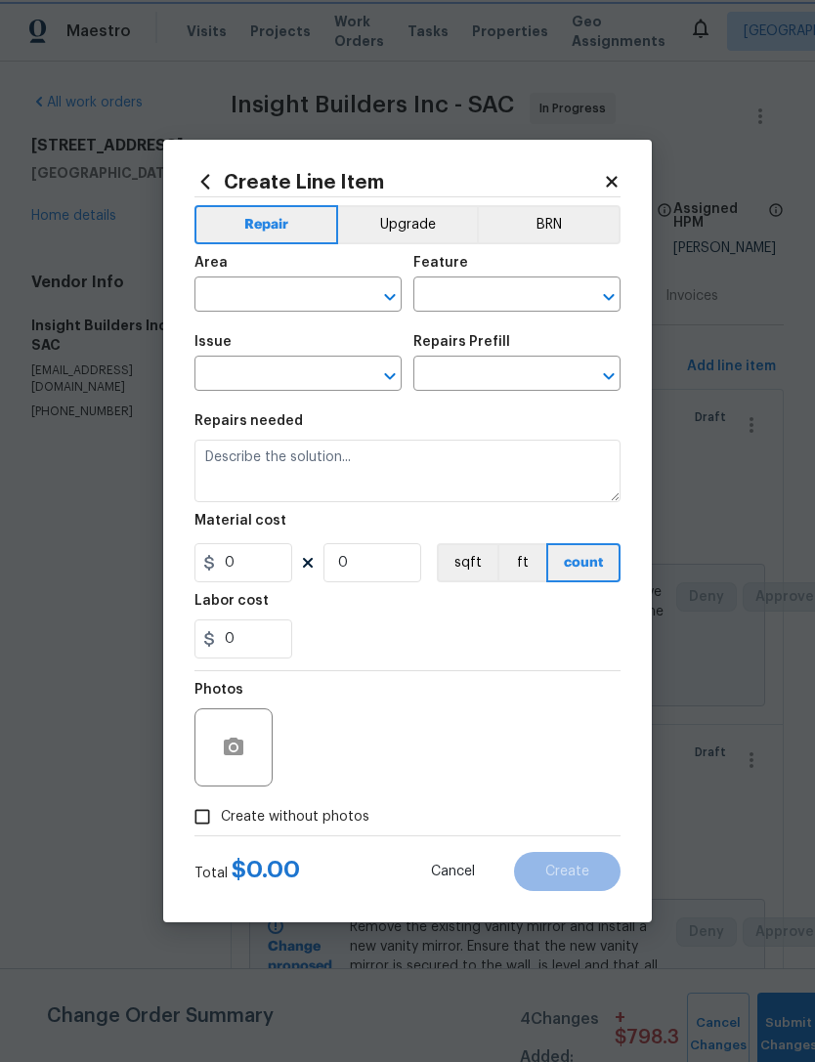
type input "Walls and Ceiling"
type input "Drywall"
type input "Patch Hole In Ceiling $25.00"
type textarea "Prep/scrape all loose material from the damaged area; prime if needed. Patch th…"
type input "25"
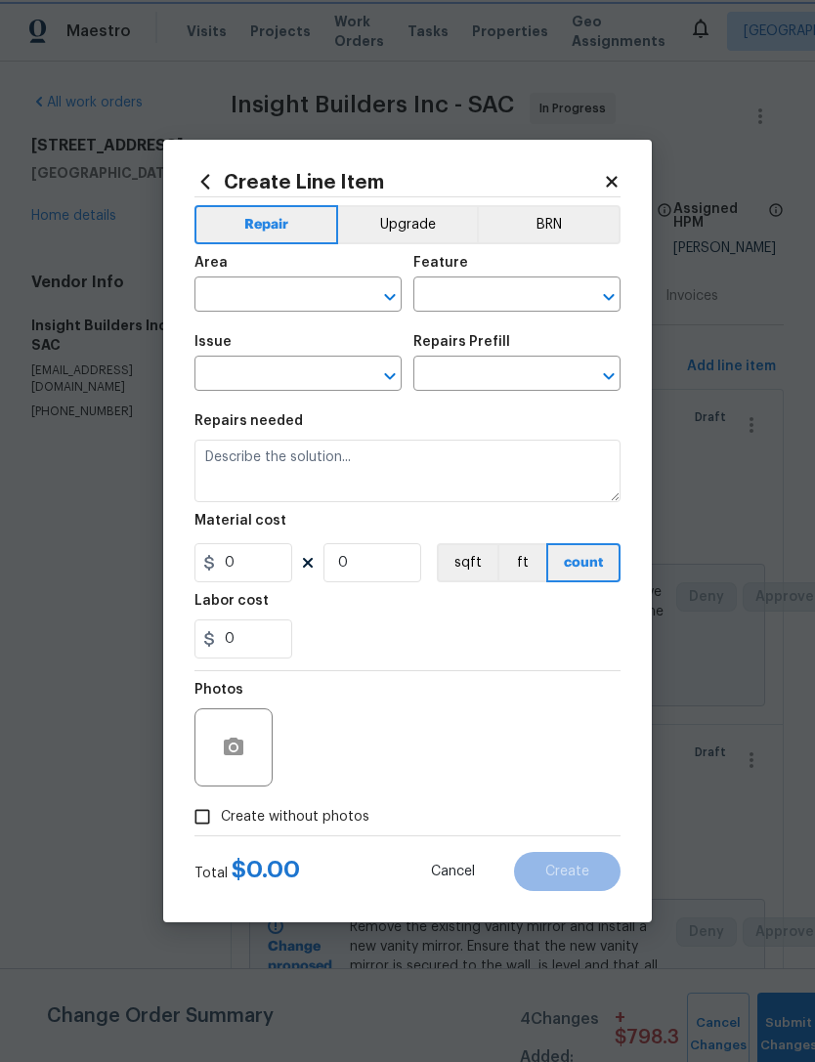
type input "1"
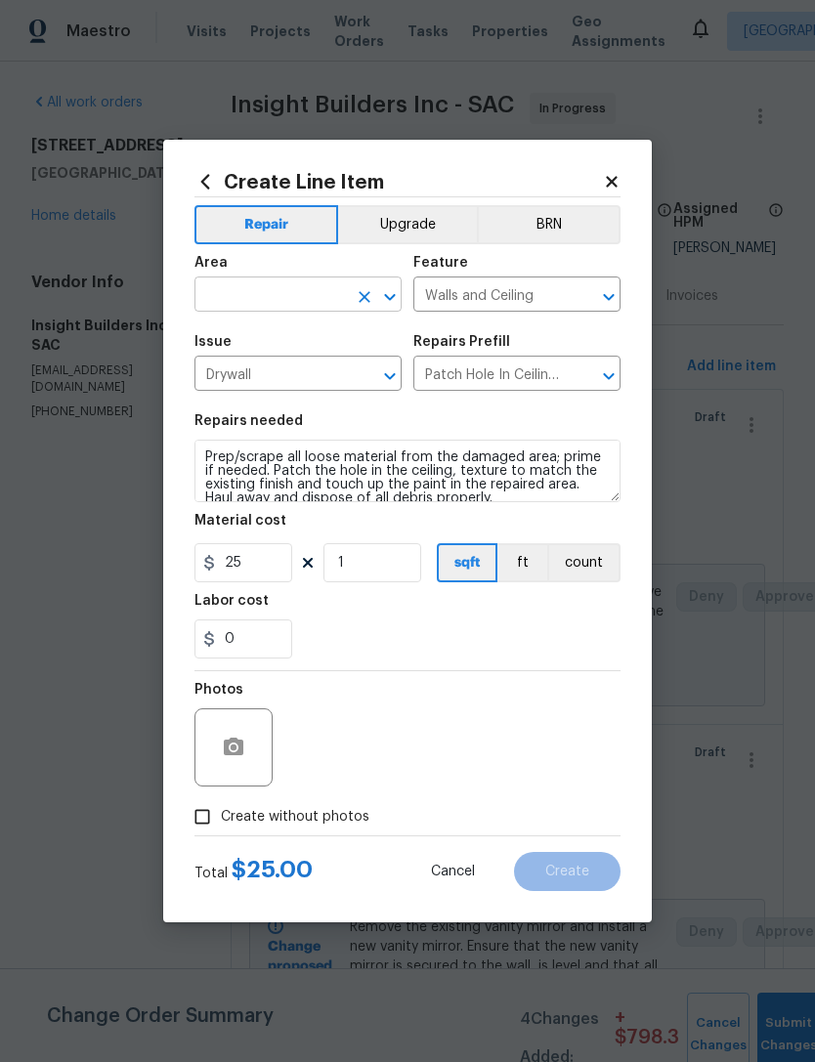
click at [304, 299] on input "text" at bounding box center [270, 296] width 152 height 30
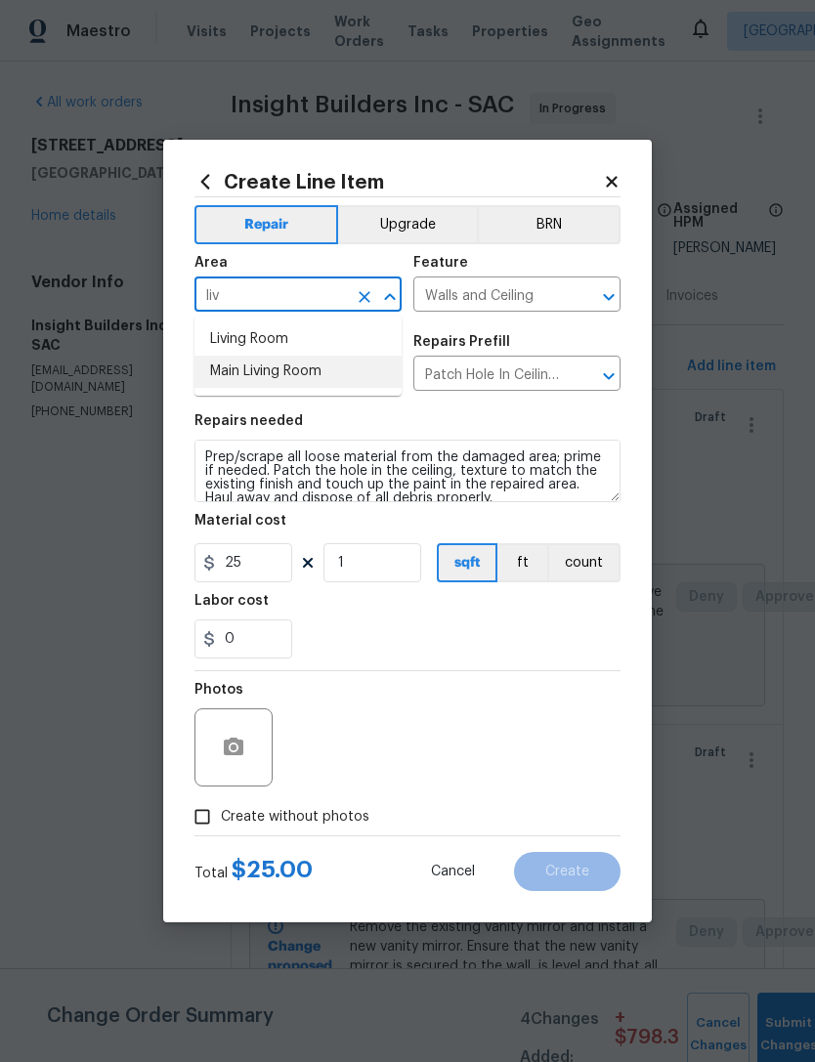
click at [271, 361] on li "Main Living Room" at bounding box center [297, 372] width 207 height 32
type input "Main Living Room"
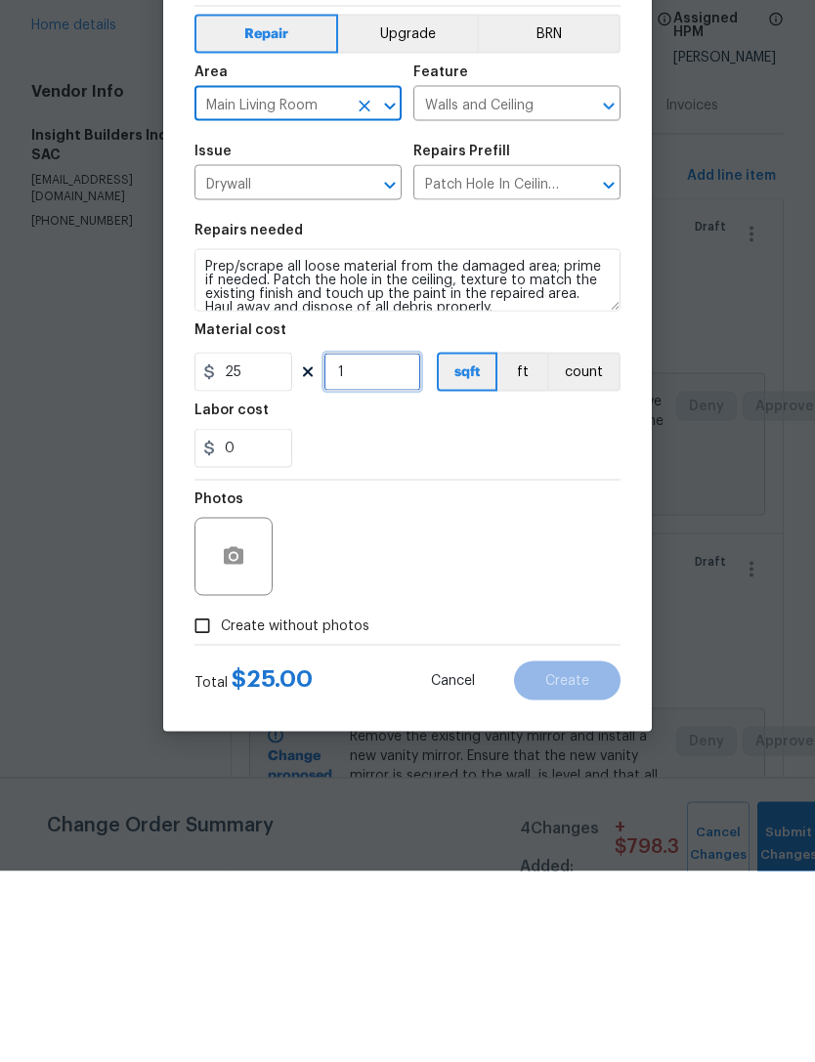
click at [391, 543] on input "1" at bounding box center [372, 562] width 98 height 39
type input "8"
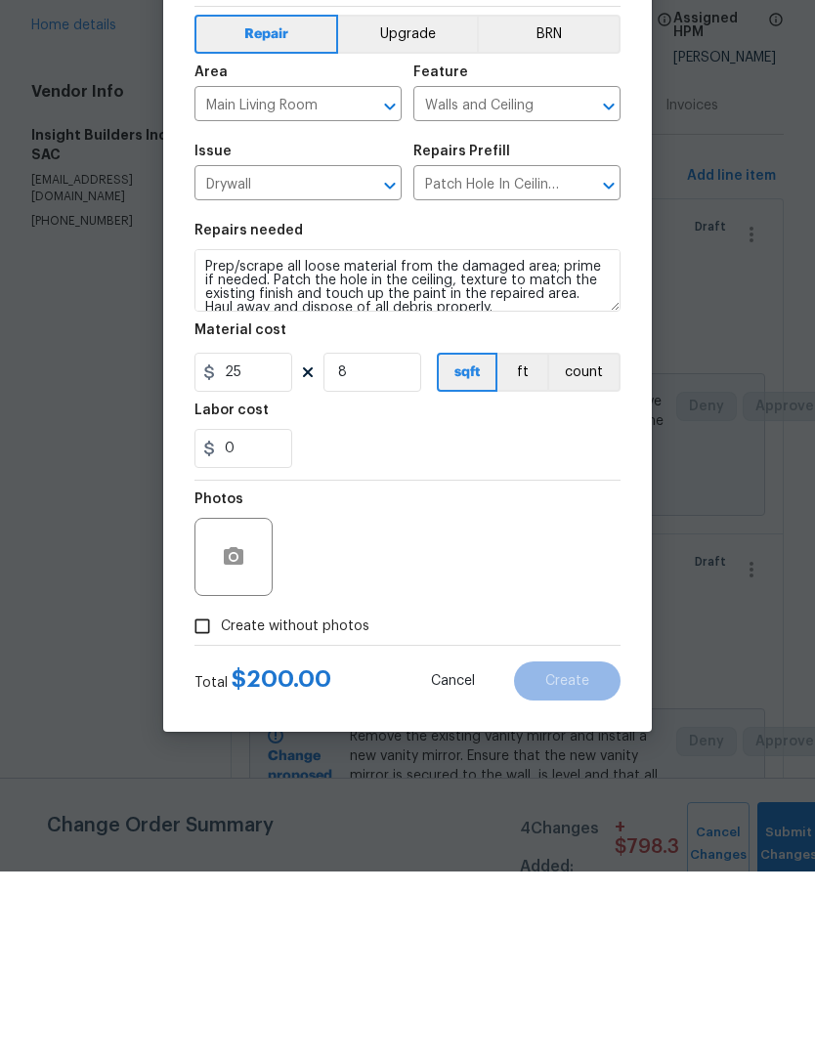
click at [216, 798] on input "Create without photos" at bounding box center [202, 816] width 37 height 37
checkbox input "true"
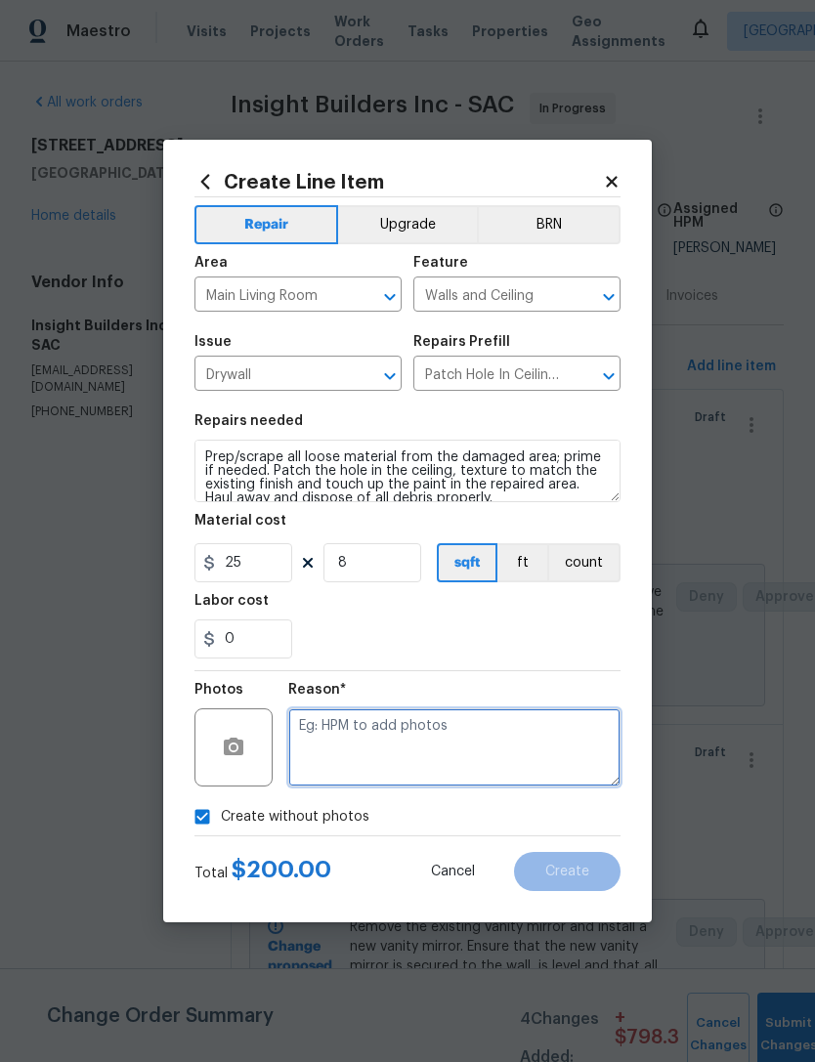
click at [443, 776] on textarea at bounding box center [454, 747] width 332 height 78
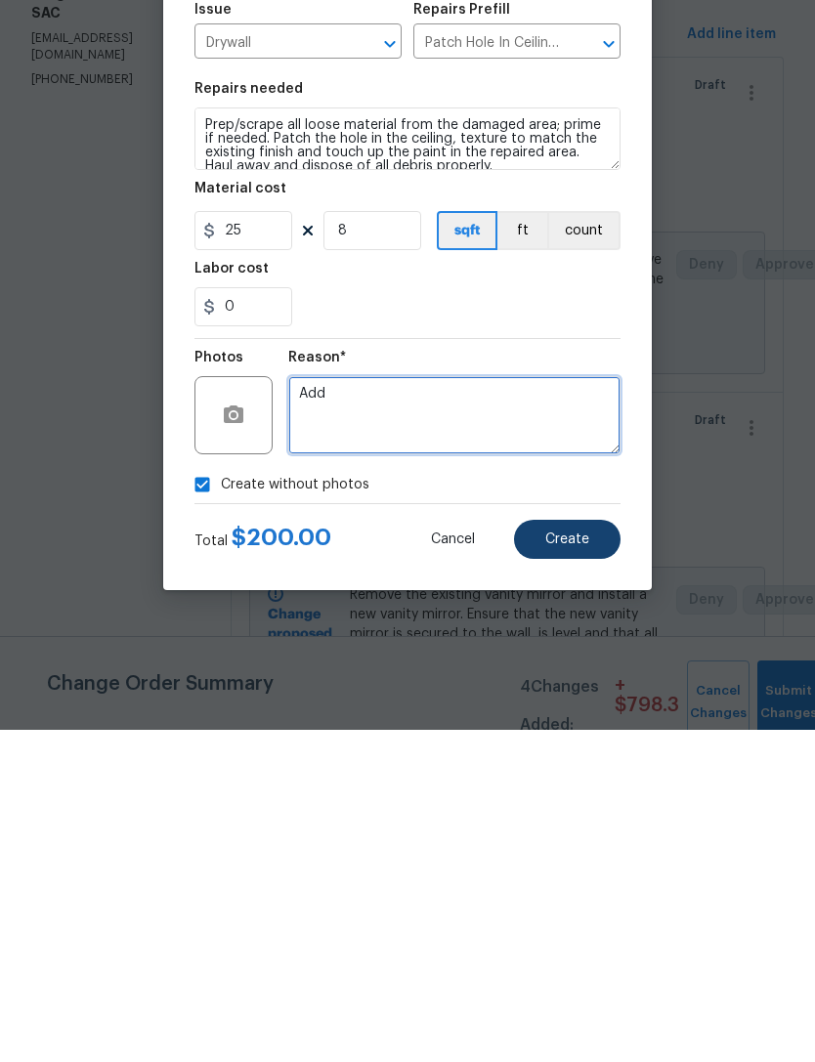
type textarea "Add"
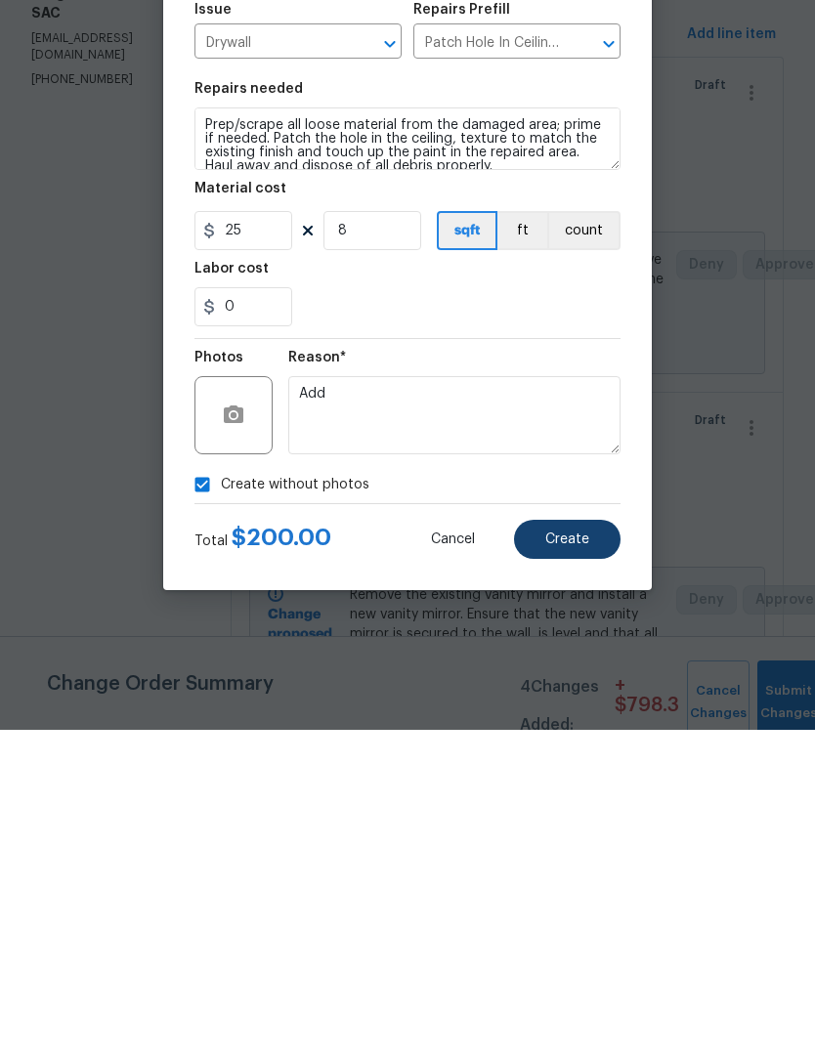
click at [586, 852] on button "Create" at bounding box center [567, 871] width 107 height 39
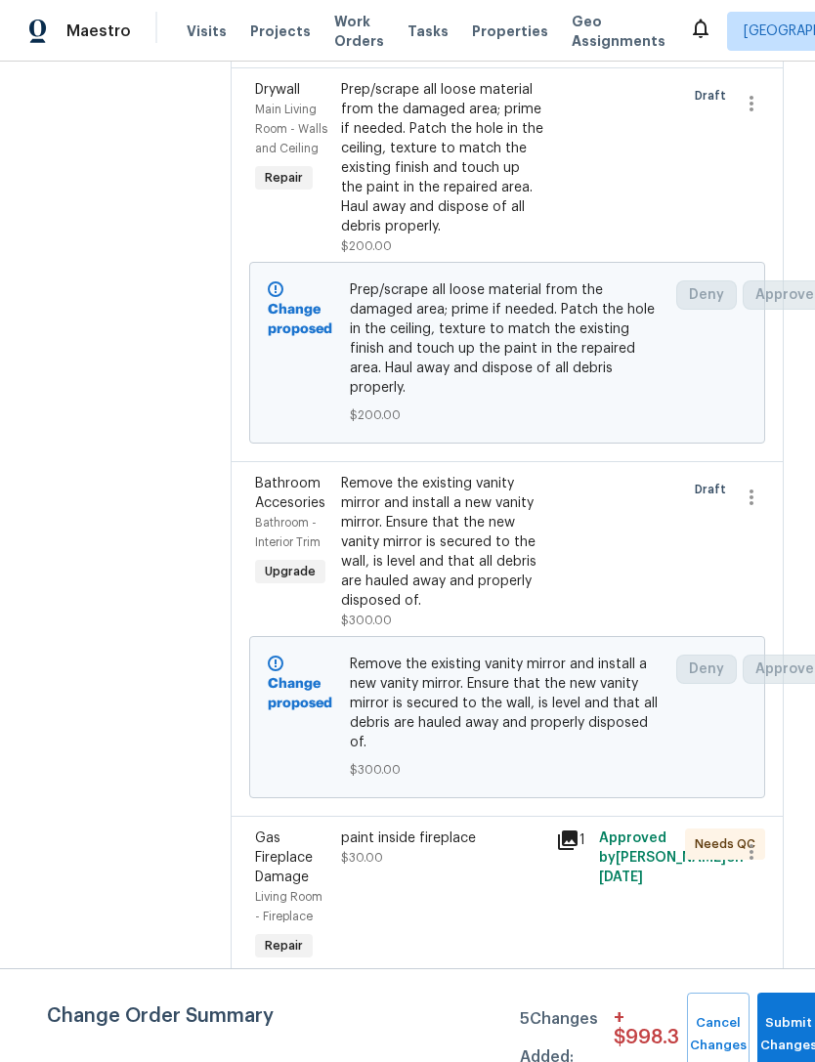
scroll to position [758, -1]
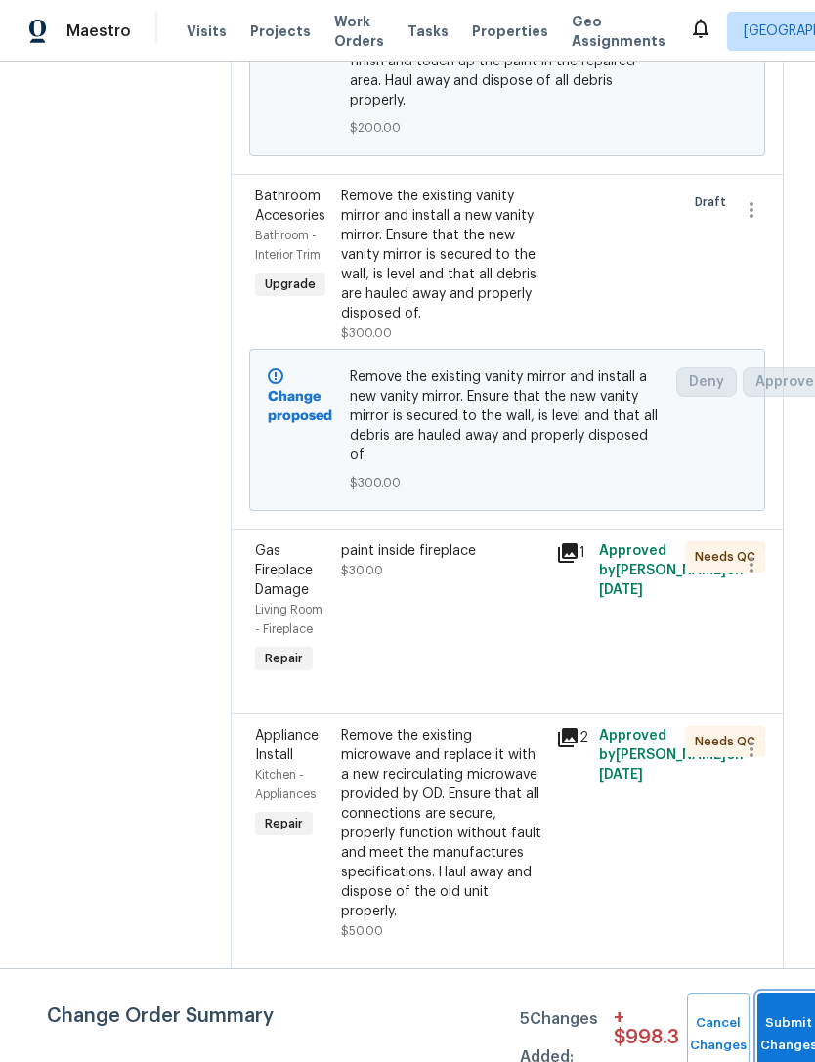
click at [788, 1032] on span "Submit Changes" at bounding box center [788, 1034] width 43 height 45
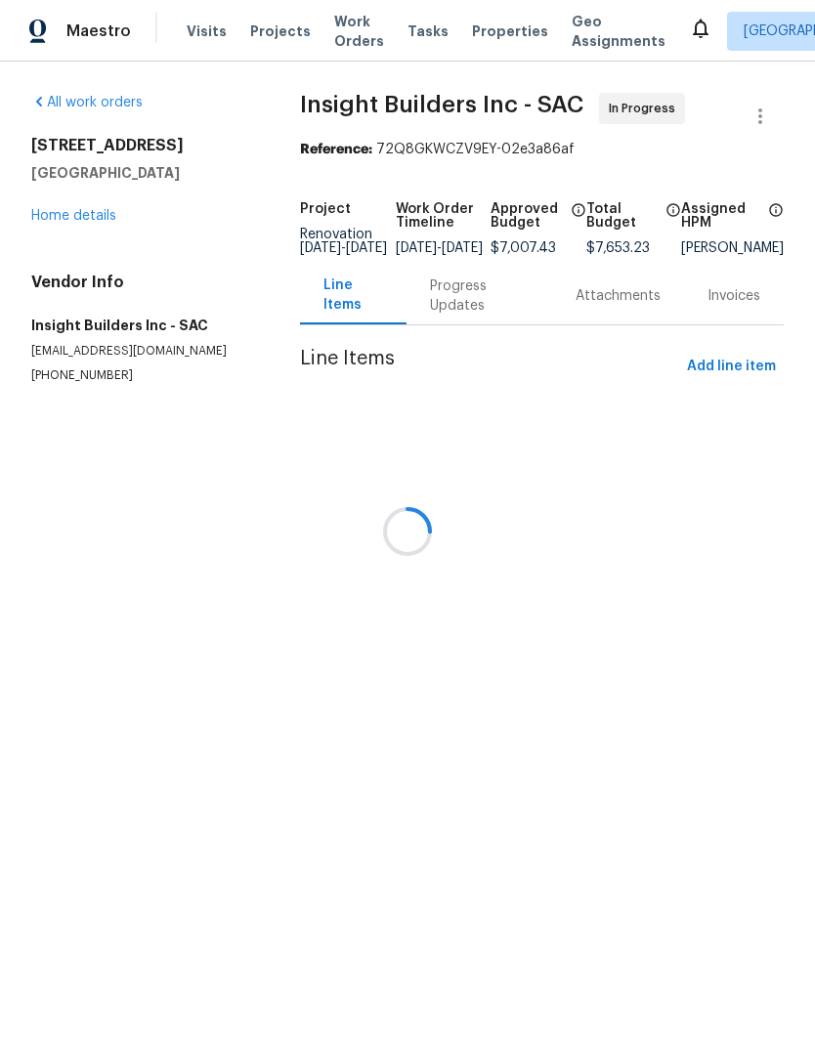
scroll to position [0, 0]
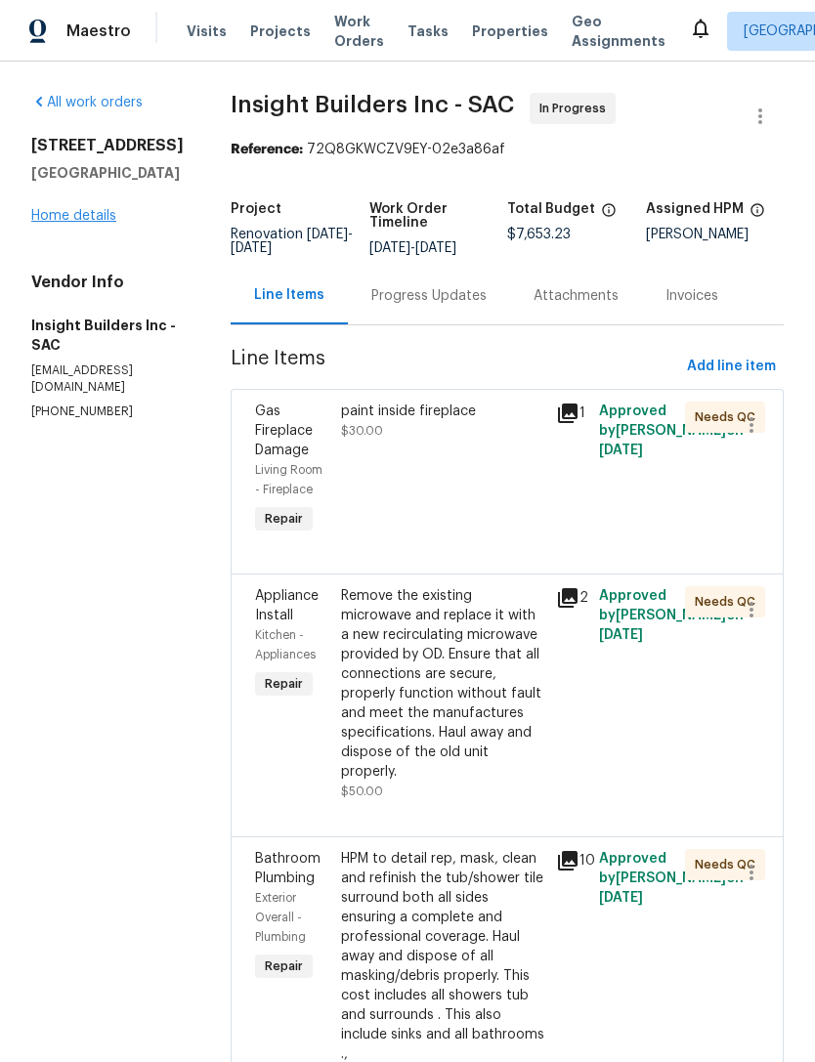
click at [76, 222] on link "Home details" at bounding box center [73, 216] width 85 height 14
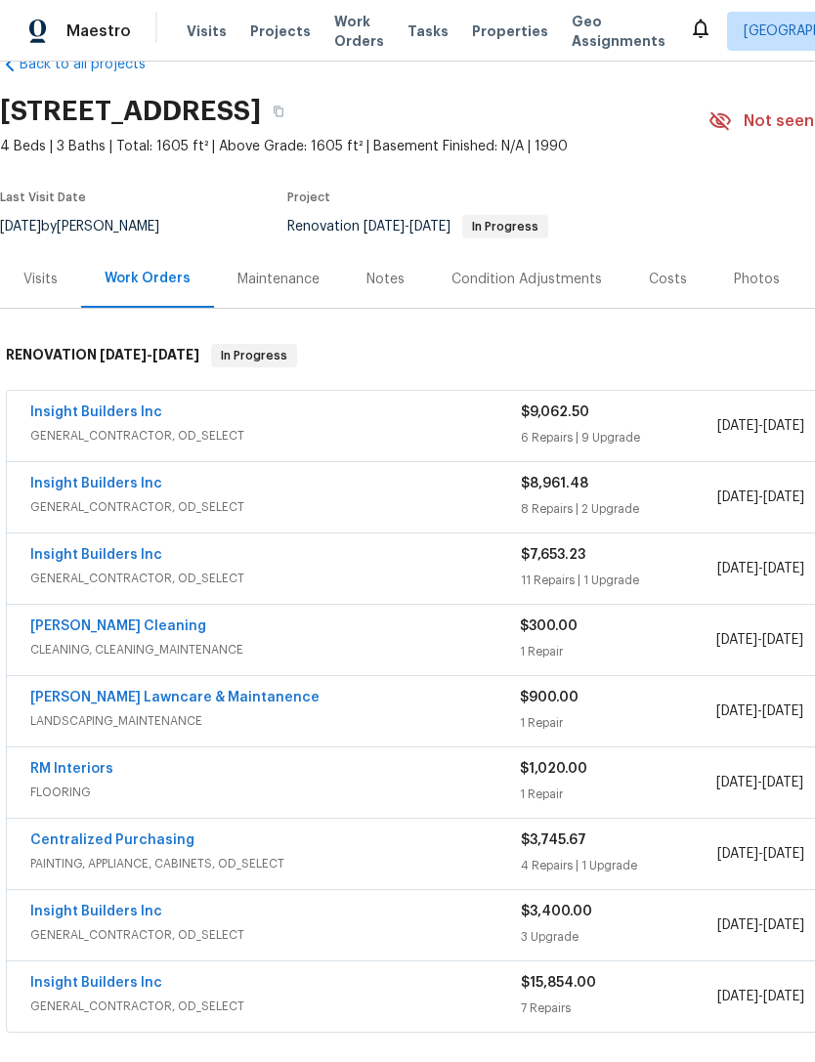
scroll to position [47, 0]
click at [181, 589] on div "Insight Builders Inc GENERAL_CONTRACTOR, OD_SELECT" at bounding box center [275, 567] width 491 height 47
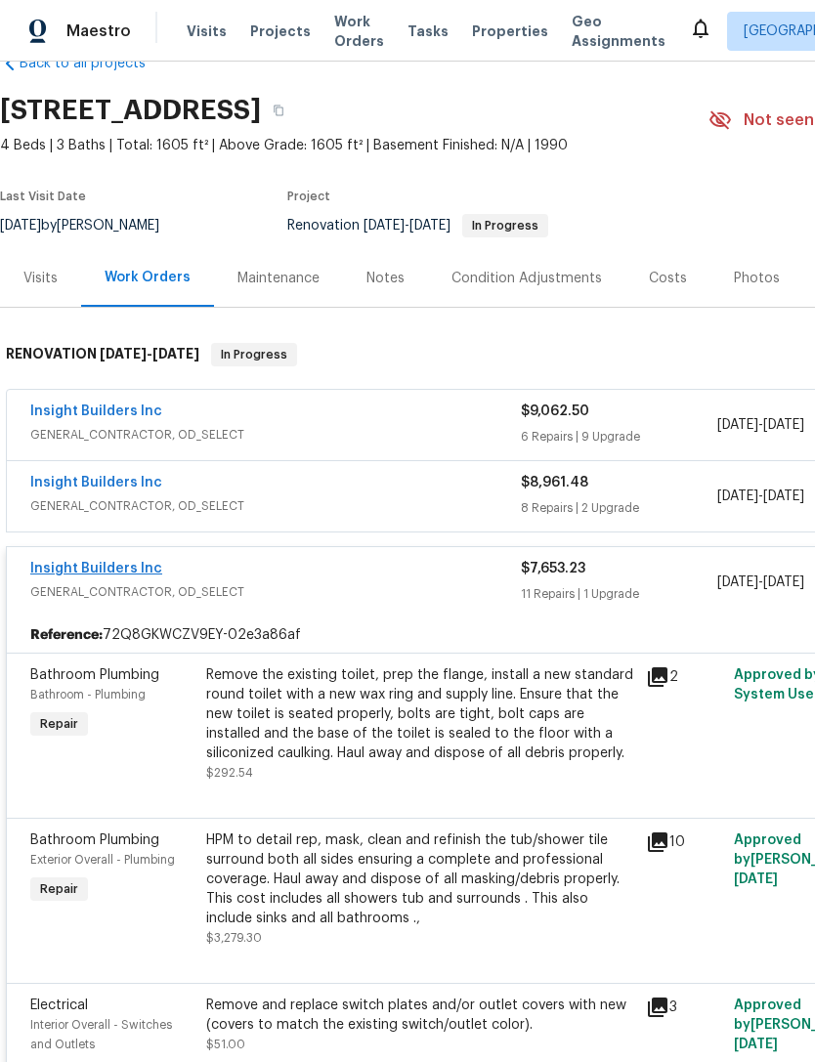
click at [110, 574] on link "Insight Builders Inc" at bounding box center [96, 569] width 132 height 14
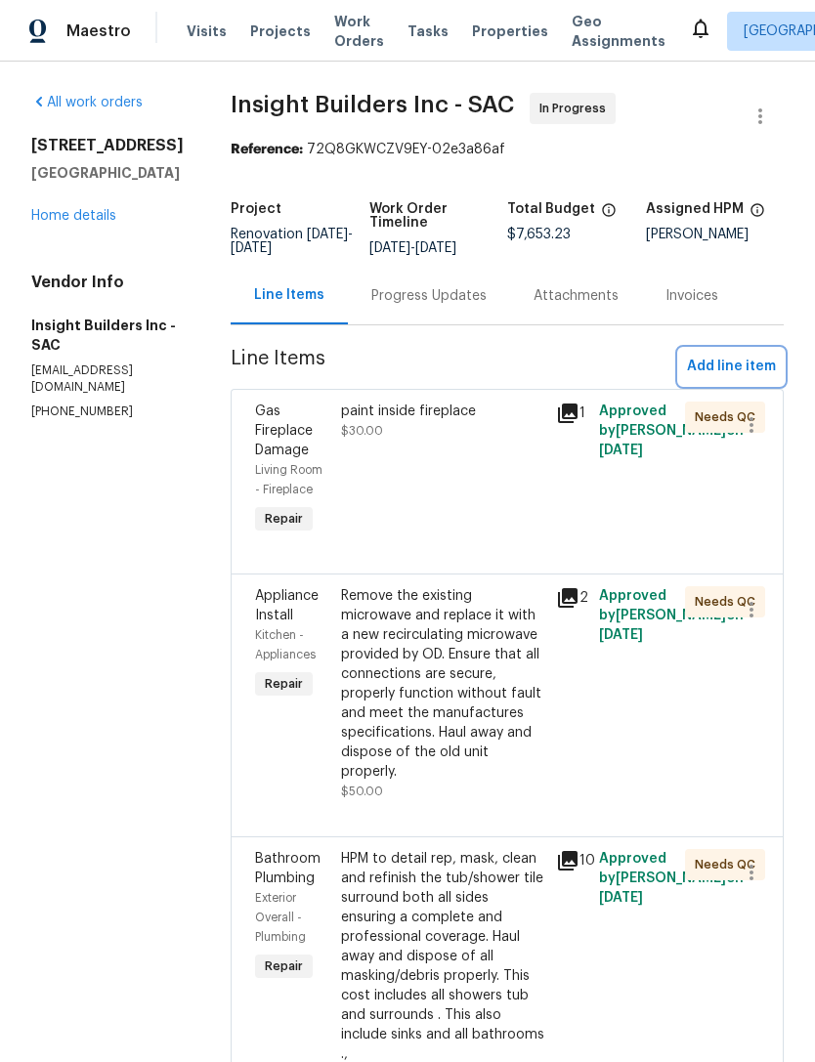
click at [745, 385] on button "Add line item" at bounding box center [731, 367] width 105 height 36
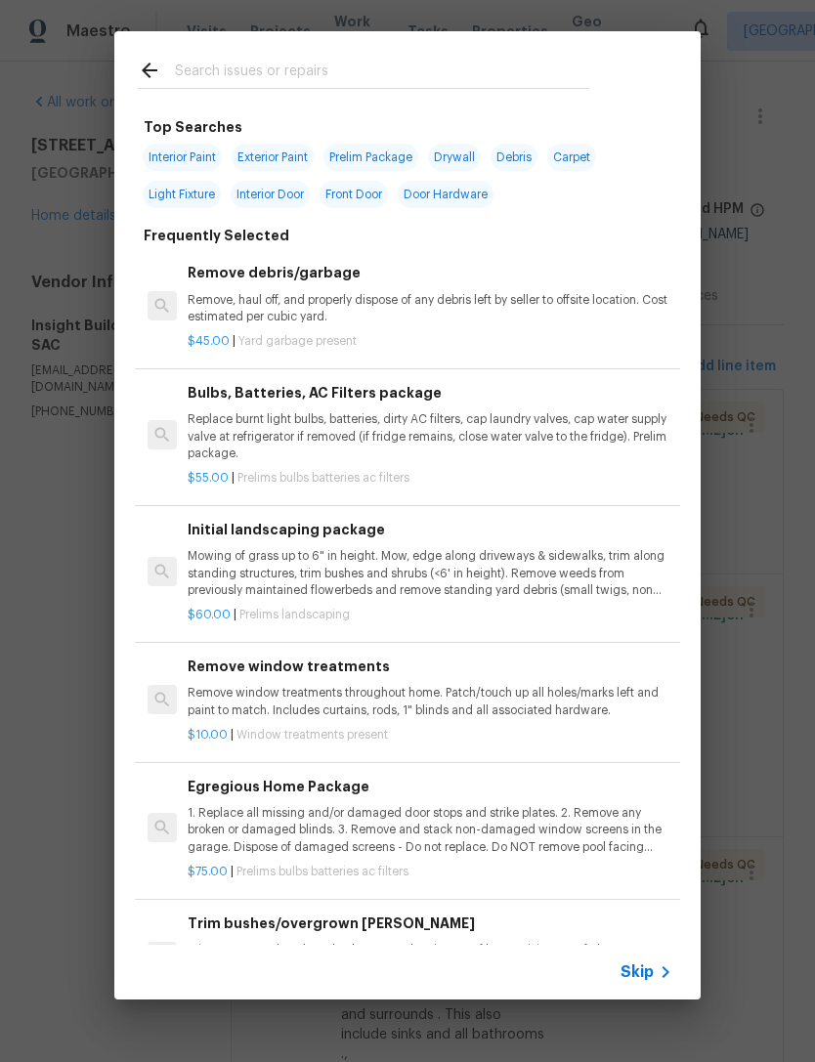
click at [311, 69] on input "text" at bounding box center [382, 73] width 414 height 29
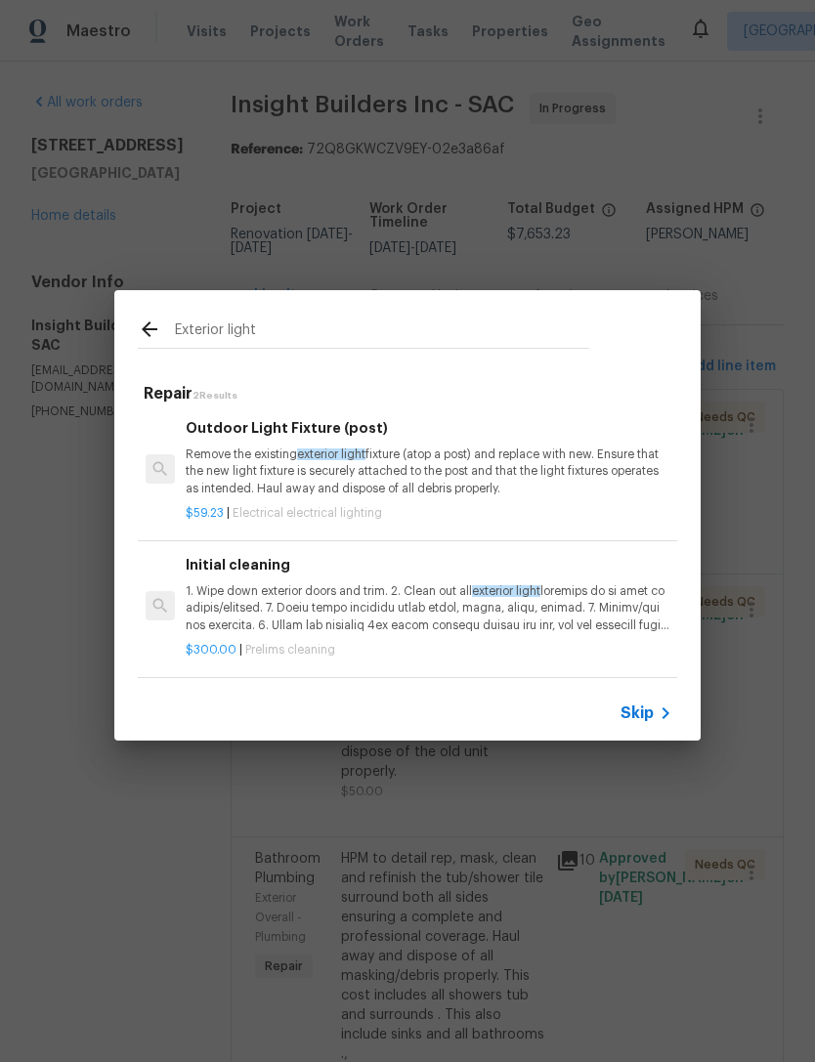
scroll to position [3, 3]
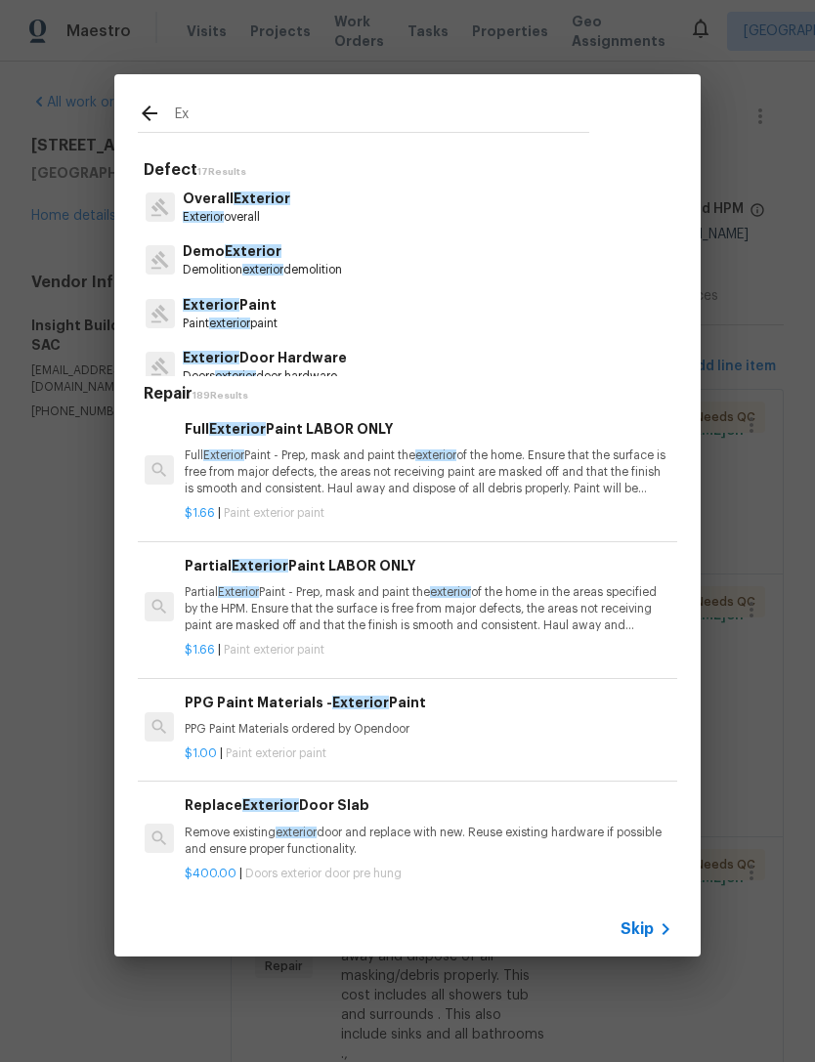
type input "E"
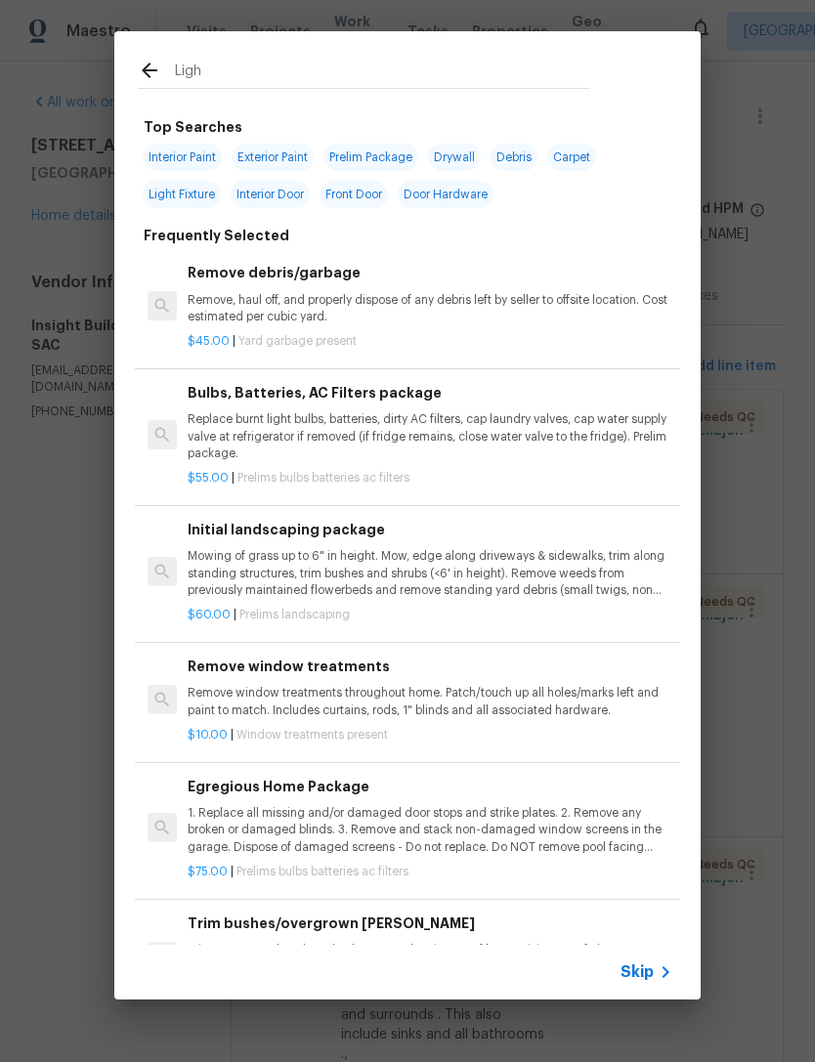
type input "Light"
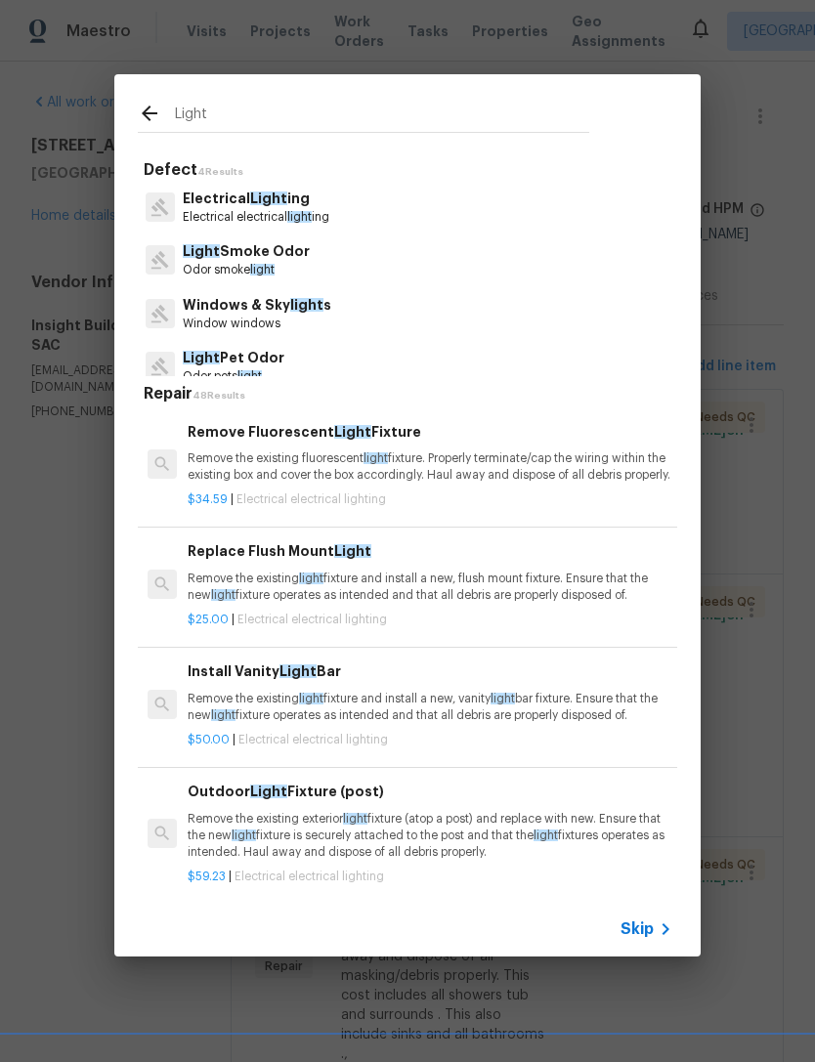
click at [289, 215] on span "light" at bounding box center [299, 217] width 24 height 12
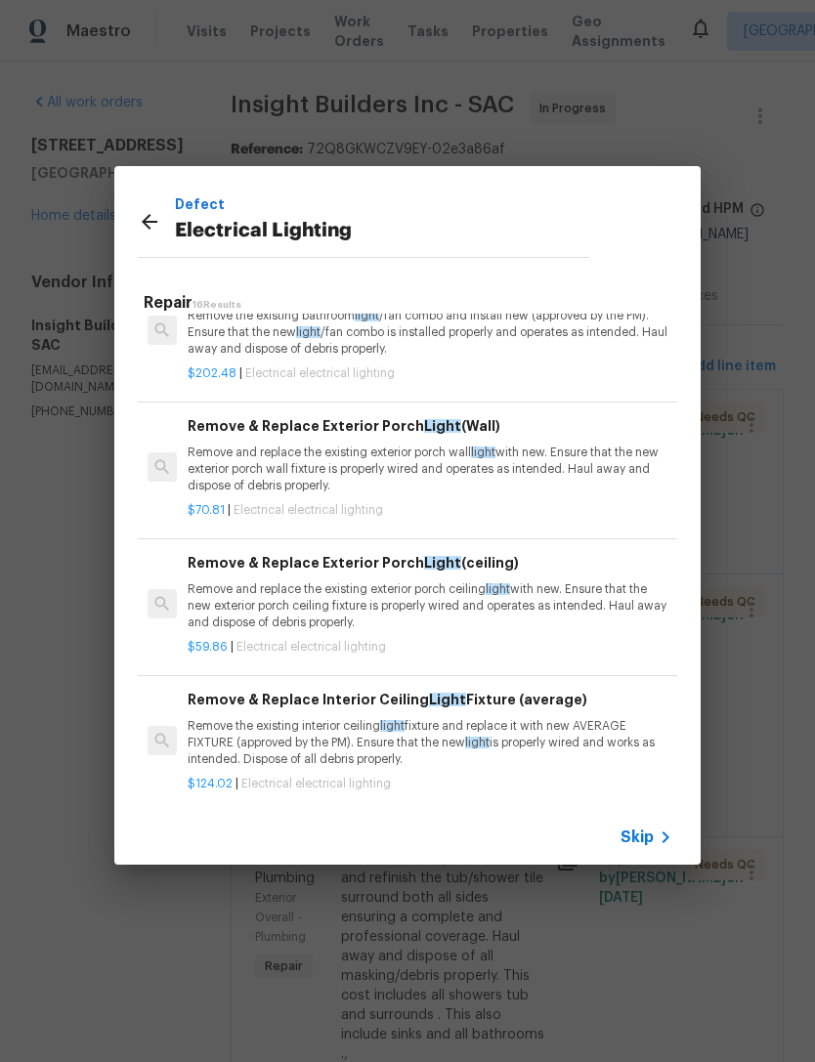
scroll to position [1094, 0]
click at [423, 479] on p "Remove and replace the existing exterior porch wall light with new. Ensure that…" at bounding box center [430, 471] width 485 height 50
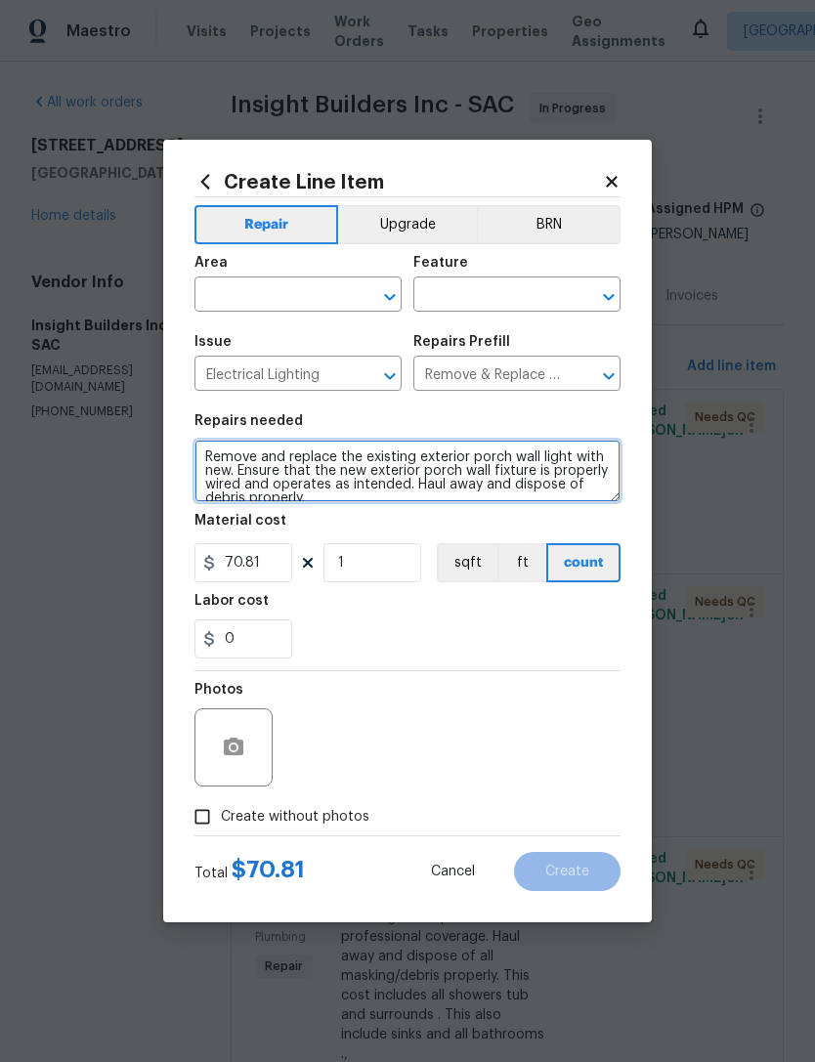
click at [432, 478] on textarea "Remove and replace the existing exterior porch wall light with new. Ensure that…" at bounding box center [407, 471] width 426 height 63
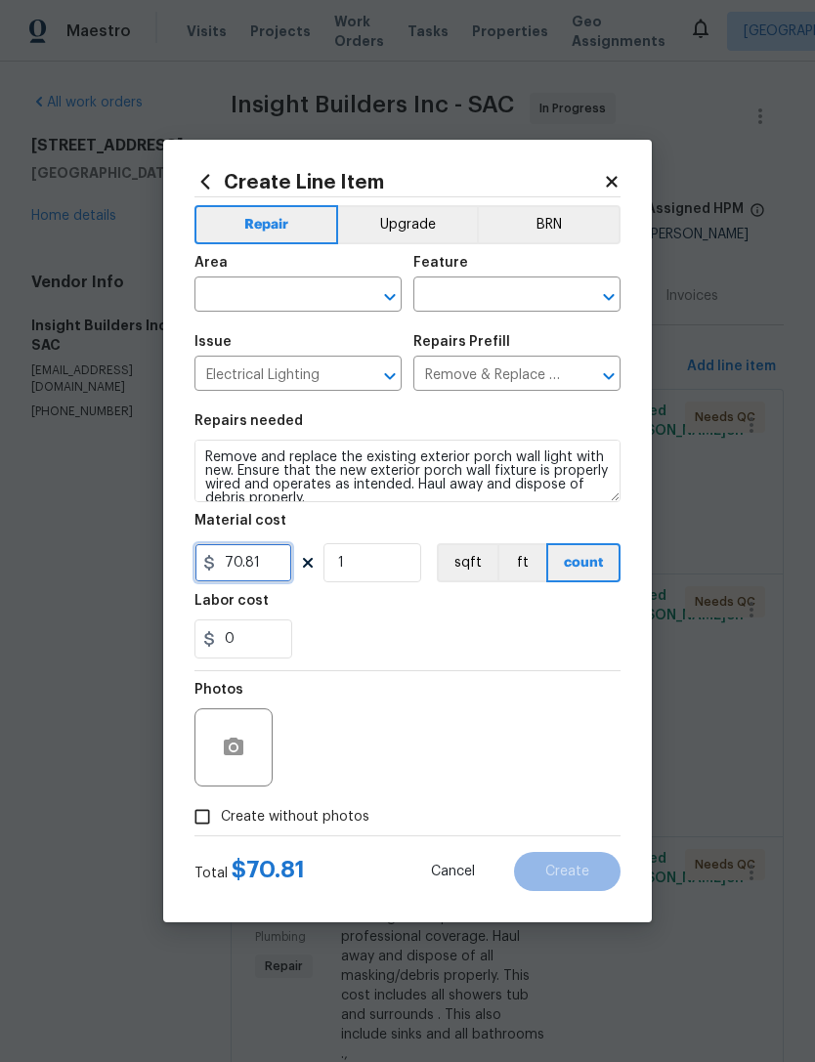
click at [278, 573] on input "70.81" at bounding box center [243, 562] width 98 height 39
type input "35"
click at [379, 570] on input "1" at bounding box center [372, 562] width 98 height 39
type input "6"
click at [497, 654] on div "0" at bounding box center [407, 639] width 426 height 39
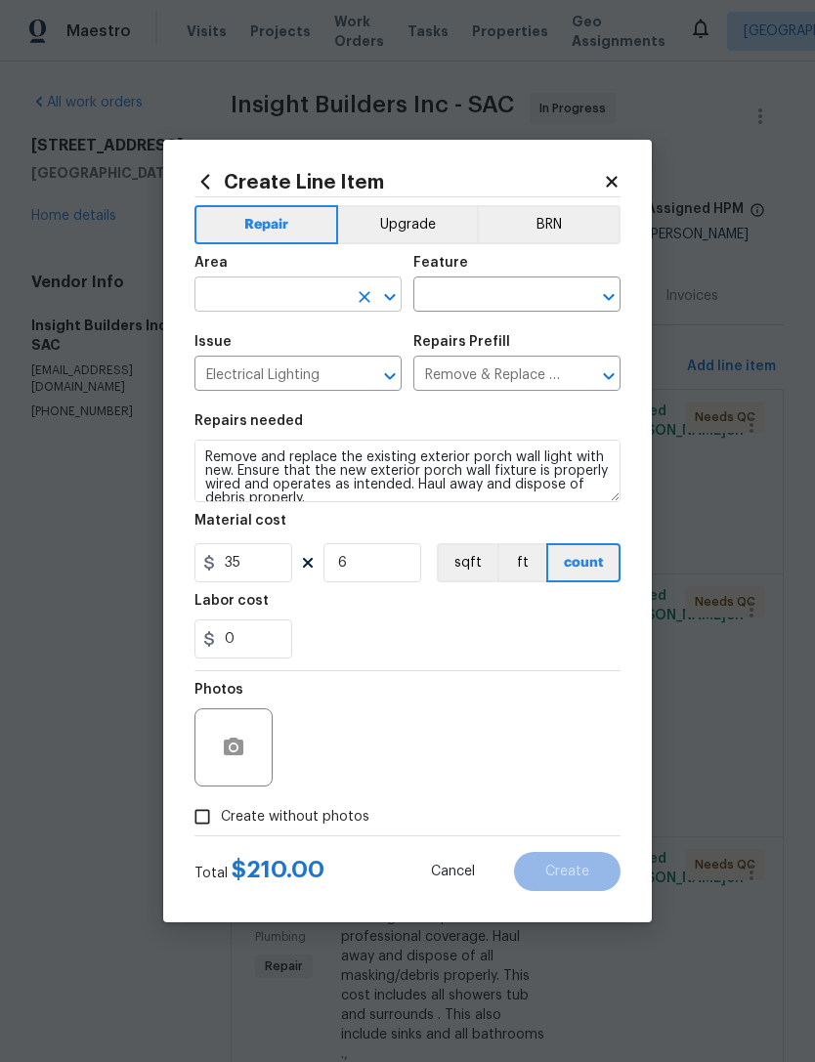
click at [300, 308] on input "text" at bounding box center [270, 296] width 152 height 30
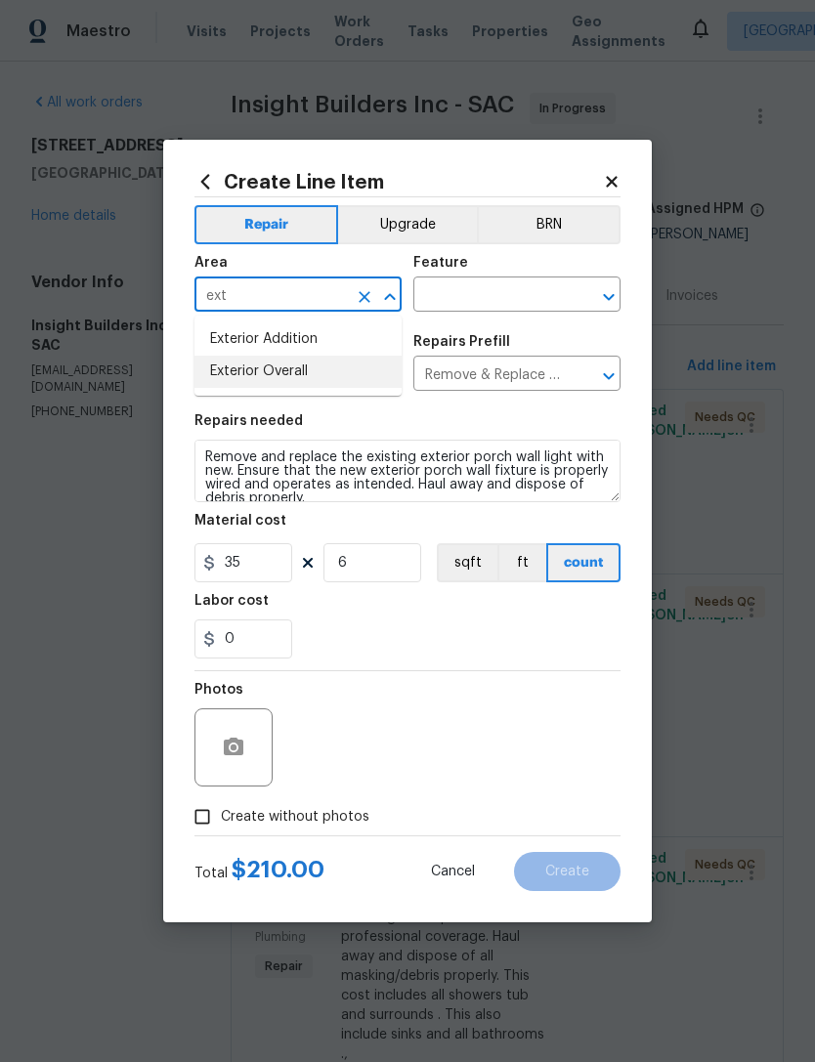
click at [318, 386] on li "Exterior Overall" at bounding box center [297, 372] width 207 height 32
type input "Exterior Overall"
click at [509, 307] on input "text" at bounding box center [489, 296] width 152 height 30
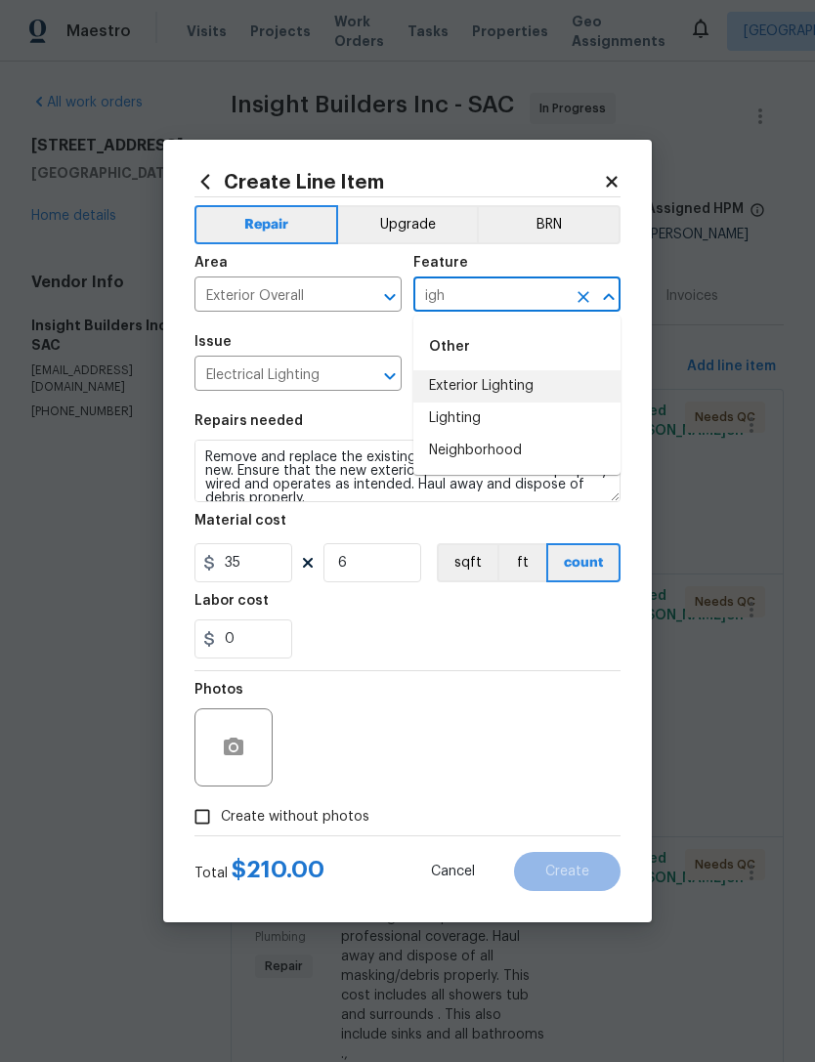
click at [524, 402] on li "Exterior Lighting" at bounding box center [516, 386] width 207 height 32
type input "Exterior Lighting"
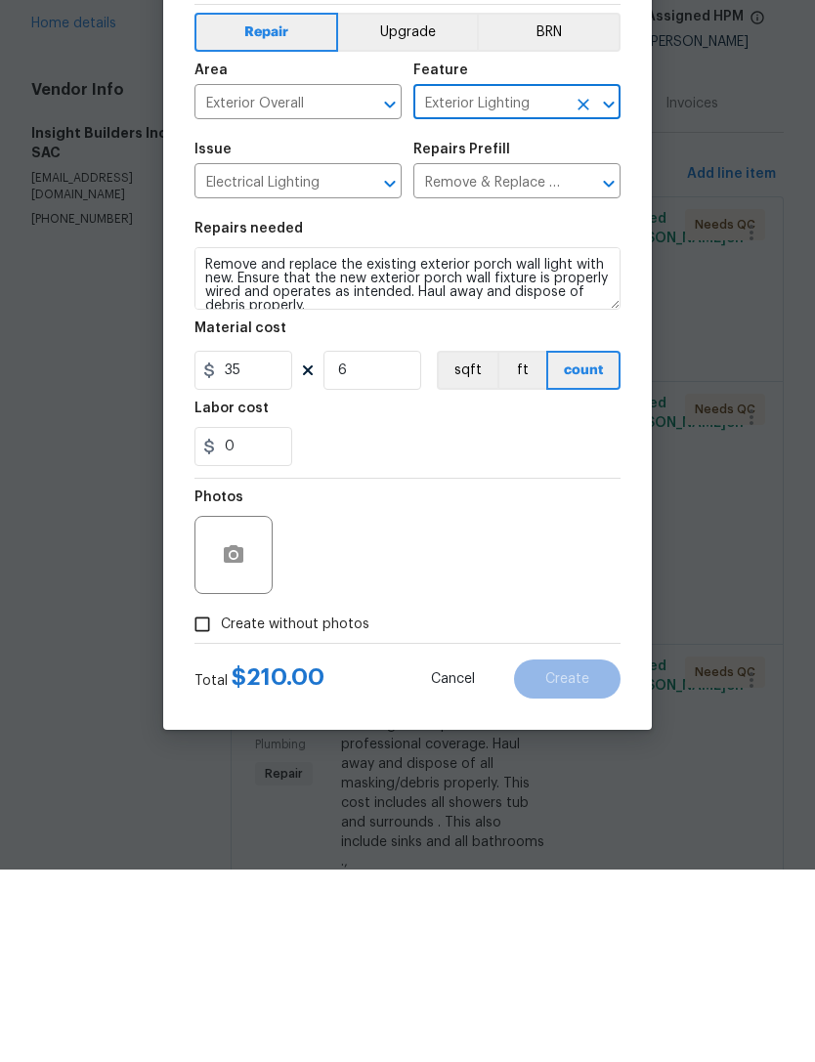
click at [218, 798] on input "Create without photos" at bounding box center [202, 816] width 37 height 37
checkbox input "true"
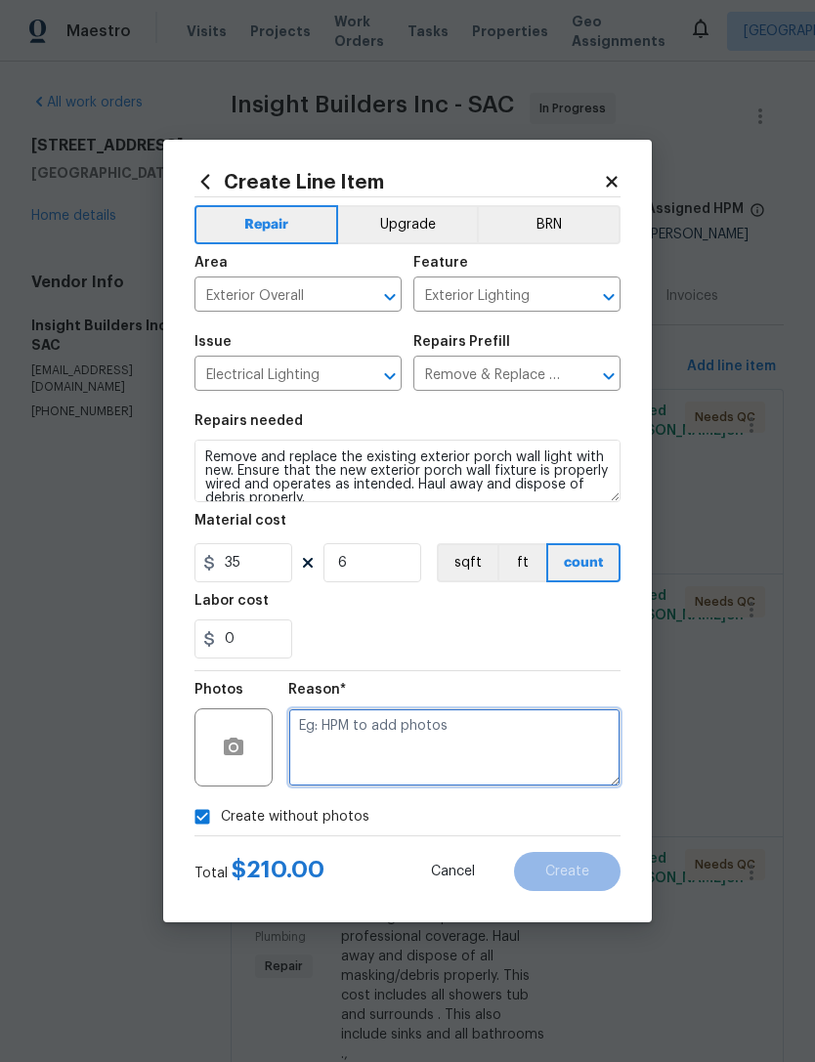
click at [437, 765] on textarea at bounding box center [454, 747] width 332 height 78
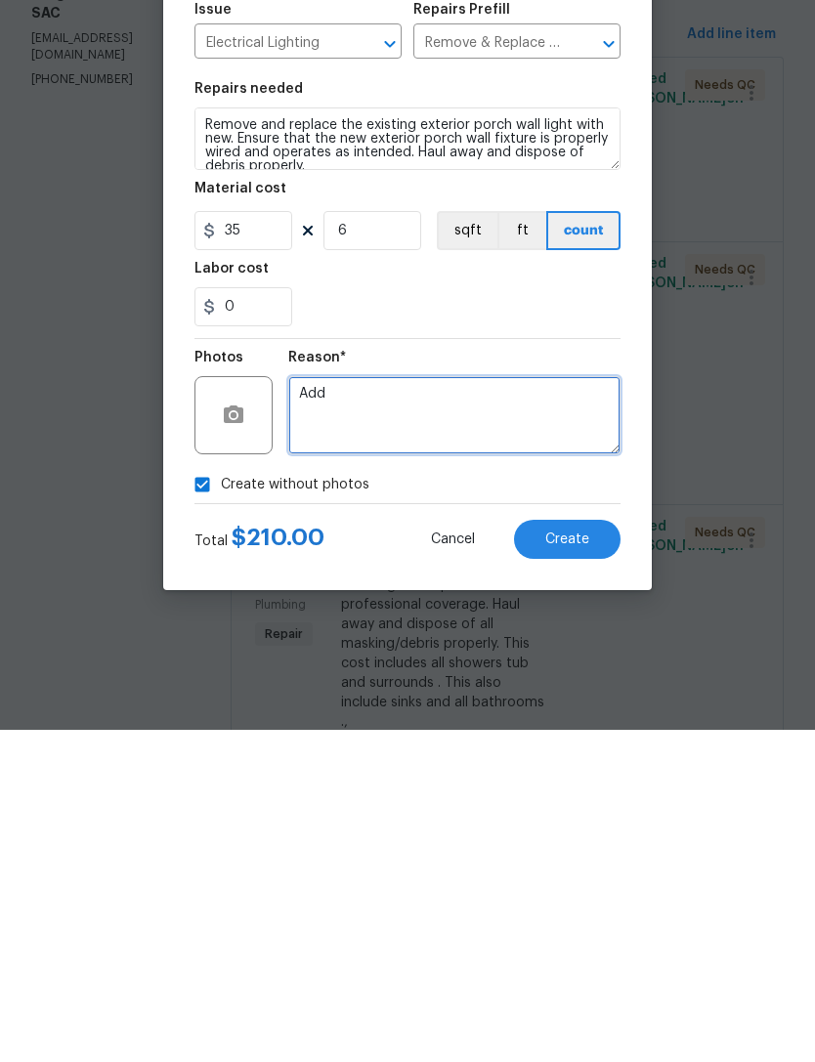
type textarea "Add"
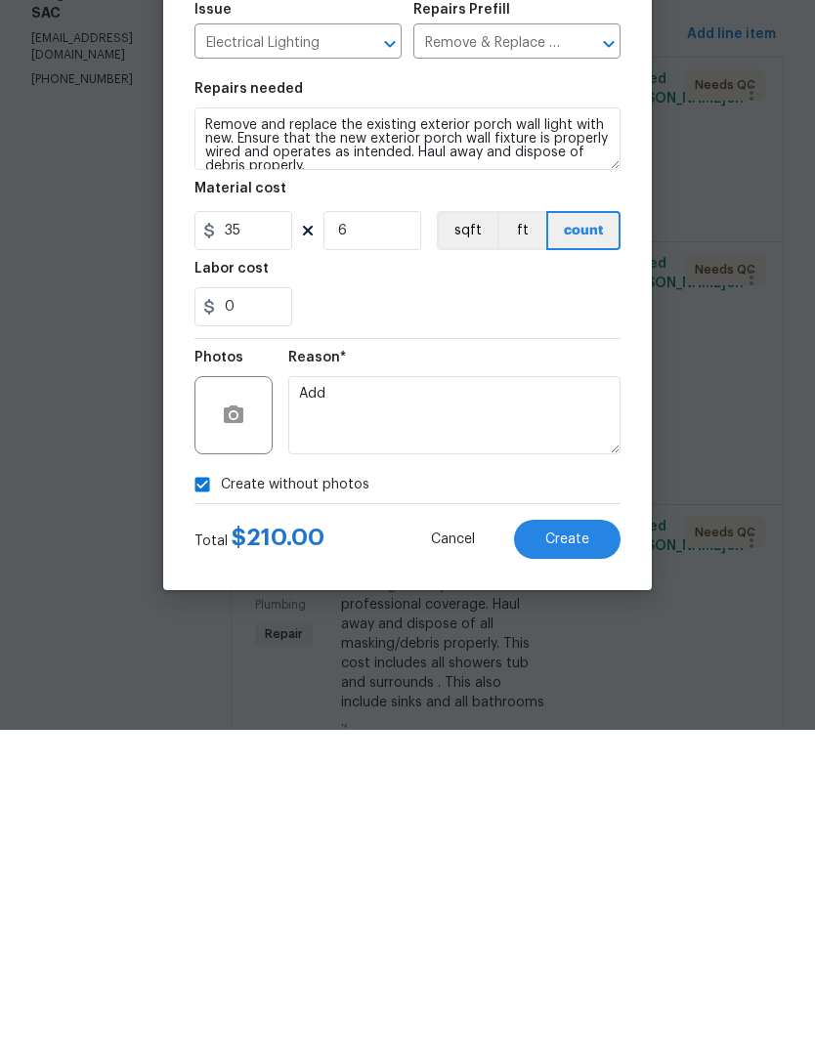
click at [573, 798] on div "Create without photos" at bounding box center [407, 816] width 426 height 37
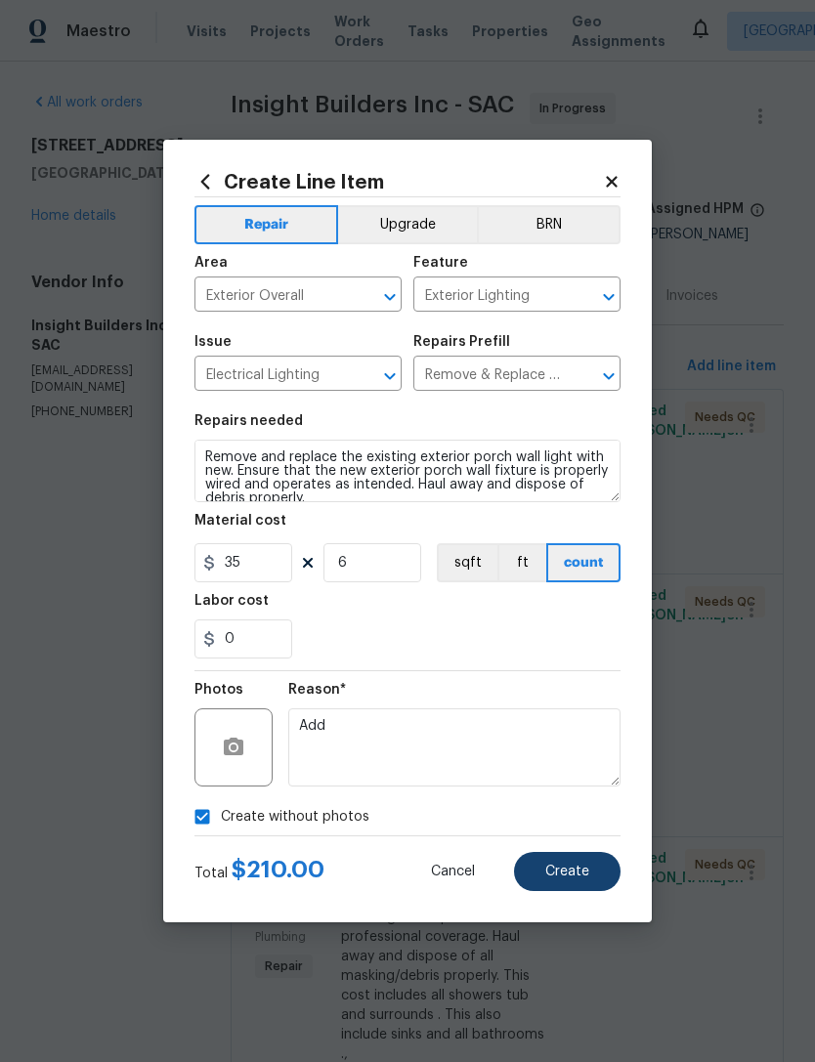
click at [583, 891] on button "Create" at bounding box center [567, 871] width 107 height 39
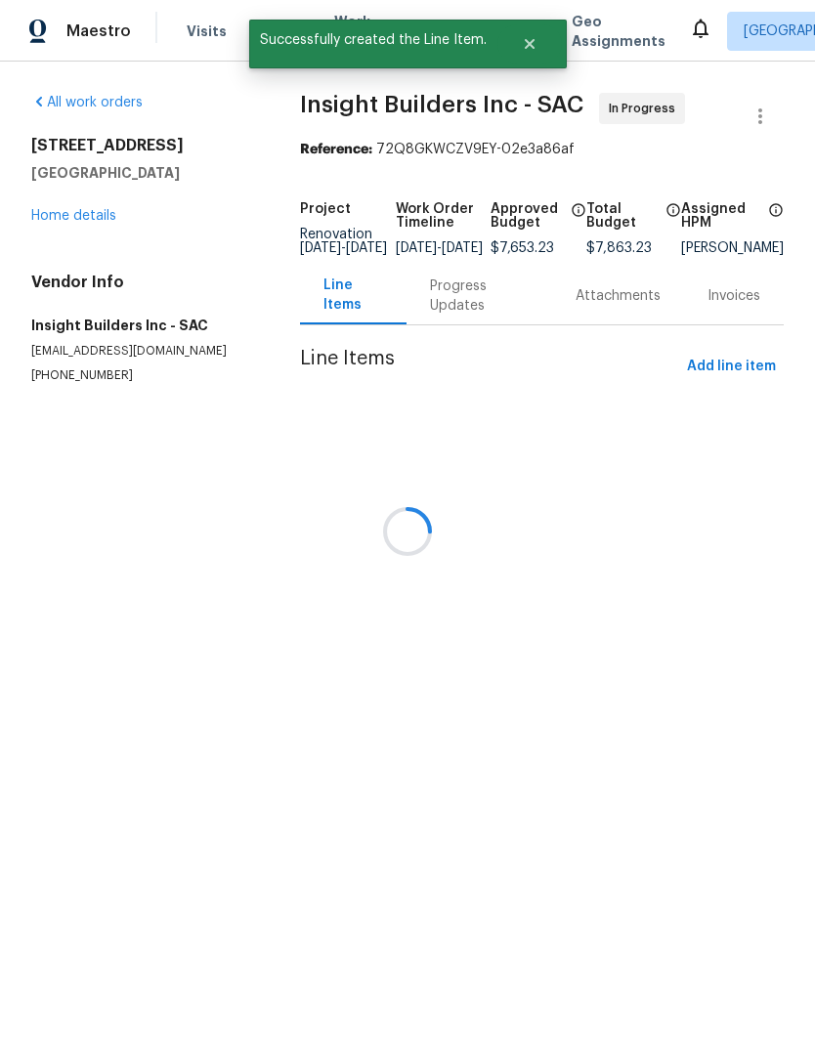
scroll to position [0, 0]
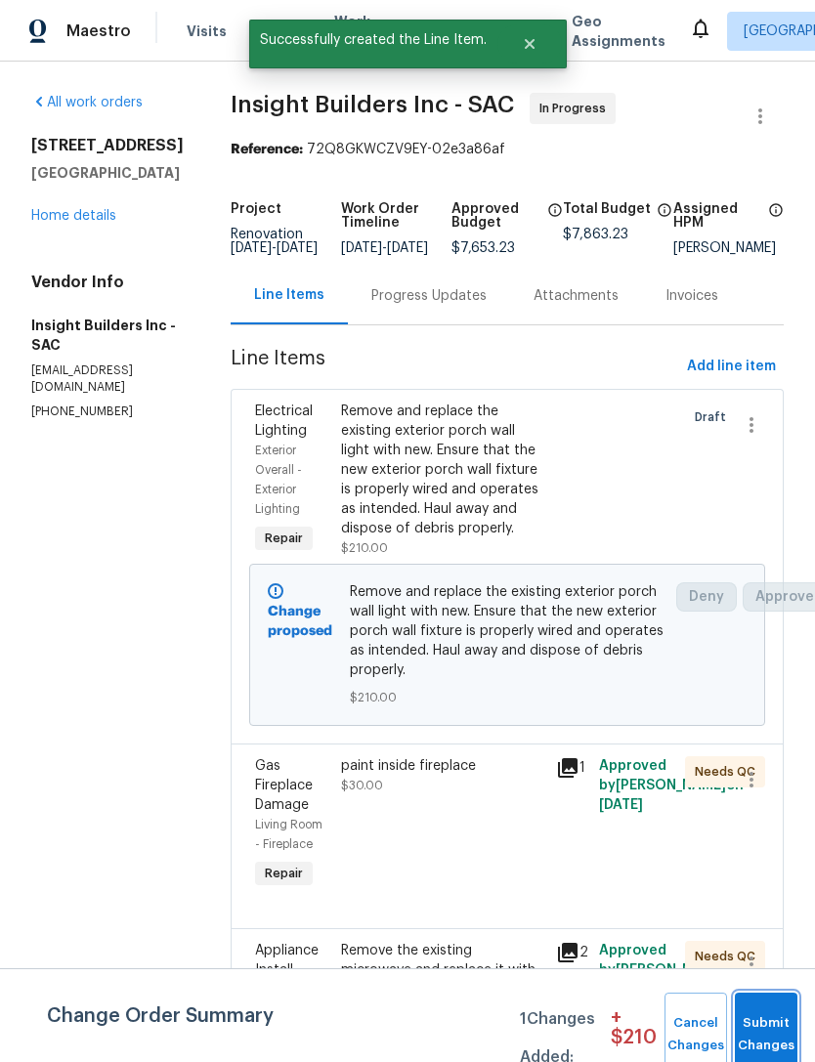
click at [782, 1029] on button "Submit Changes" at bounding box center [766, 1035] width 63 height 84
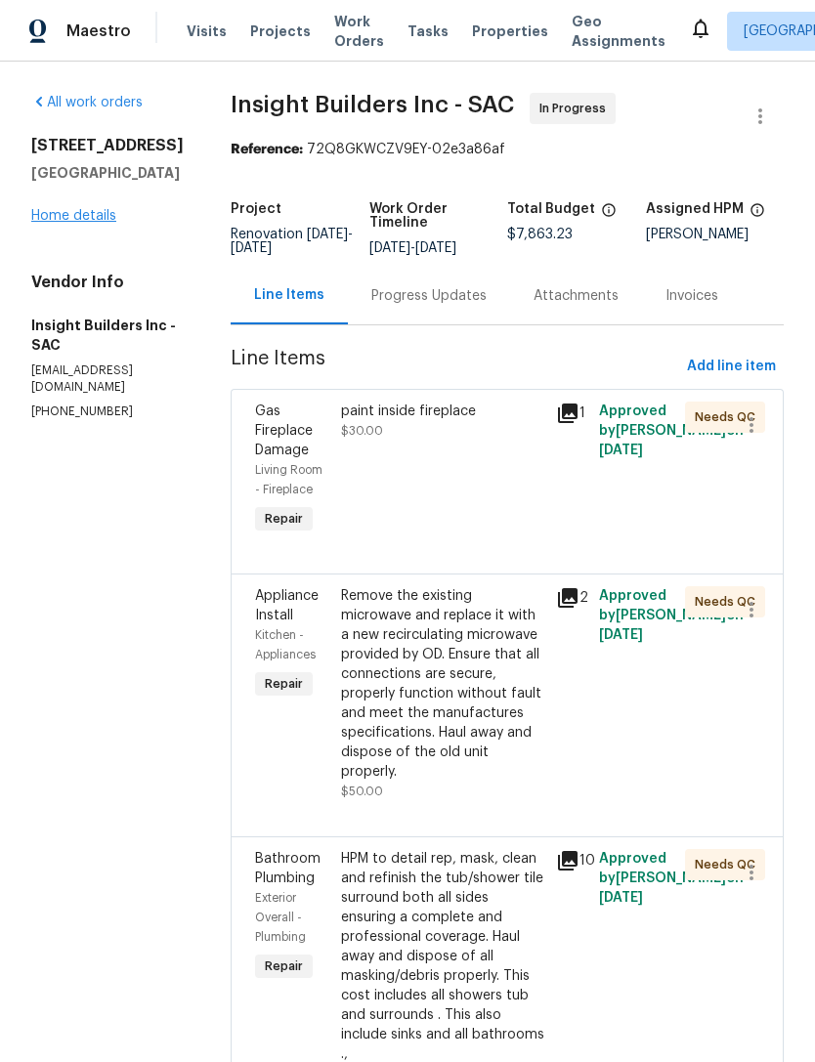
click at [100, 220] on link "Home details" at bounding box center [73, 216] width 85 height 14
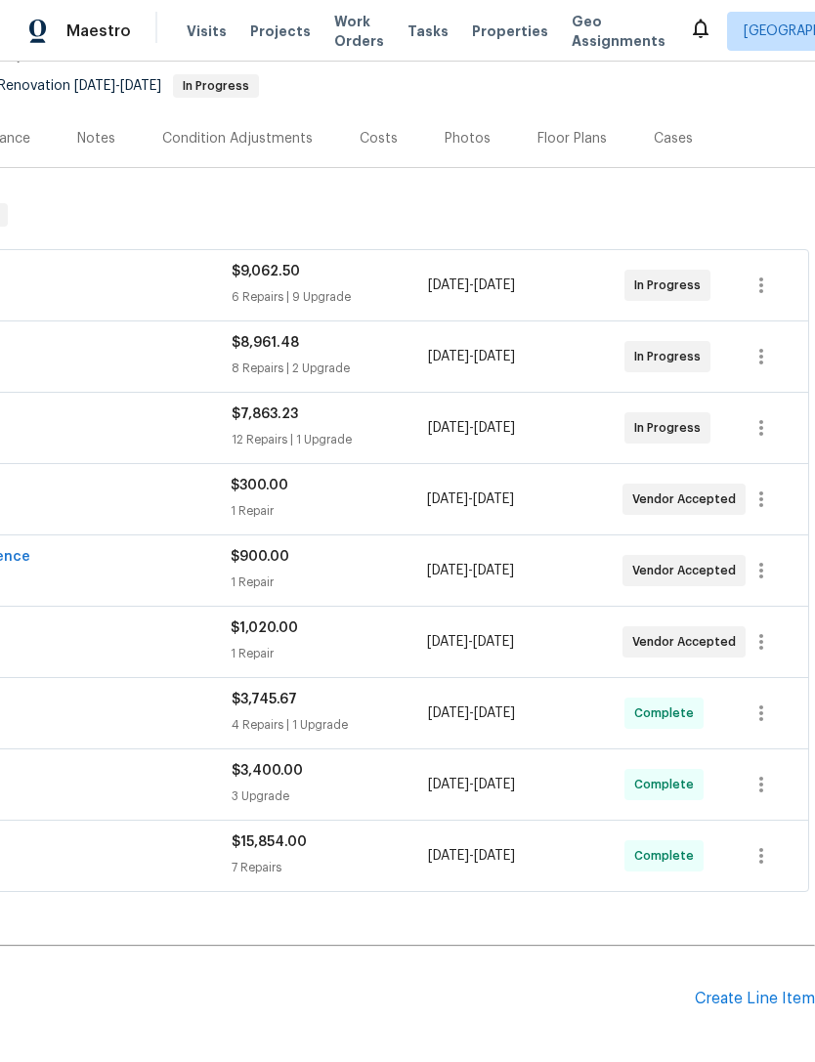
scroll to position [189, 289]
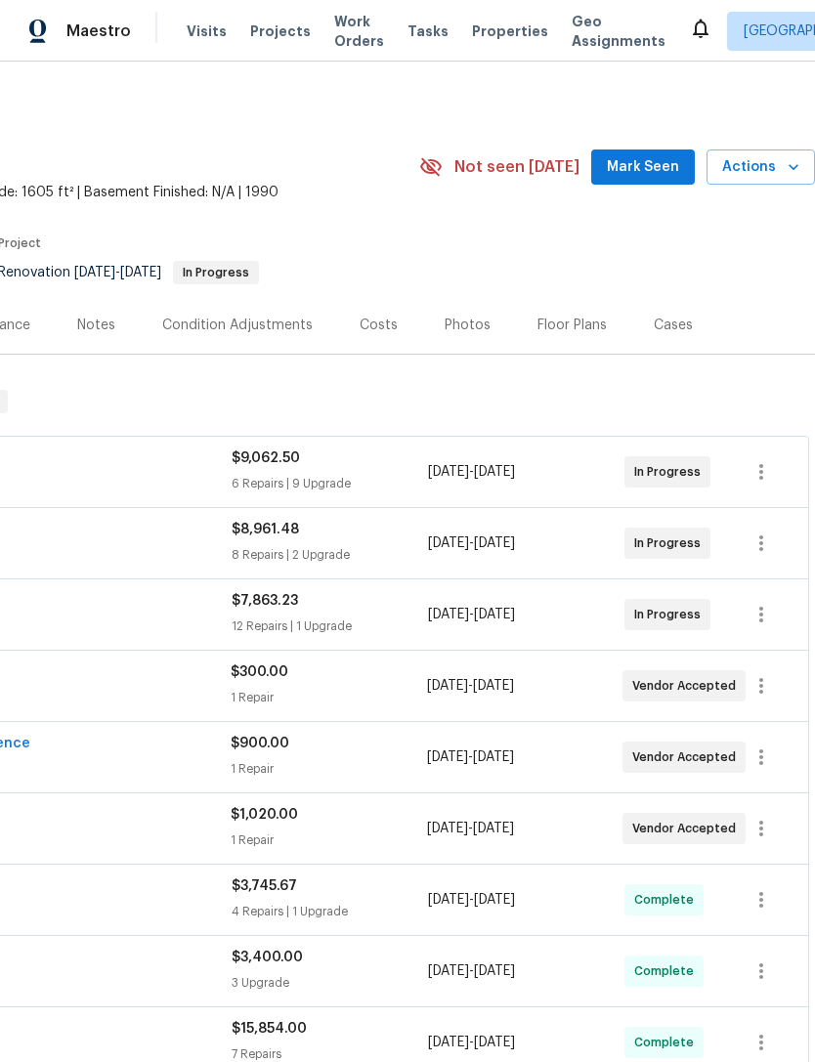
scroll to position [0, 289]
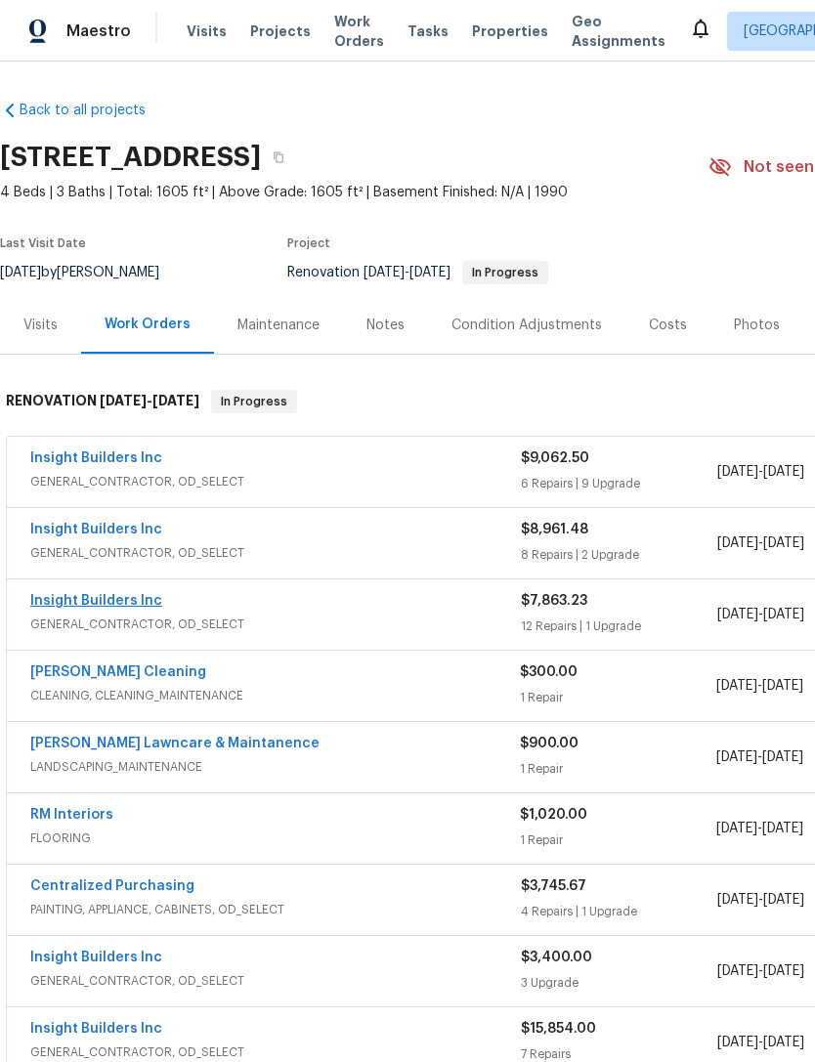
click at [82, 607] on link "Insight Builders Inc" at bounding box center [96, 601] width 132 height 14
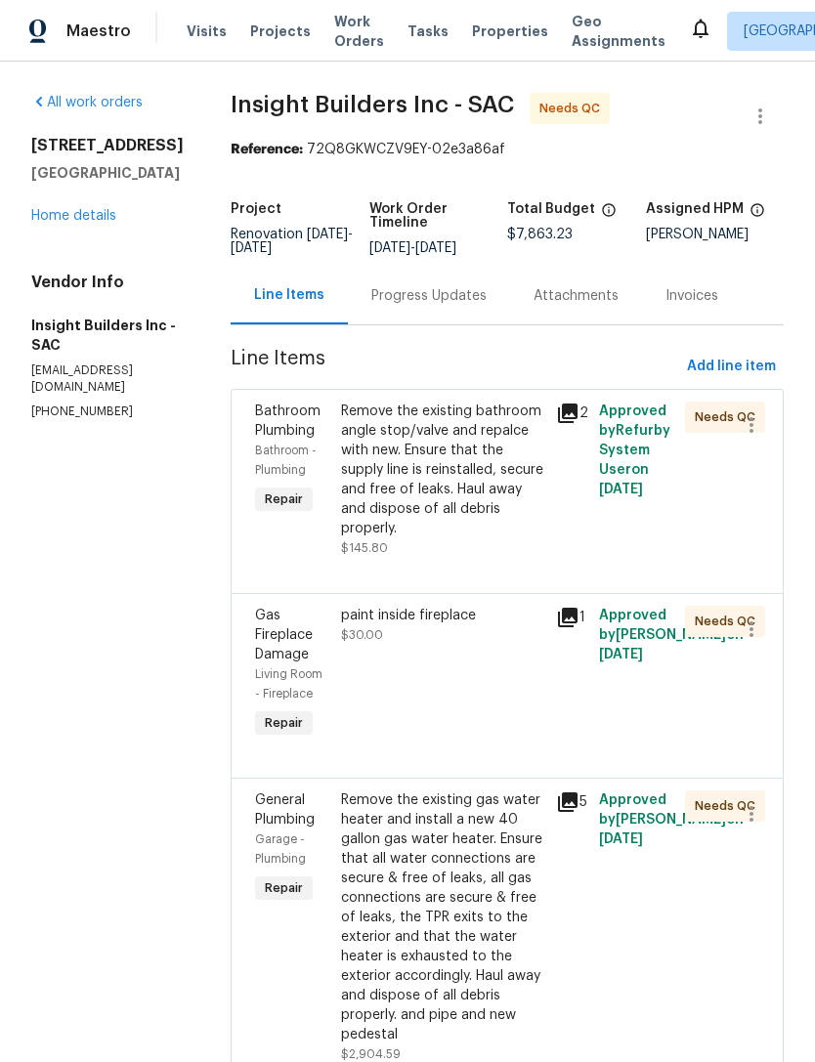
click at [573, 423] on icon at bounding box center [568, 414] width 20 height 20
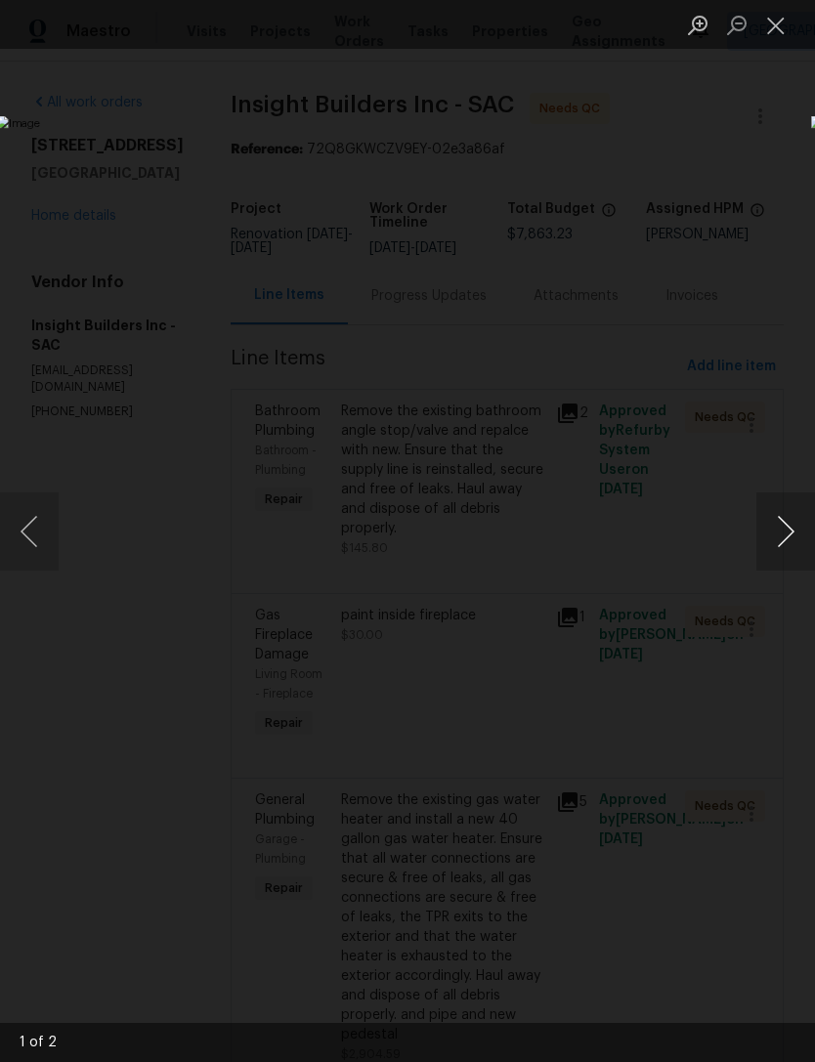
click at [782, 541] on button "Next image" at bounding box center [785, 531] width 59 height 78
click at [777, 541] on button "Next image" at bounding box center [785, 531] width 59 height 78
click at [765, 39] on button "Close lightbox" at bounding box center [775, 25] width 39 height 34
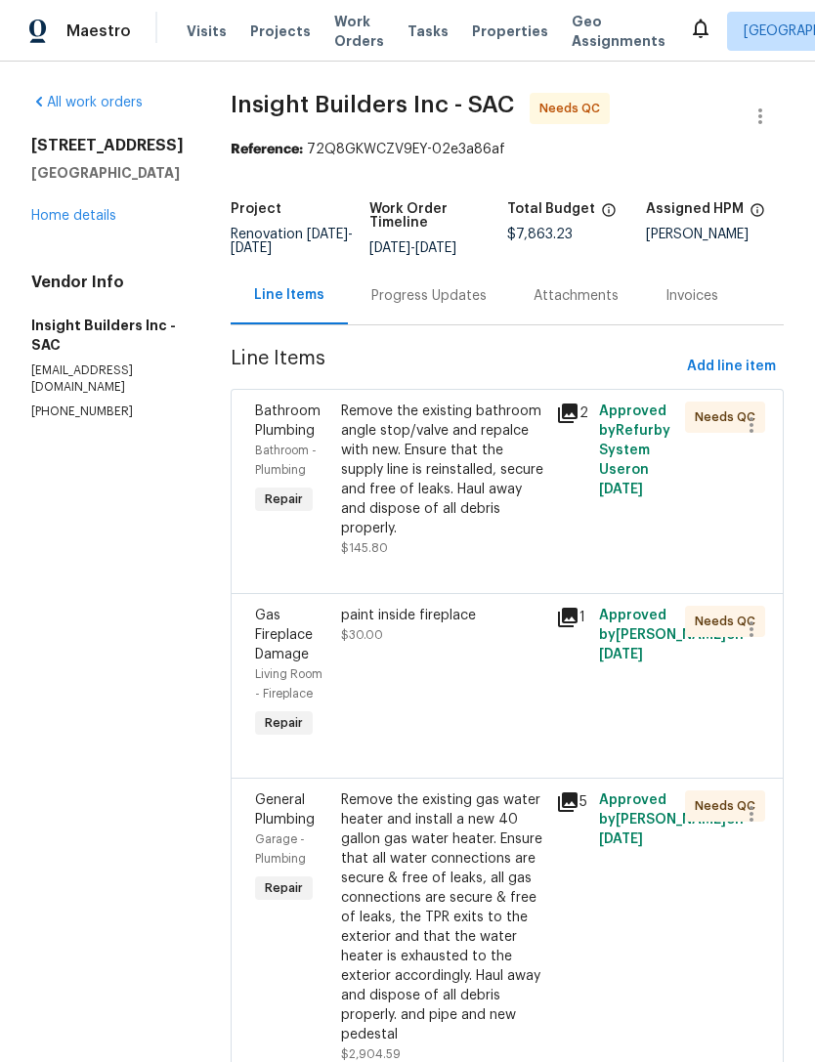
click at [579, 629] on icon at bounding box center [567, 617] width 23 height 23
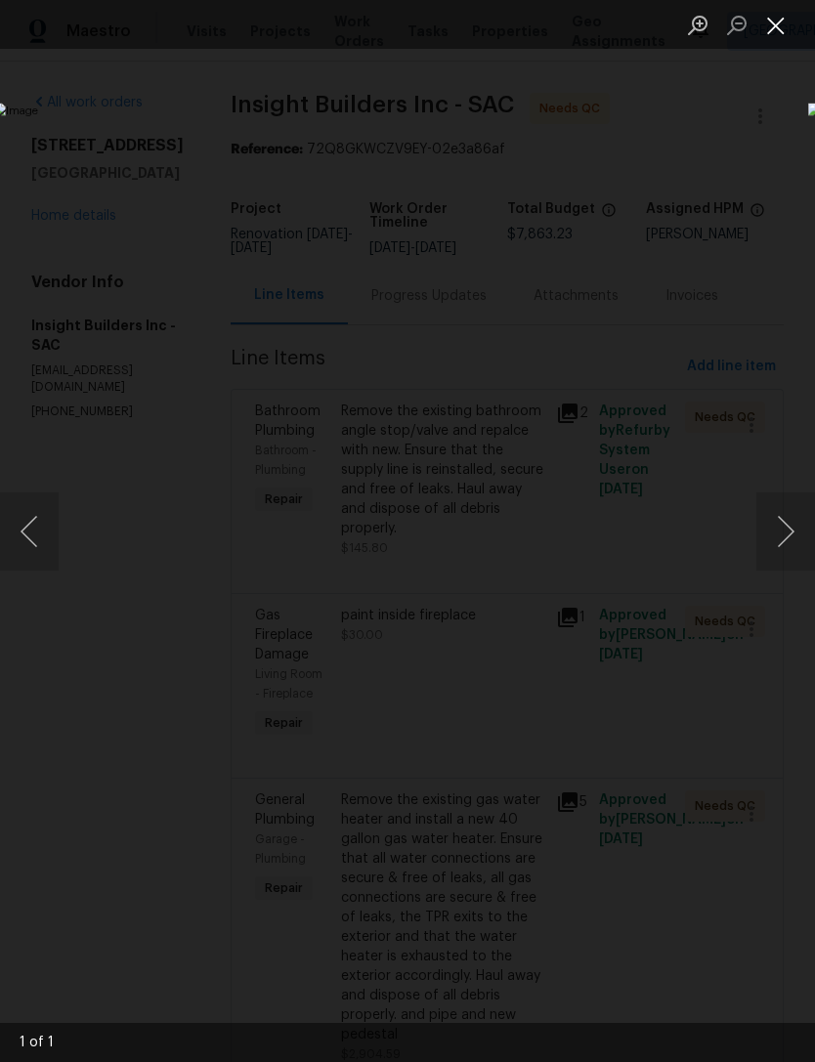
click at [767, 37] on button "Close lightbox" at bounding box center [775, 25] width 39 height 34
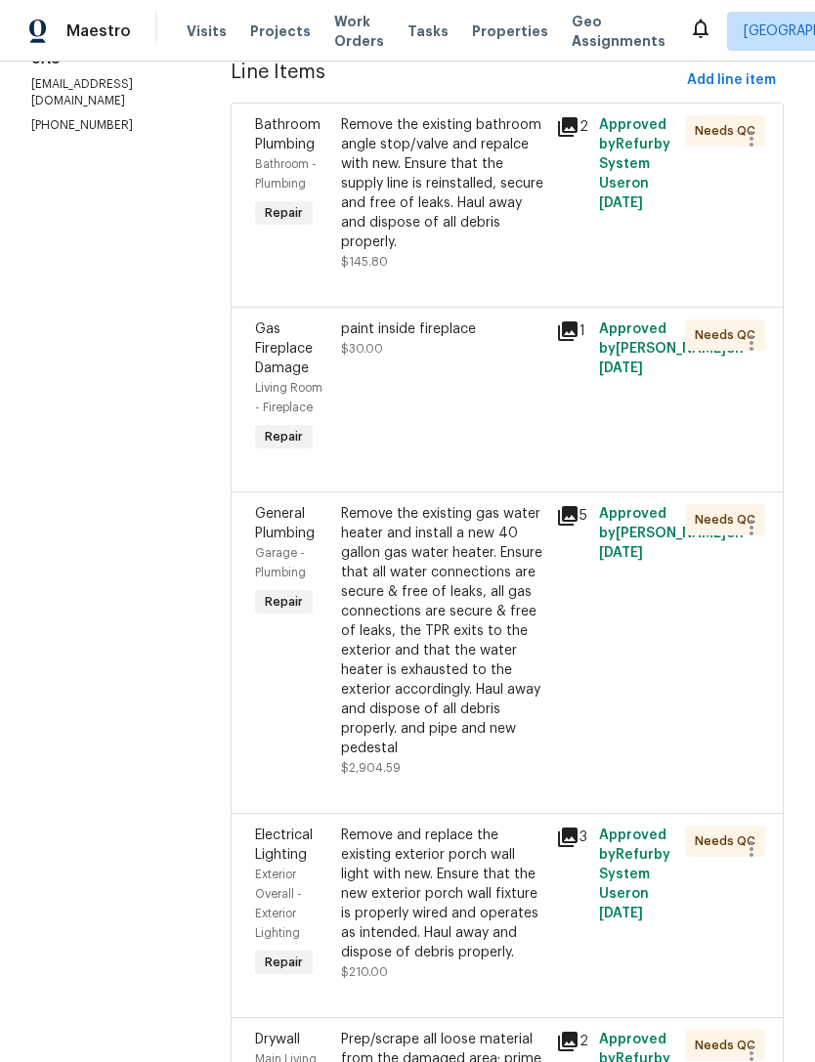
scroll to position [293, 0]
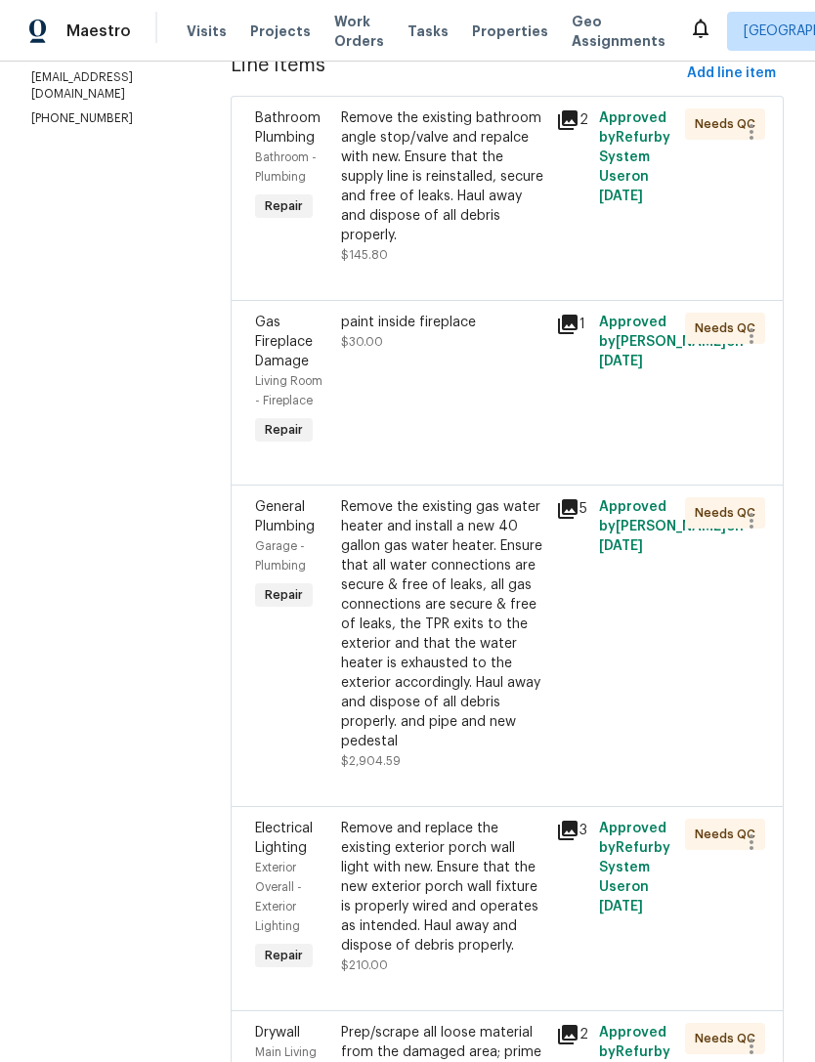
click at [593, 510] on div "5" at bounding box center [571, 634] width 43 height 285
click at [569, 519] on icon at bounding box center [568, 509] width 20 height 20
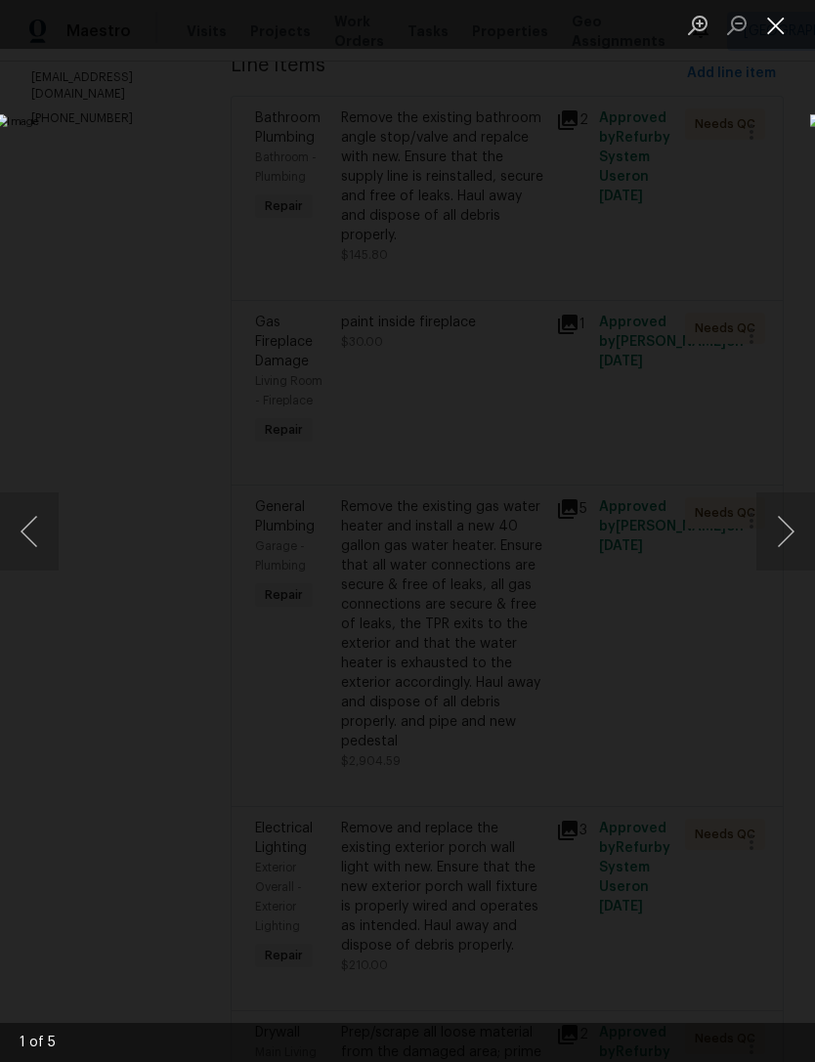
click at [766, 20] on button "Close lightbox" at bounding box center [775, 25] width 39 height 34
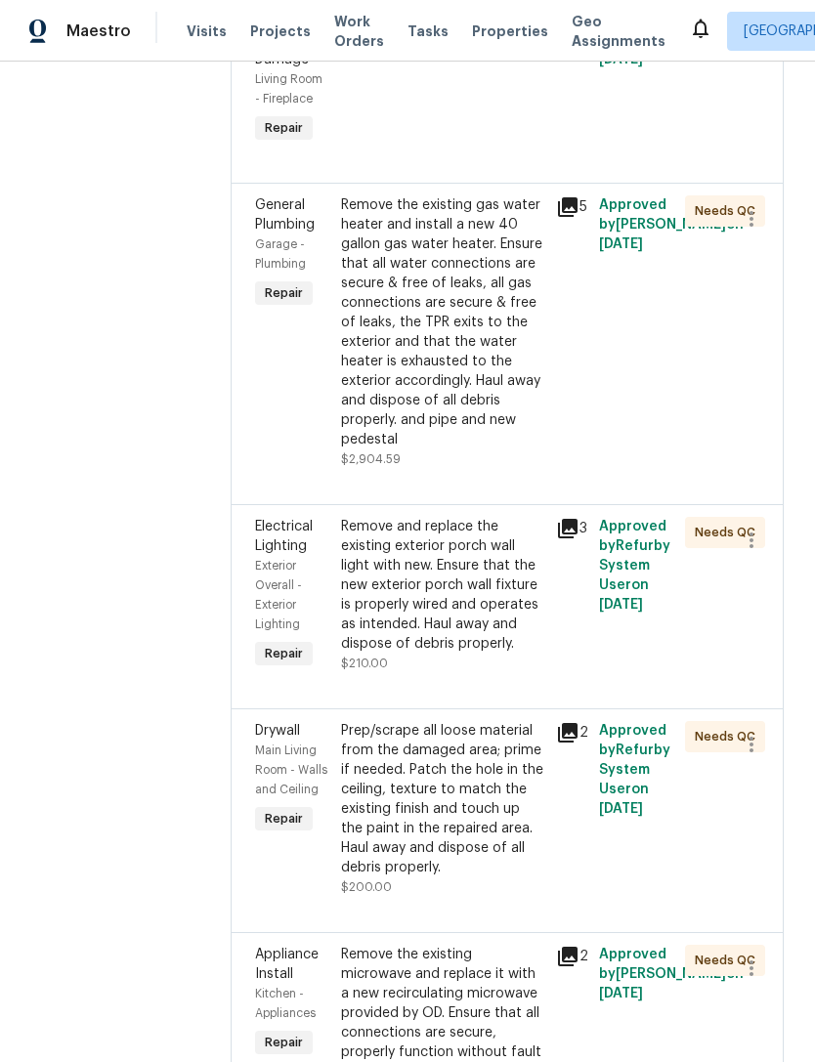
scroll to position [624, 0]
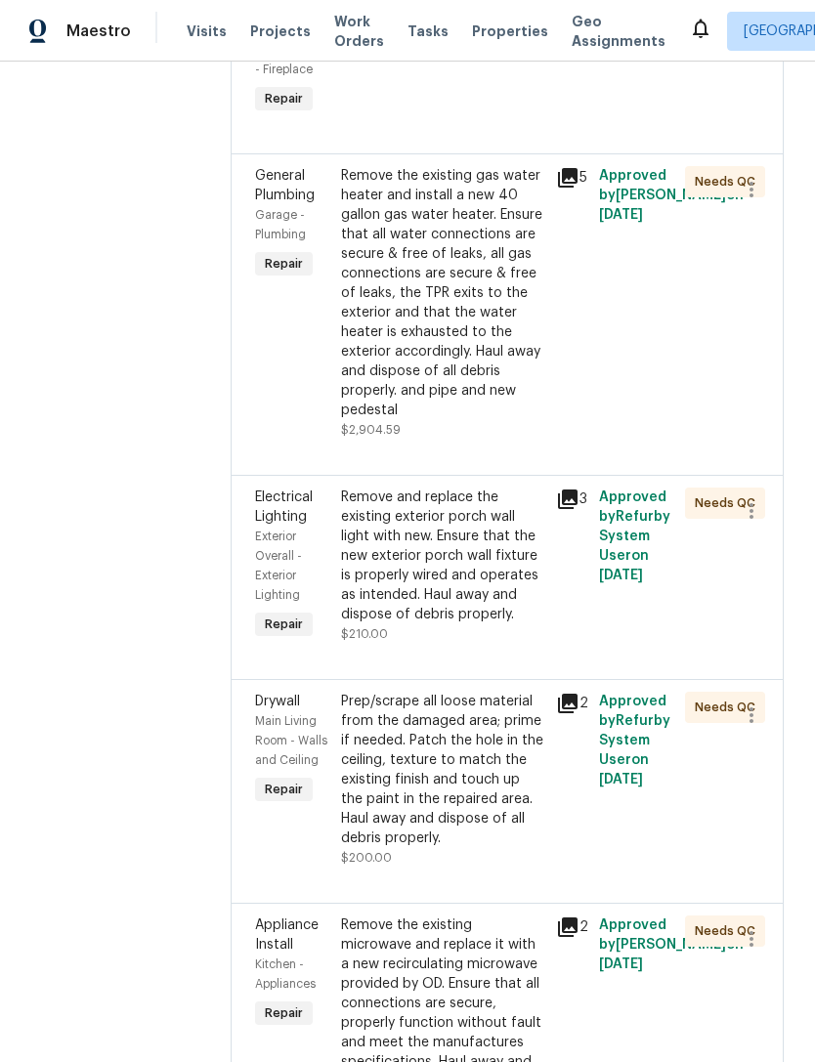
click at [580, 500] on div "3" at bounding box center [571, 566] width 43 height 168
click at [596, 522] on div "Approved by Refurby System User on 10/2/2025" at bounding box center [636, 566] width 86 height 168
click at [579, 511] on icon at bounding box center [567, 499] width 23 height 23
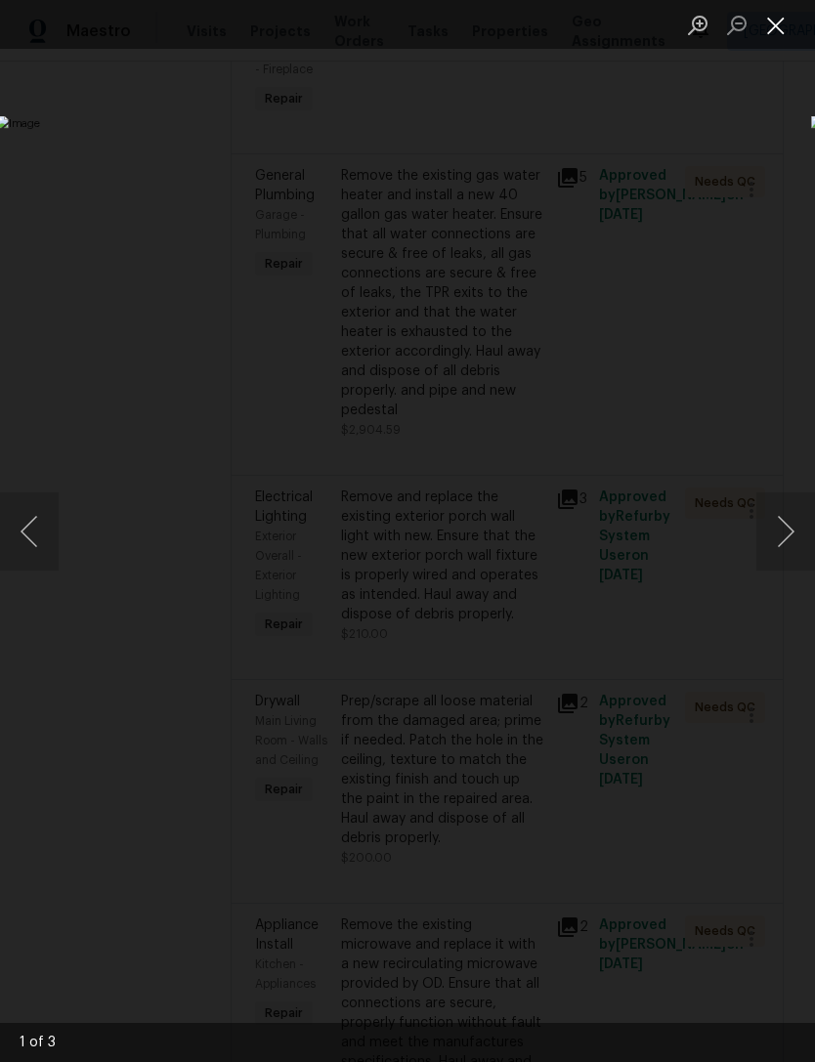
click at [780, 22] on button "Close lightbox" at bounding box center [775, 25] width 39 height 34
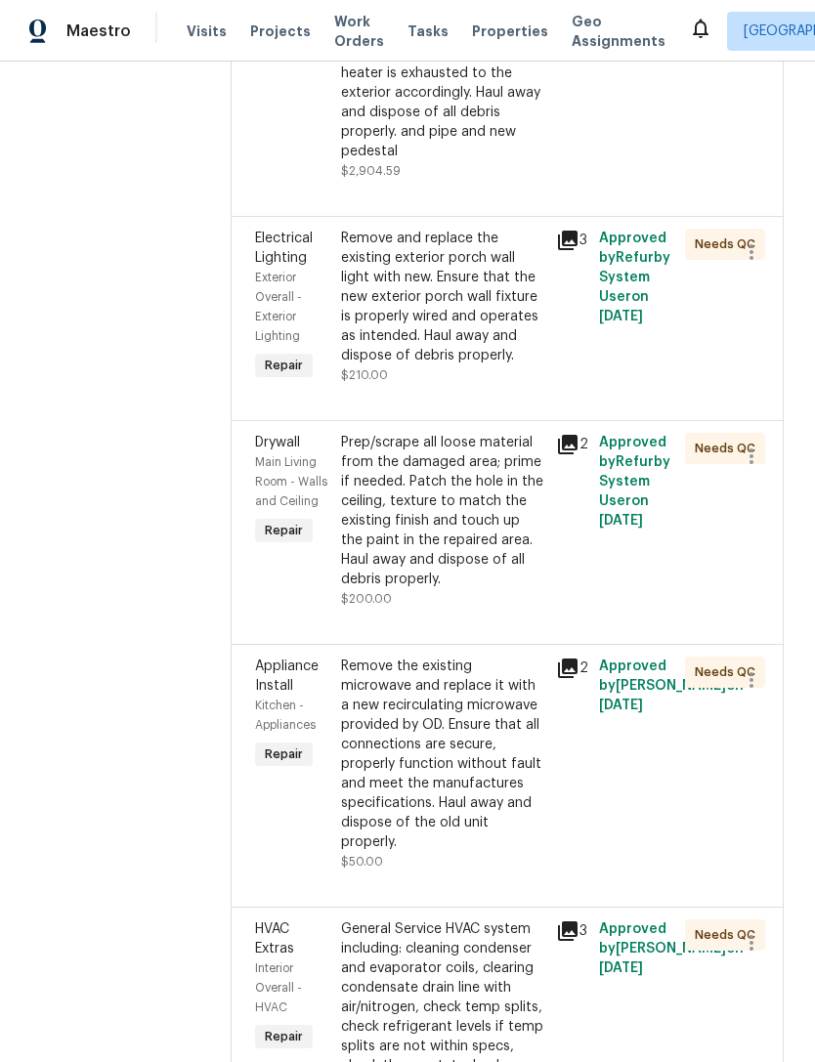
scroll to position [892, 0]
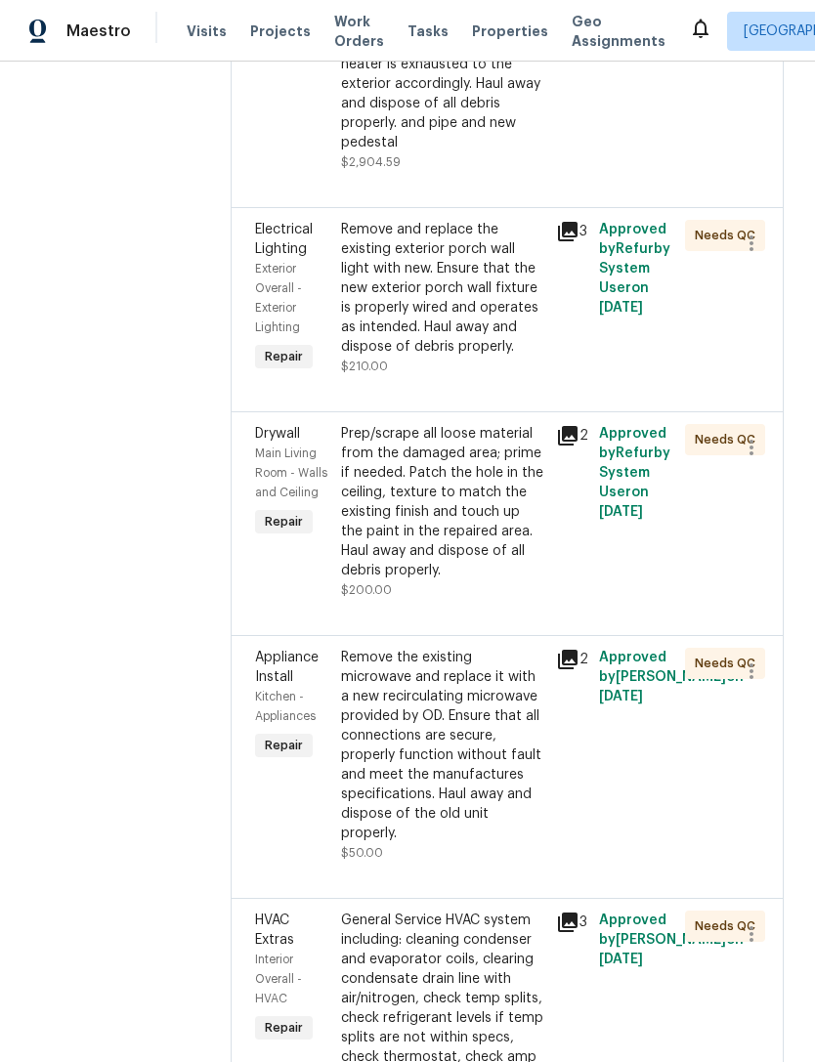
click at [449, 554] on div "Prep/scrape all loose material from the damaged area; prime if needed. Patch th…" at bounding box center [442, 502] width 203 height 156
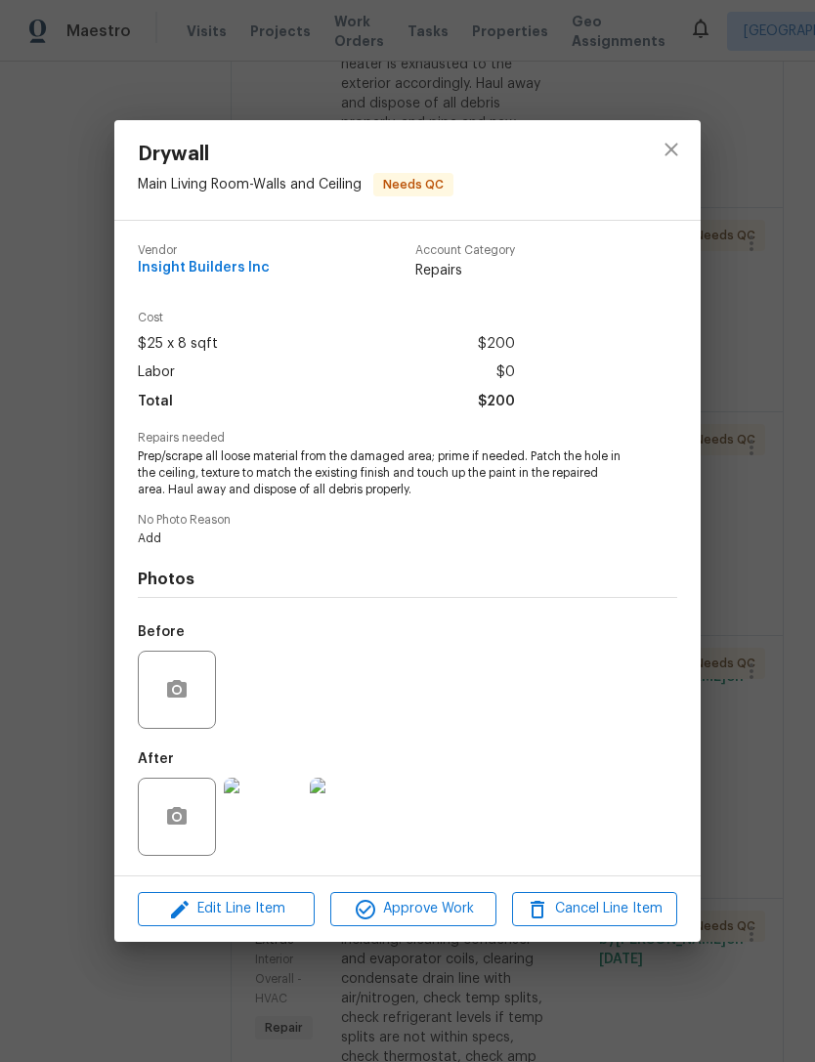
click at [276, 808] on img at bounding box center [263, 817] width 78 height 78
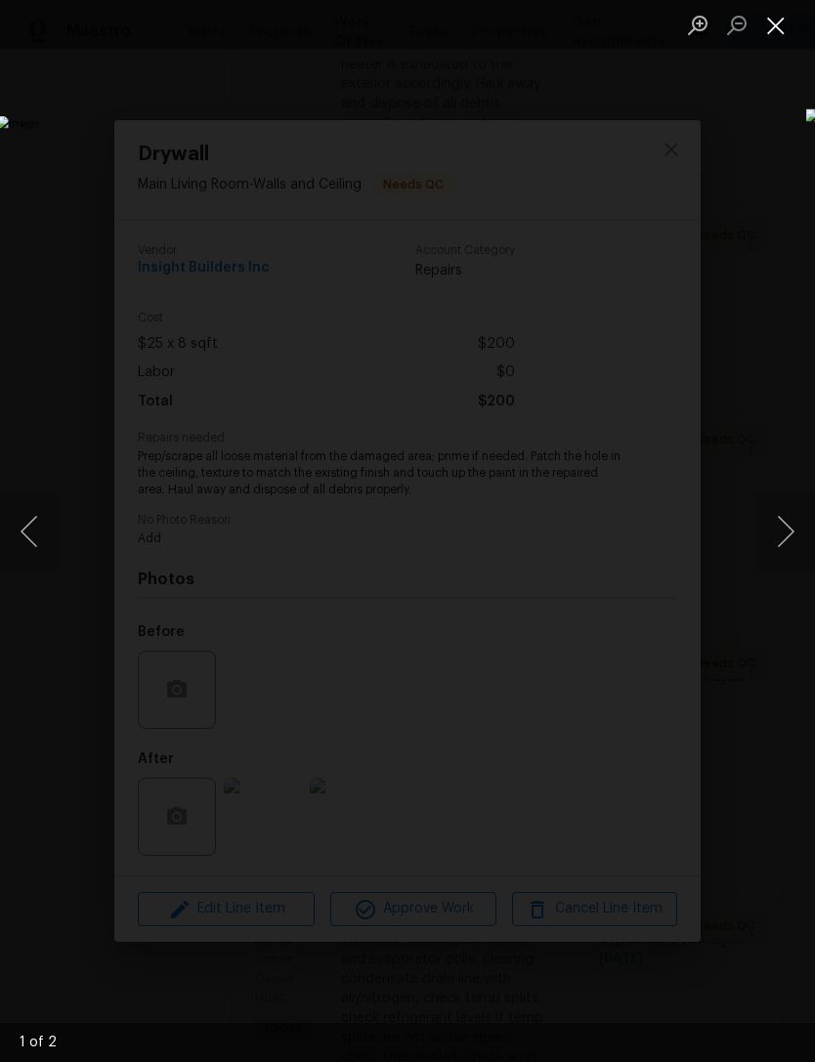
click at [780, 34] on button "Close lightbox" at bounding box center [775, 25] width 39 height 34
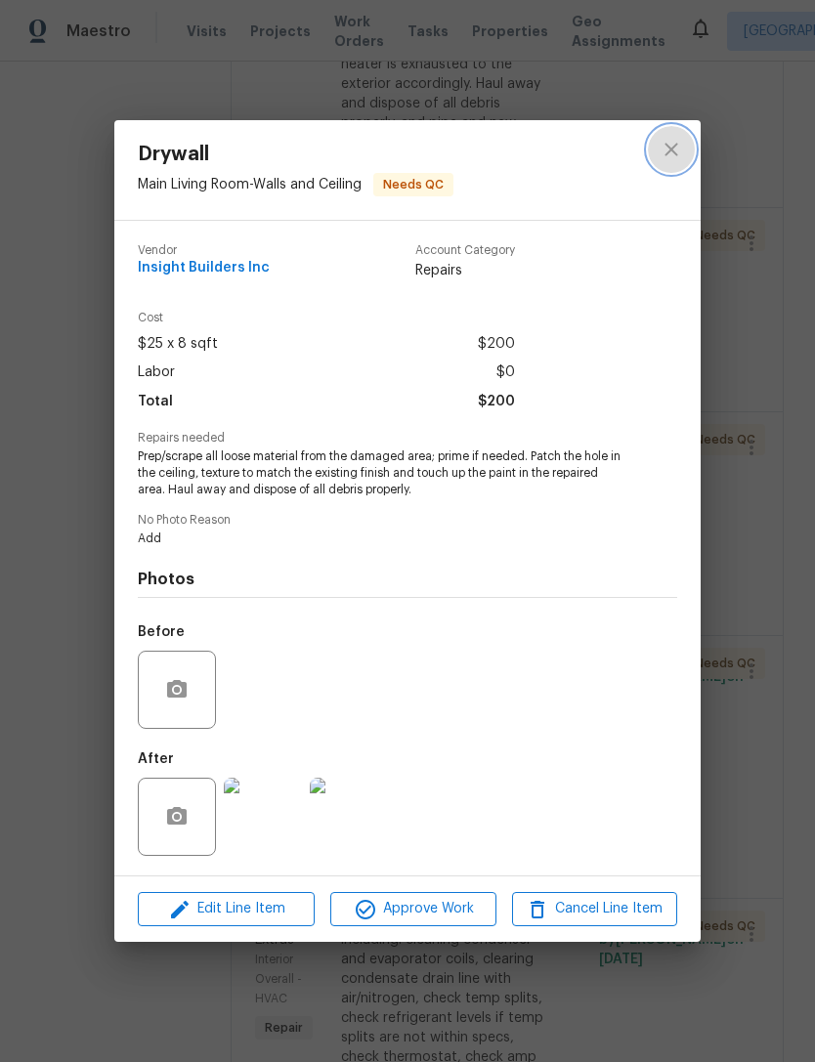
click at [682, 163] on button "close" at bounding box center [671, 149] width 47 height 47
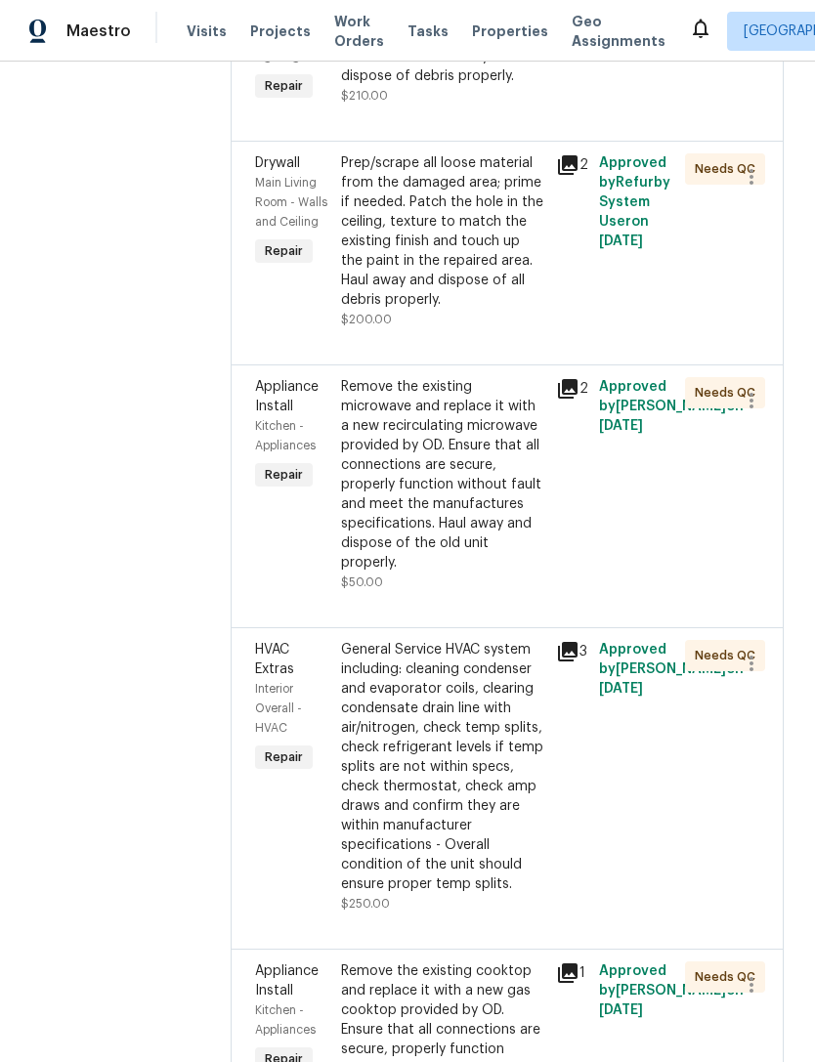
scroll to position [1172, 0]
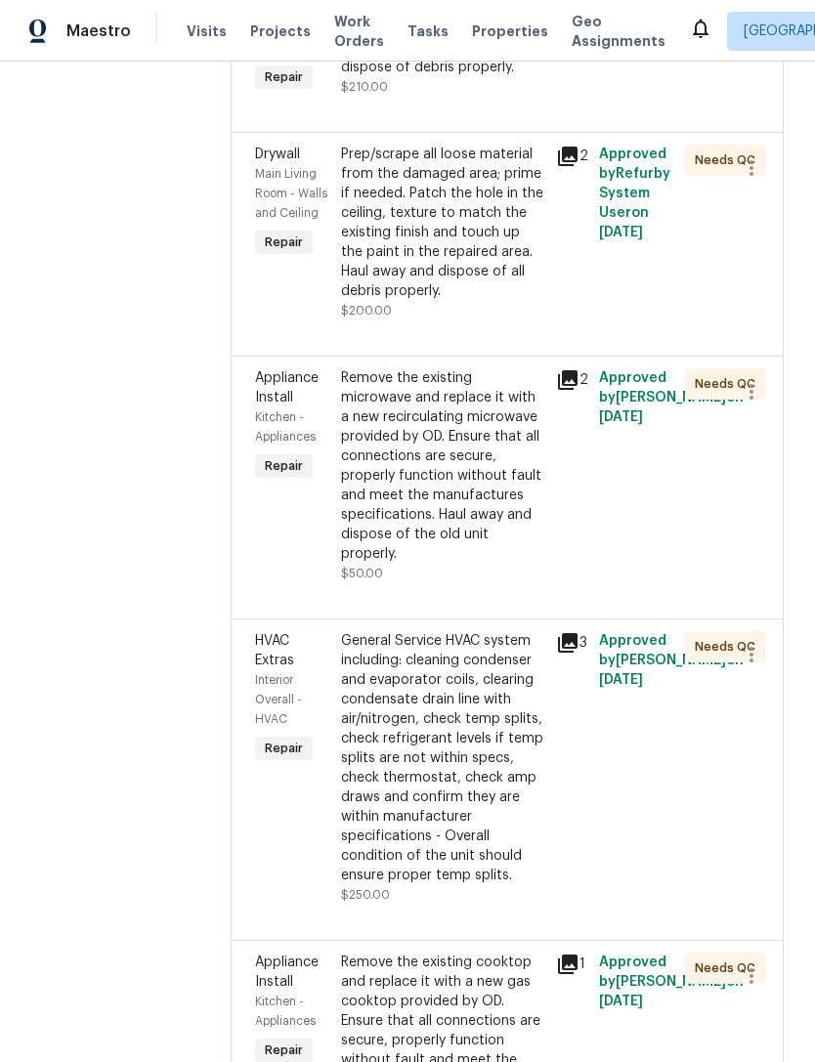
click at [417, 752] on div "General Service HVAC system including: cleaning condenser and evaporator coils,…" at bounding box center [442, 758] width 203 height 254
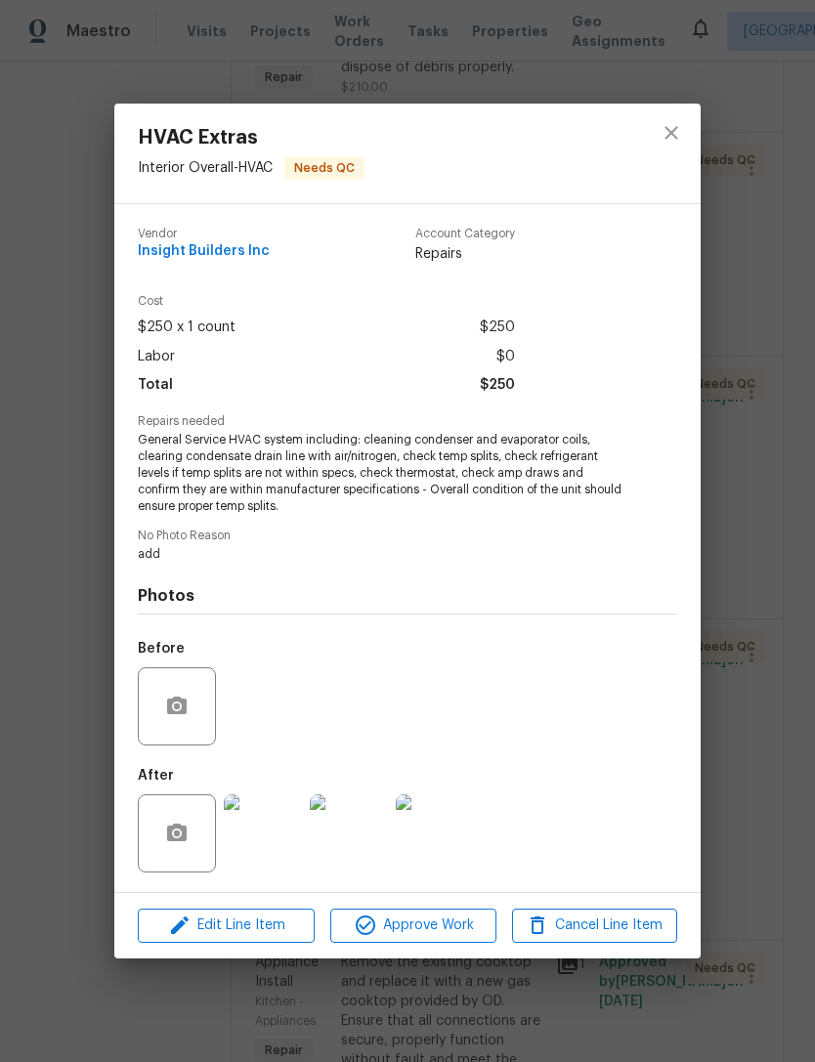
click at [252, 835] on img at bounding box center [263, 833] width 78 height 78
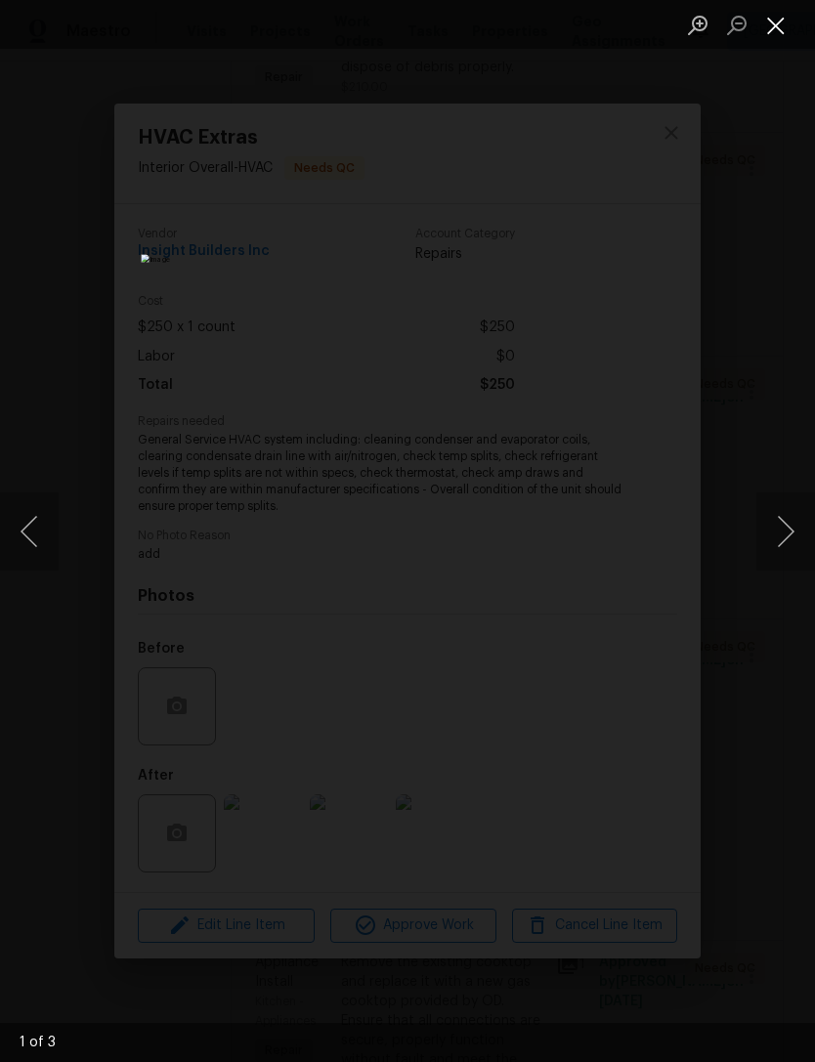
click at [774, 34] on button "Close lightbox" at bounding box center [775, 25] width 39 height 34
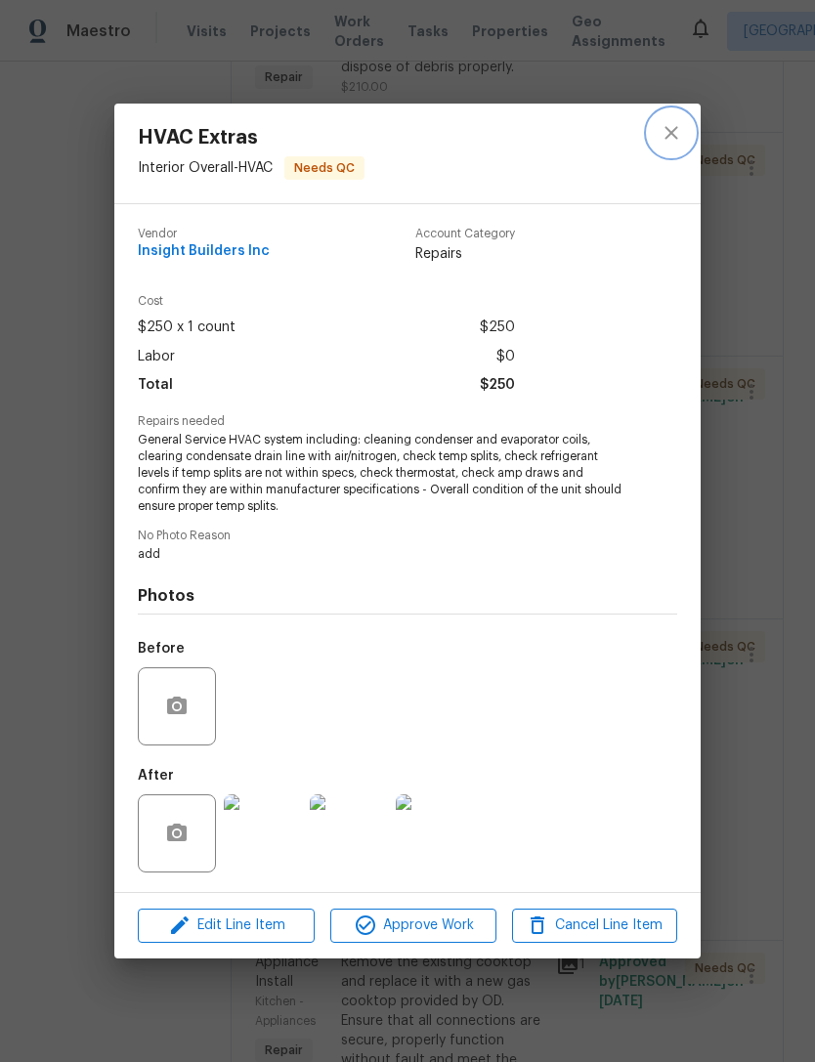
click at [691, 141] on button "close" at bounding box center [671, 132] width 47 height 47
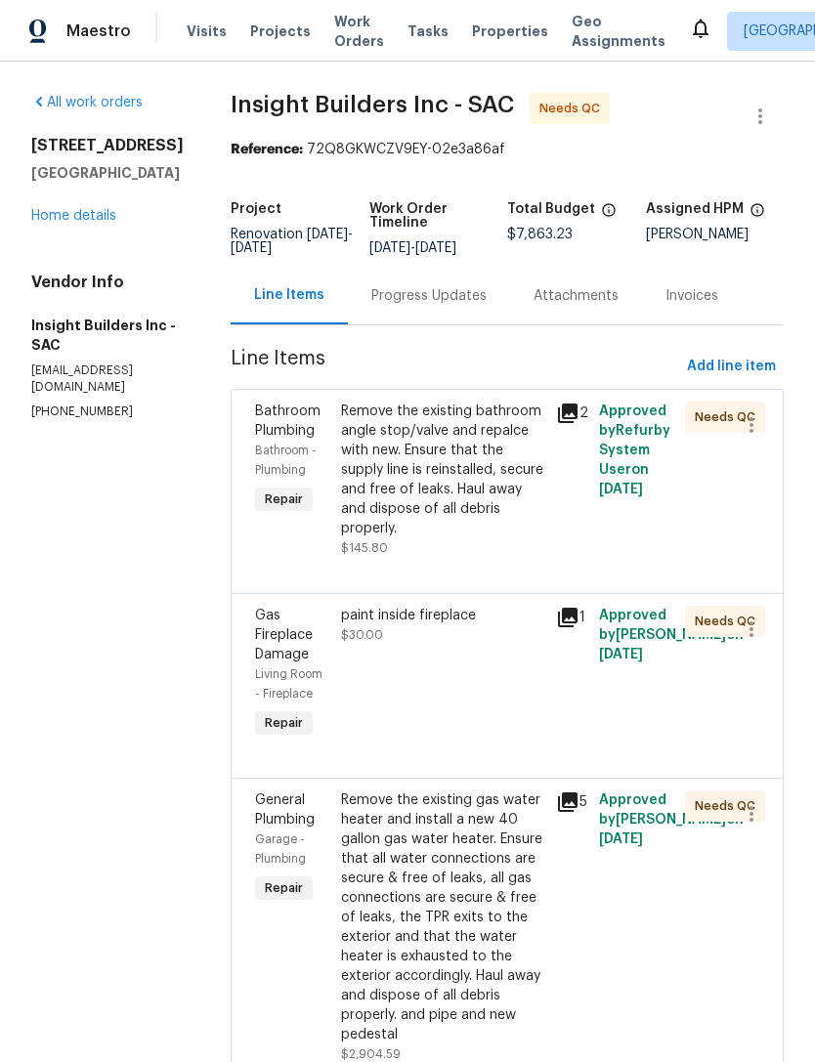
scroll to position [0, 0]
click at [58, 218] on link "Home details" at bounding box center [73, 216] width 85 height 14
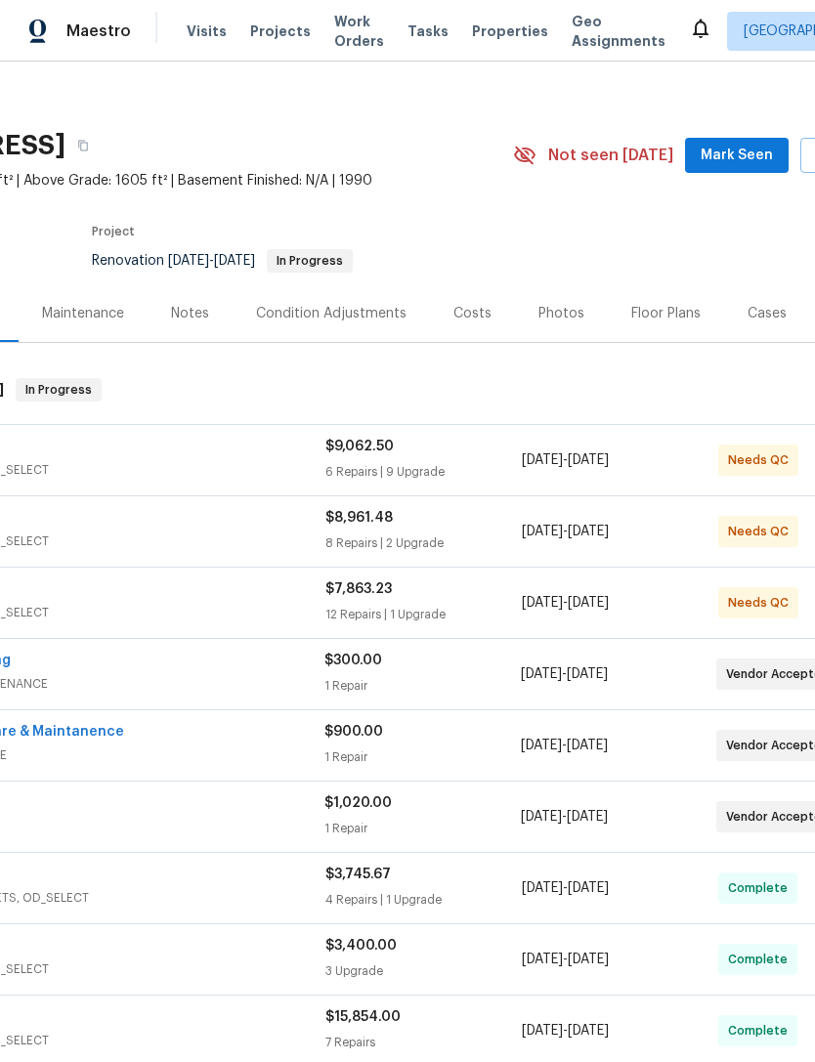
scroll to position [10, 197]
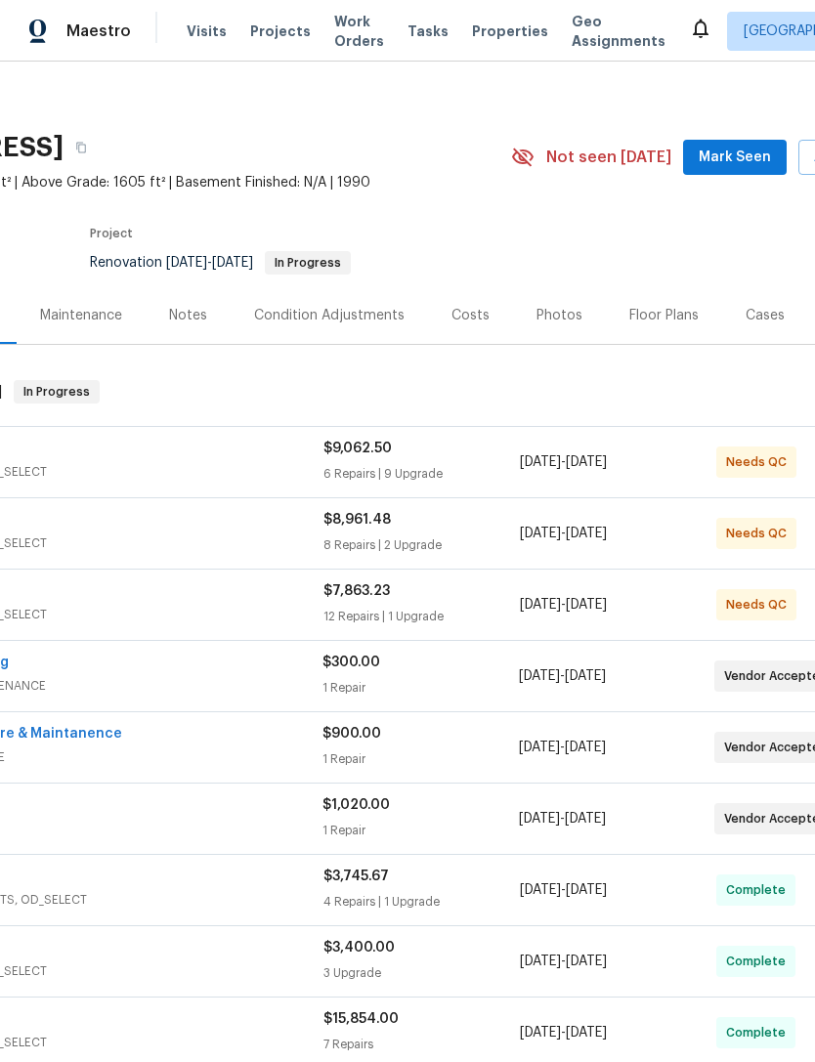
click at [363, 465] on div "6 Repairs | 9 Upgrade" at bounding box center [421, 474] width 196 height 20
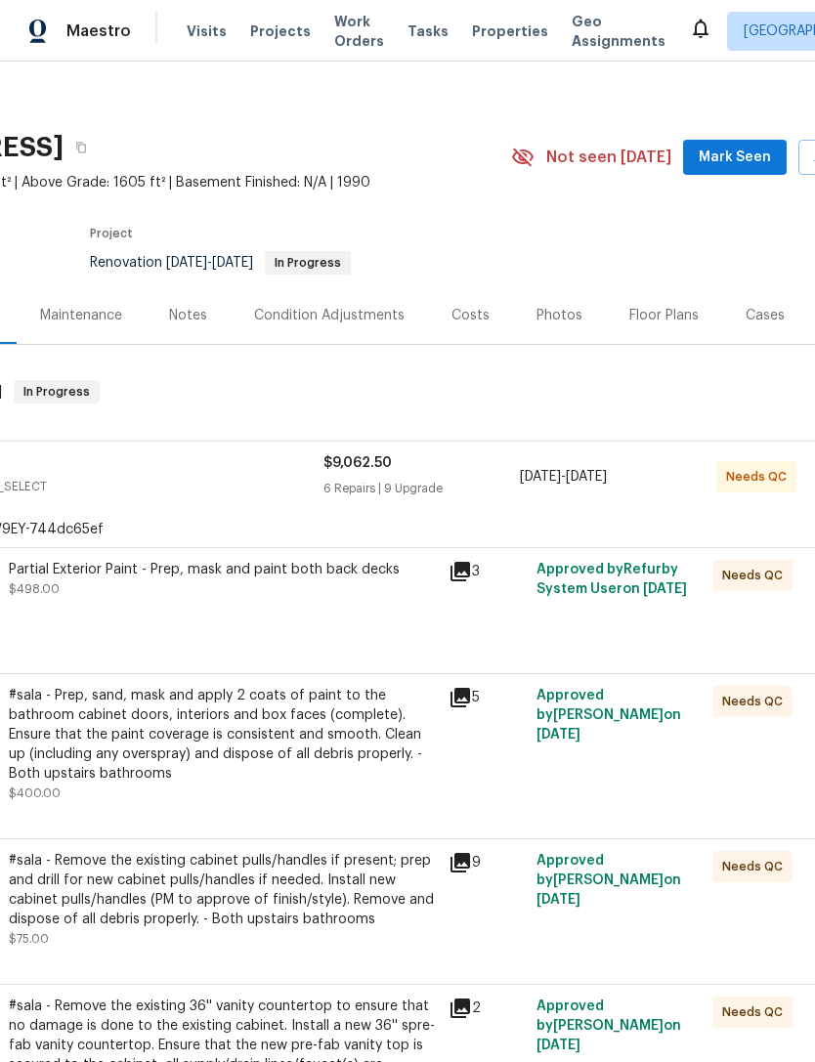
click at [459, 565] on icon at bounding box center [460, 572] width 20 height 20
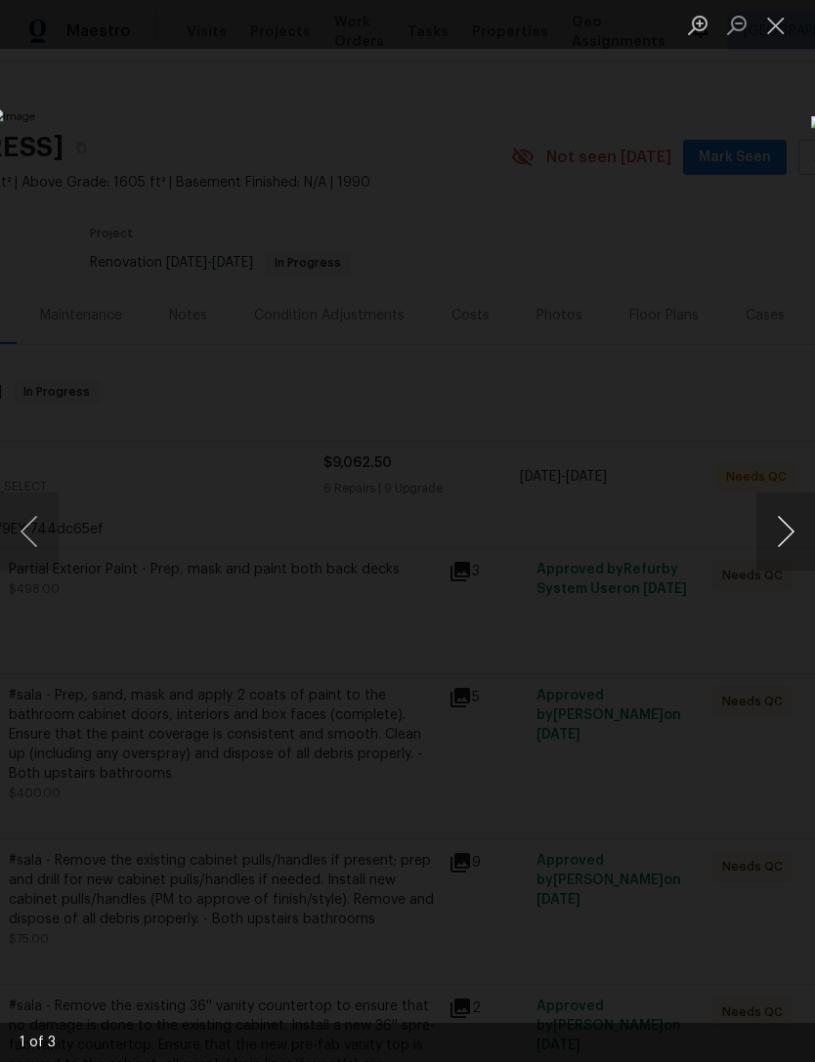
click at [784, 544] on button "Next image" at bounding box center [785, 531] width 59 height 78
click at [786, 543] on button "Next image" at bounding box center [785, 531] width 59 height 78
click at [766, 24] on button "Close lightbox" at bounding box center [775, 25] width 39 height 34
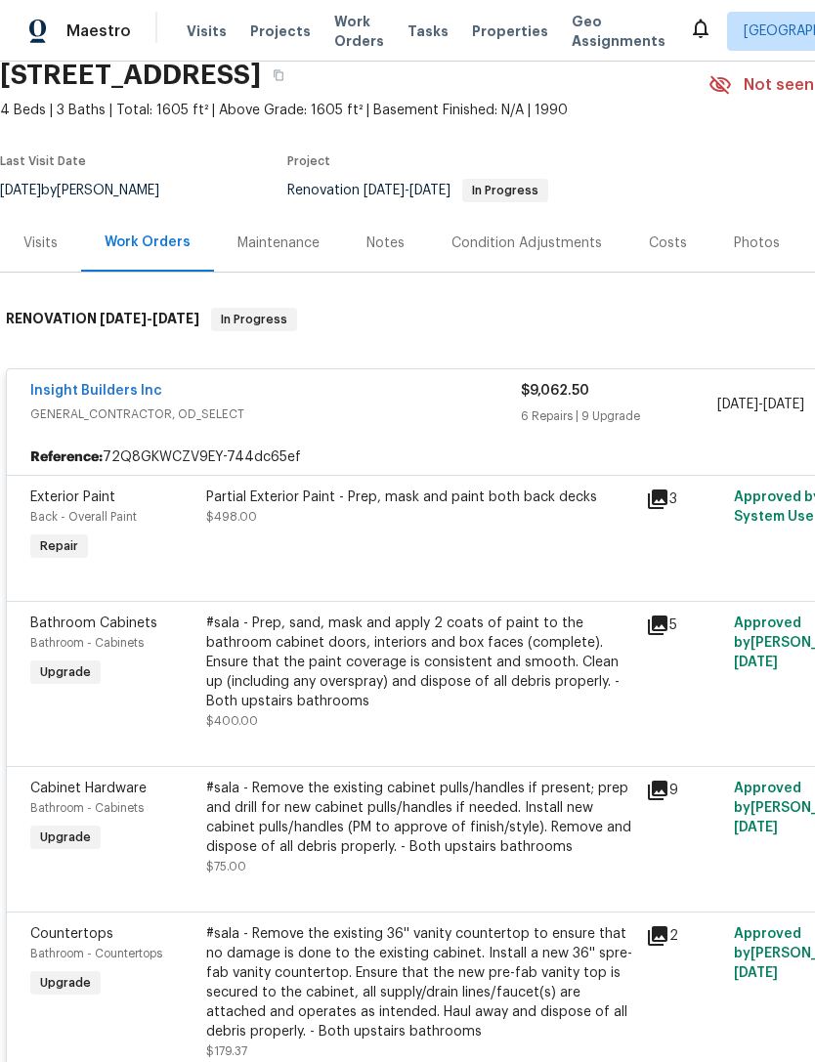
scroll to position [81, 0]
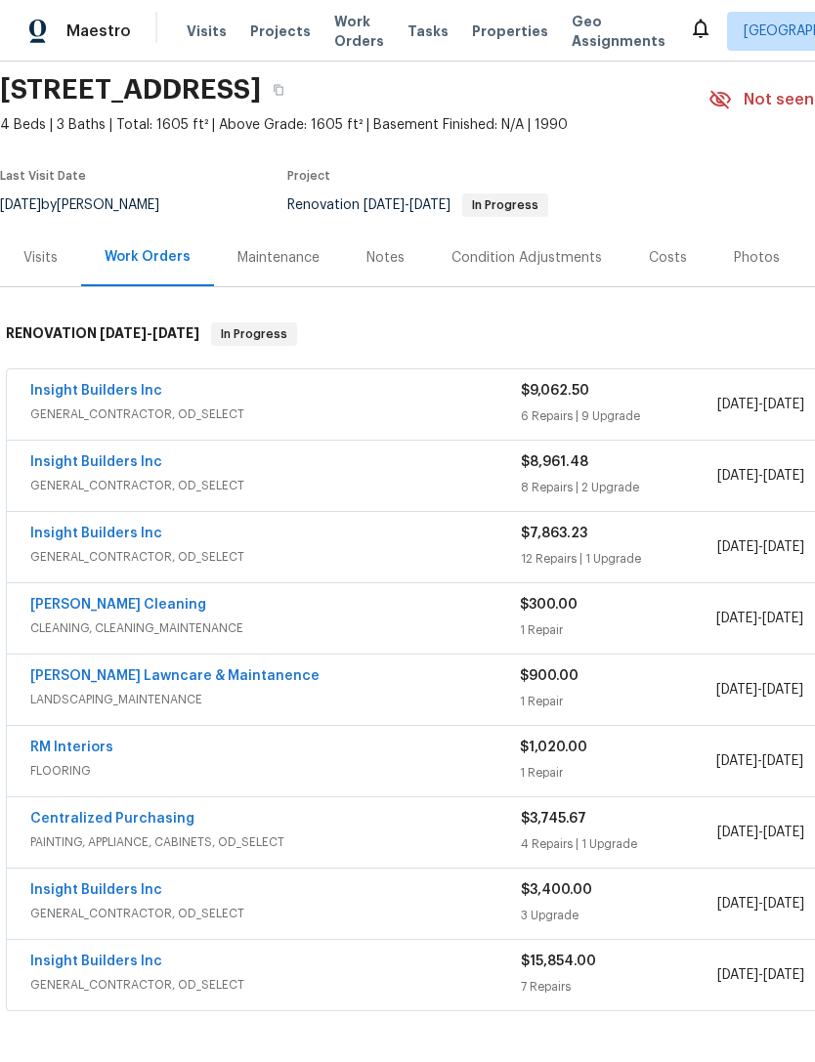
scroll to position [67, 0]
click at [334, 705] on span "LANDSCAPING_MAINTENANCE" at bounding box center [275, 700] width 490 height 20
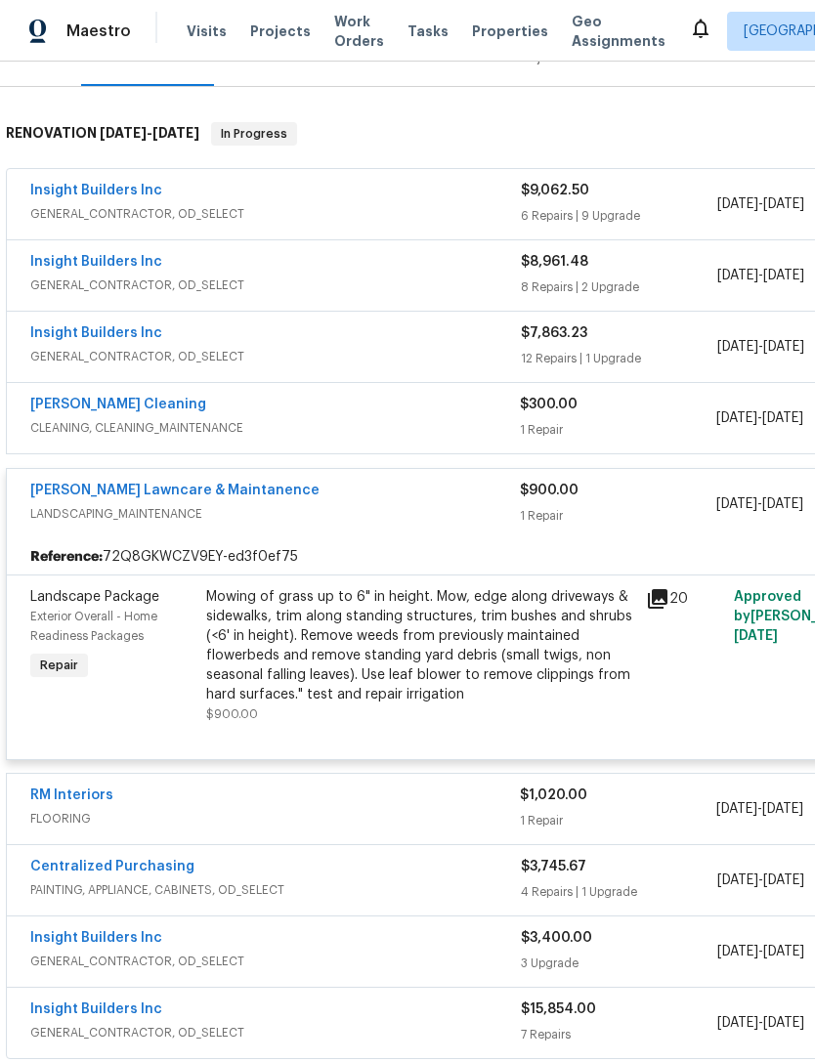
scroll to position [271, 0]
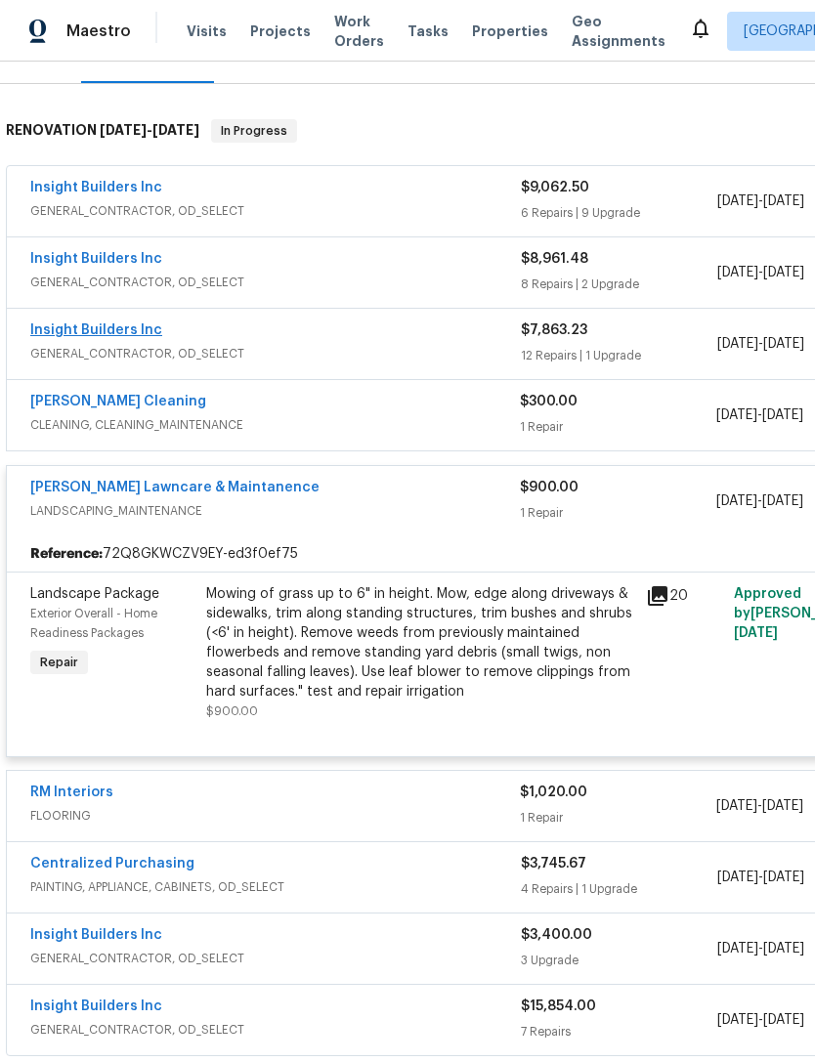
click at [100, 330] on link "Insight Builders Inc" at bounding box center [96, 330] width 132 height 14
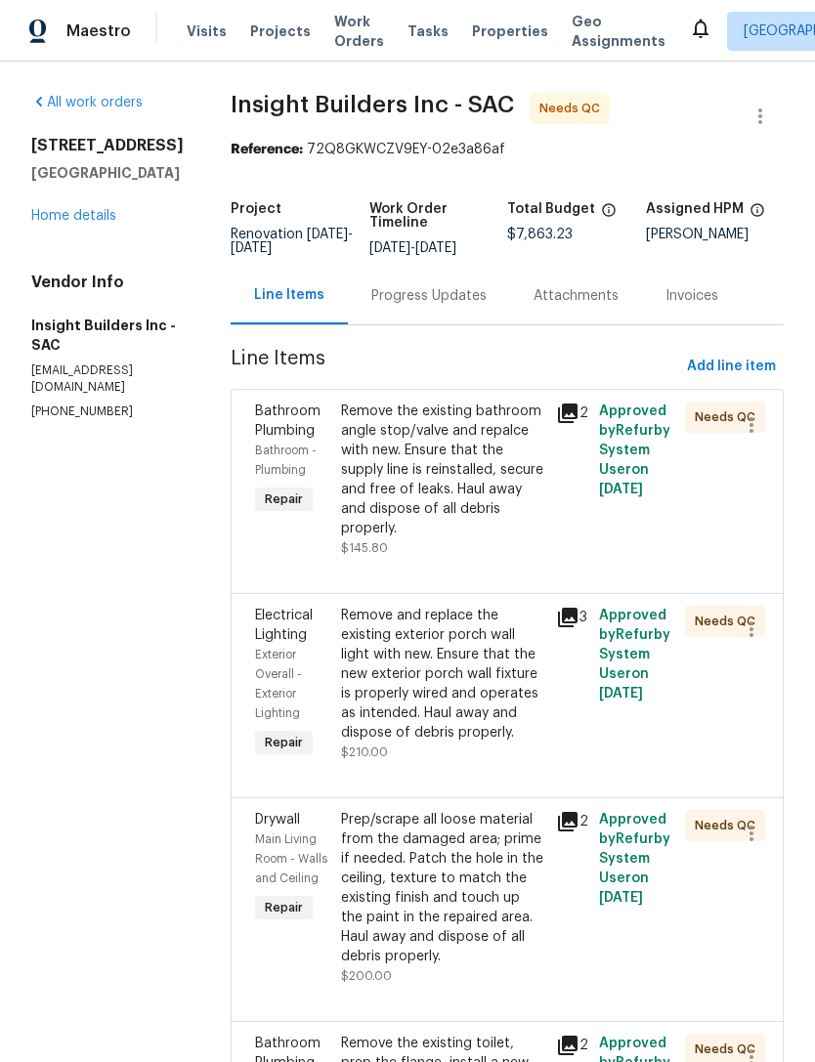
click at [440, 495] on div "Remove the existing bathroom angle stop/valve and repalce with new. Ensure that…" at bounding box center [442, 470] width 203 height 137
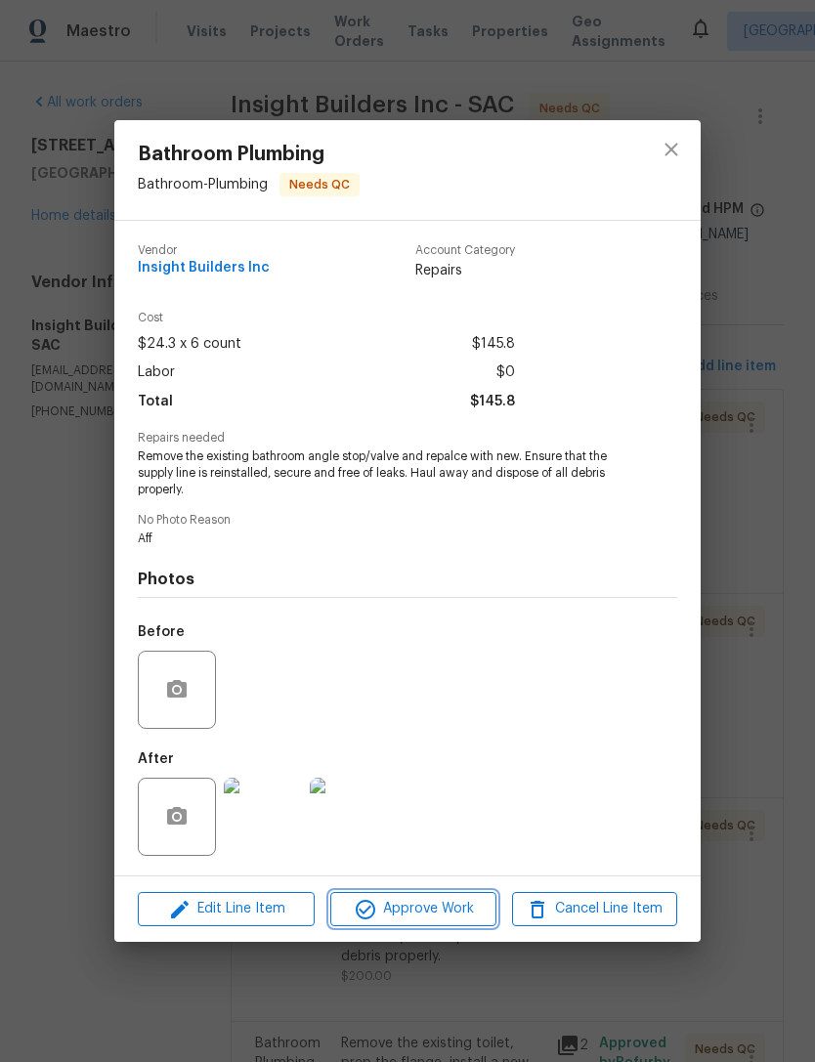
click at [413, 919] on span "Approve Work" at bounding box center [412, 909] width 153 height 24
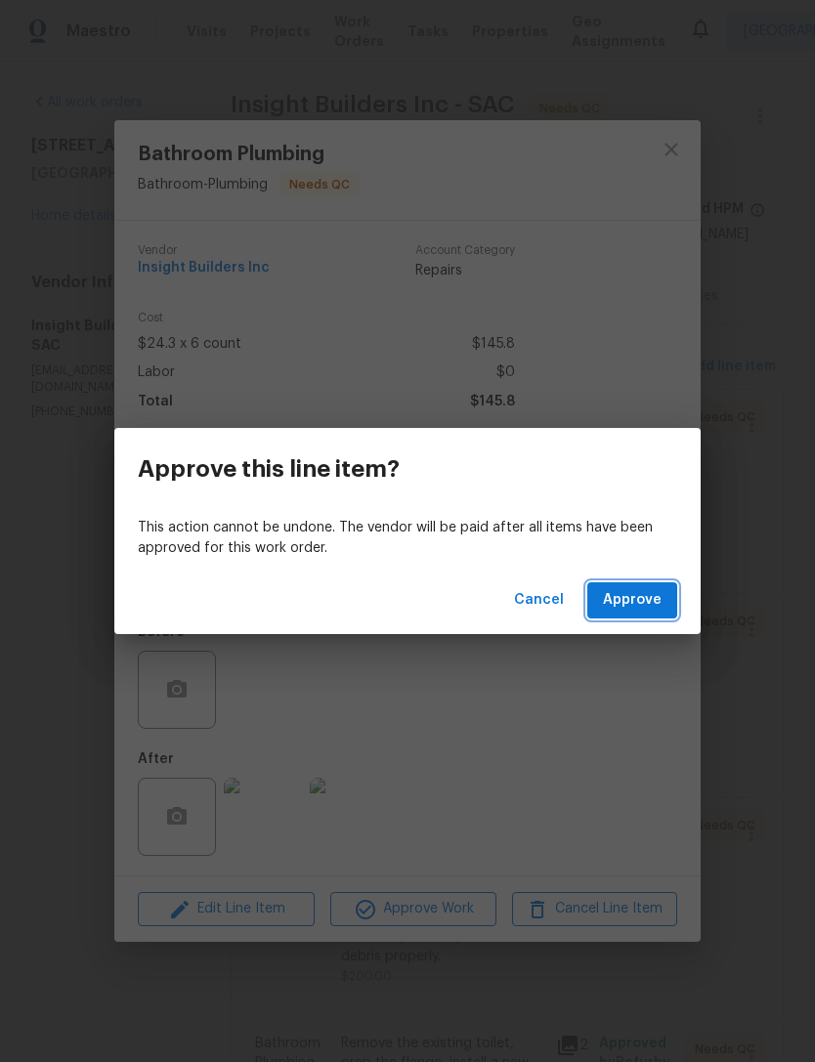
click at [625, 613] on button "Approve" at bounding box center [632, 600] width 90 height 36
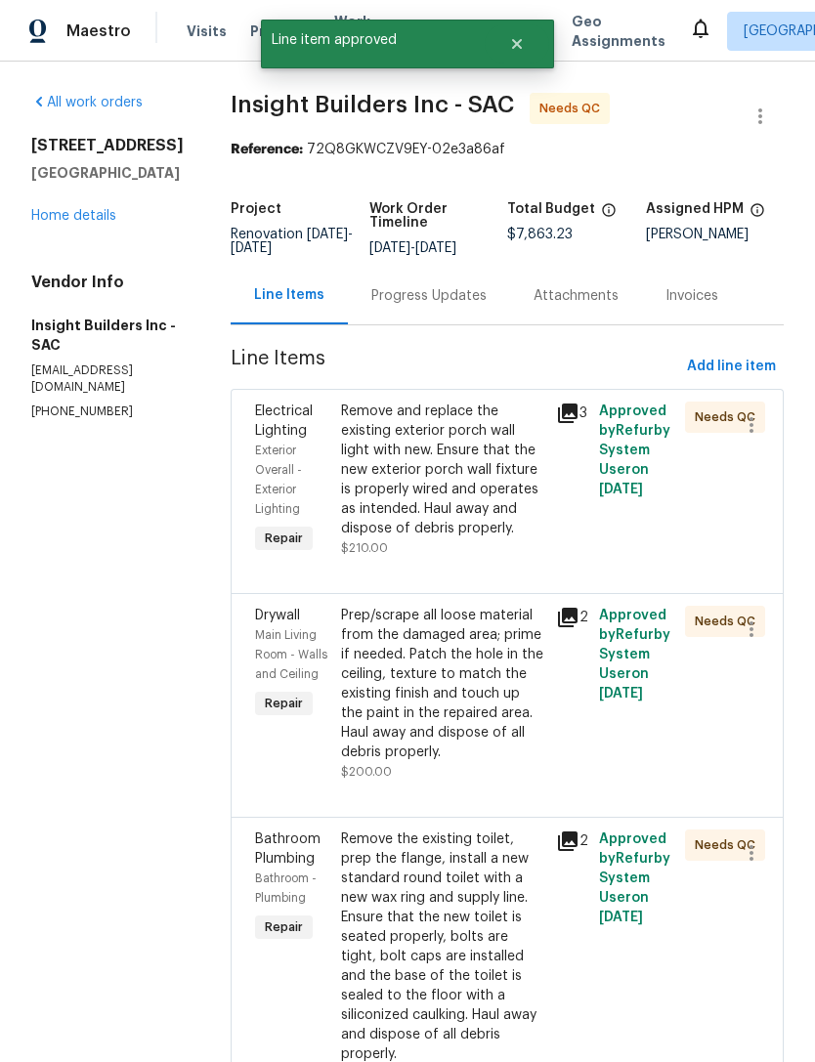
click at [403, 508] on div "Remove and replace the existing exterior porch wall light with new. Ensure that…" at bounding box center [442, 470] width 203 height 137
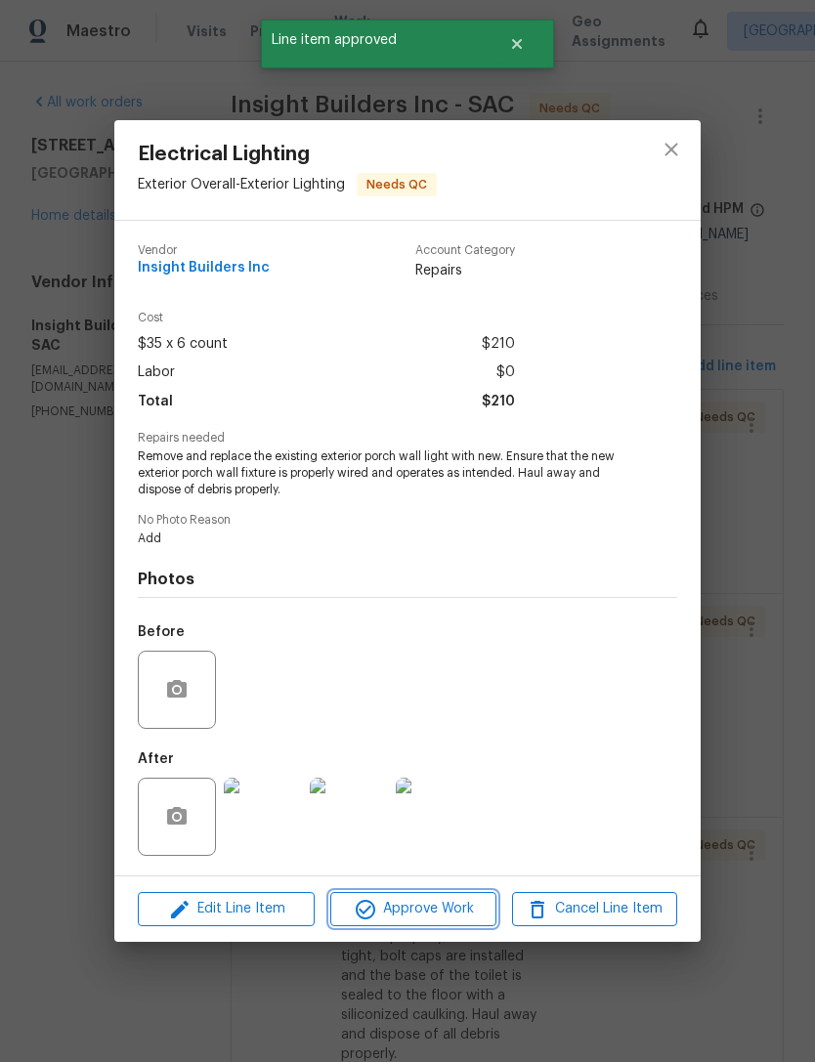
click at [418, 907] on span "Approve Work" at bounding box center [412, 909] width 153 height 24
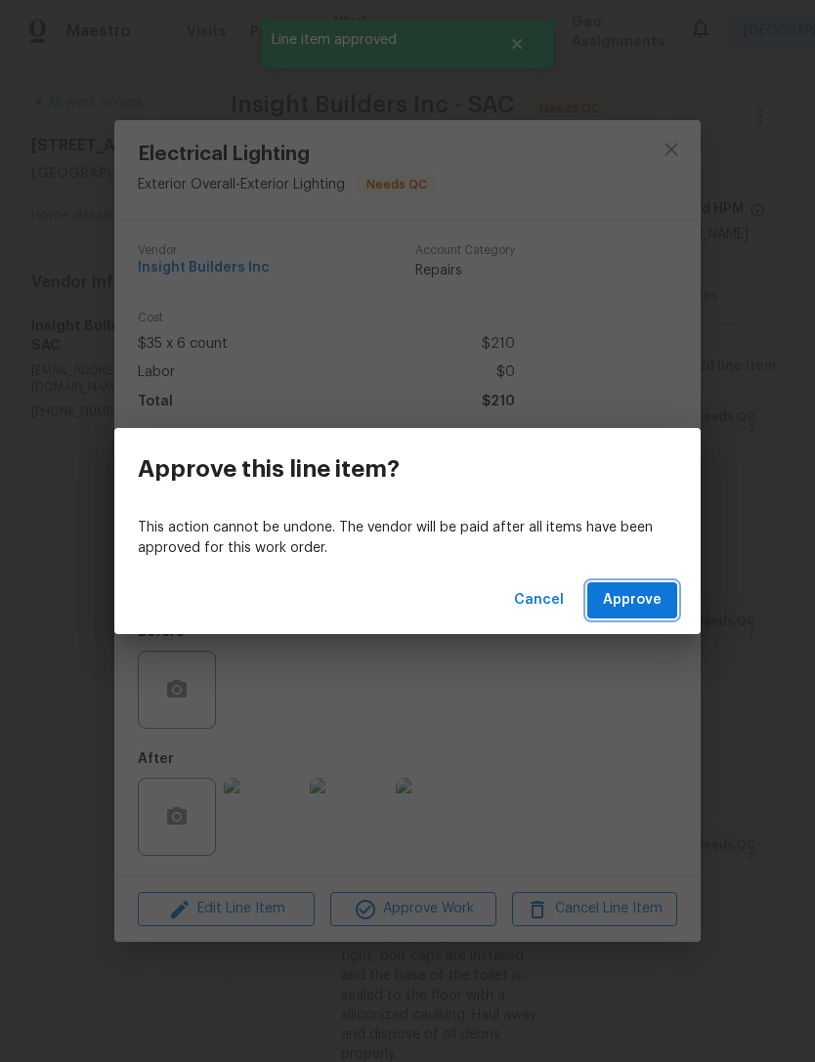
click at [628, 599] on span "Approve" at bounding box center [632, 600] width 59 height 24
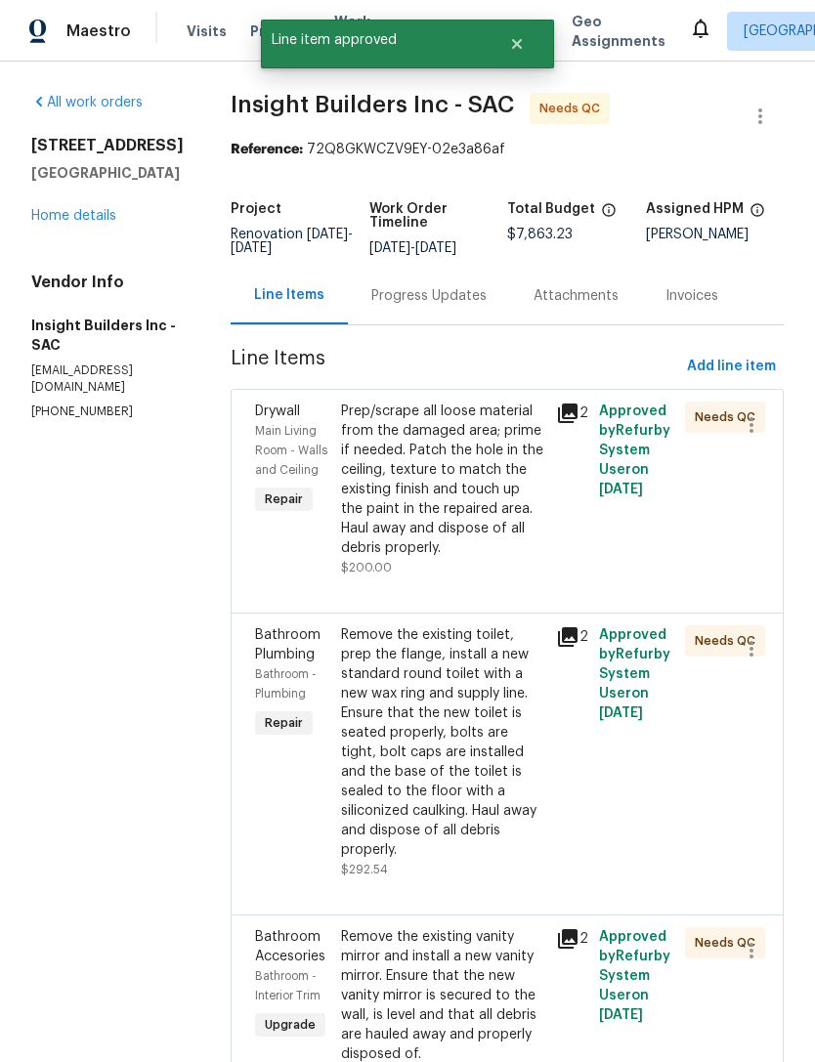
click at [388, 501] on div "Prep/scrape all loose material from the damaged area; prime if needed. Patch th…" at bounding box center [442, 480] width 203 height 156
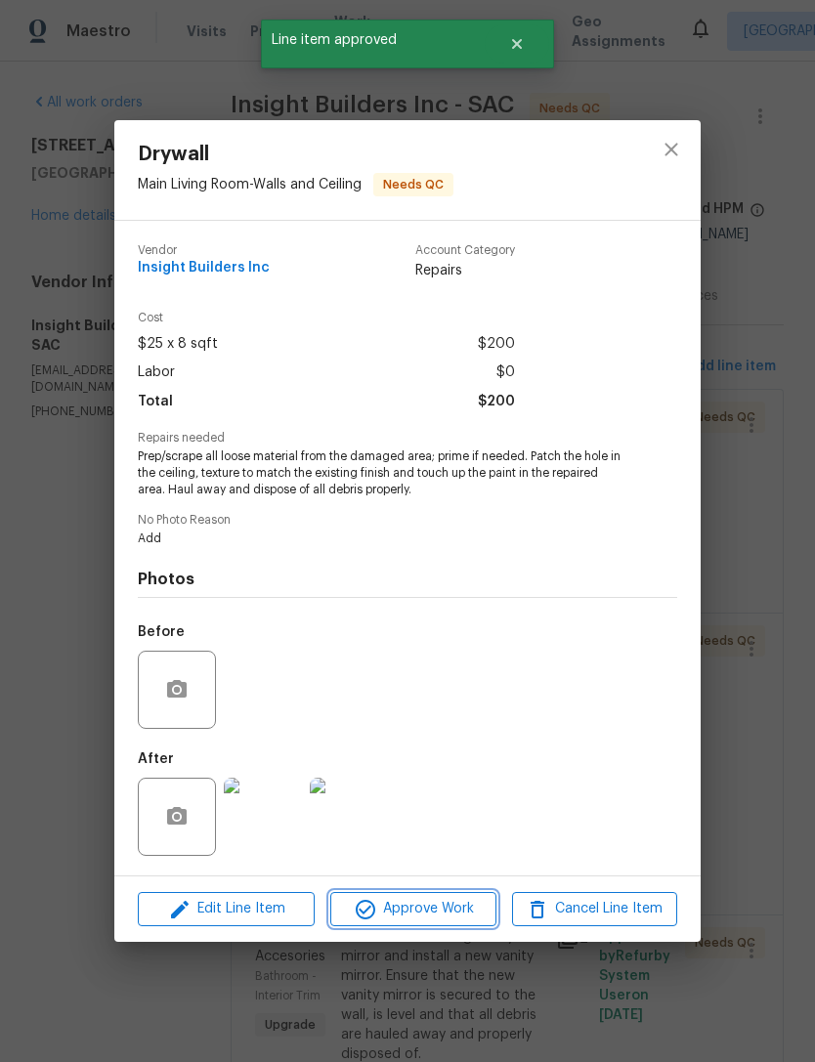
click at [400, 907] on span "Approve Work" at bounding box center [412, 909] width 153 height 24
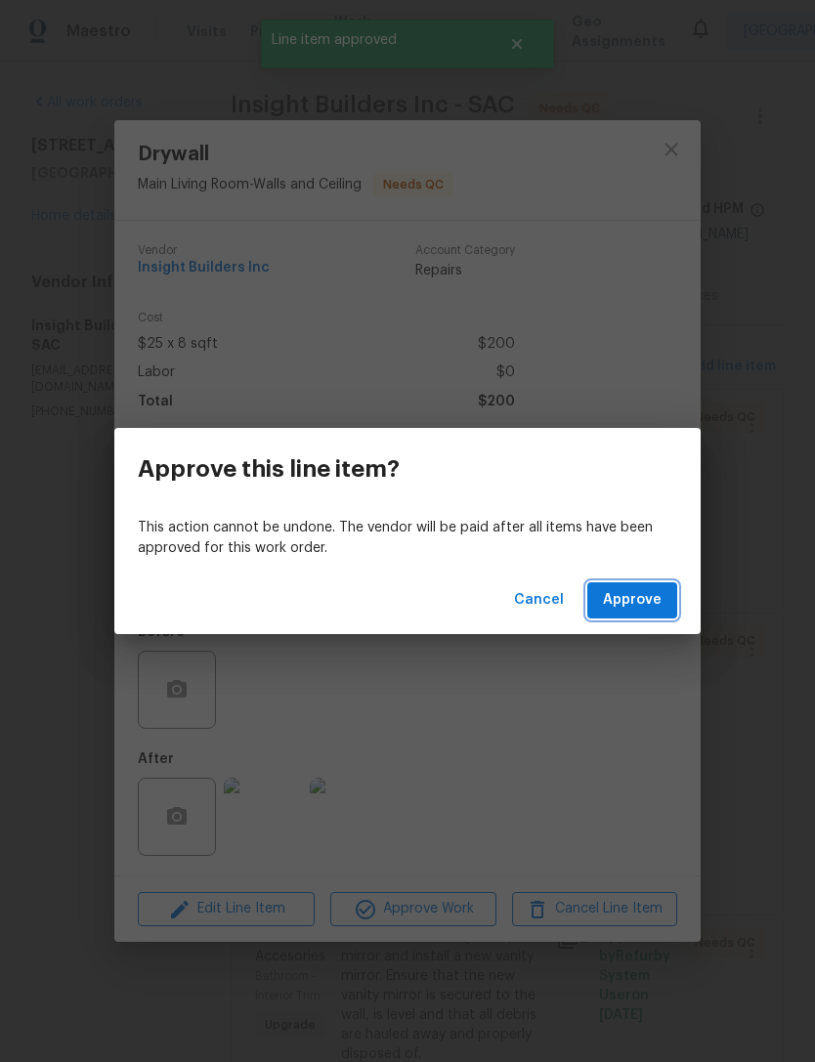
click at [631, 610] on span "Approve" at bounding box center [632, 600] width 59 height 24
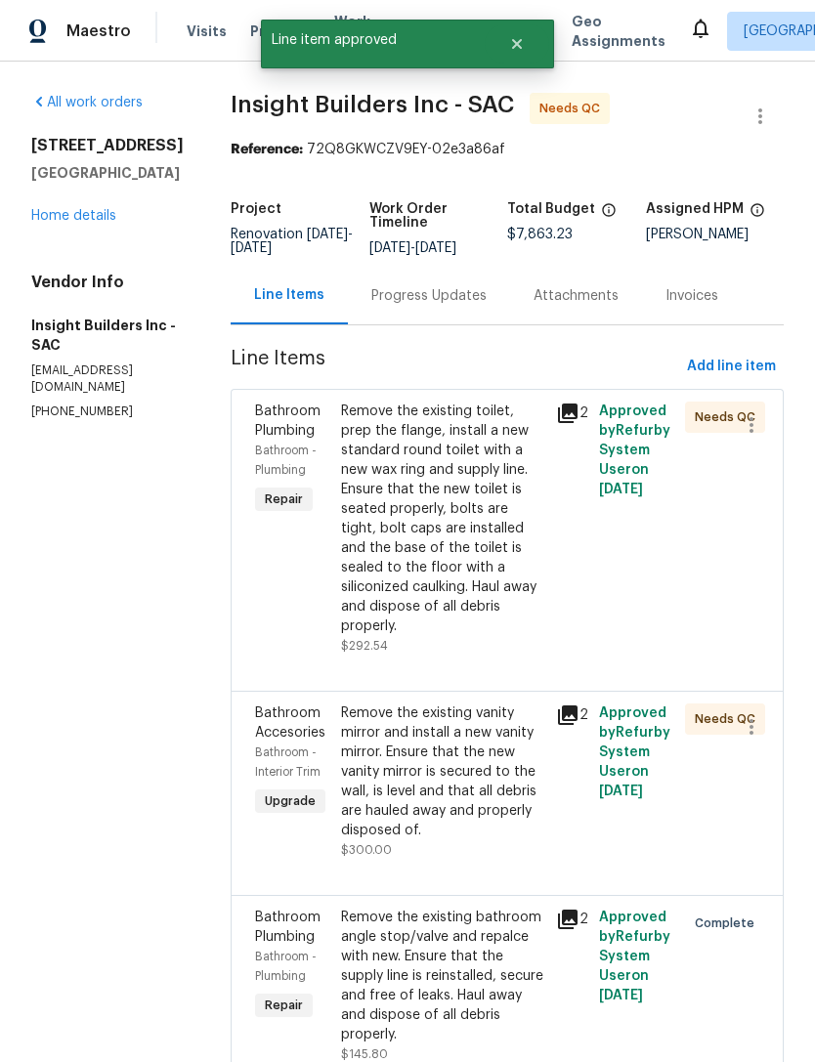
click at [410, 525] on div "Remove the existing toilet, prep the flange, install a new standard round toile…" at bounding box center [442, 519] width 203 height 235
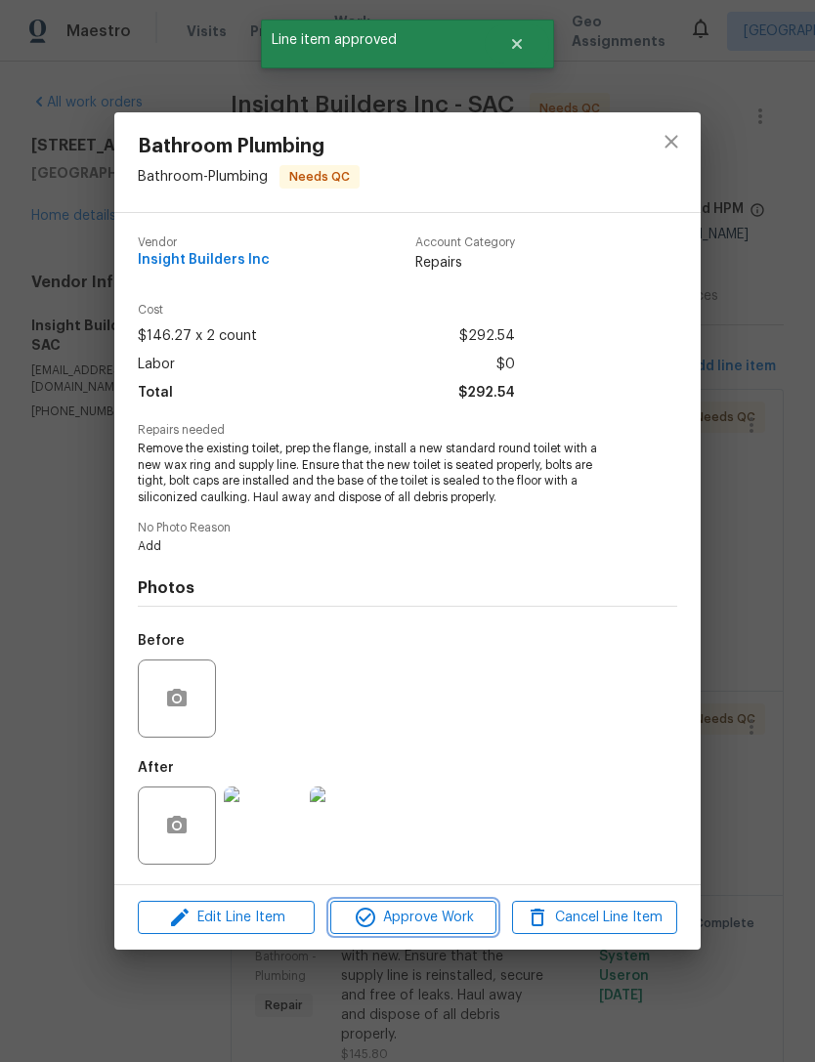
click at [416, 917] on span "Approve Work" at bounding box center [412, 918] width 153 height 24
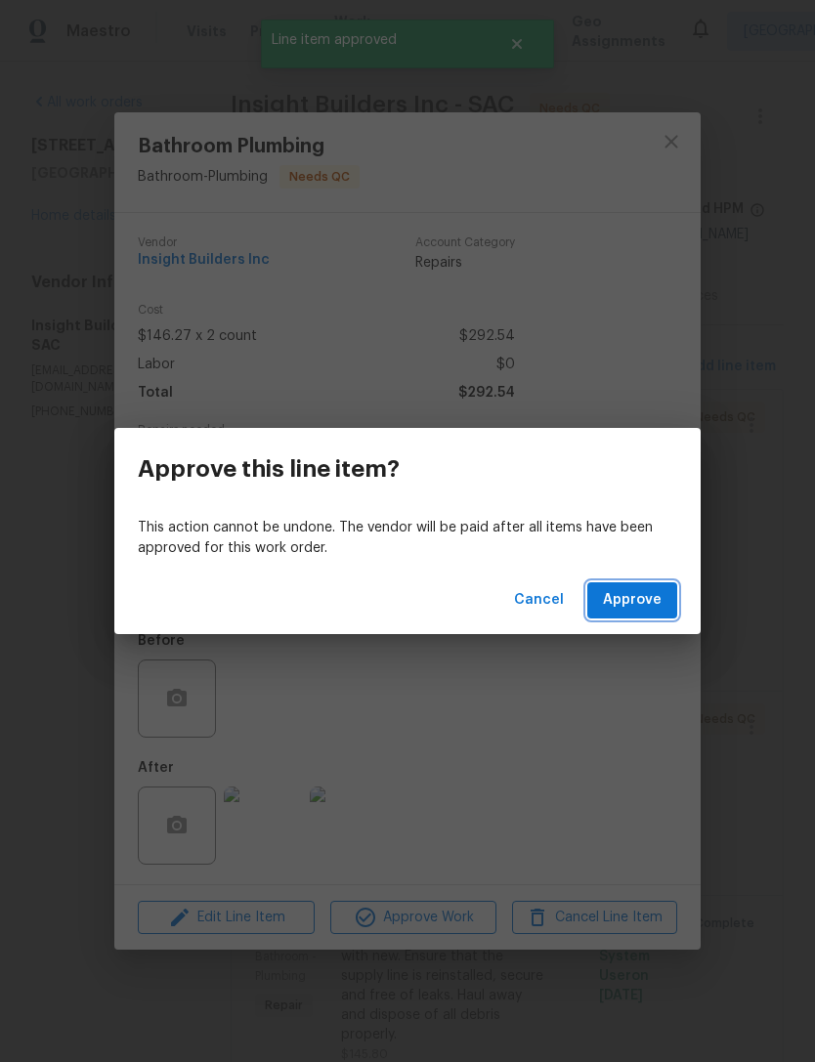
click at [626, 612] on span "Approve" at bounding box center [632, 600] width 59 height 24
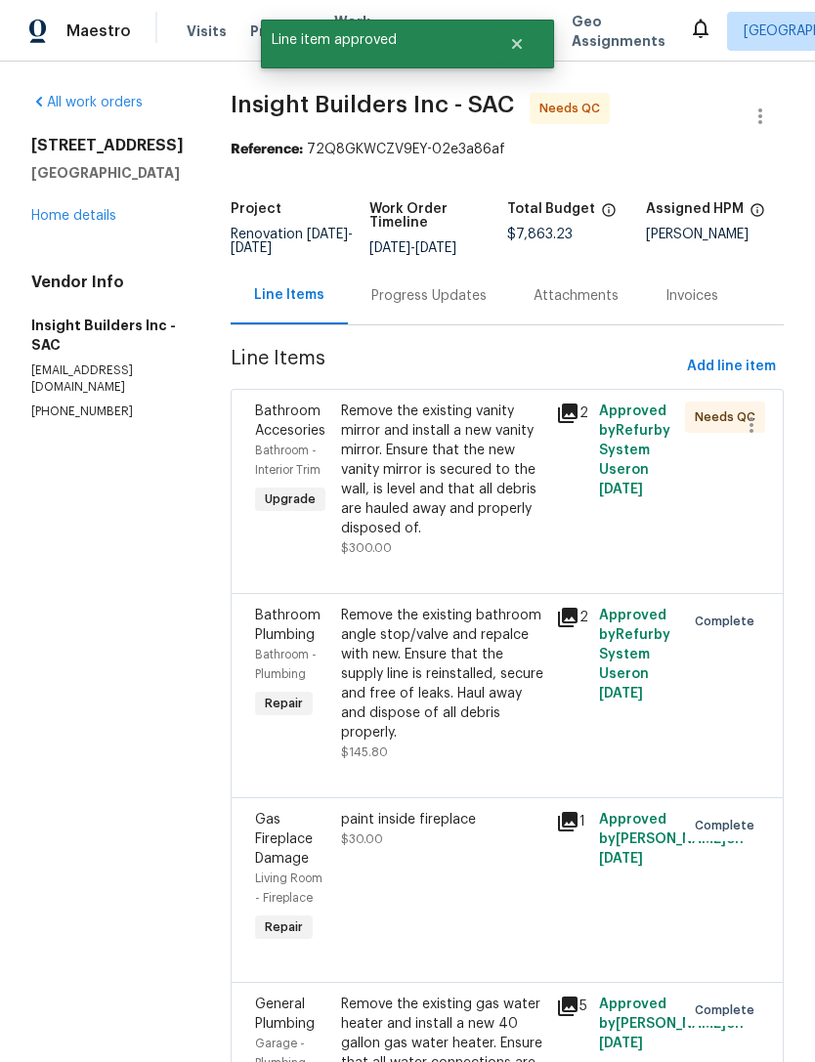
click at [410, 492] on div "Remove the existing vanity mirror and install a new vanity mirror. Ensure that …" at bounding box center [442, 470] width 203 height 137
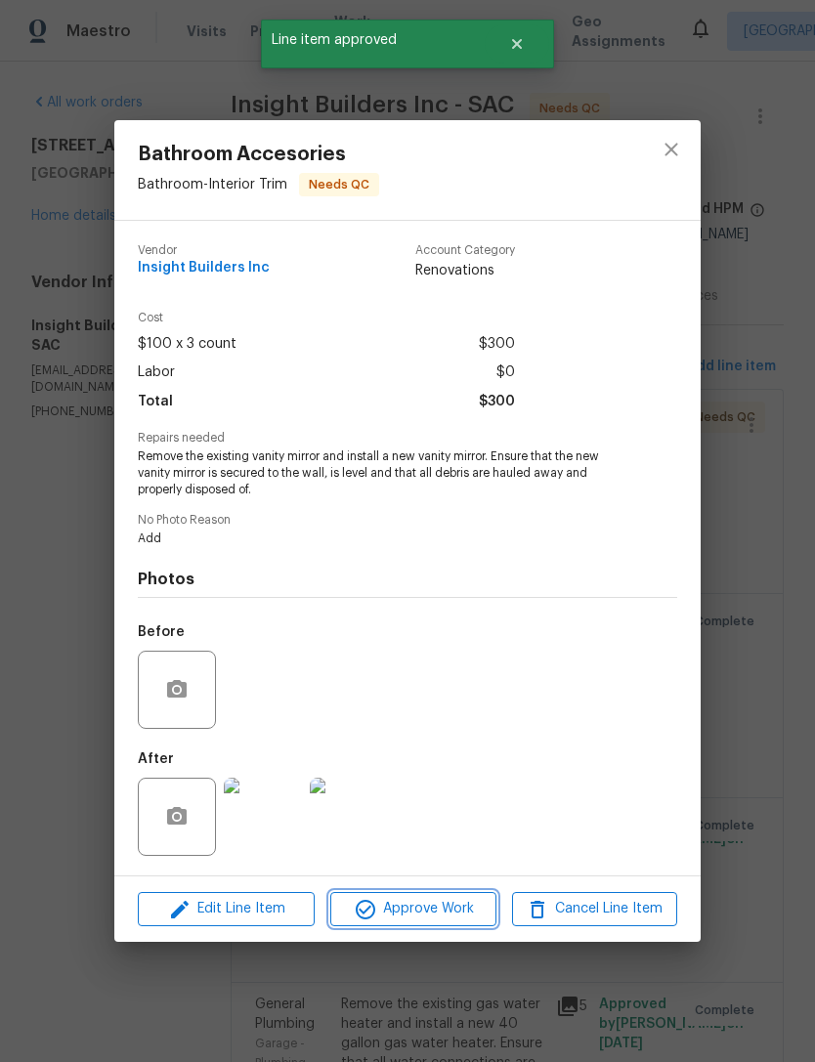
click at [416, 910] on span "Approve Work" at bounding box center [412, 909] width 153 height 24
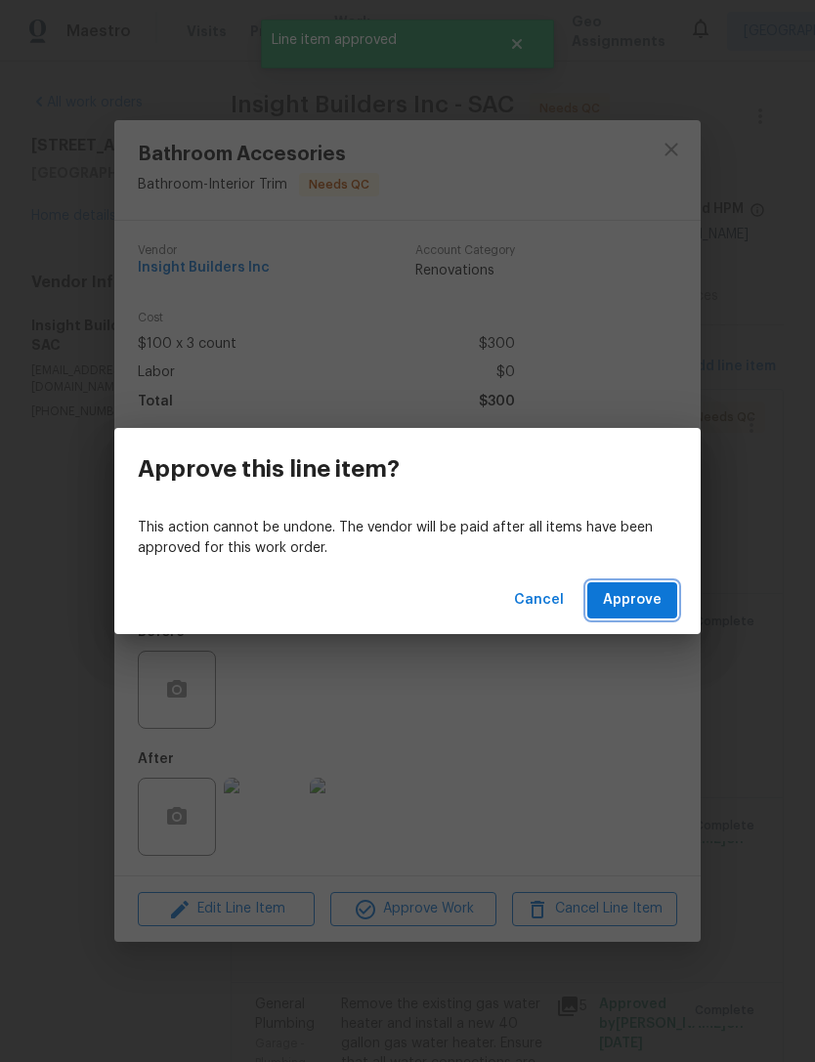
click at [634, 605] on span "Approve" at bounding box center [632, 600] width 59 height 24
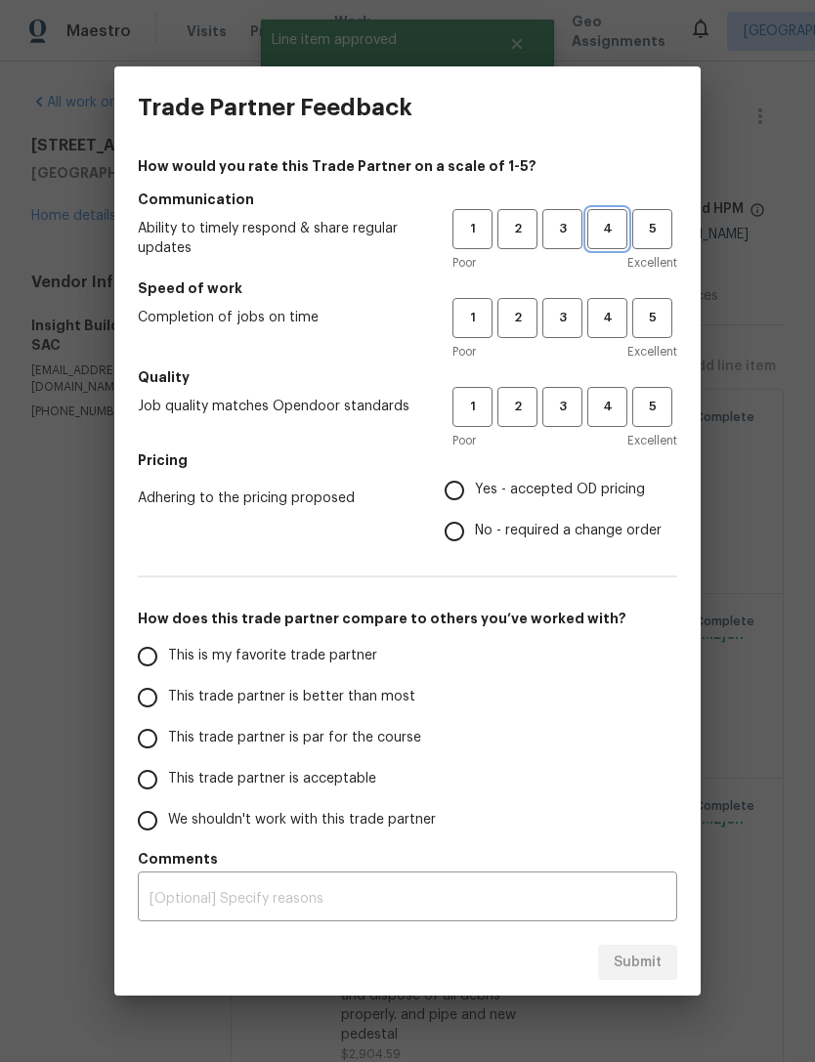
click at [622, 233] on span "4" at bounding box center [607, 229] width 36 height 22
click at [580, 332] on button "3" at bounding box center [562, 318] width 40 height 40
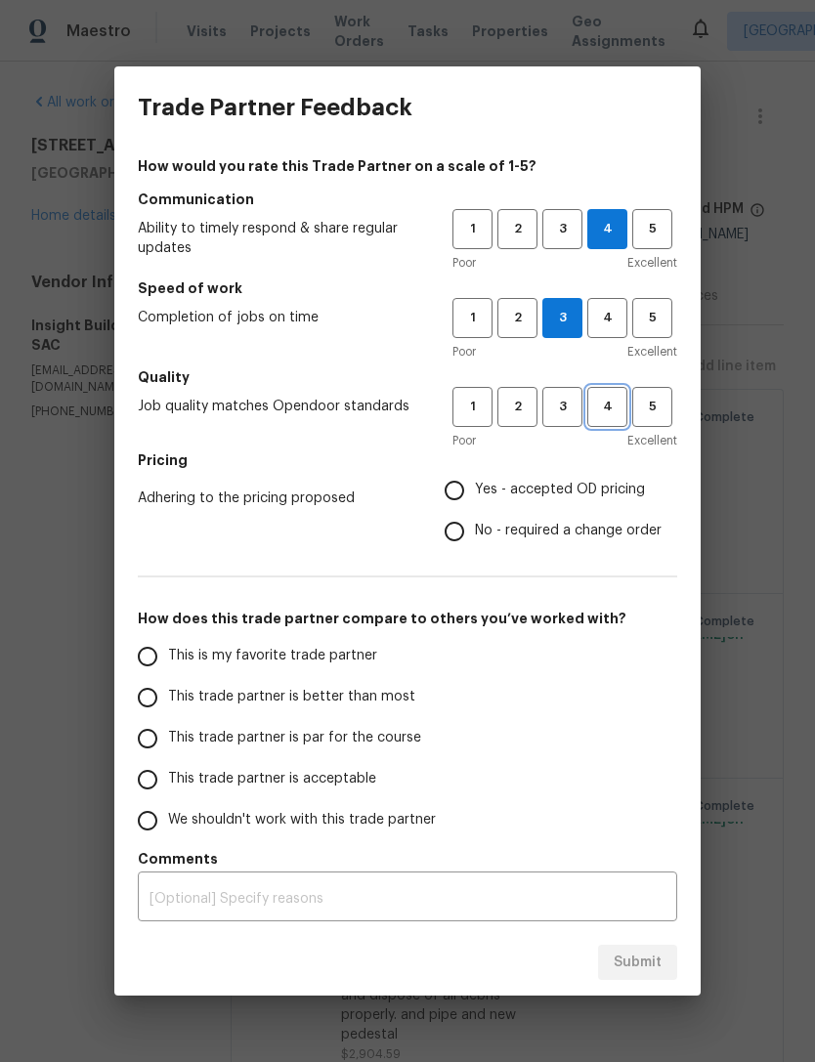
click at [587, 425] on button "4" at bounding box center [607, 407] width 40 height 40
click at [468, 498] on input "Yes - accepted OD pricing" at bounding box center [454, 490] width 41 height 41
radio input "true"
click at [159, 714] on input "This trade partner is better than most" at bounding box center [147, 697] width 41 height 41
click at [660, 973] on span "Submit" at bounding box center [638, 963] width 48 height 24
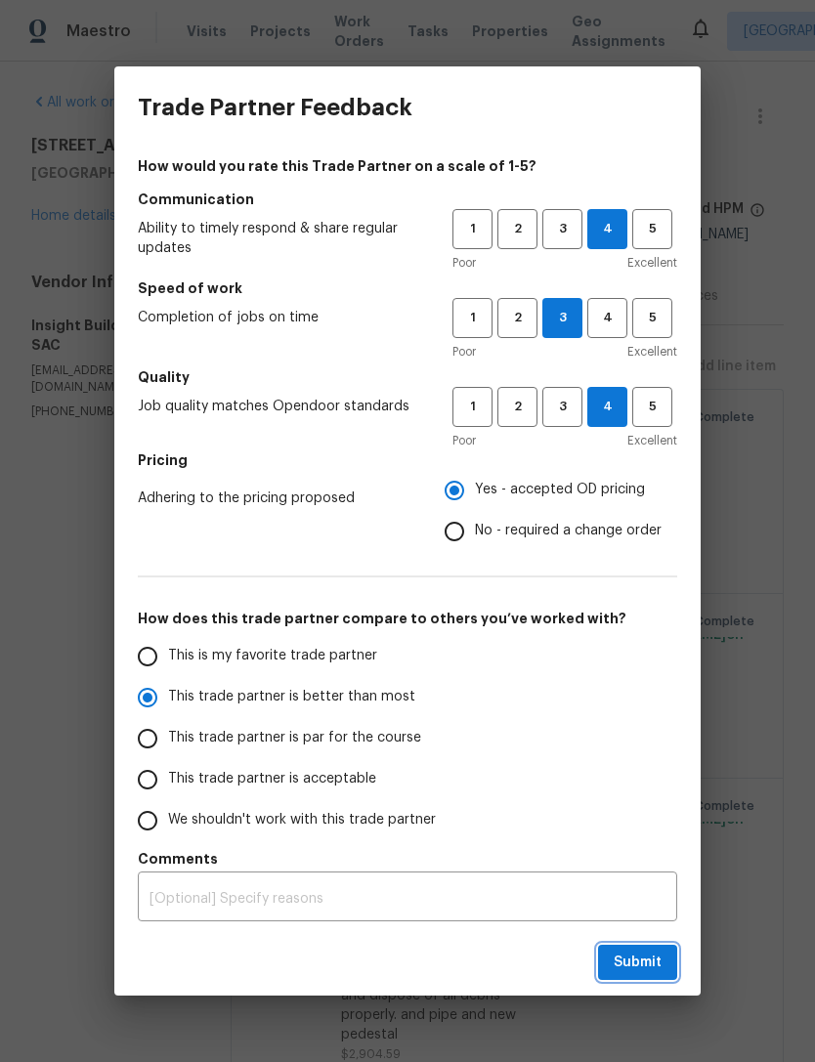
radio input "true"
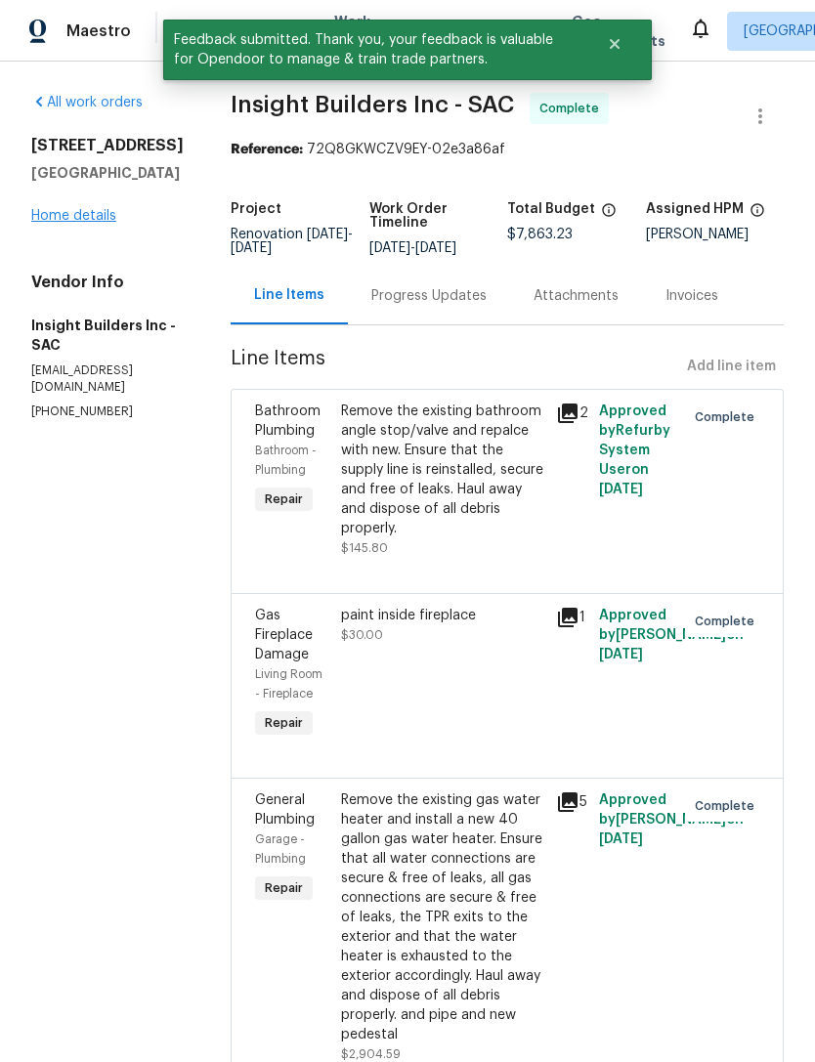
click at [65, 209] on link "Home details" at bounding box center [73, 216] width 85 height 14
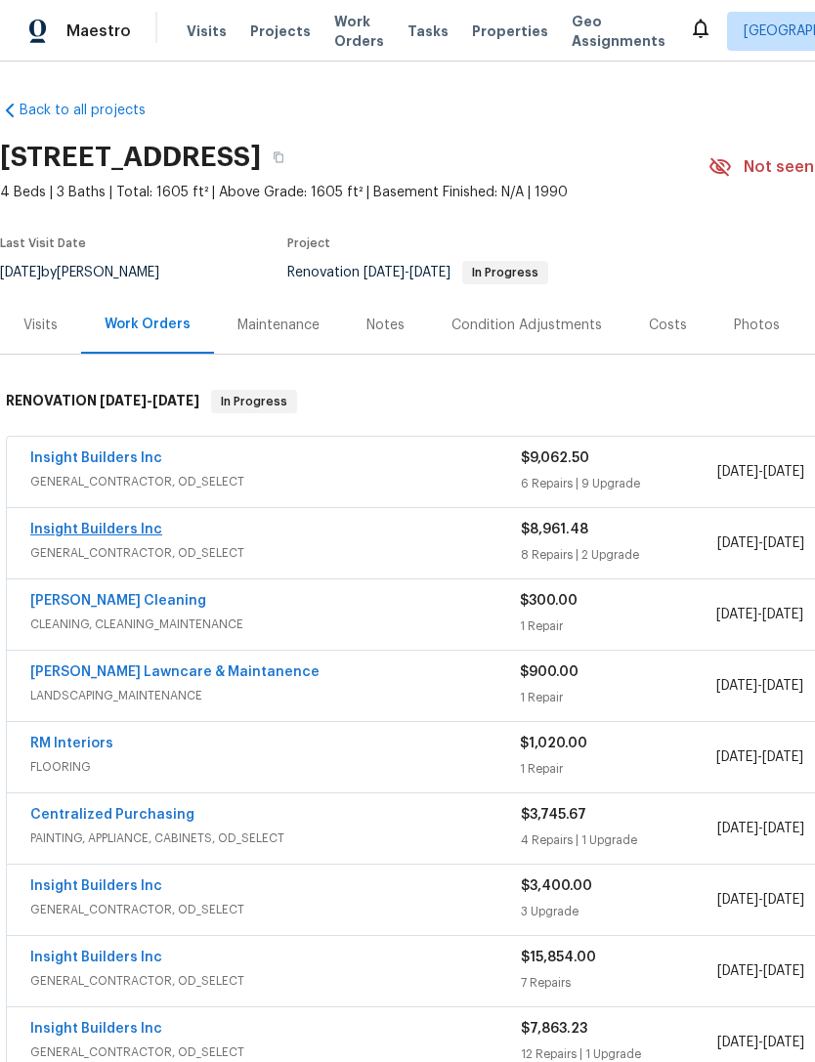
click at [100, 530] on link "Insight Builders Inc" at bounding box center [96, 530] width 132 height 14
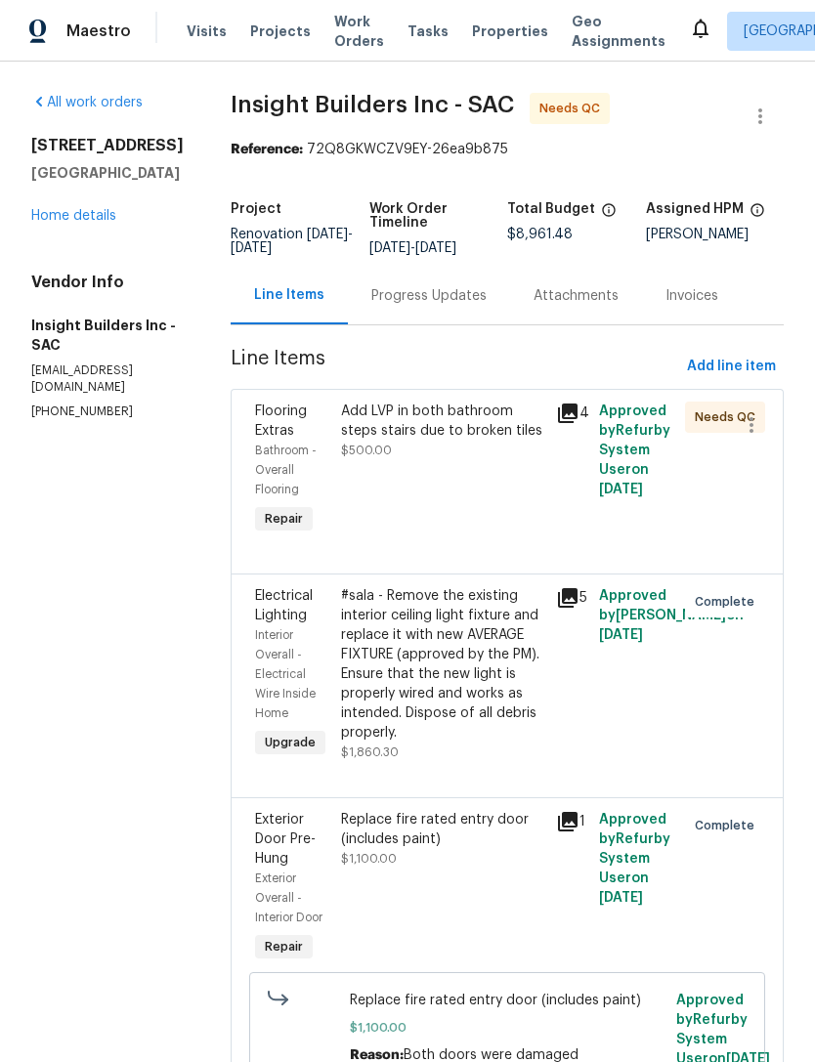
click at [578, 423] on icon at bounding box center [568, 414] width 20 height 20
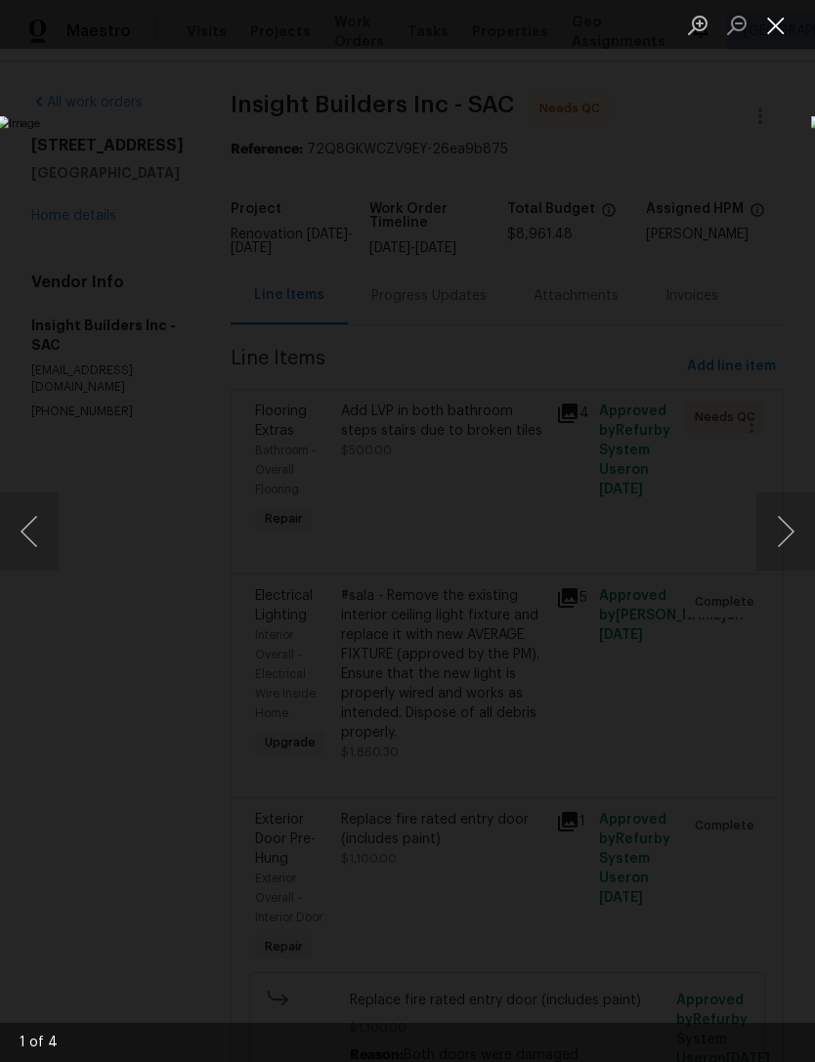
click at [777, 31] on button "Close lightbox" at bounding box center [775, 25] width 39 height 34
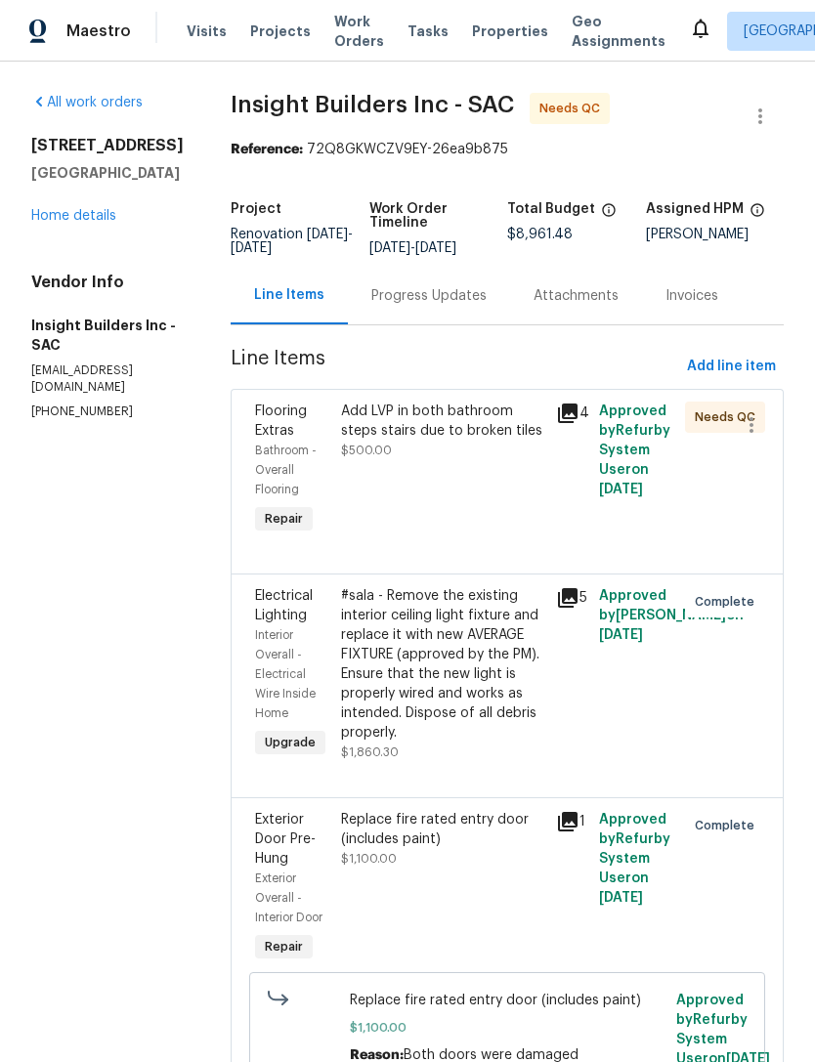
click at [412, 482] on div "Add LVP in both bathroom steps stairs due to broken tiles $500.00" at bounding box center [442, 470] width 215 height 149
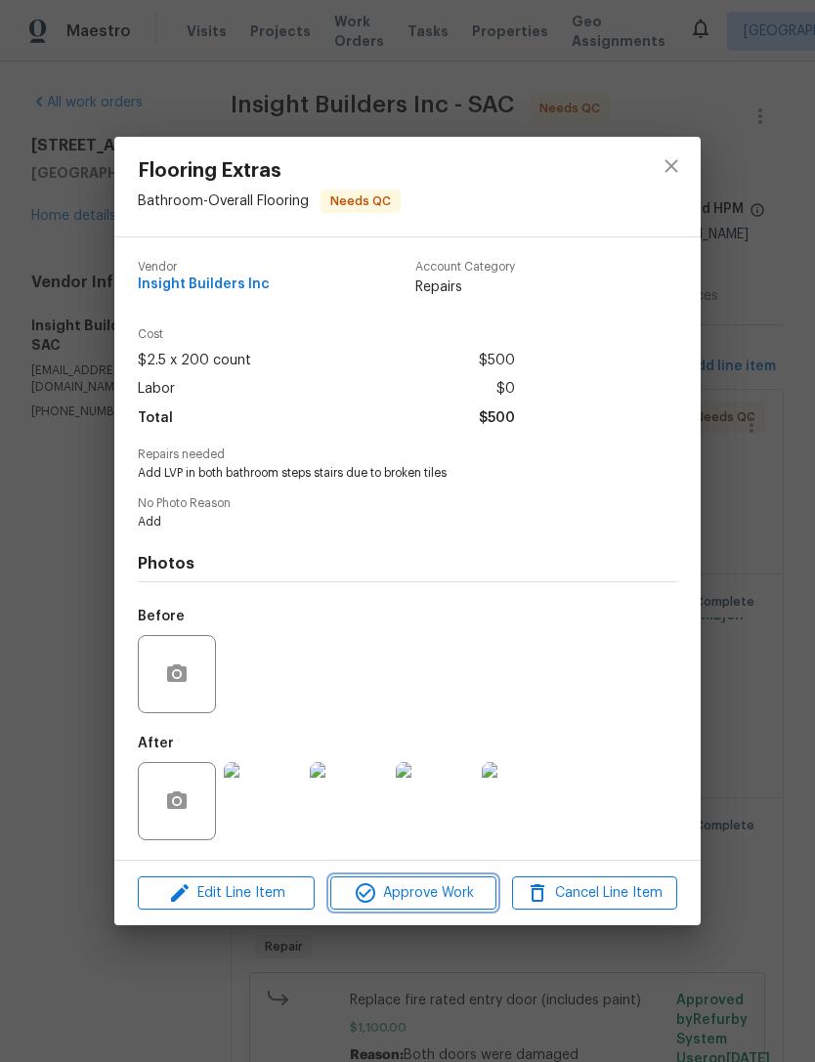
click at [412, 900] on span "Approve Work" at bounding box center [412, 893] width 153 height 24
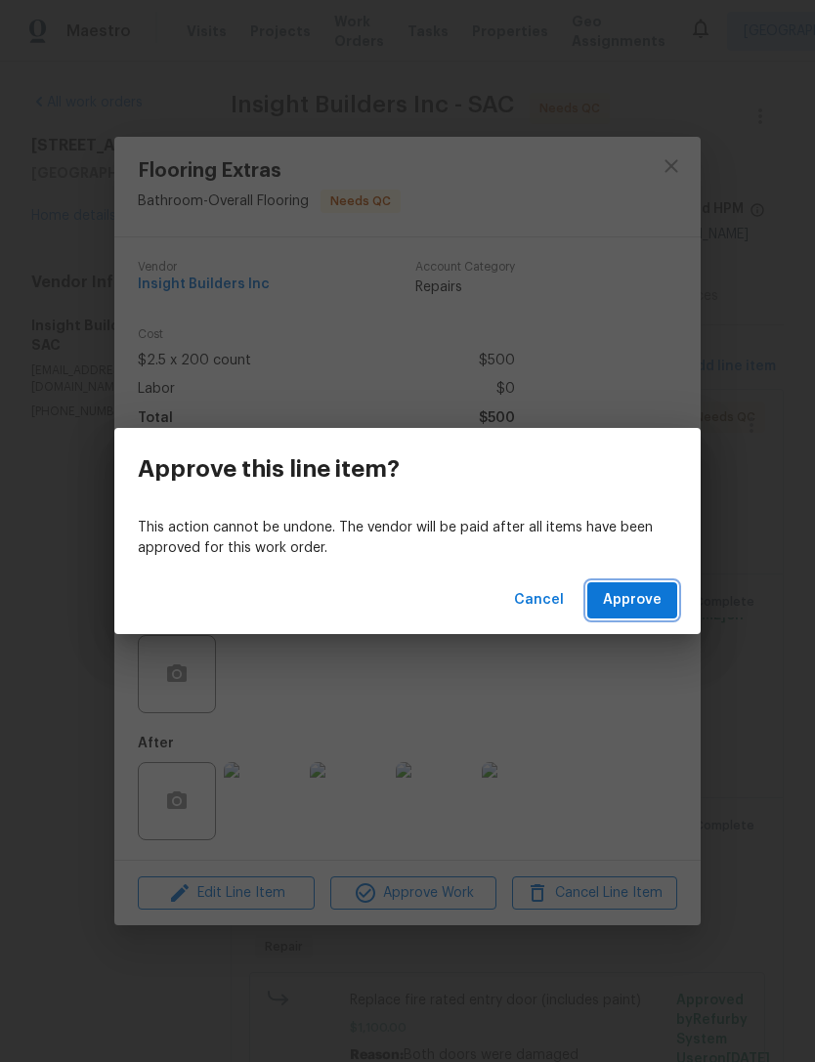
click at [626, 594] on span "Approve" at bounding box center [632, 600] width 59 height 24
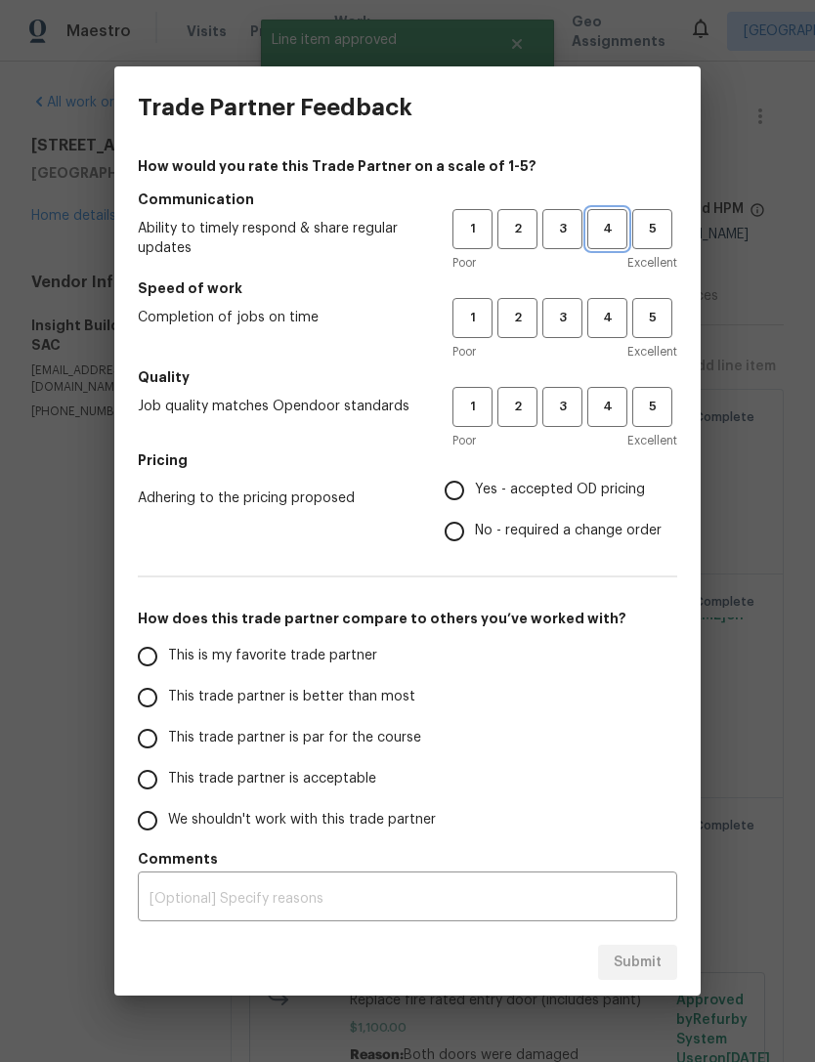
click at [606, 236] on span "4" at bounding box center [607, 229] width 36 height 22
click at [626, 330] on button "4" at bounding box center [607, 318] width 40 height 40
click at [578, 420] on button "3" at bounding box center [562, 407] width 40 height 40
click at [473, 500] on input "Yes - accepted OD pricing" at bounding box center [454, 490] width 41 height 41
radio input "true"
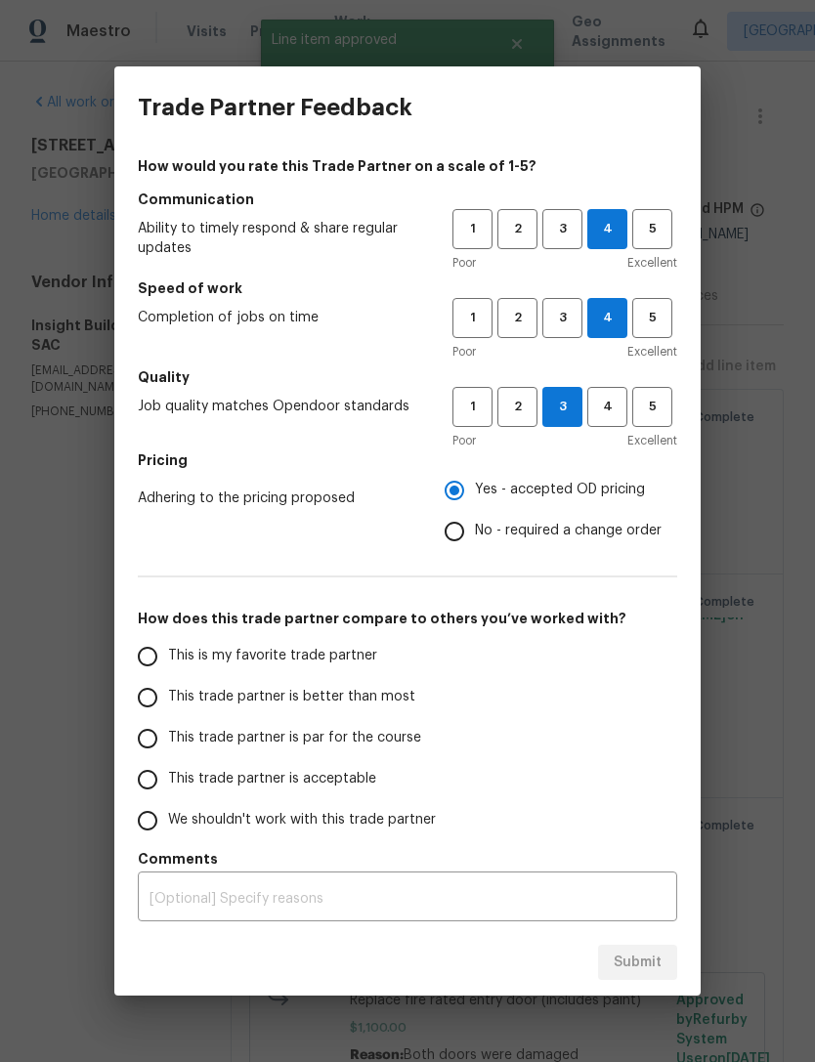
click at [150, 654] on input "This is my favorite trade partner" at bounding box center [147, 656] width 41 height 41
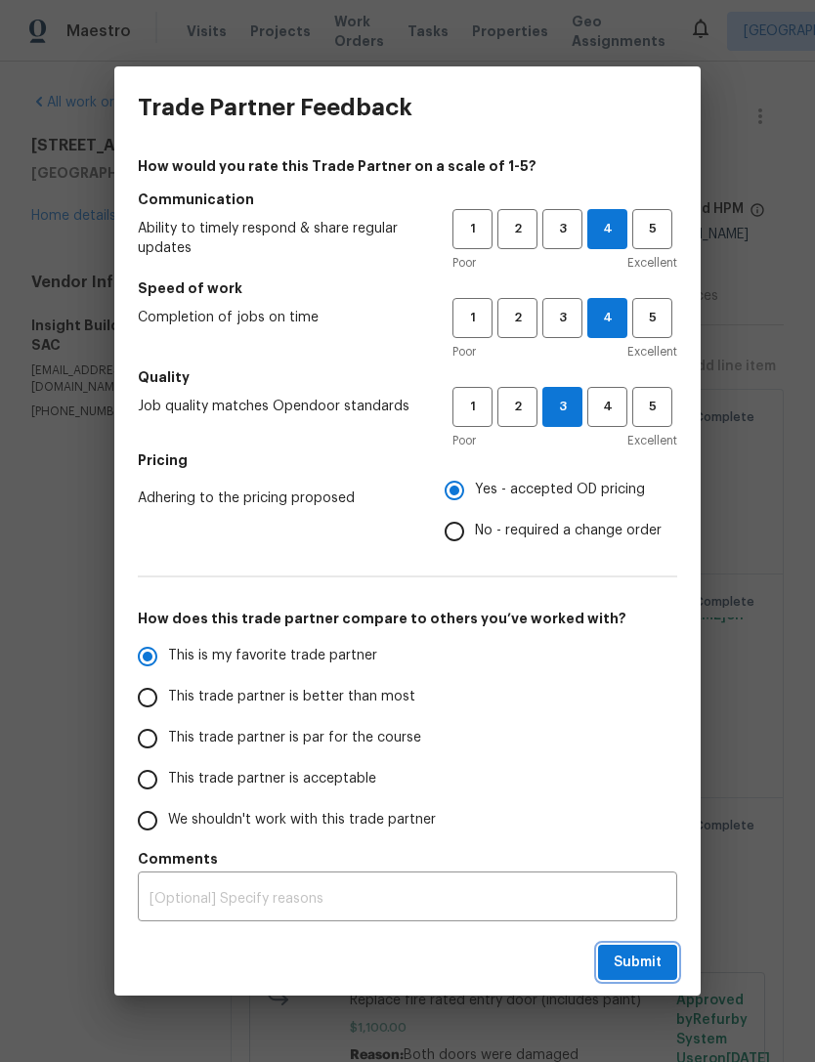
click at [632, 969] on span "Submit" at bounding box center [638, 963] width 48 height 24
radio input "true"
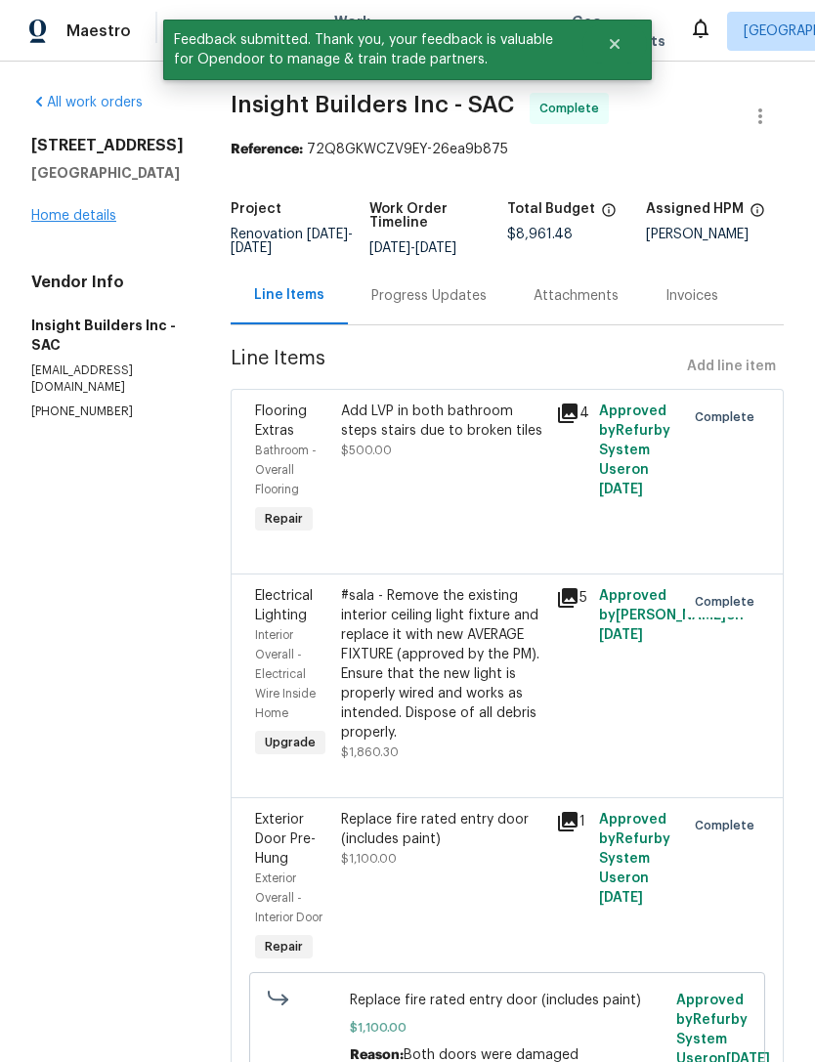
click at [59, 220] on link "Home details" at bounding box center [73, 216] width 85 height 14
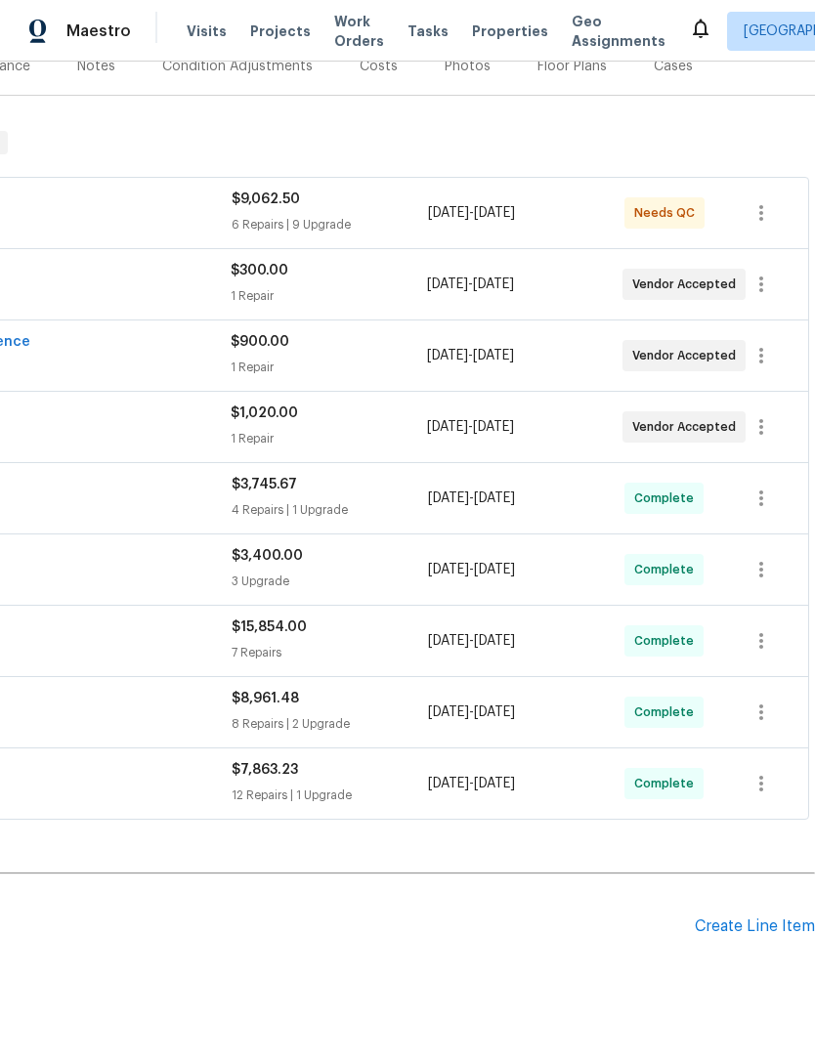
scroll to position [258, 289]
